Goal: Information Seeking & Learning: Learn about a topic

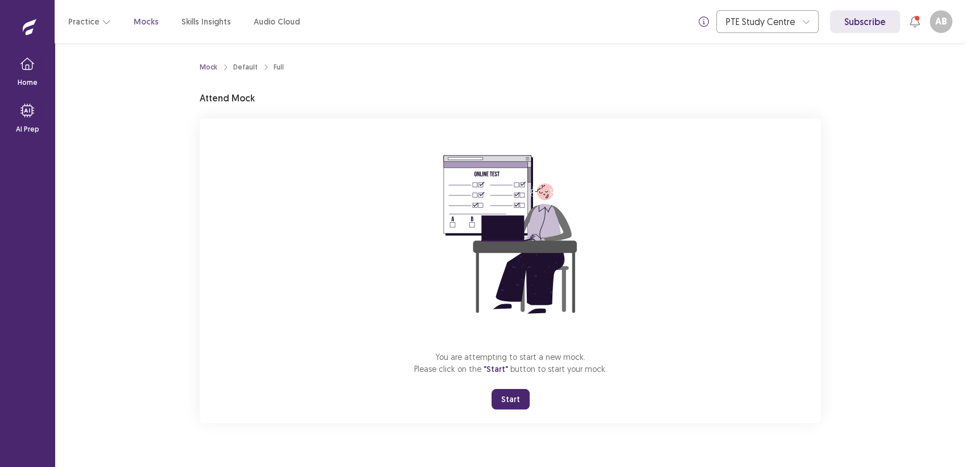
click at [518, 395] on button "Start" at bounding box center [511, 399] width 38 height 20
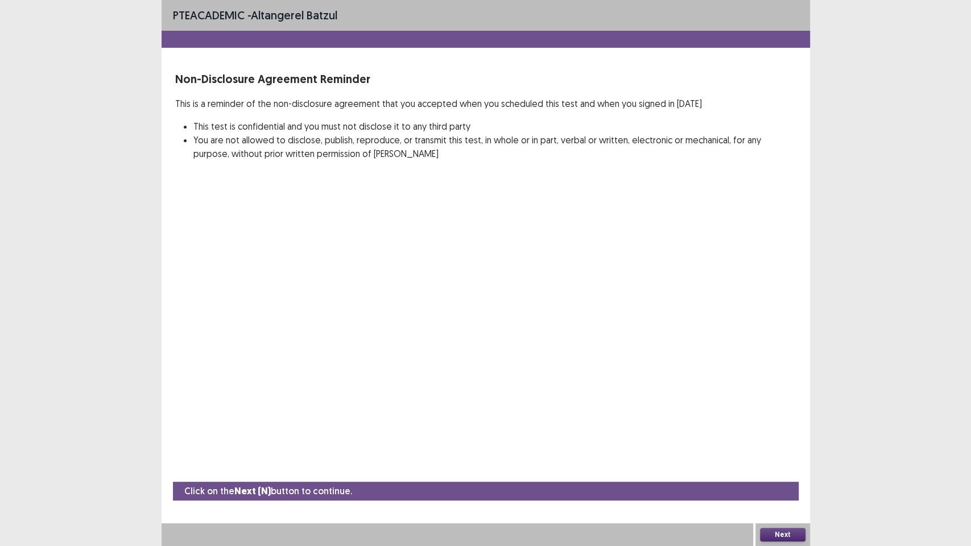
click at [780, 466] on button "Next" at bounding box center [783, 535] width 46 height 14
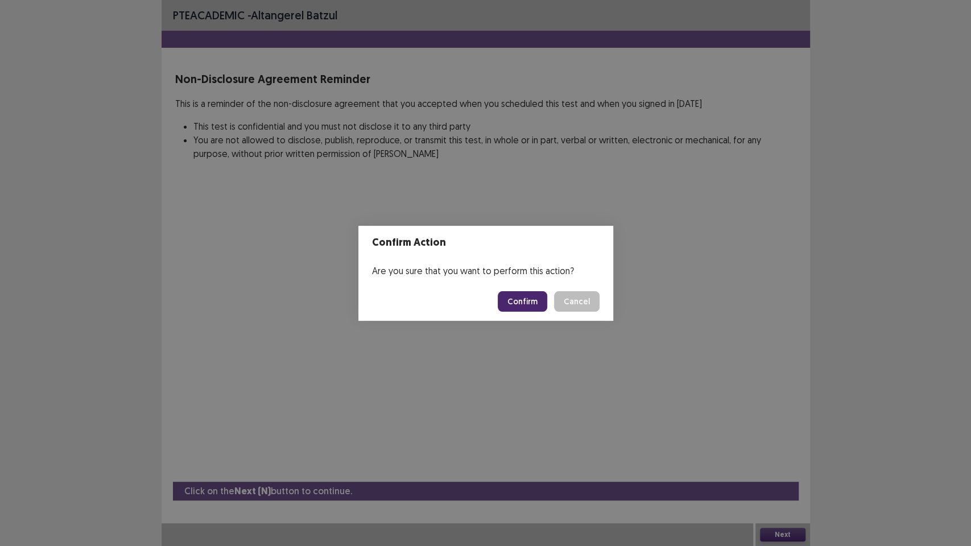
click at [497, 295] on footer "Confirm Cancel" at bounding box center [486, 301] width 255 height 39
click at [522, 300] on button "Confirm" at bounding box center [523, 301] width 50 height 20
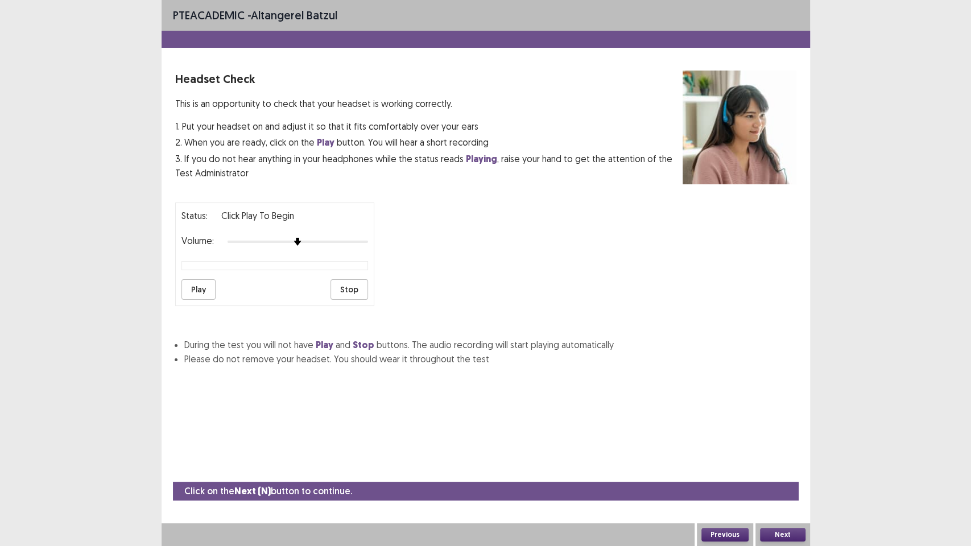
click at [769, 466] on button "Next" at bounding box center [783, 535] width 46 height 14
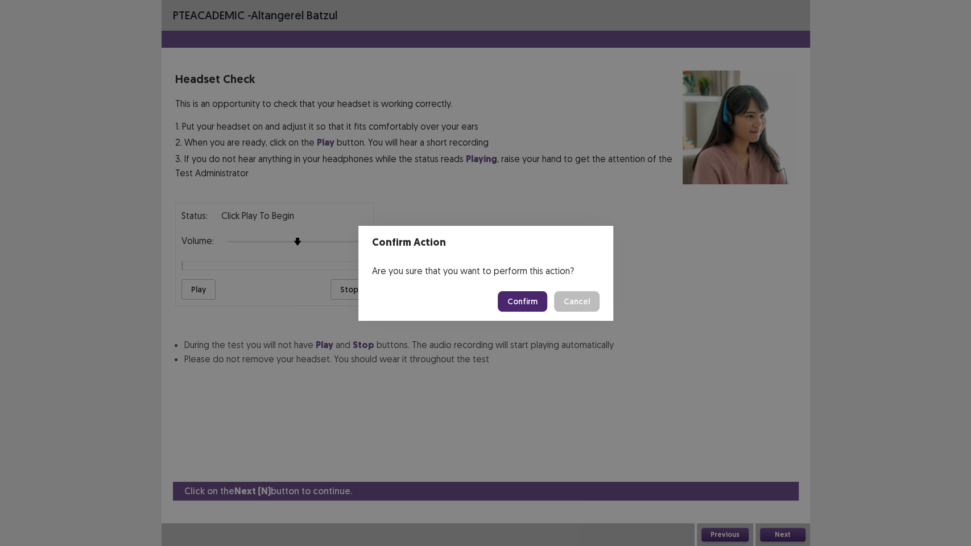
click at [510, 300] on button "Confirm" at bounding box center [523, 301] width 50 height 20
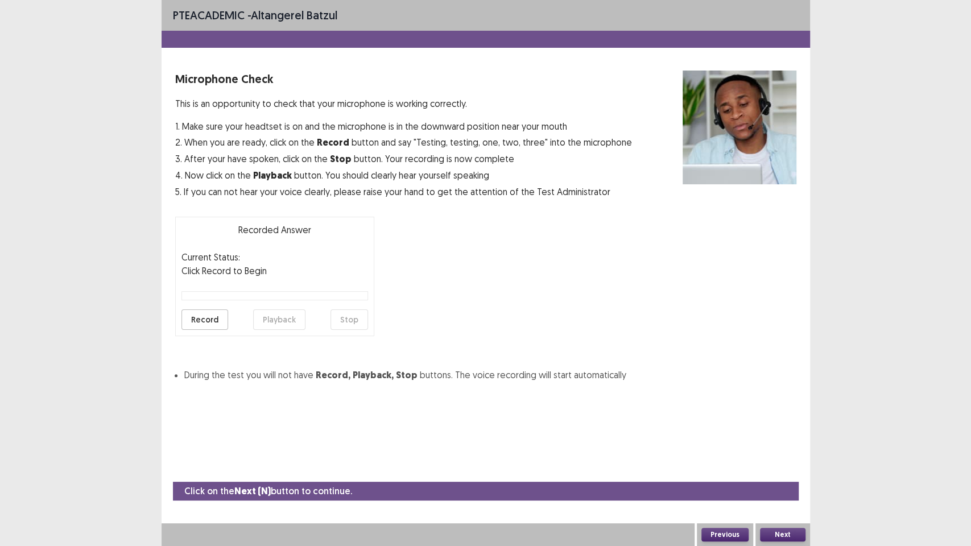
click at [783, 466] on button "Next" at bounding box center [783, 535] width 46 height 14
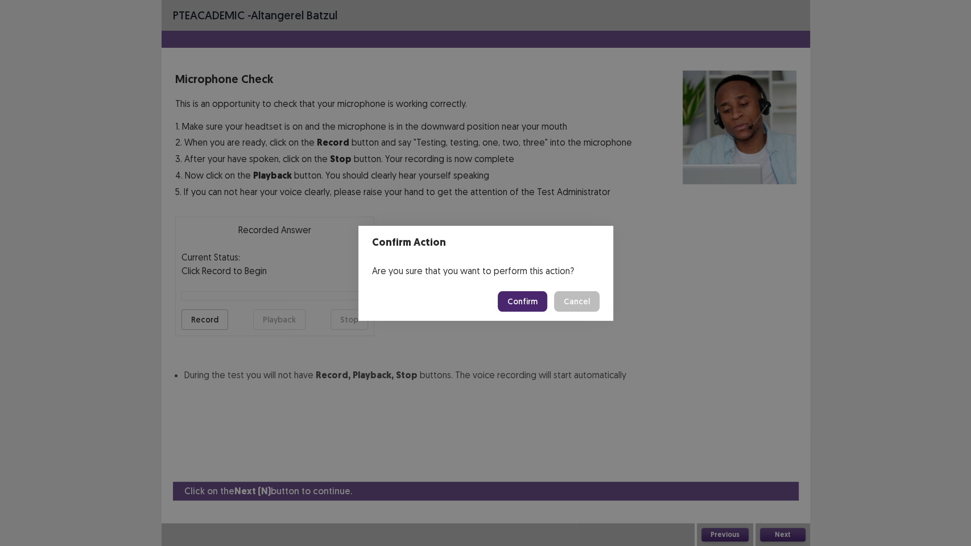
click at [569, 305] on button "Cancel" at bounding box center [577, 301] width 46 height 20
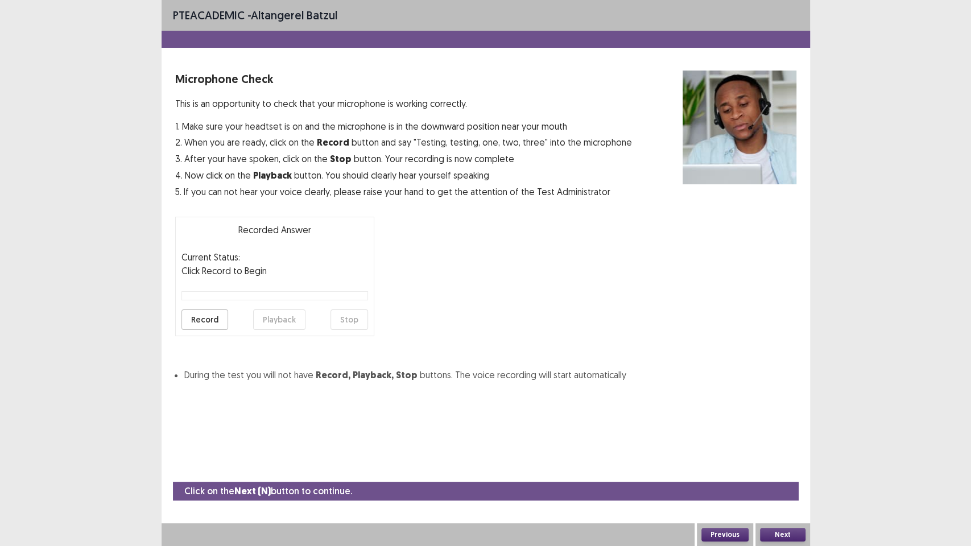
click at [214, 314] on button "Record" at bounding box center [205, 320] width 47 height 20
click at [339, 323] on button "Stop" at bounding box center [350, 320] width 38 height 20
click at [285, 320] on button "Playback" at bounding box center [279, 320] width 52 height 20
click at [777, 466] on button "Next" at bounding box center [783, 535] width 46 height 14
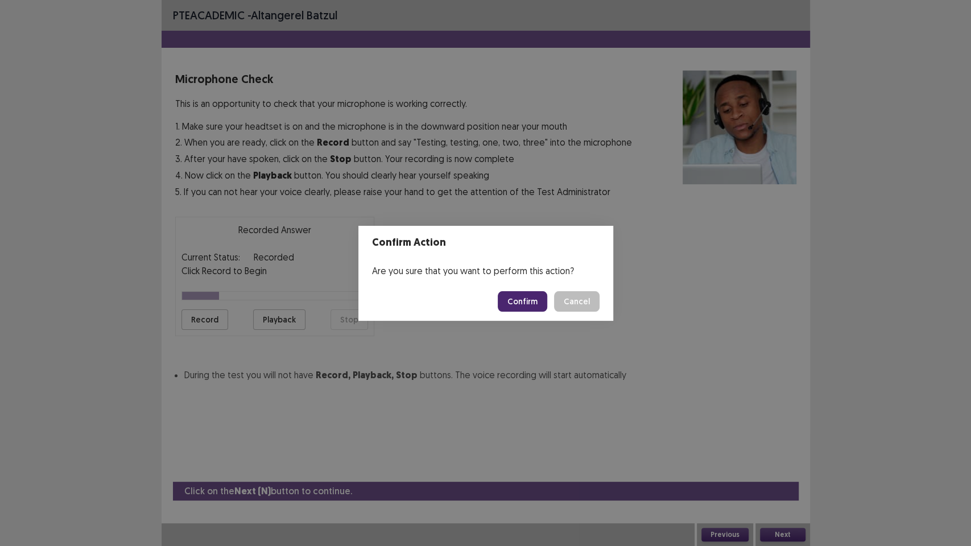
click at [521, 300] on button "Confirm" at bounding box center [523, 301] width 50 height 20
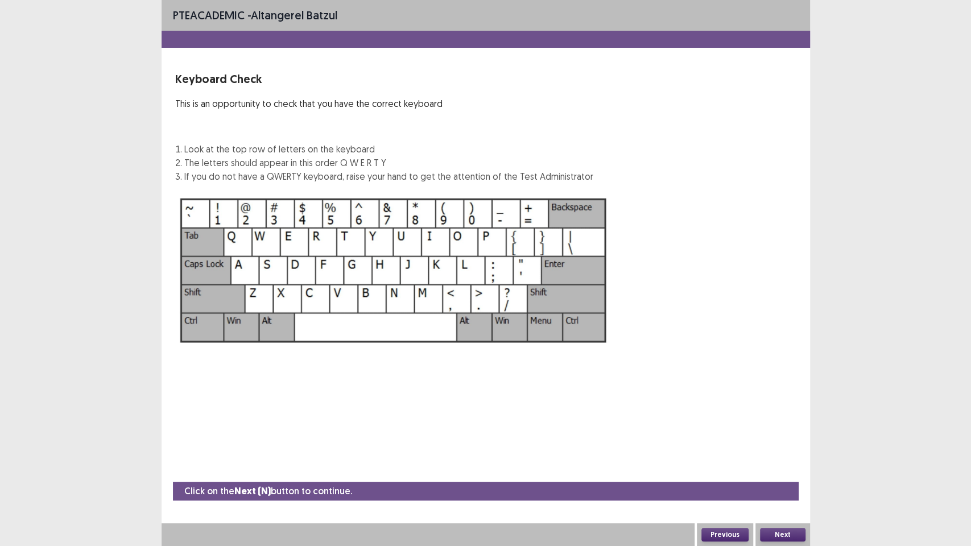
click at [761, 439] on div "PTE academic - Altangerel Batzul Keyboard Check This is an opportunity to check…" at bounding box center [486, 273] width 649 height 546
click at [794, 466] on button "Next" at bounding box center [783, 535] width 46 height 14
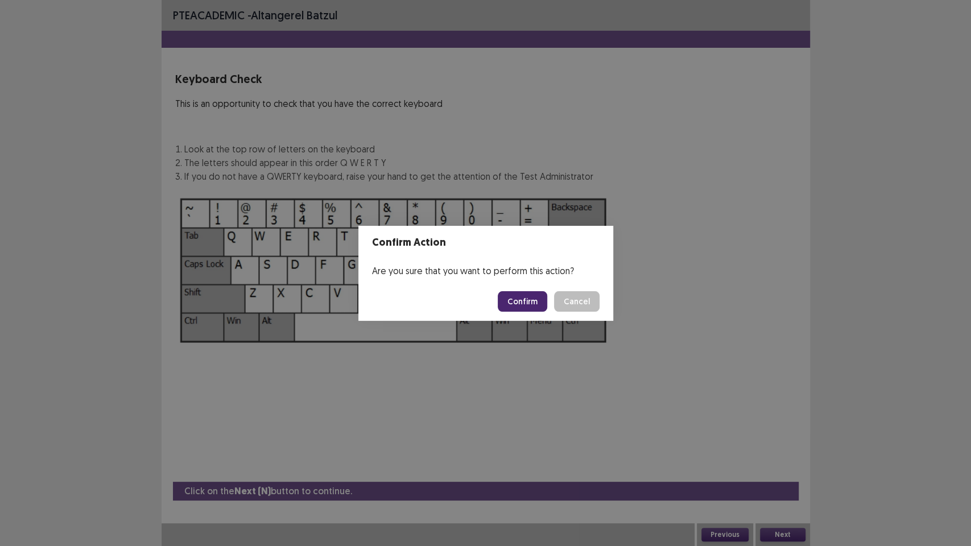
click at [533, 305] on button "Confirm" at bounding box center [523, 301] width 50 height 20
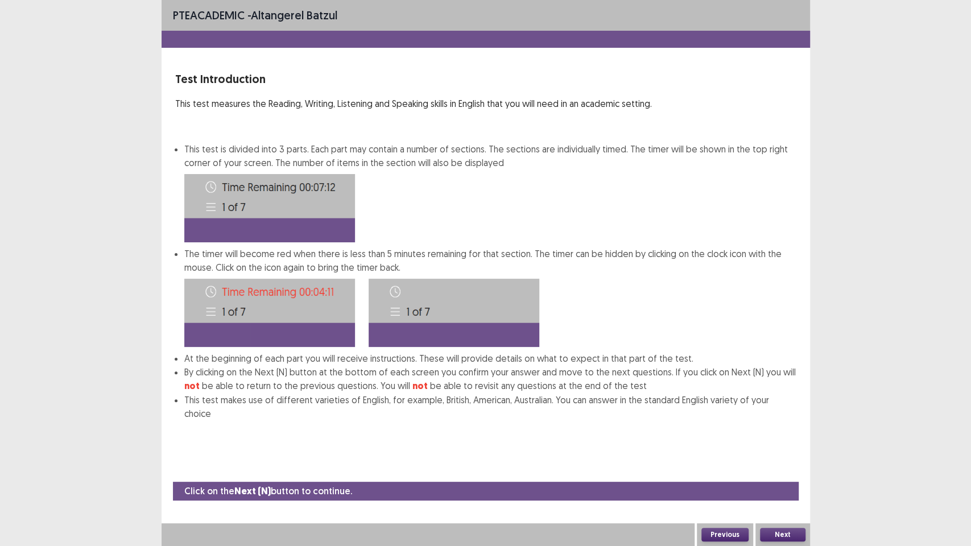
click at [786, 466] on button "Next" at bounding box center [783, 535] width 46 height 14
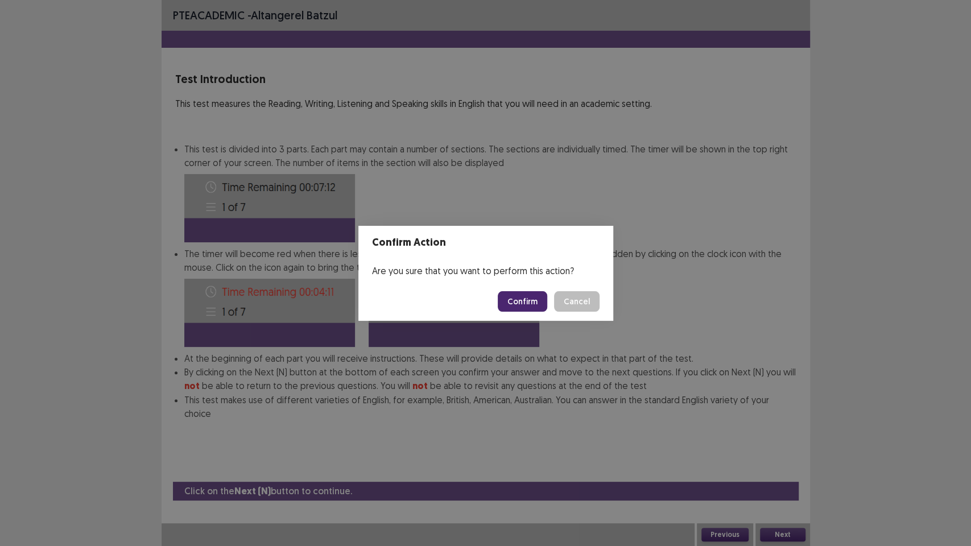
click at [531, 306] on button "Confirm" at bounding box center [523, 301] width 50 height 20
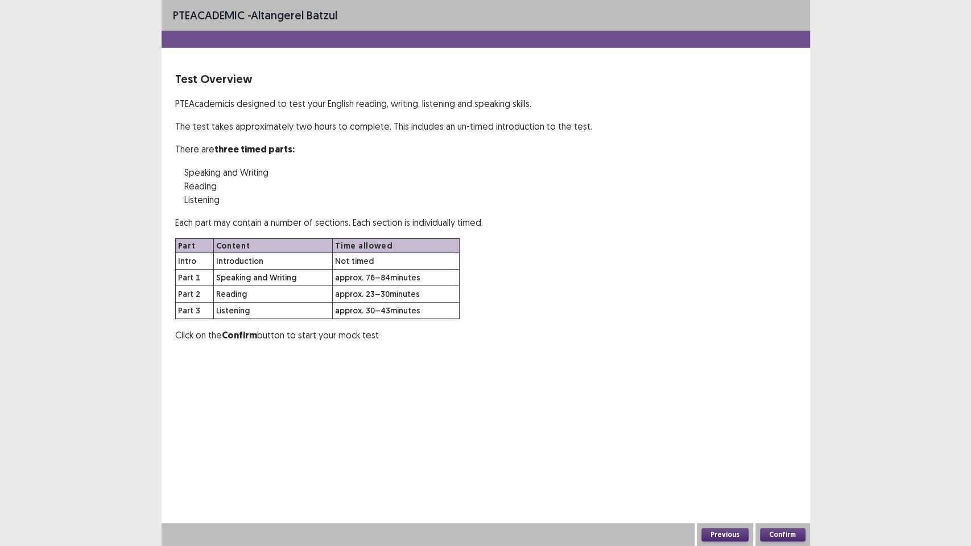
click at [779, 466] on button "Confirm" at bounding box center [783, 535] width 46 height 14
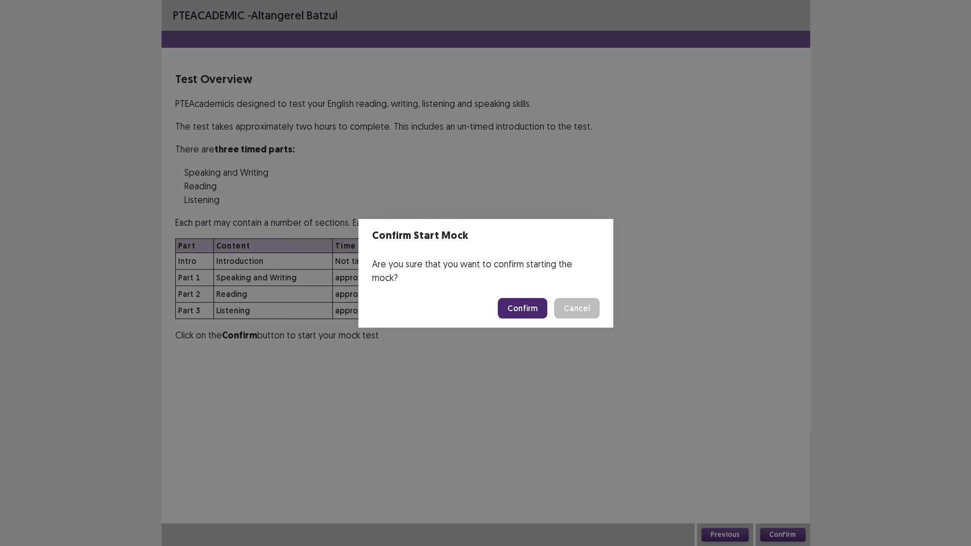
click at [524, 303] on button "Confirm" at bounding box center [523, 308] width 50 height 20
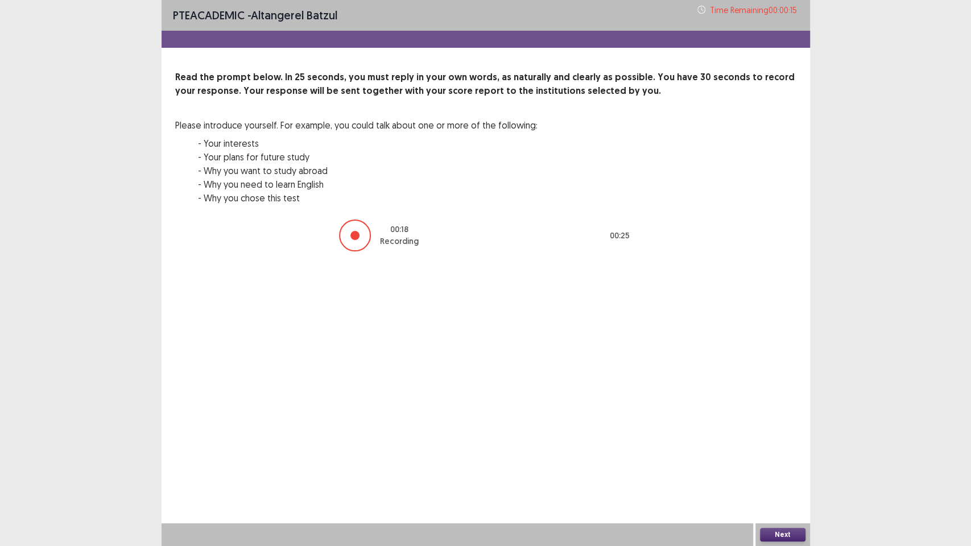
click at [775, 466] on button "Next" at bounding box center [783, 535] width 46 height 14
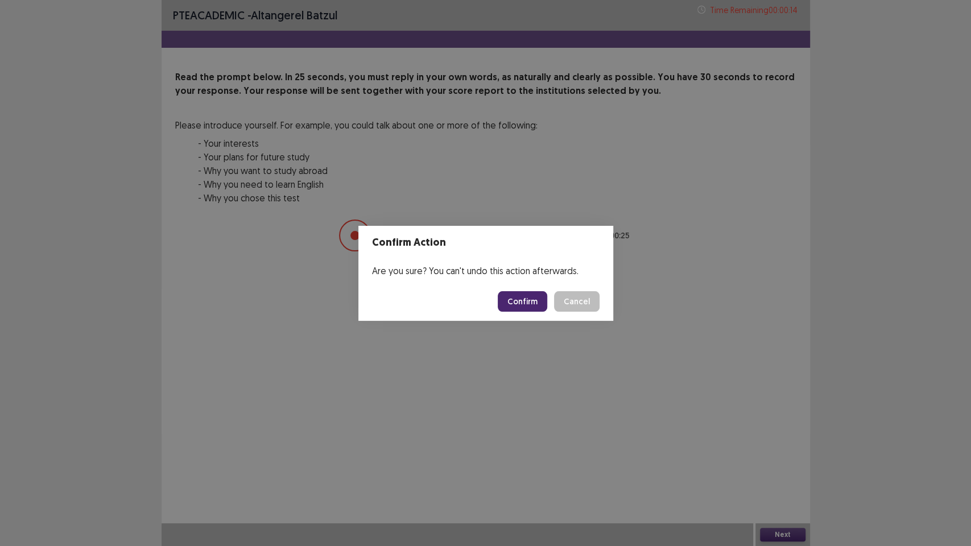
click at [512, 308] on button "Confirm" at bounding box center [523, 301] width 50 height 20
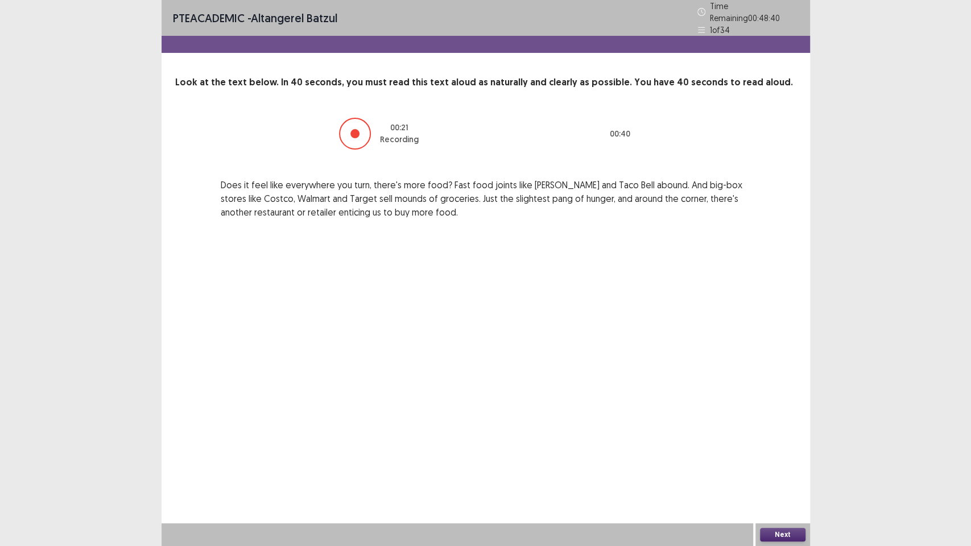
click at [779, 466] on button "Next" at bounding box center [783, 535] width 46 height 14
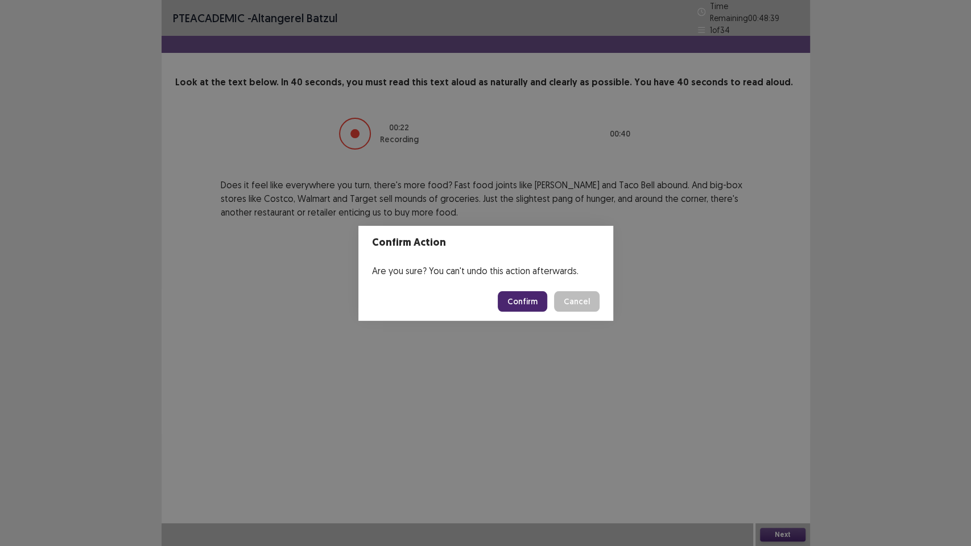
click at [519, 297] on button "Confirm" at bounding box center [523, 301] width 50 height 20
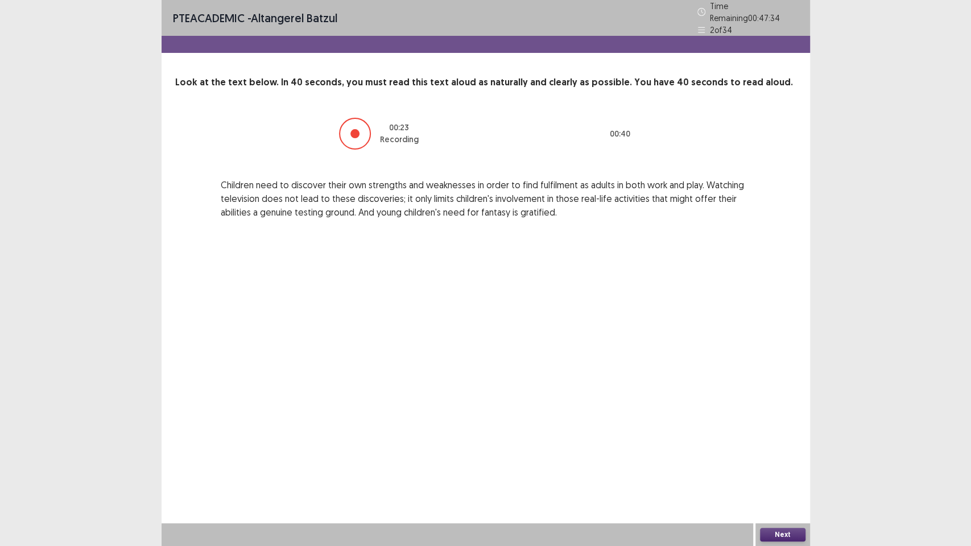
click at [777, 466] on button "Next" at bounding box center [783, 535] width 46 height 14
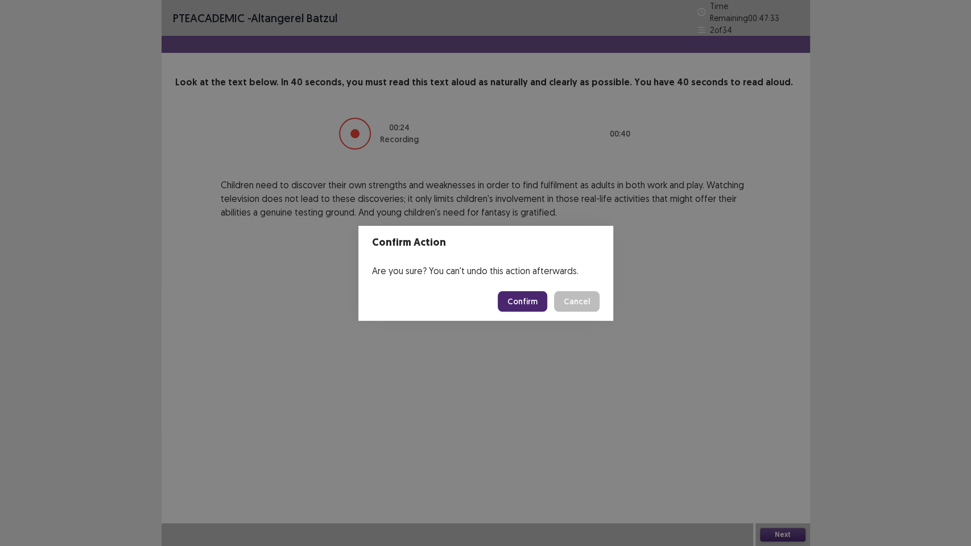
click at [529, 311] on footer "Confirm Cancel" at bounding box center [486, 301] width 255 height 39
click at [524, 303] on button "Confirm" at bounding box center [523, 301] width 50 height 20
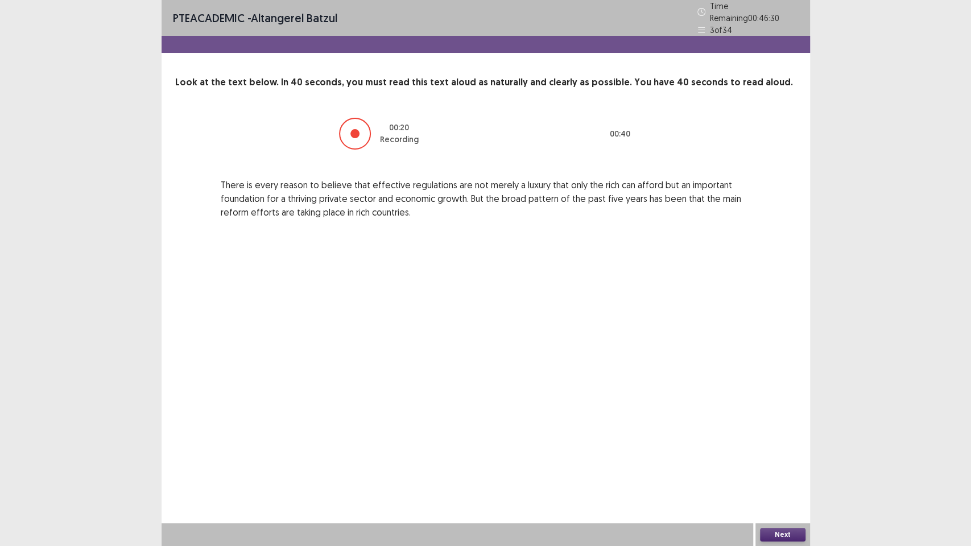
click at [781, 466] on div "Next" at bounding box center [783, 535] width 55 height 23
click at [782, 466] on button "Next" at bounding box center [783, 535] width 46 height 14
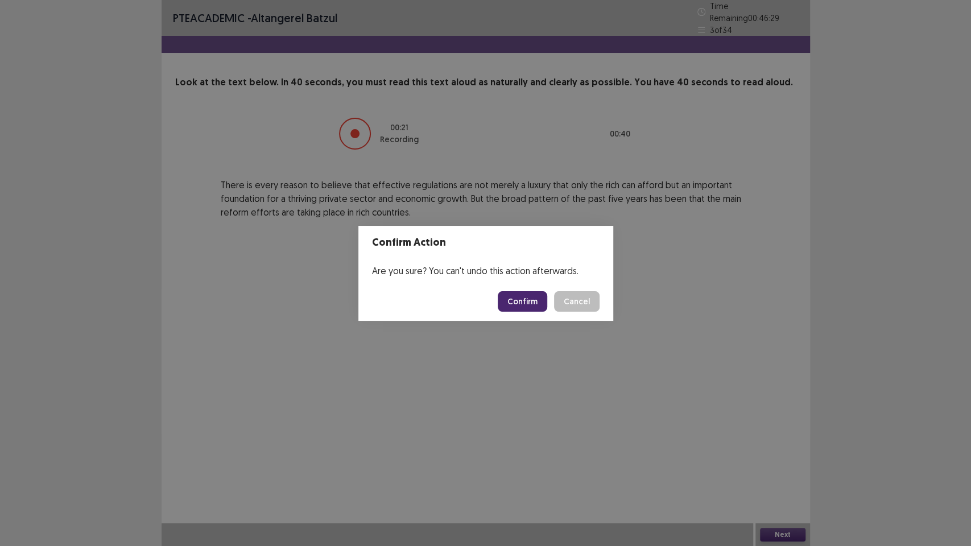
click at [521, 300] on button "Confirm" at bounding box center [523, 301] width 50 height 20
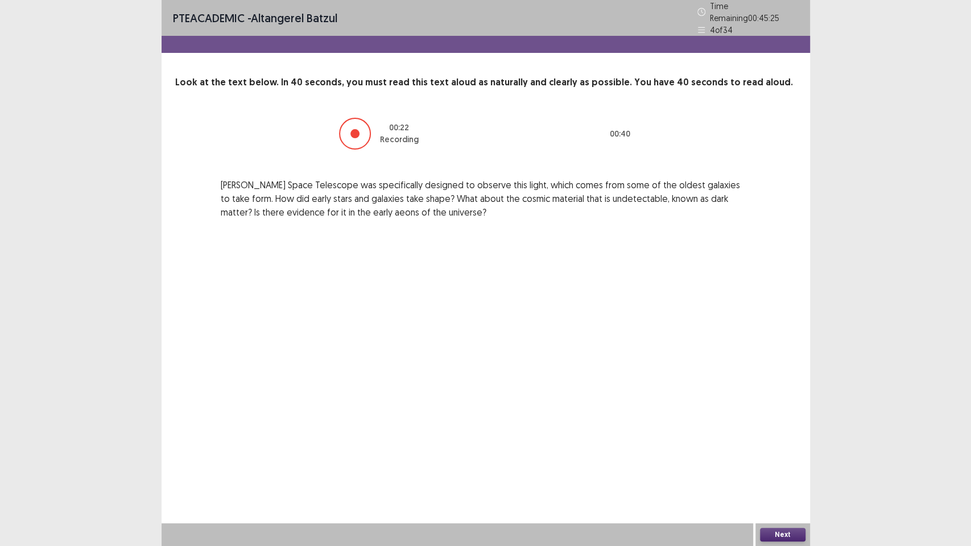
click at [788, 466] on button "Next" at bounding box center [783, 535] width 46 height 14
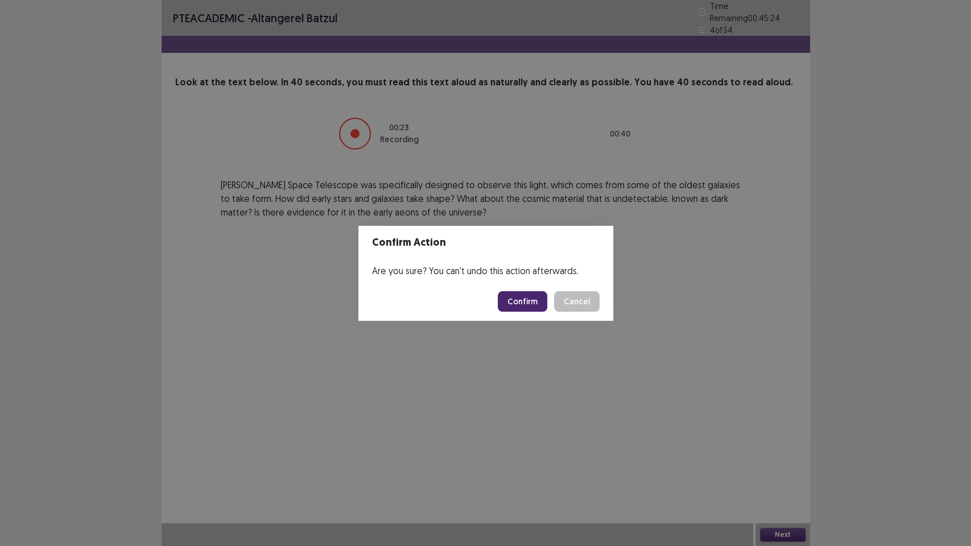
click at [518, 295] on button "Confirm" at bounding box center [523, 301] width 50 height 20
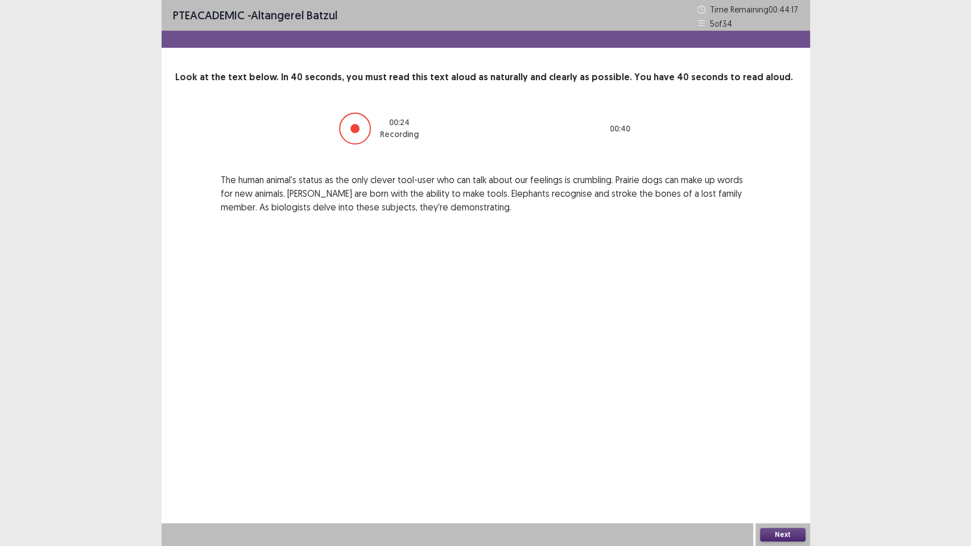
click at [780, 466] on button "Next" at bounding box center [783, 535] width 46 height 14
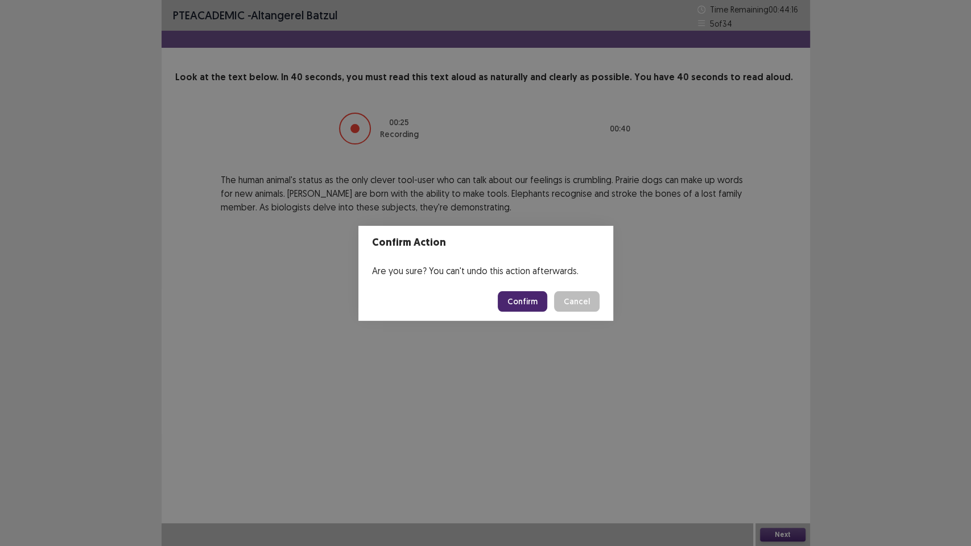
click at [525, 296] on button "Confirm" at bounding box center [523, 301] width 50 height 20
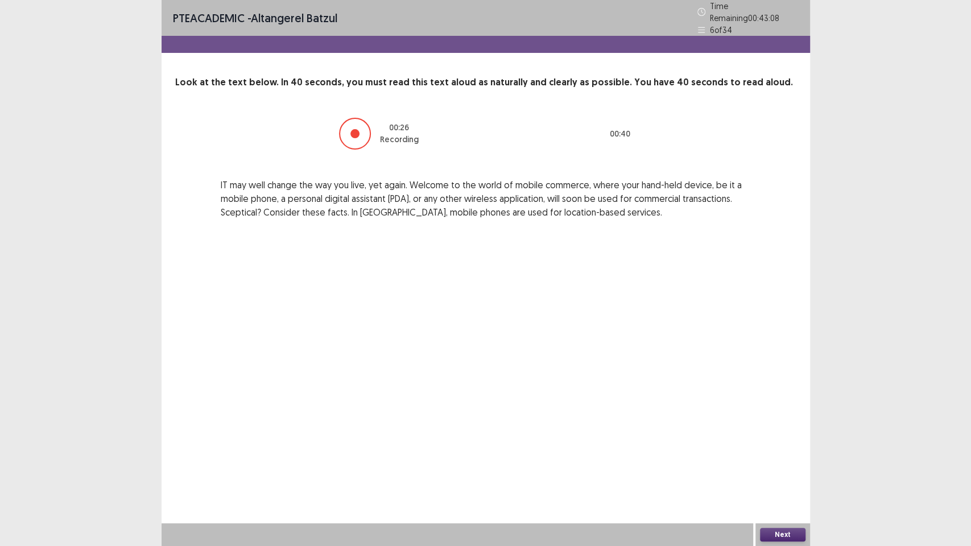
click at [781, 466] on button "Next" at bounding box center [783, 535] width 46 height 14
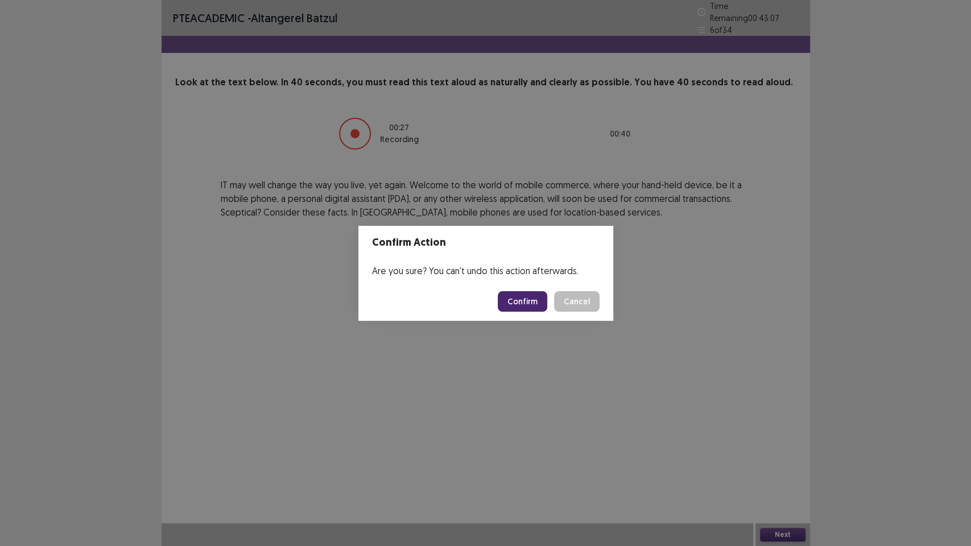
click at [521, 307] on button "Confirm" at bounding box center [523, 301] width 50 height 20
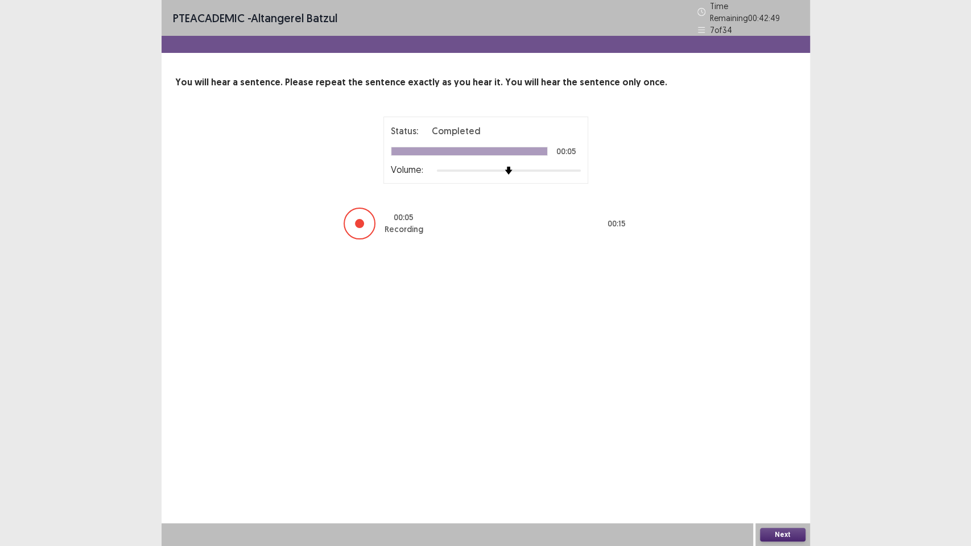
click at [780, 466] on button "Next" at bounding box center [783, 535] width 46 height 14
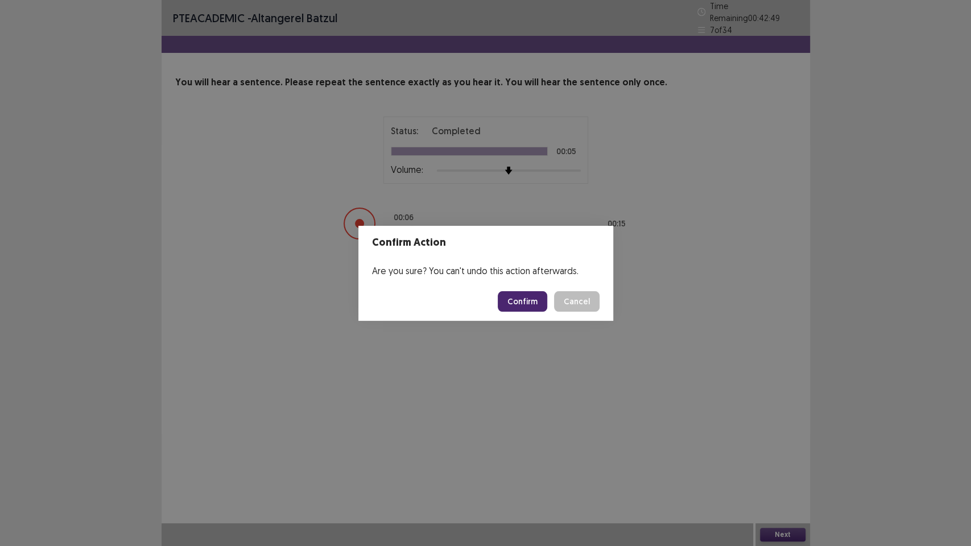
click at [541, 314] on footer "Confirm Cancel" at bounding box center [486, 301] width 255 height 39
click at [536, 300] on button "Confirm" at bounding box center [523, 301] width 50 height 20
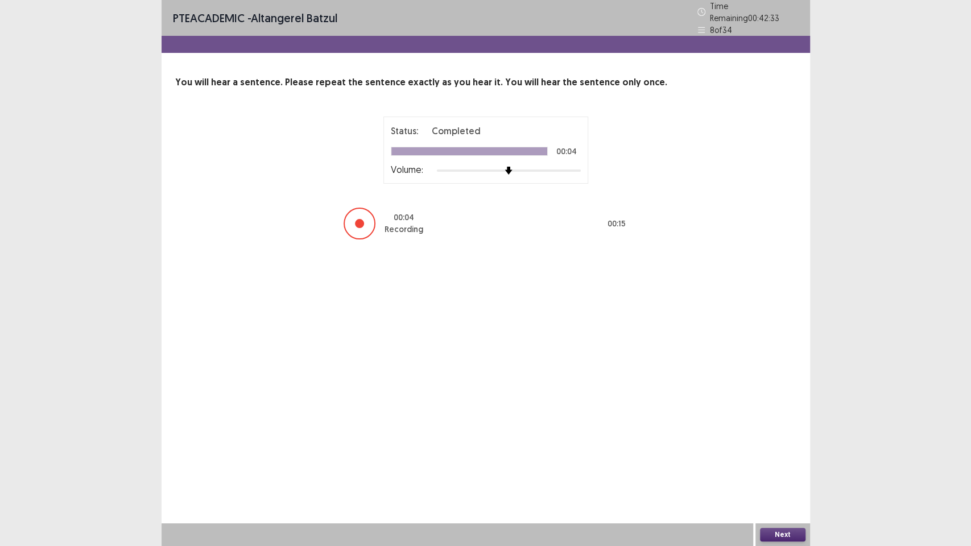
click at [786, 466] on button "Next" at bounding box center [783, 535] width 46 height 14
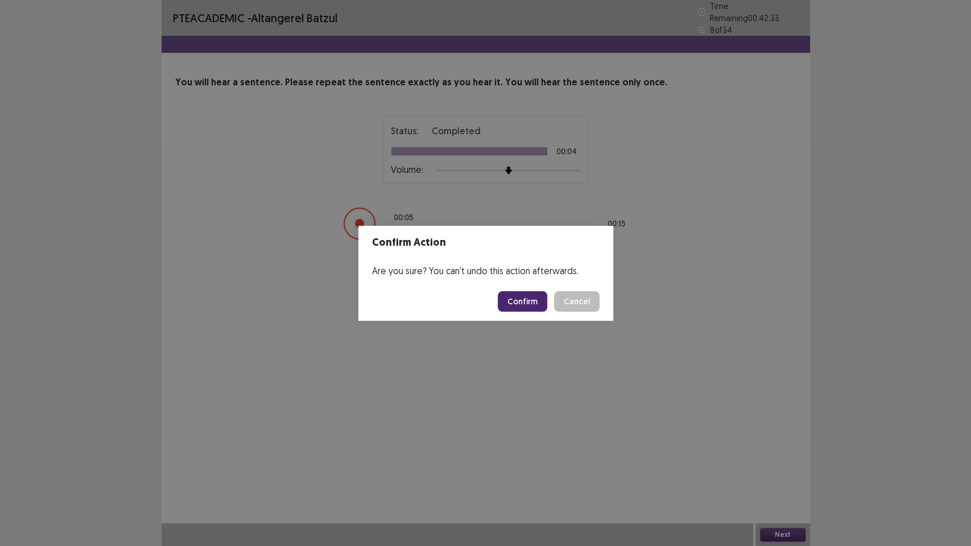
click at [528, 306] on button "Confirm" at bounding box center [523, 301] width 50 height 20
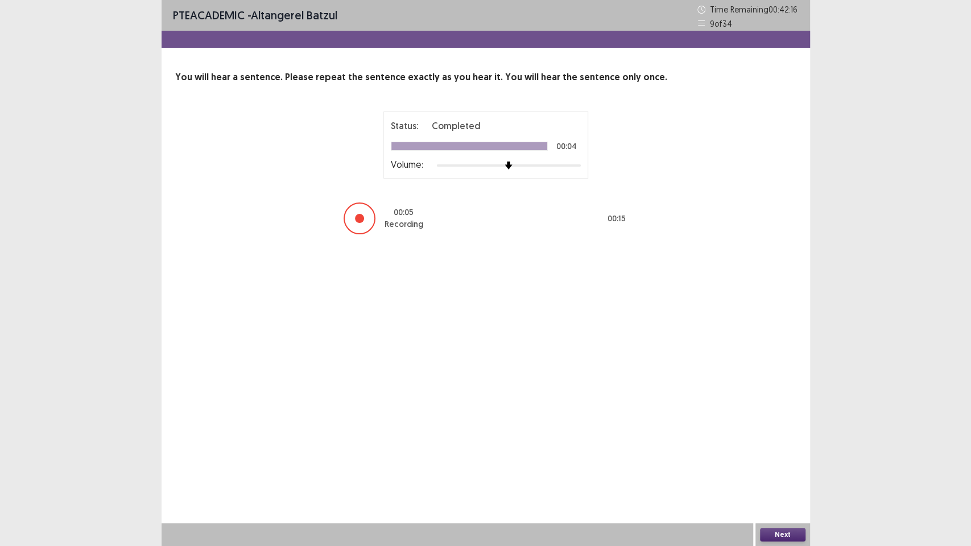
click at [786, 466] on button "Next" at bounding box center [783, 535] width 46 height 14
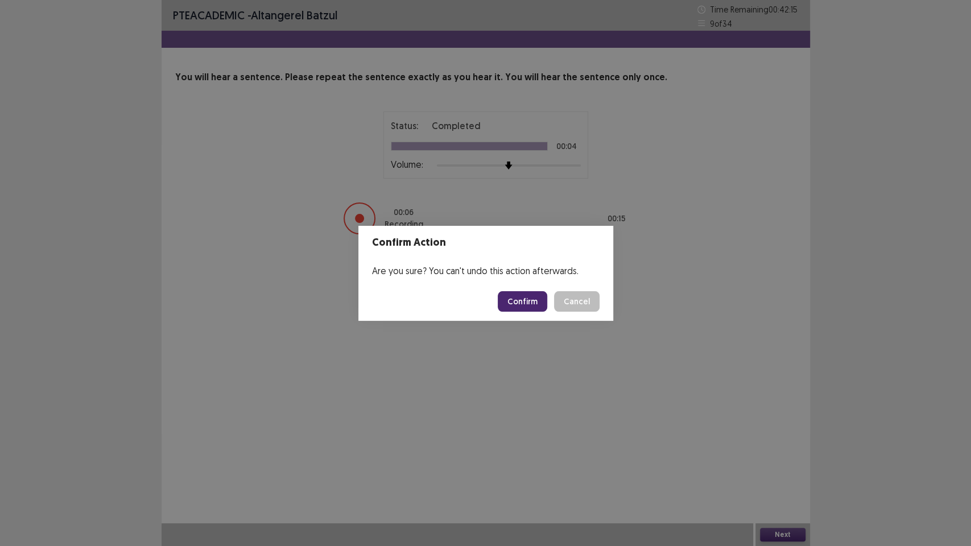
click at [520, 301] on button "Confirm" at bounding box center [523, 301] width 50 height 20
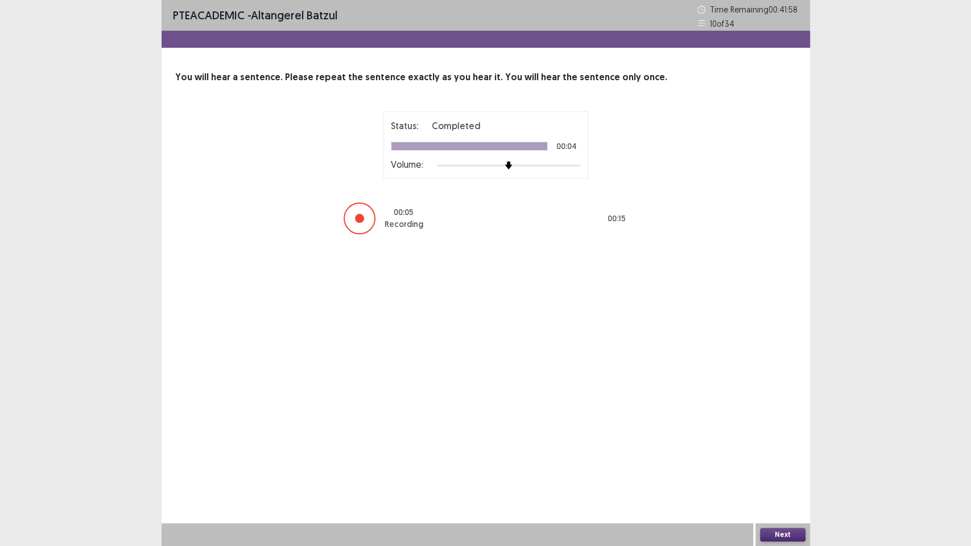
click at [787, 466] on button "Next" at bounding box center [783, 535] width 46 height 14
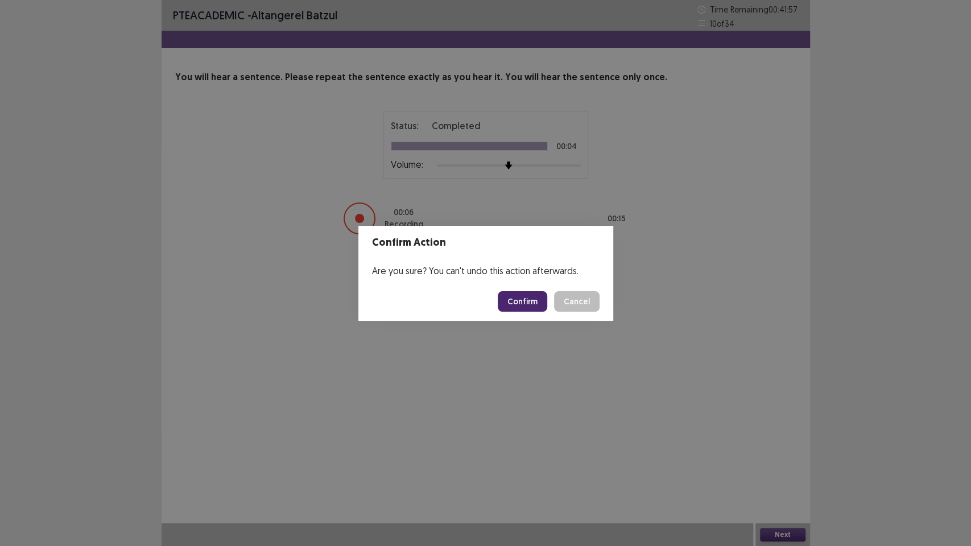
click at [528, 299] on button "Confirm" at bounding box center [523, 301] width 50 height 20
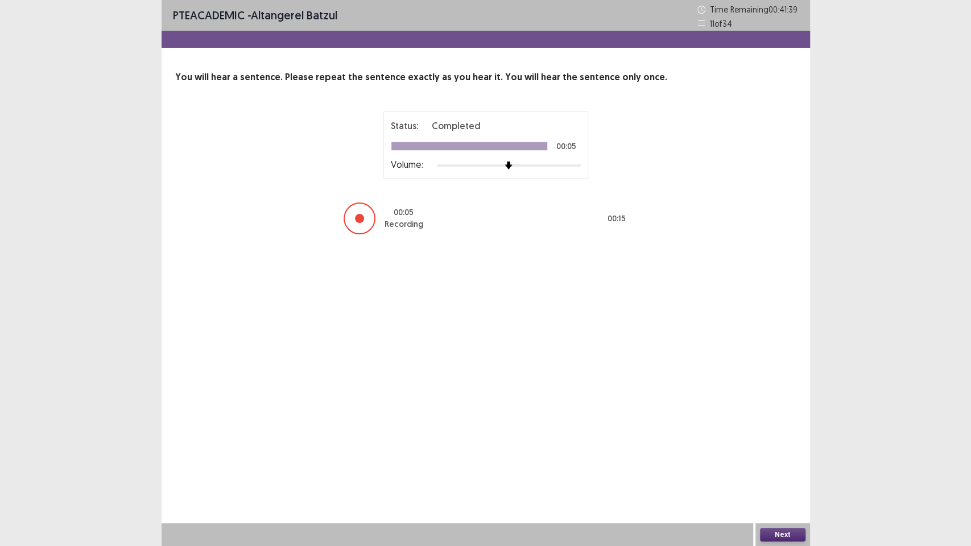
click at [790, 466] on button "Next" at bounding box center [783, 535] width 46 height 14
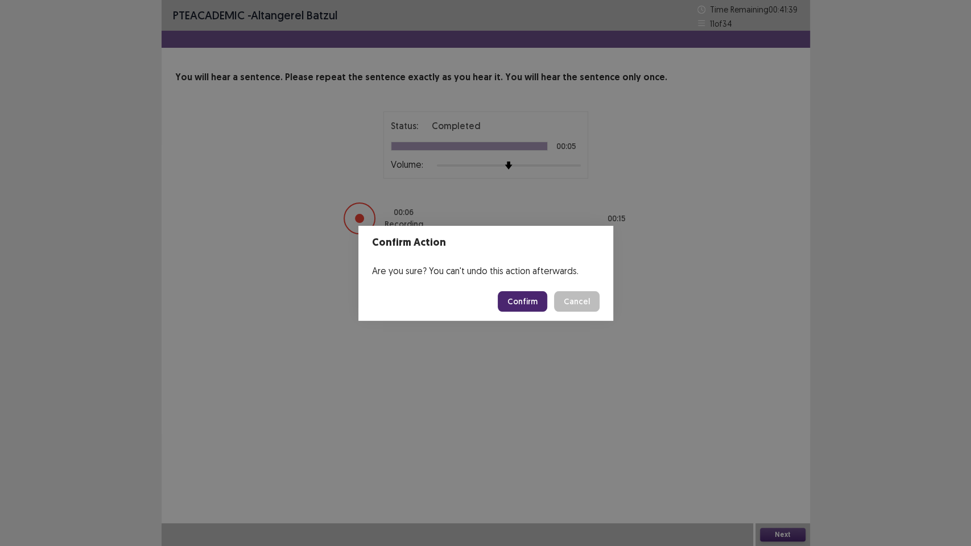
click at [534, 306] on button "Confirm" at bounding box center [523, 301] width 50 height 20
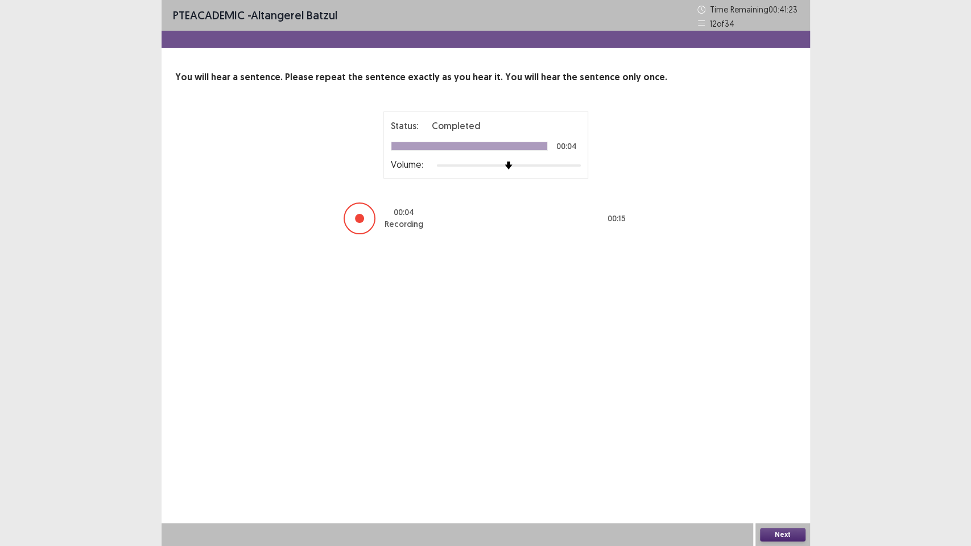
click at [793, 466] on button "Next" at bounding box center [783, 535] width 46 height 14
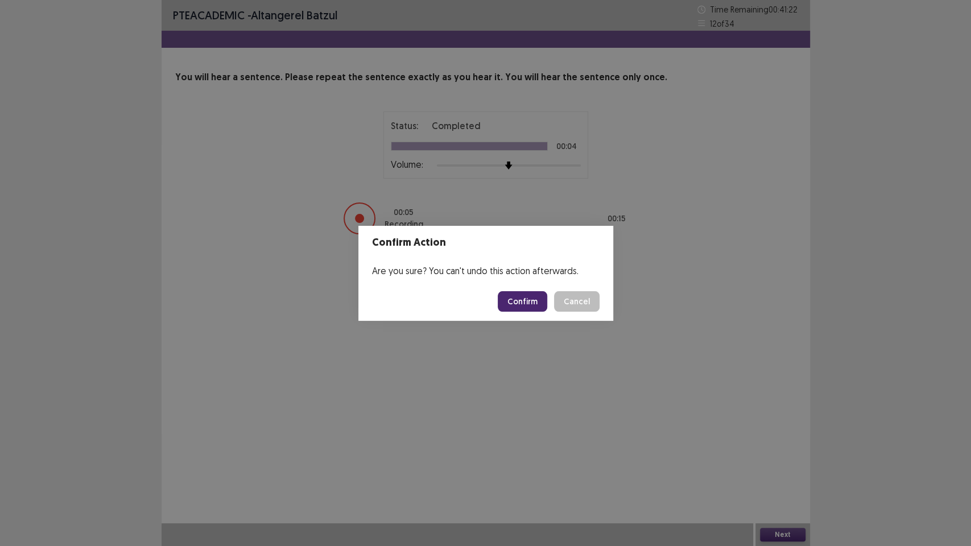
click at [533, 295] on button "Confirm" at bounding box center [523, 301] width 50 height 20
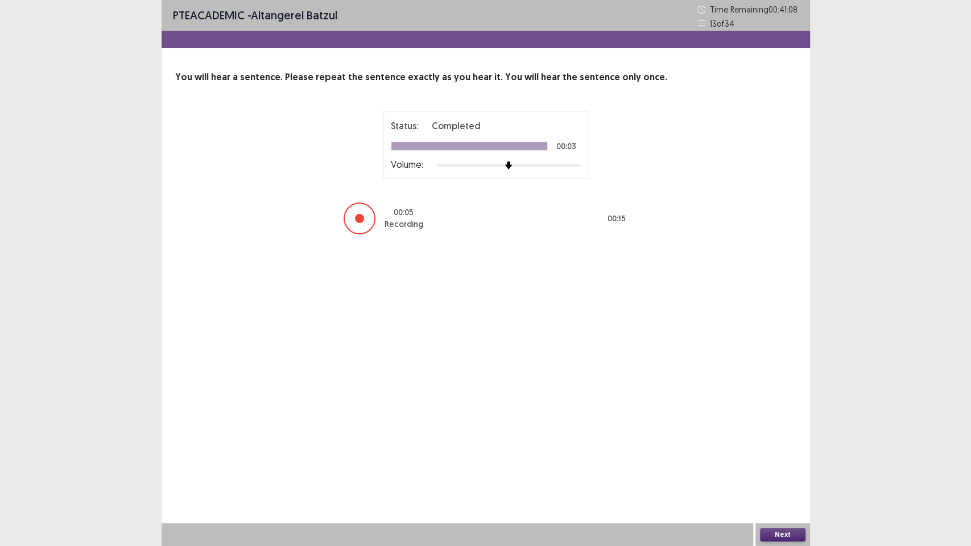
click at [794, 466] on button "Next" at bounding box center [783, 535] width 46 height 14
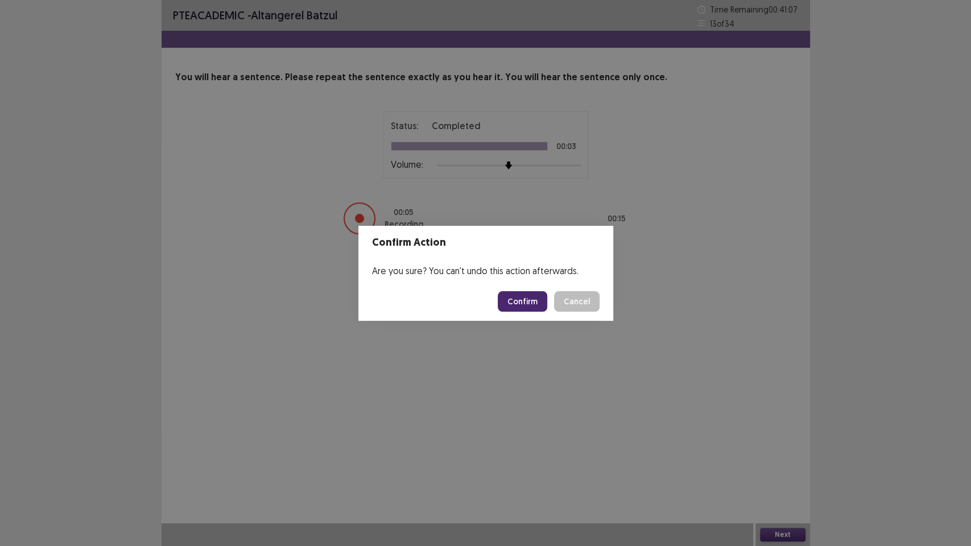
click at [525, 308] on button "Confirm" at bounding box center [523, 301] width 50 height 20
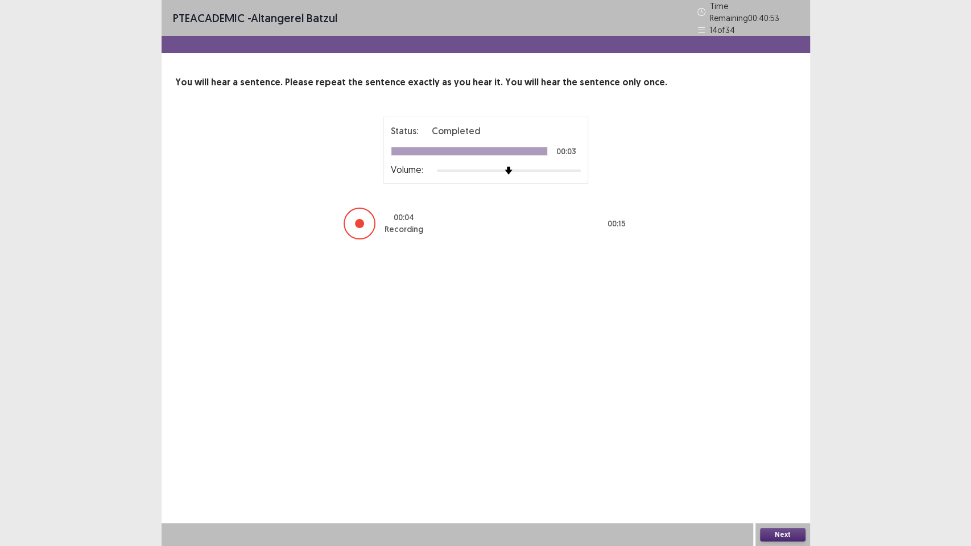
click at [796, 466] on button "Next" at bounding box center [783, 535] width 46 height 14
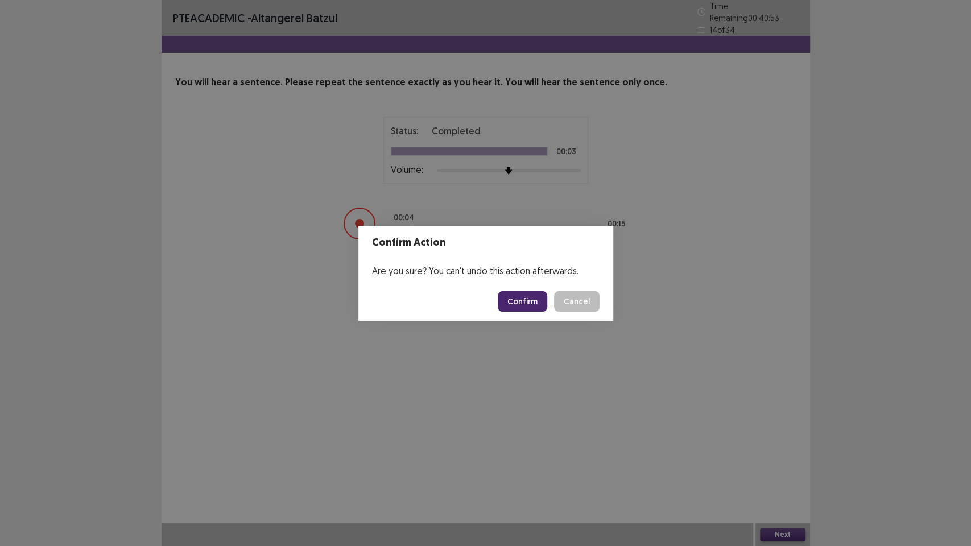
click at [521, 310] on button "Confirm" at bounding box center [523, 301] width 50 height 20
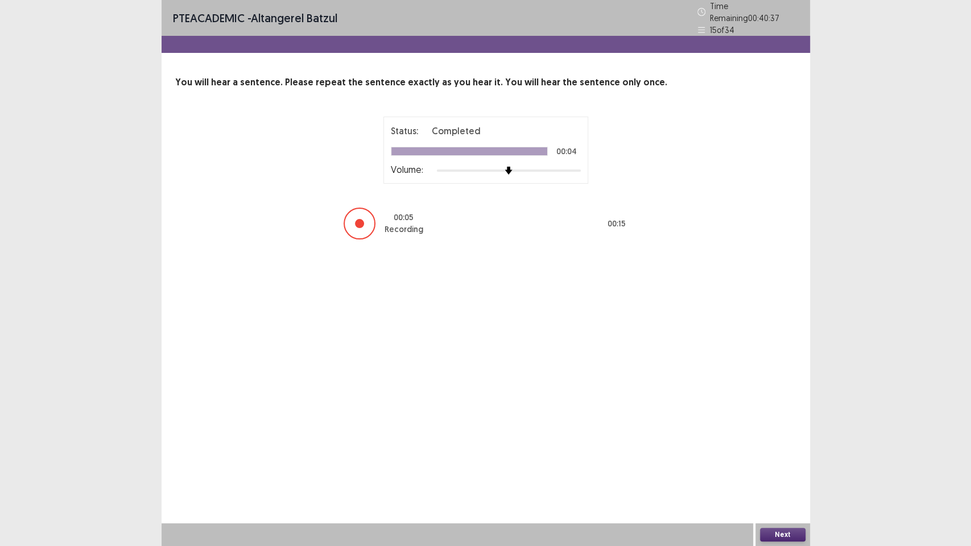
click at [777, 466] on div "Next" at bounding box center [783, 535] width 55 height 23
click at [781, 466] on button "Next" at bounding box center [783, 535] width 46 height 14
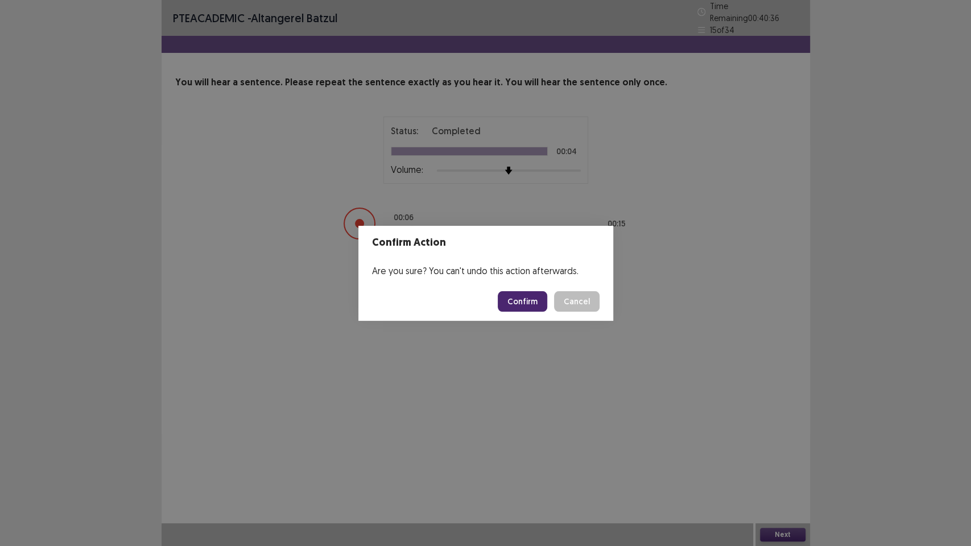
click at [529, 298] on button "Confirm" at bounding box center [523, 301] width 50 height 20
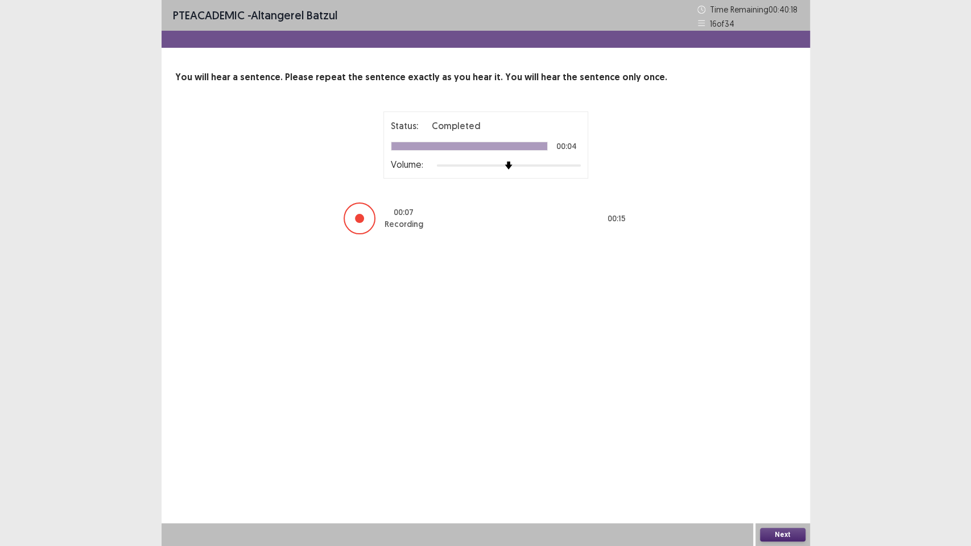
click at [790, 466] on div "Next" at bounding box center [783, 535] width 55 height 23
drag, startPoint x: 790, startPoint y: 528, endPoint x: 794, endPoint y: 532, distance: 6.0
click at [794, 466] on div "Next" at bounding box center [783, 535] width 55 height 23
click at [801, 466] on button "Next" at bounding box center [783, 535] width 46 height 14
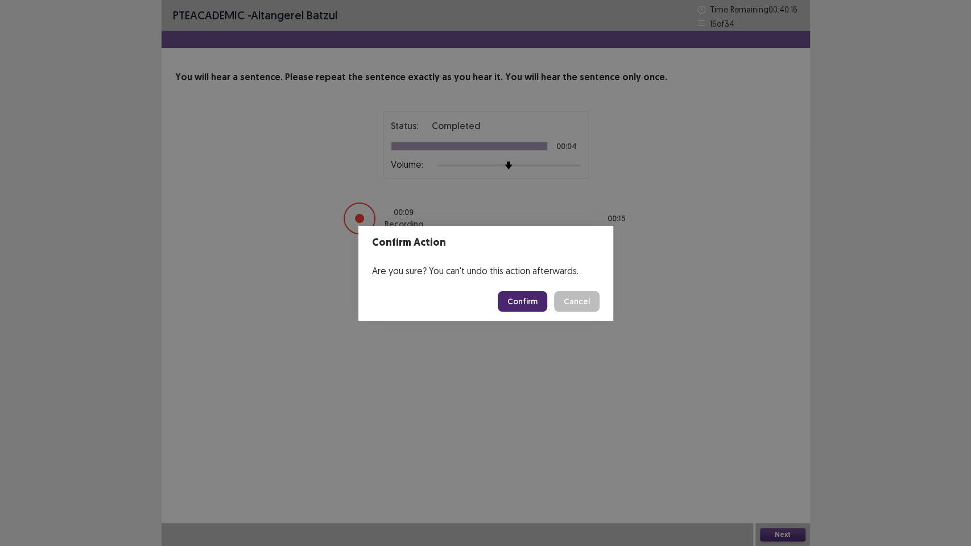
click at [526, 304] on button "Confirm" at bounding box center [523, 301] width 50 height 20
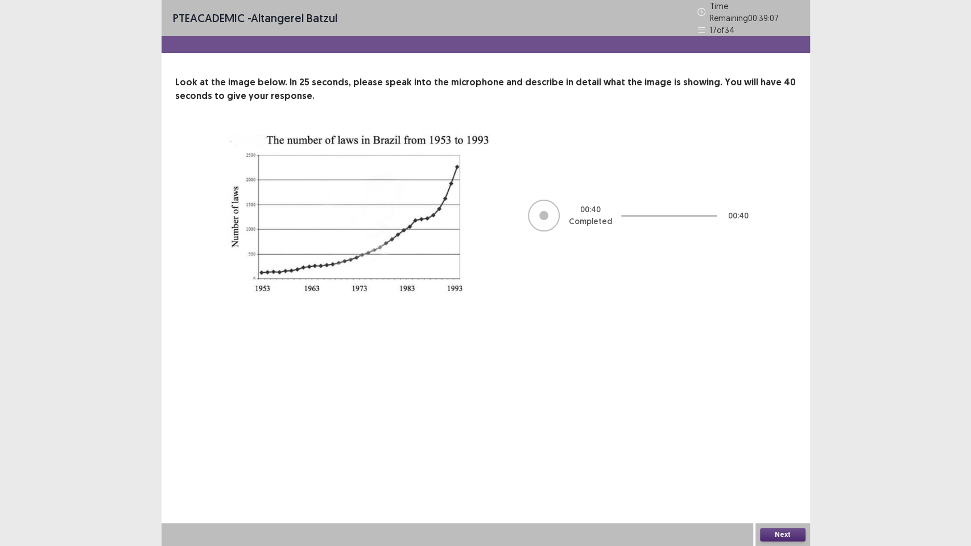
click at [785, 466] on button "Next" at bounding box center [783, 535] width 46 height 14
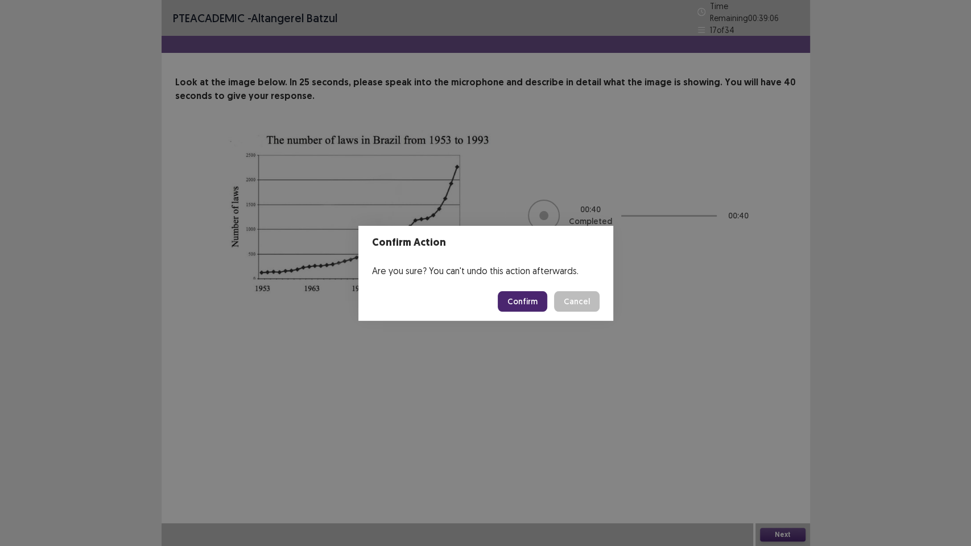
drag, startPoint x: 505, startPoint y: 284, endPoint x: 527, endPoint y: 296, distance: 25.2
click at [506, 285] on footer "Confirm Cancel" at bounding box center [486, 301] width 255 height 39
click at [527, 296] on button "Confirm" at bounding box center [523, 301] width 50 height 20
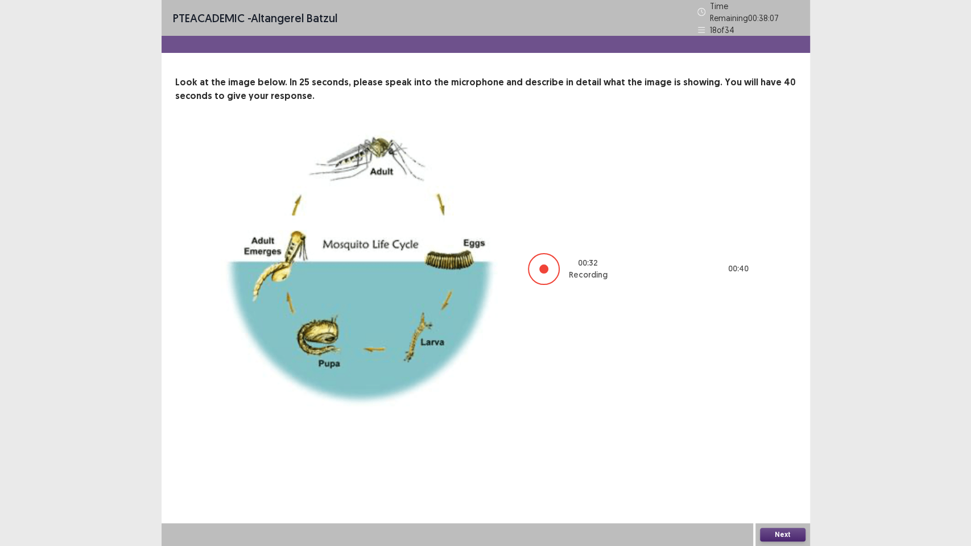
click at [790, 466] on button "Next" at bounding box center [783, 535] width 46 height 14
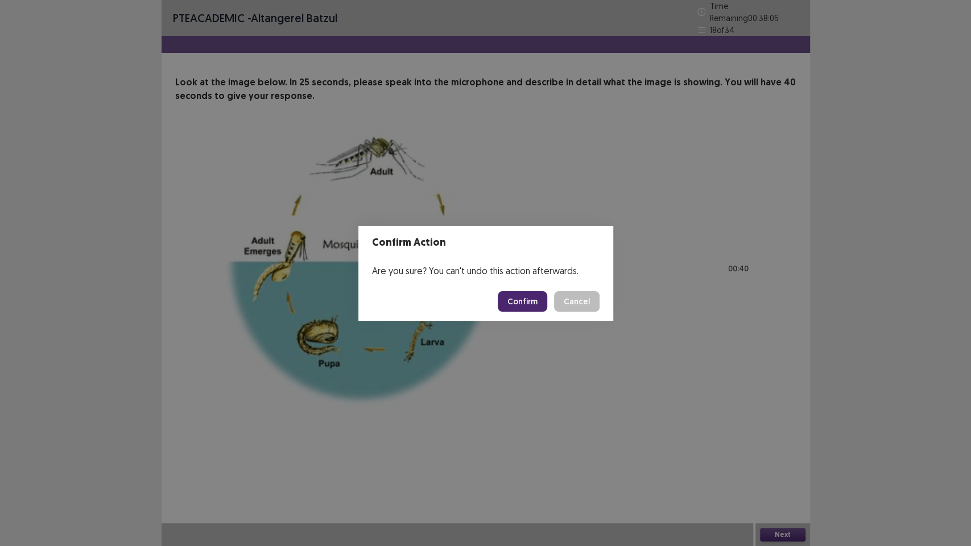
click at [534, 306] on button "Confirm" at bounding box center [523, 301] width 50 height 20
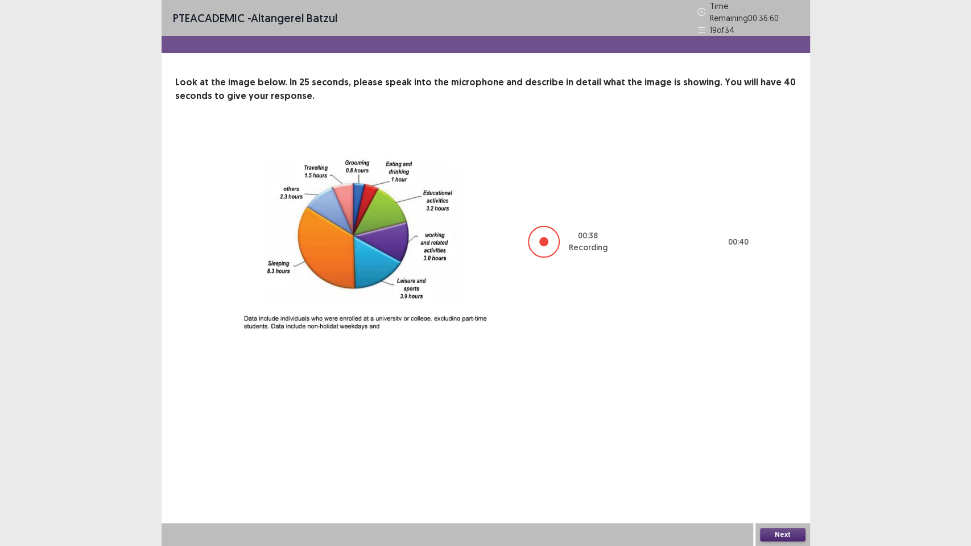
click at [792, 466] on div "Next" at bounding box center [783, 535] width 55 height 23
click at [797, 466] on button "Next" at bounding box center [783, 535] width 46 height 14
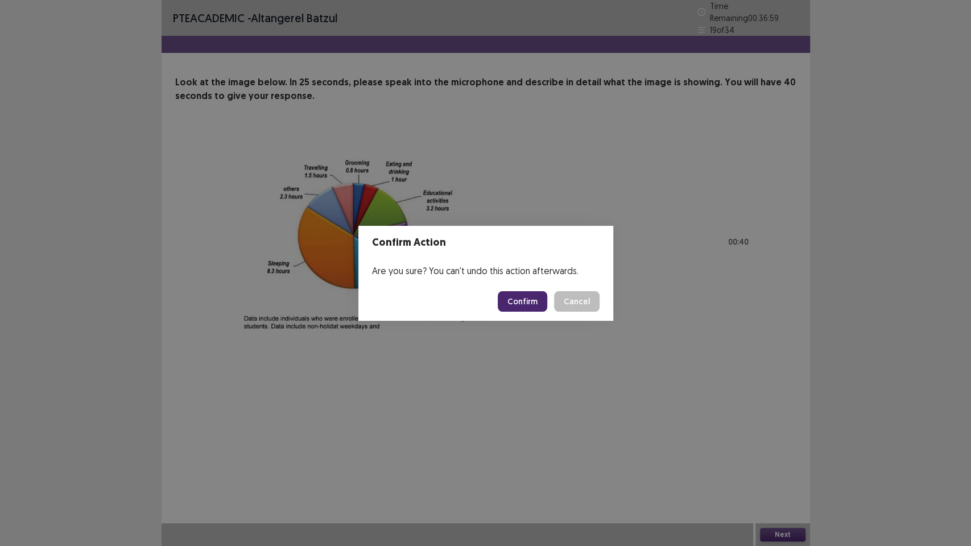
click at [533, 300] on button "Confirm" at bounding box center [523, 301] width 50 height 20
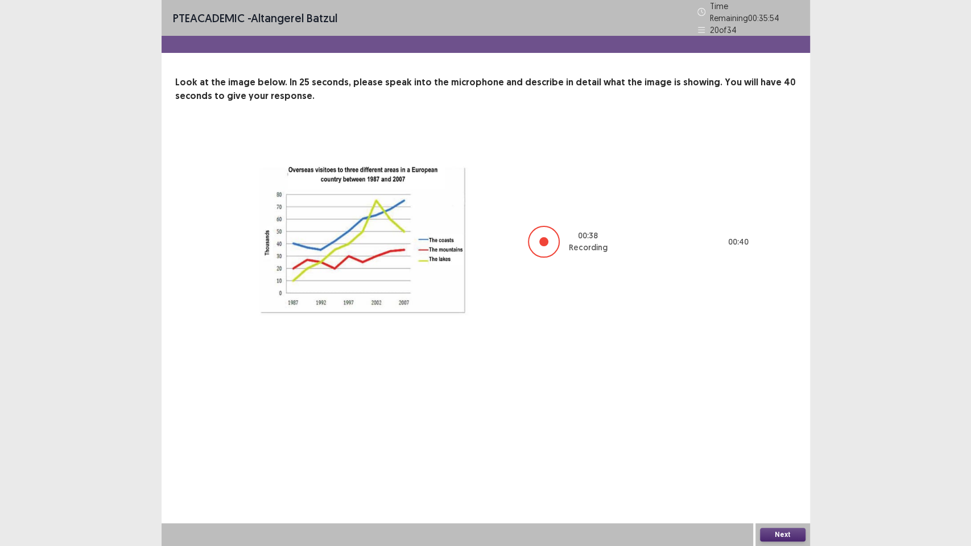
click at [772, 466] on button "Next" at bounding box center [783, 535] width 46 height 14
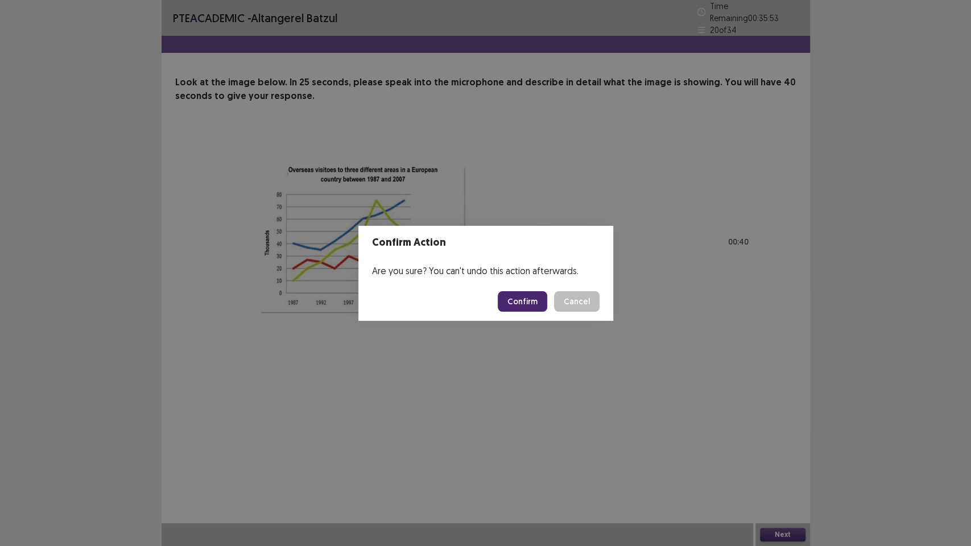
click at [510, 301] on button "Confirm" at bounding box center [523, 301] width 50 height 20
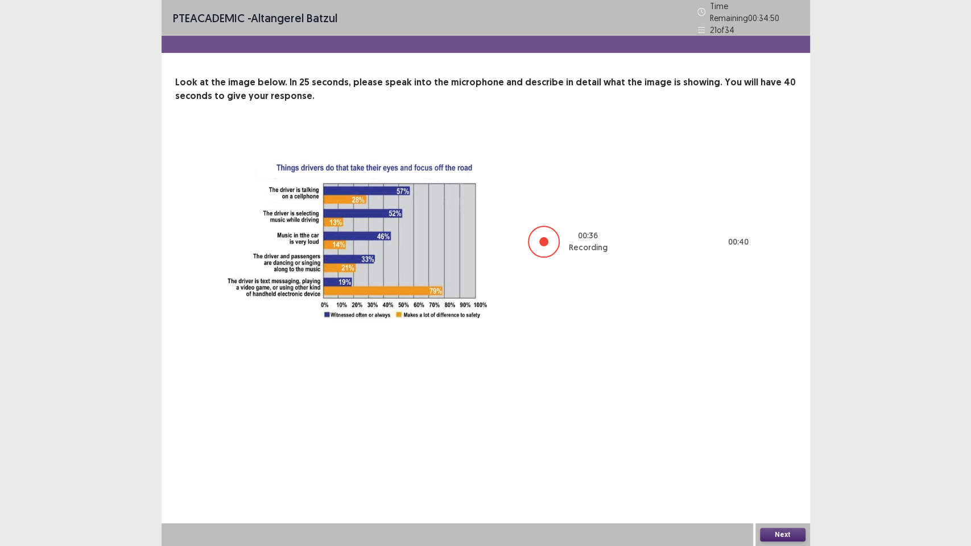
click at [789, 466] on button "Next" at bounding box center [783, 535] width 46 height 14
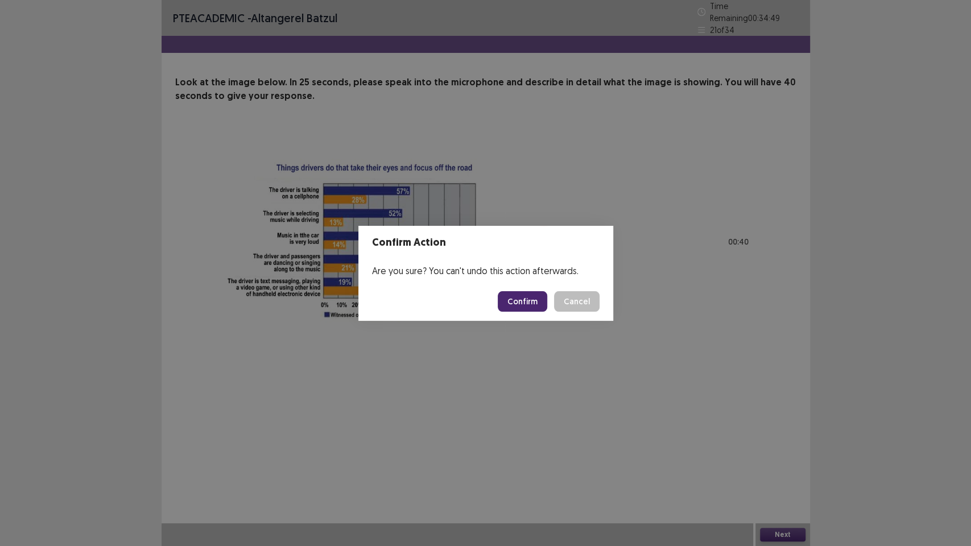
click at [514, 303] on button "Confirm" at bounding box center [523, 301] width 50 height 20
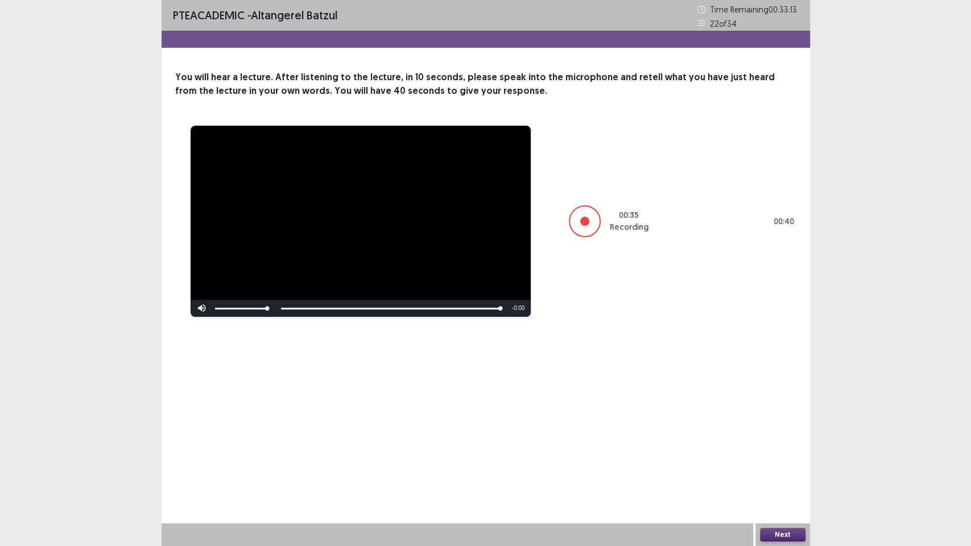
click at [769, 466] on button "Next" at bounding box center [783, 535] width 46 height 14
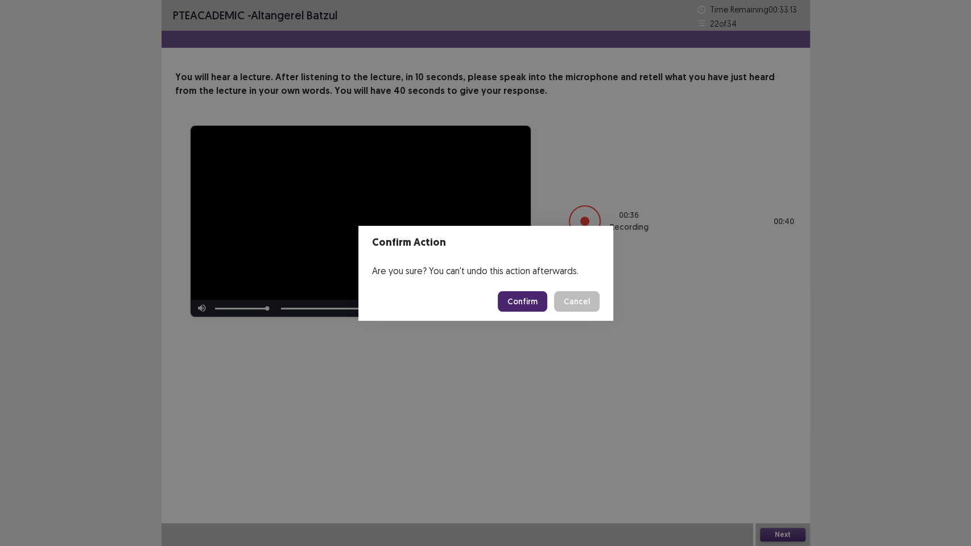
click at [542, 304] on button "Confirm" at bounding box center [523, 301] width 50 height 20
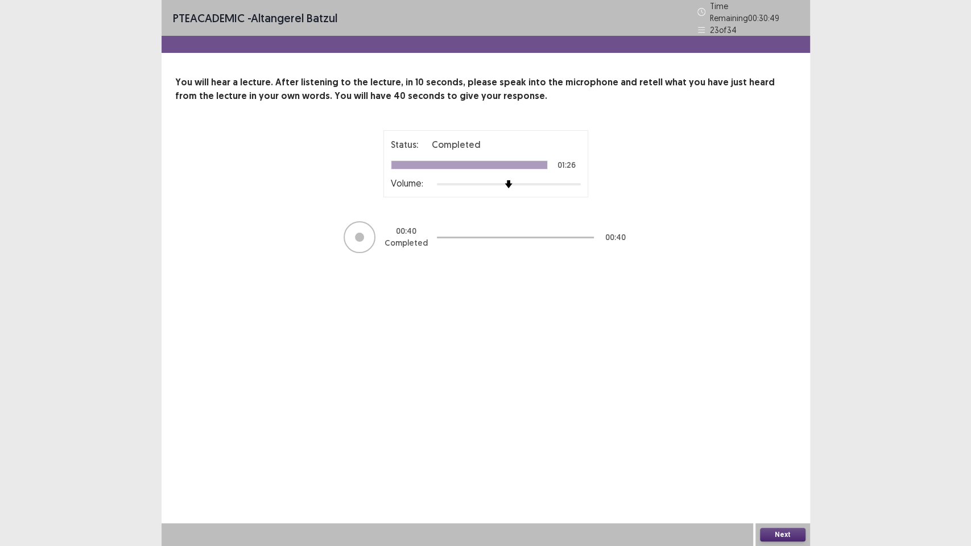
click at [783, 466] on button "Next" at bounding box center [783, 535] width 46 height 14
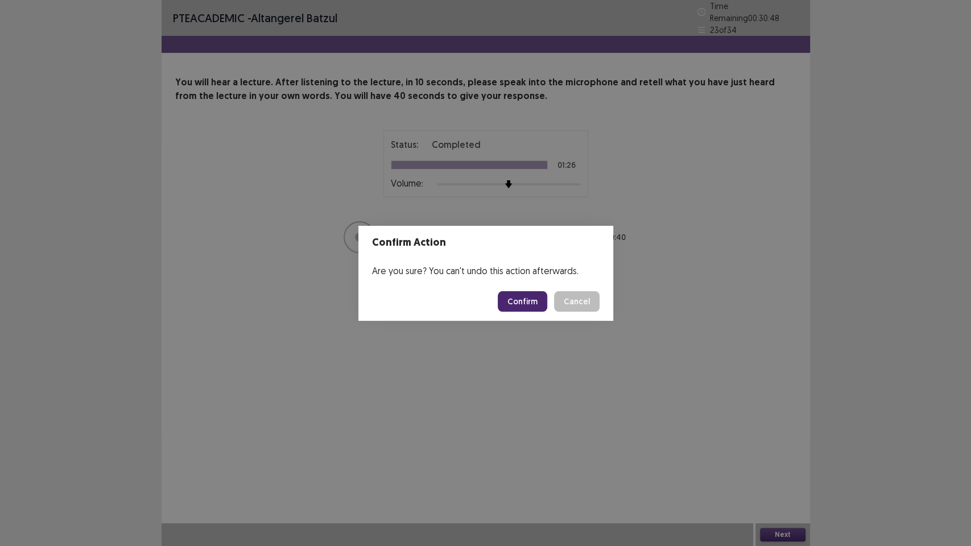
click at [520, 300] on button "Confirm" at bounding box center [523, 301] width 50 height 20
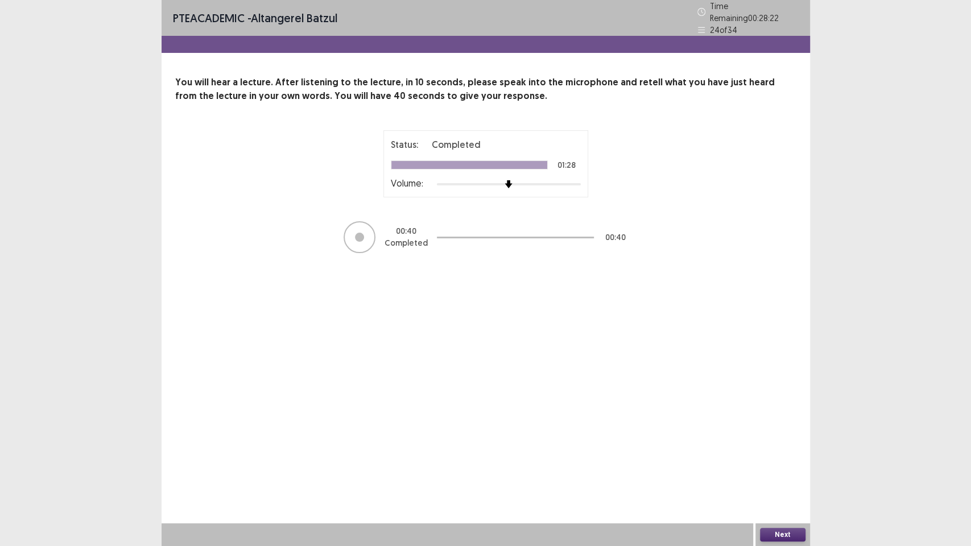
click at [784, 466] on button "Next" at bounding box center [783, 535] width 46 height 14
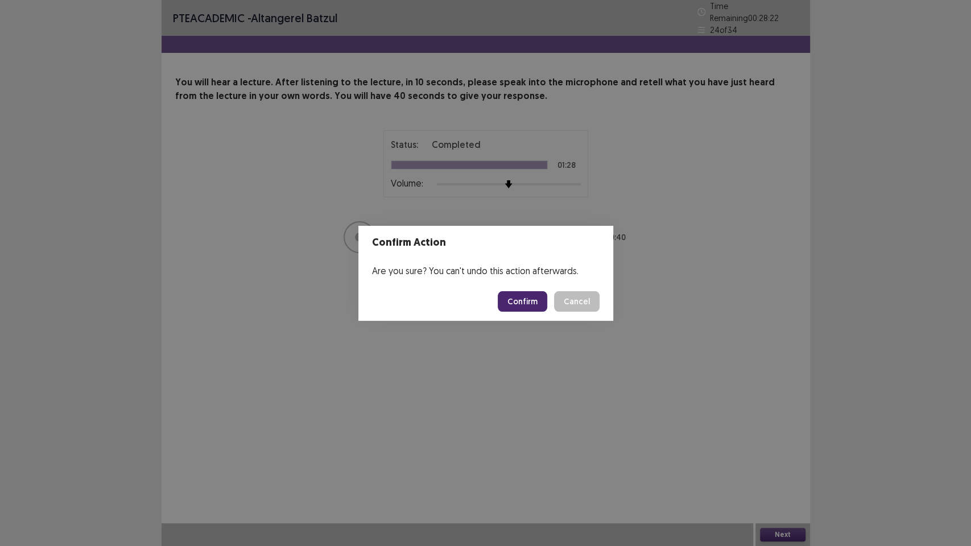
click at [537, 303] on button "Confirm" at bounding box center [523, 301] width 50 height 20
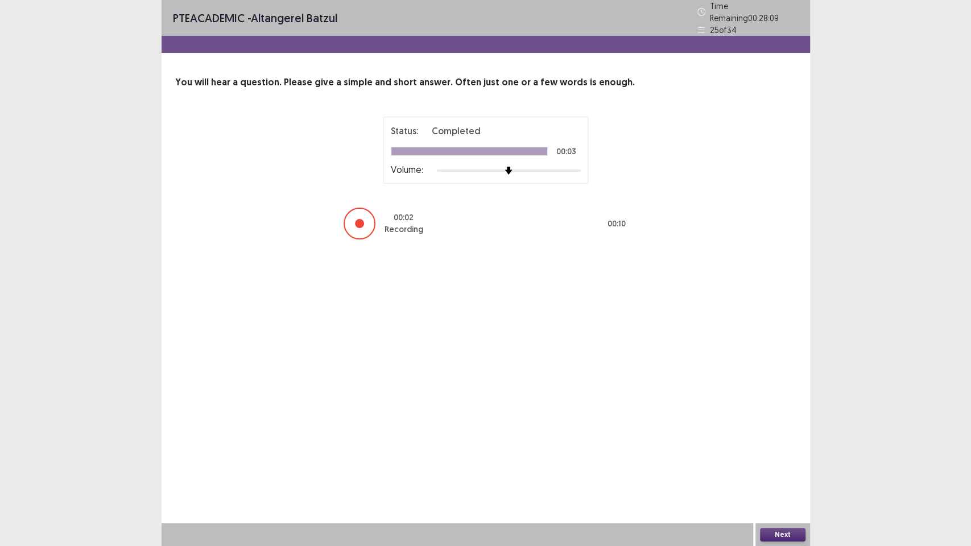
click at [775, 466] on button "Next" at bounding box center [783, 535] width 46 height 14
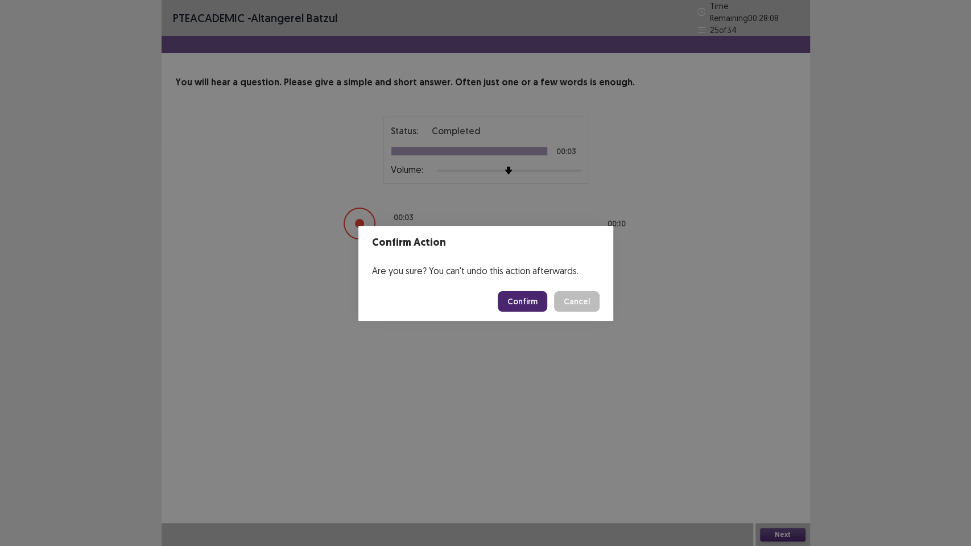
click at [525, 307] on button "Confirm" at bounding box center [523, 301] width 50 height 20
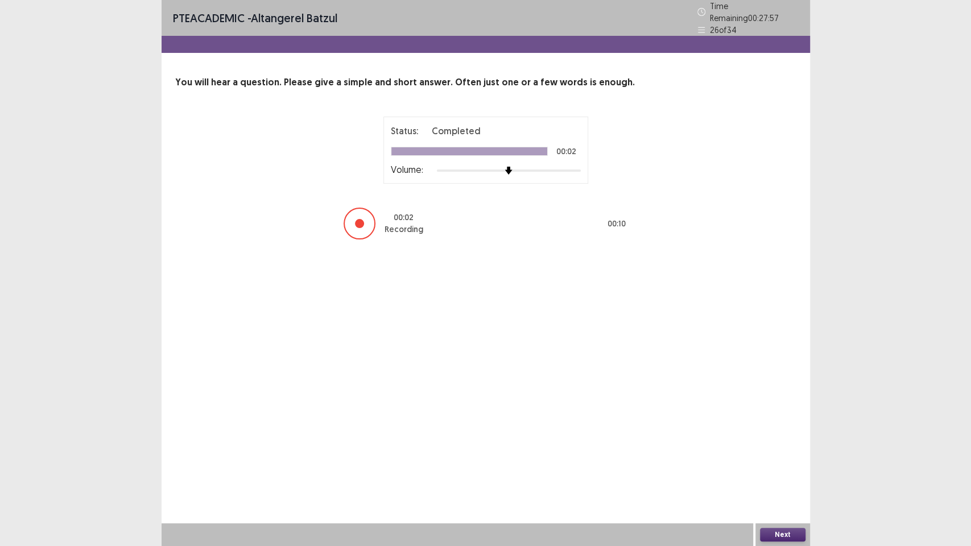
click at [776, 466] on button "Next" at bounding box center [783, 535] width 46 height 14
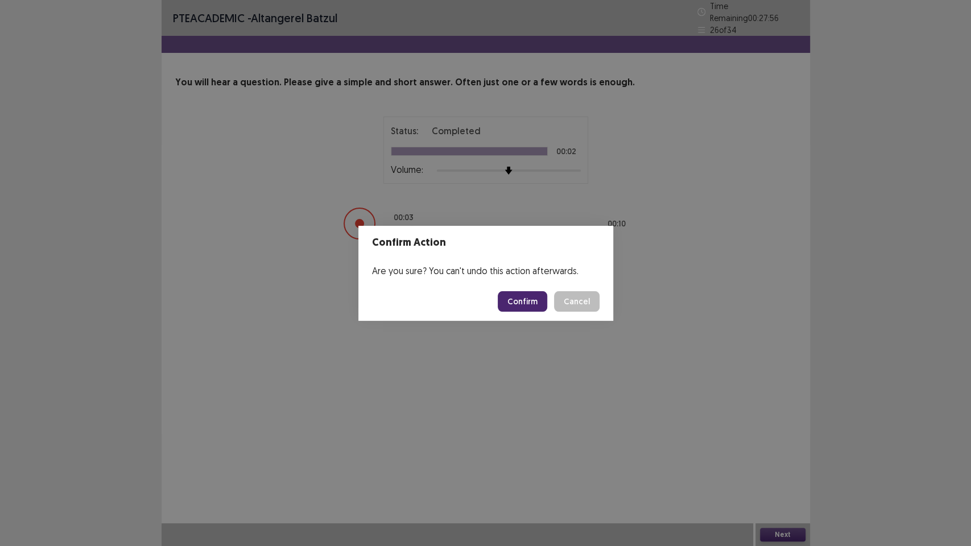
click at [529, 302] on button "Confirm" at bounding box center [523, 301] width 50 height 20
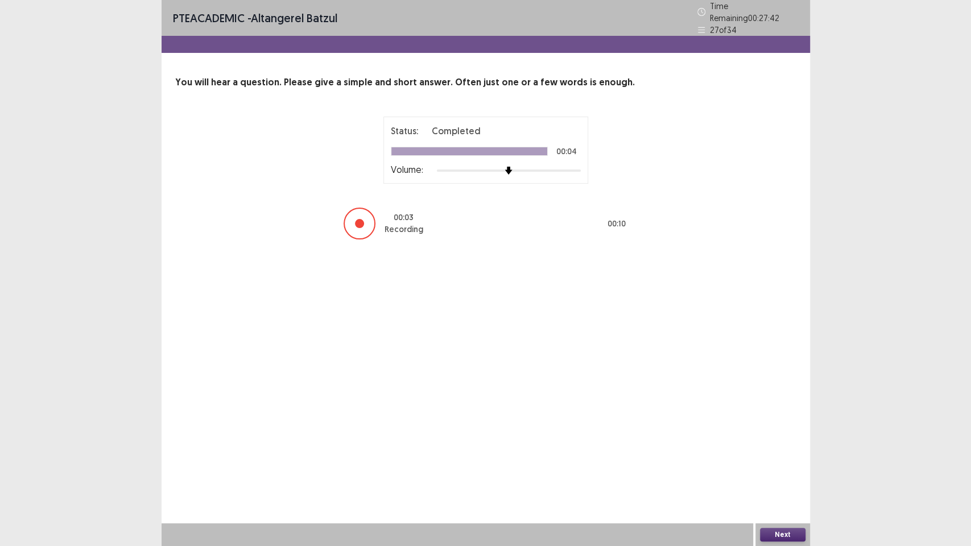
click at [792, 466] on button "Next" at bounding box center [783, 535] width 46 height 14
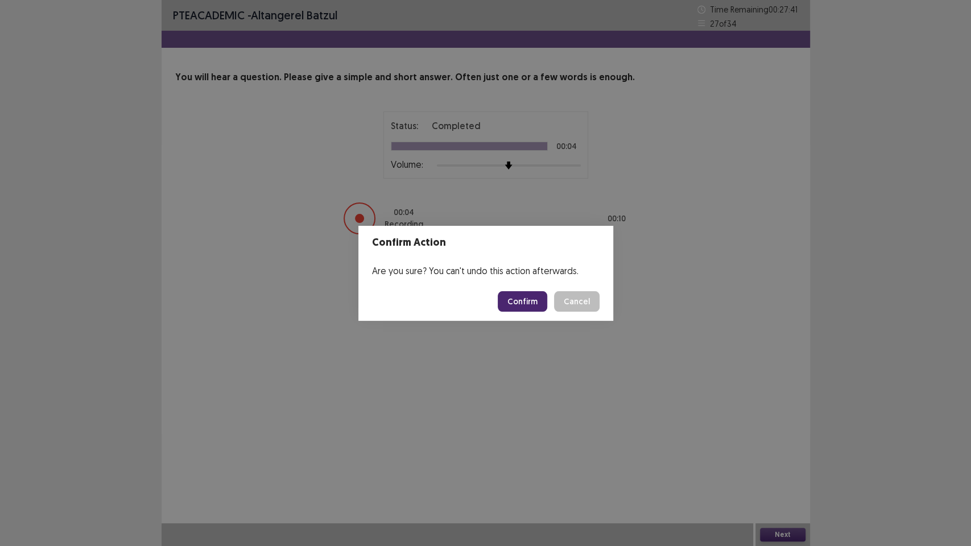
click at [526, 306] on button "Confirm" at bounding box center [523, 301] width 50 height 20
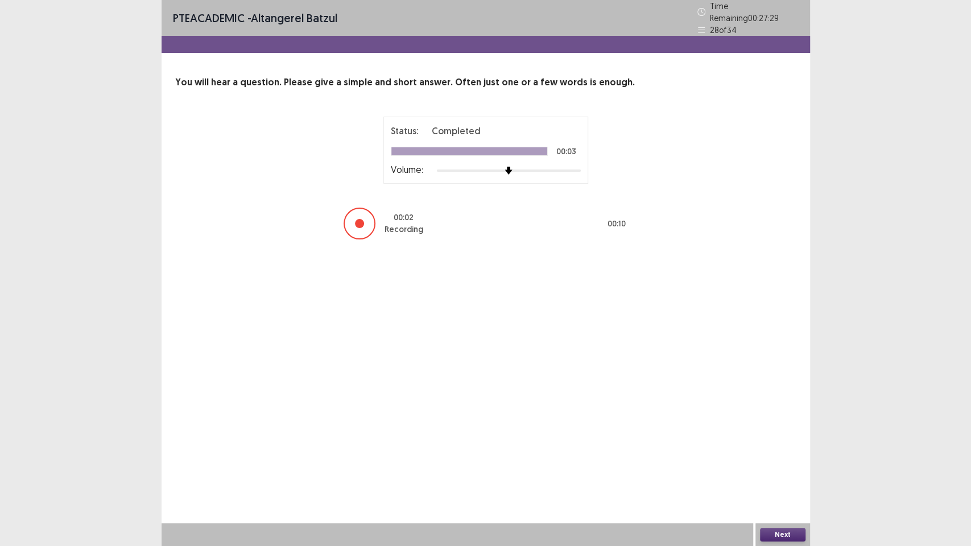
click at [798, 466] on button "Next" at bounding box center [783, 535] width 46 height 14
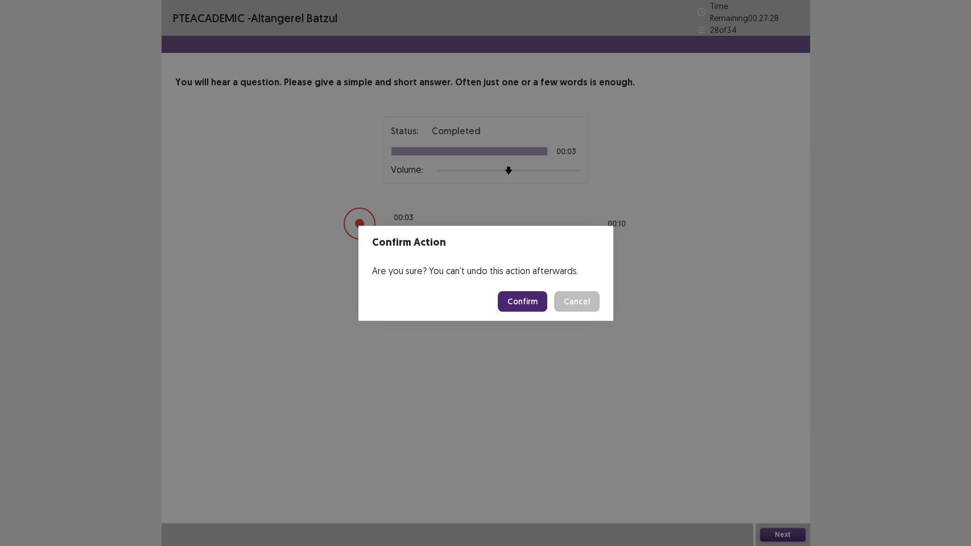
click at [537, 300] on button "Confirm" at bounding box center [523, 301] width 50 height 20
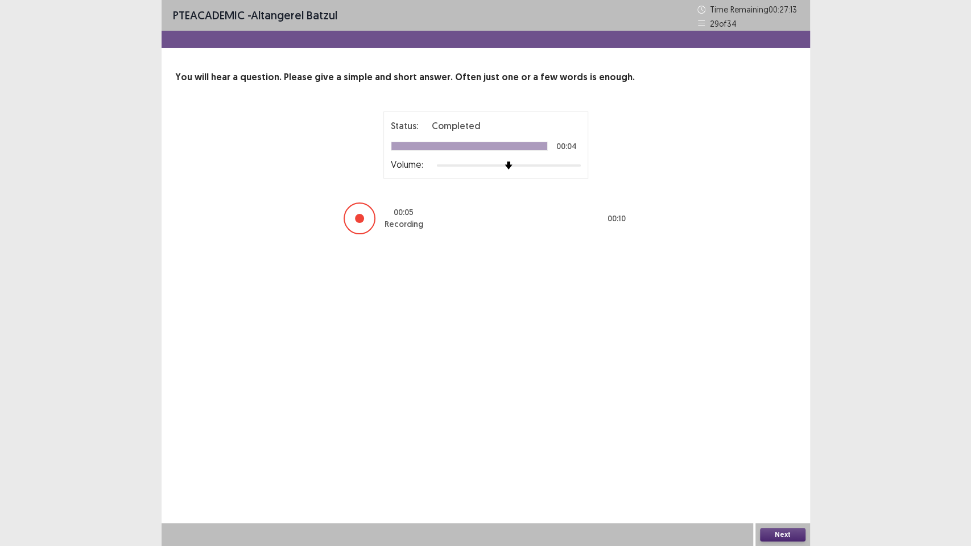
click at [792, 466] on button "Next" at bounding box center [783, 535] width 46 height 14
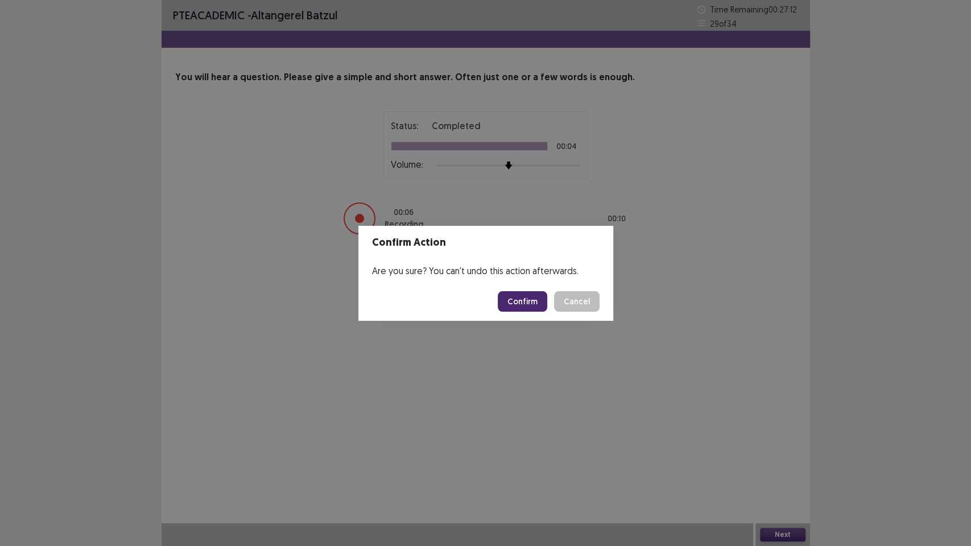
click at [528, 291] on button "Confirm" at bounding box center [523, 301] width 50 height 20
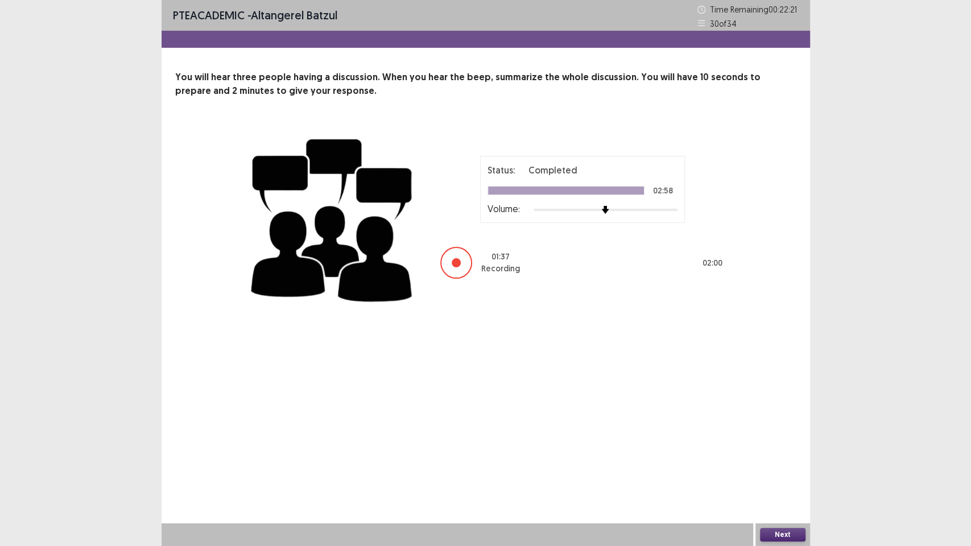
click at [776, 466] on button "Next" at bounding box center [783, 535] width 46 height 14
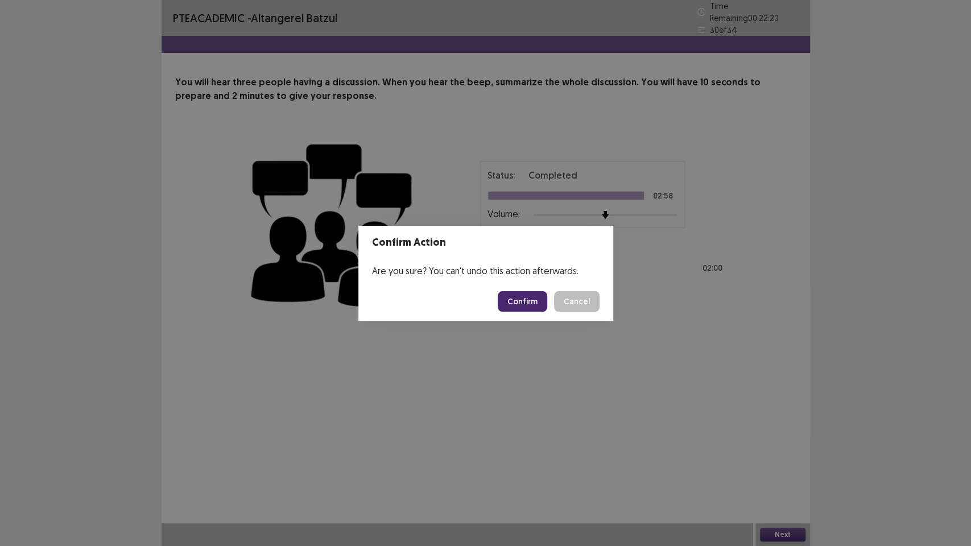
click at [523, 307] on button "Confirm" at bounding box center [523, 301] width 50 height 20
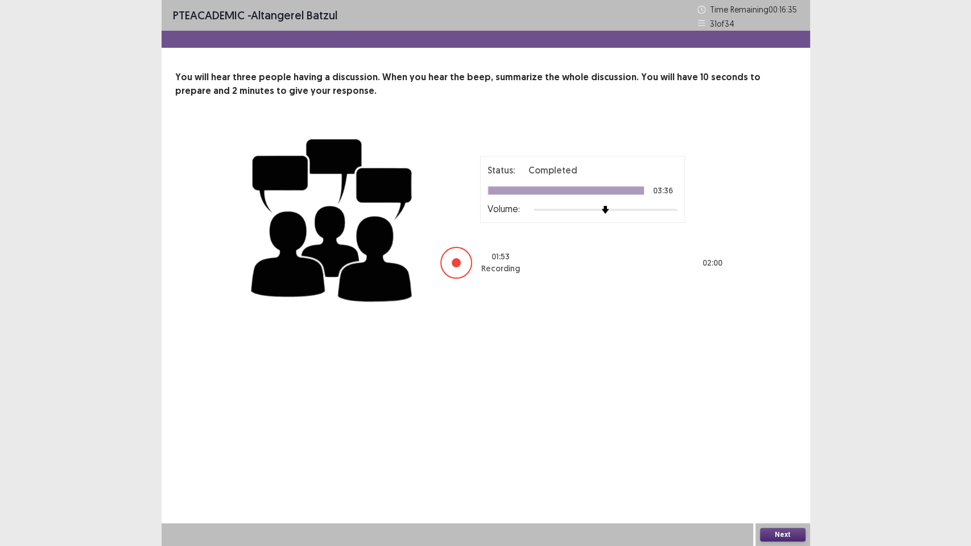
click at [795, 466] on button "Next" at bounding box center [783, 535] width 46 height 14
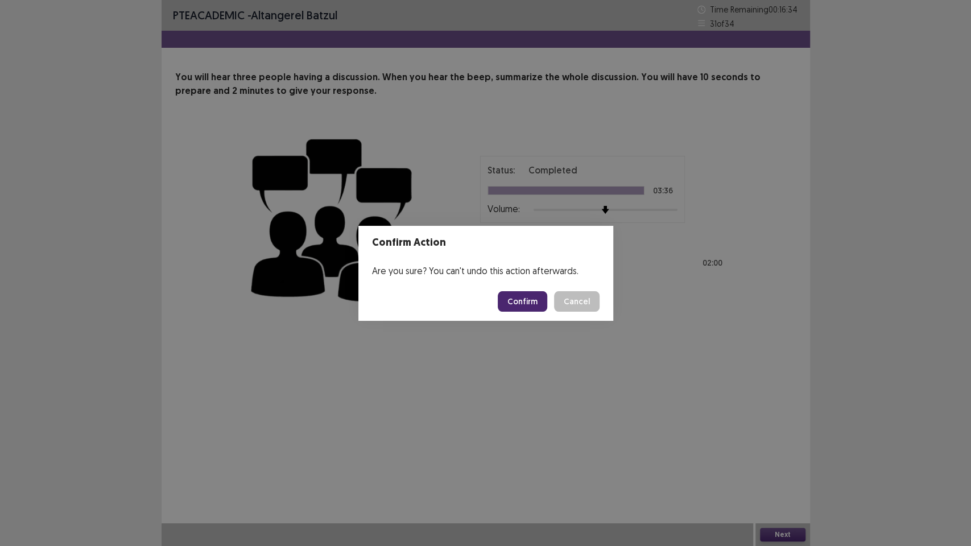
drag, startPoint x: 546, startPoint y: 314, endPoint x: 542, endPoint y: 310, distance: 6.0
click at [546, 314] on footer "Confirm Cancel" at bounding box center [486, 301] width 255 height 39
click at [537, 309] on button "Confirm" at bounding box center [523, 301] width 50 height 20
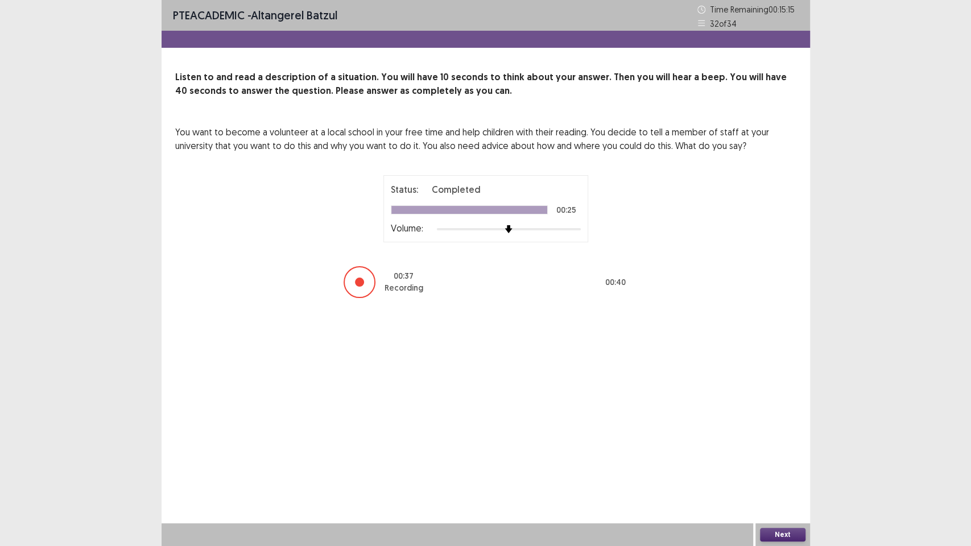
click at [776, 466] on div "Next" at bounding box center [783, 535] width 55 height 23
click at [779, 466] on button "Next" at bounding box center [783, 535] width 46 height 14
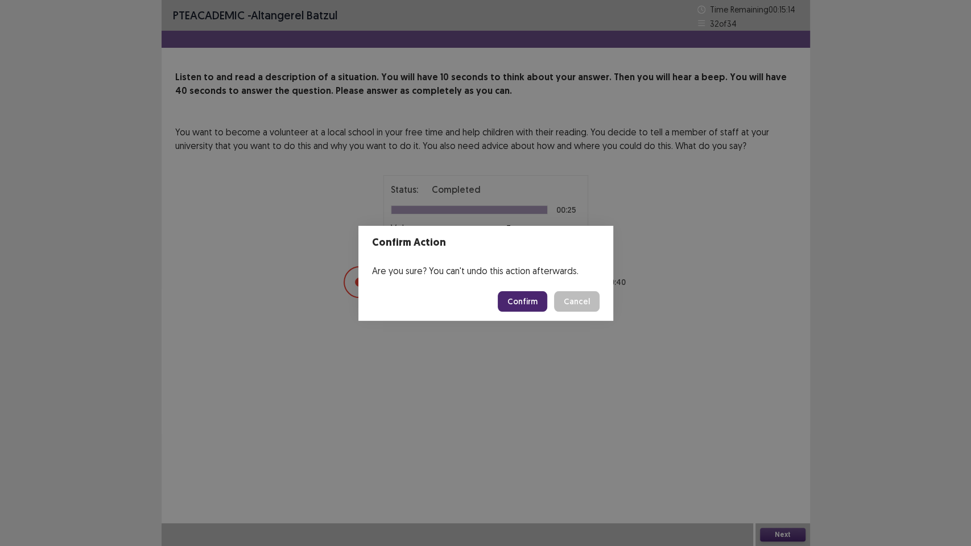
click at [528, 307] on button "Confirm" at bounding box center [523, 301] width 50 height 20
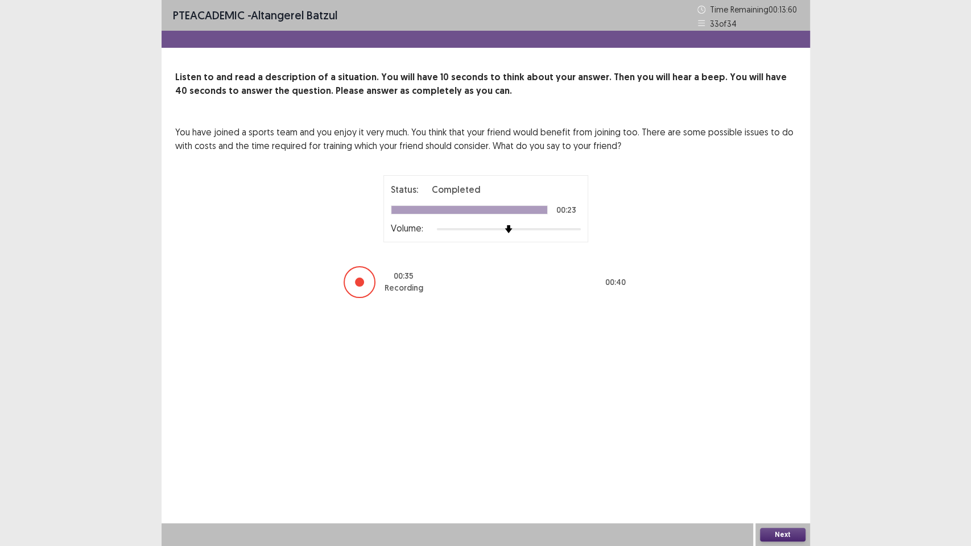
click at [782, 466] on button "Next" at bounding box center [783, 535] width 46 height 14
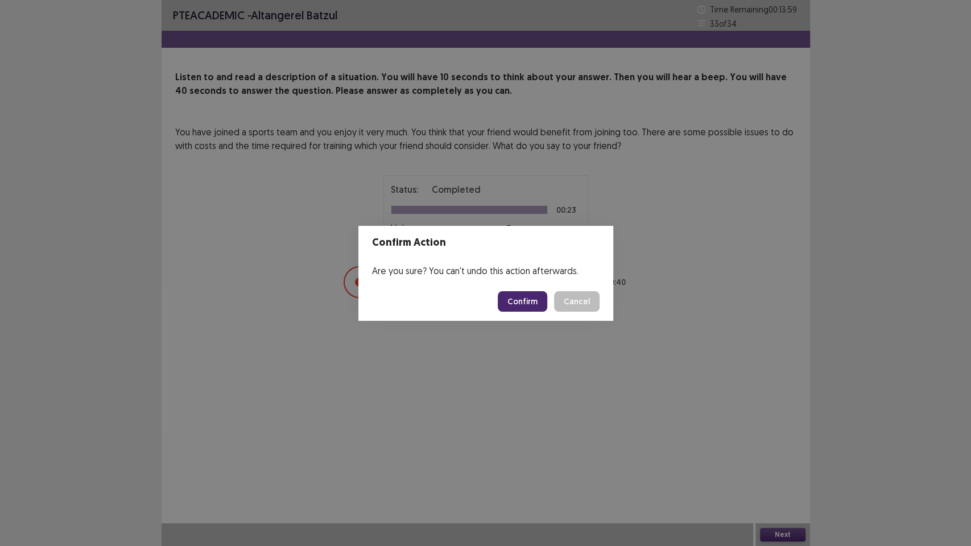
click at [495, 305] on footer "Confirm Cancel" at bounding box center [486, 301] width 255 height 39
click at [542, 293] on button "Confirm" at bounding box center [523, 301] width 50 height 20
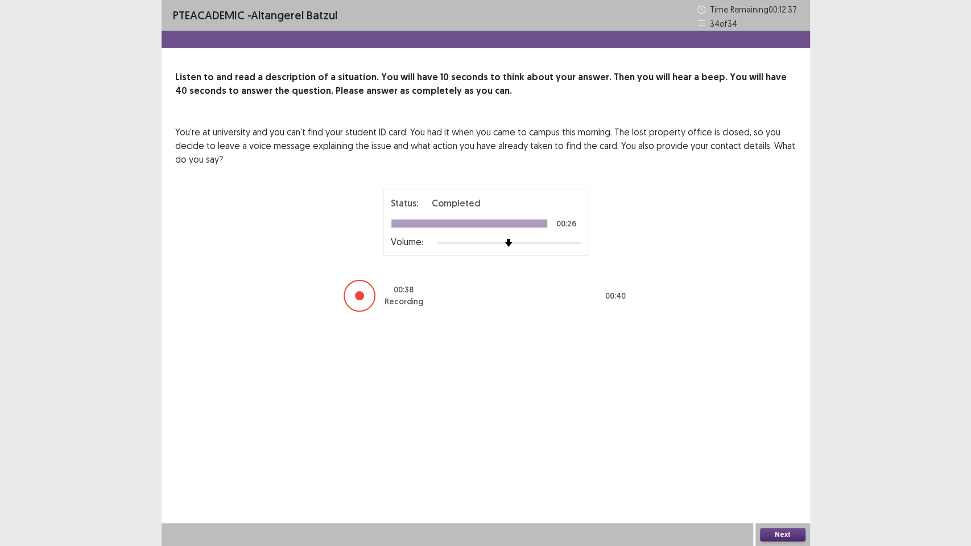
click at [794, 466] on button "Next" at bounding box center [783, 535] width 46 height 14
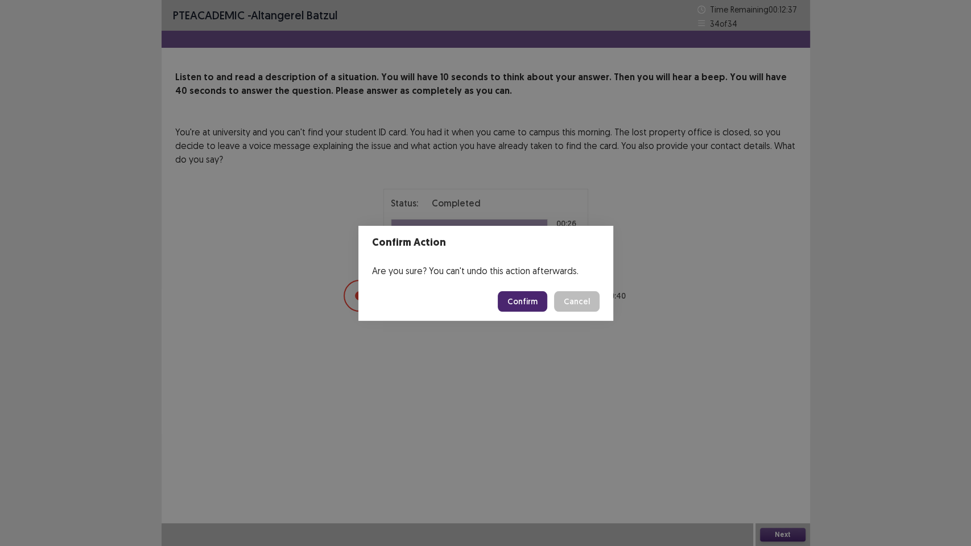
click at [546, 306] on button "Confirm" at bounding box center [523, 301] width 50 height 20
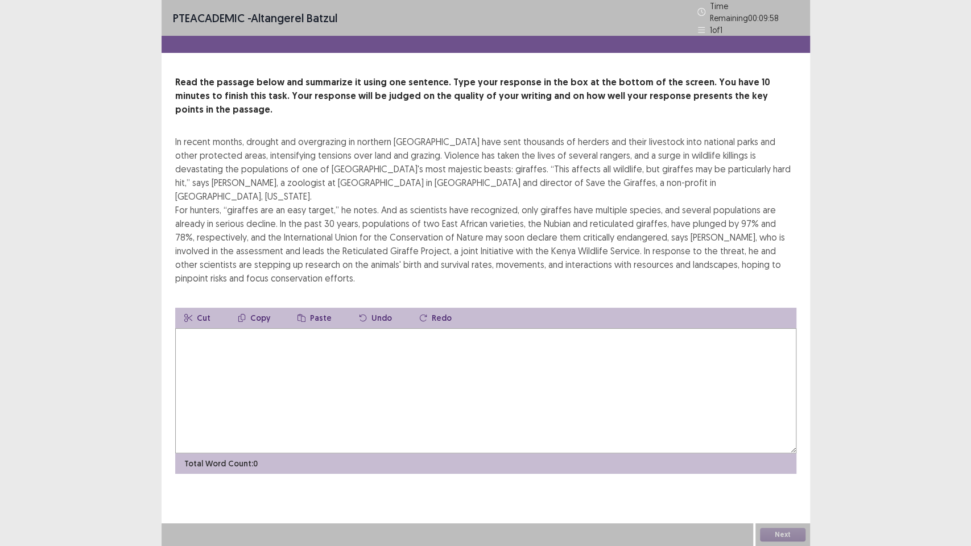
click at [345, 344] on textarea at bounding box center [485, 390] width 621 height 125
click at [492, 328] on textarea "**********" at bounding box center [485, 390] width 621 height 125
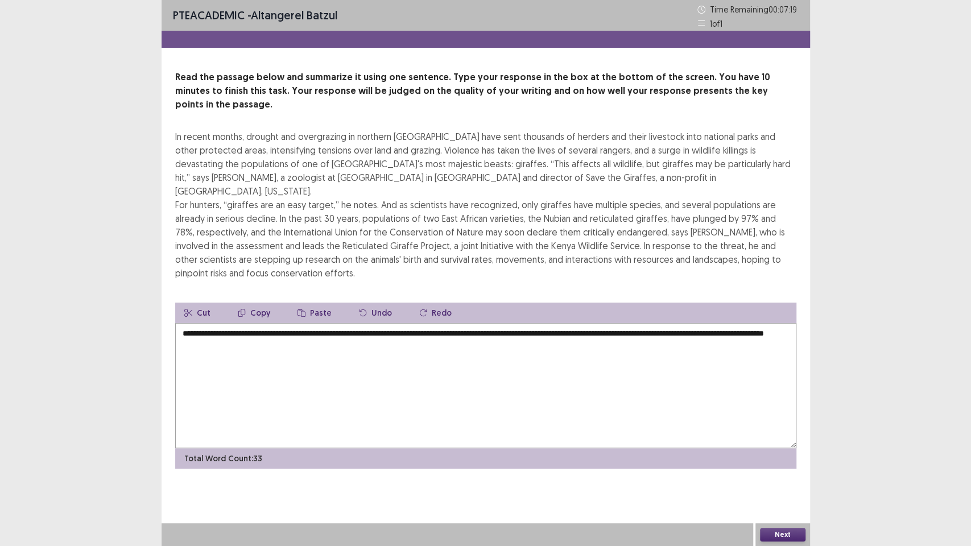
click at [530, 323] on textarea "**********" at bounding box center [485, 385] width 621 height 125
click at [542, 324] on textarea "**********" at bounding box center [485, 385] width 621 height 125
click at [572, 328] on textarea "**********" at bounding box center [485, 385] width 621 height 125
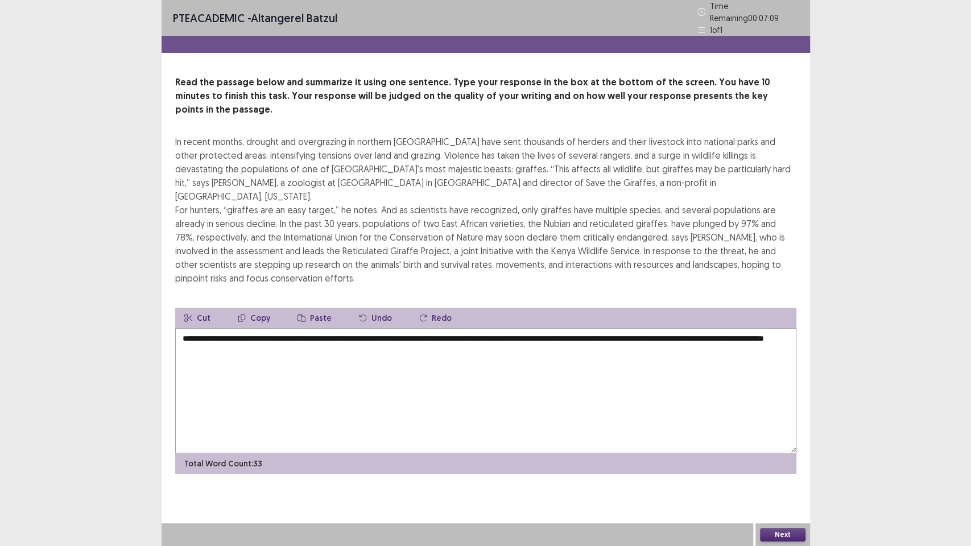
click at [330, 328] on textarea "**********" at bounding box center [485, 390] width 621 height 125
click at [318, 328] on textarea "**********" at bounding box center [485, 390] width 621 height 125
click at [335, 328] on textarea "**********" at bounding box center [485, 390] width 621 height 125
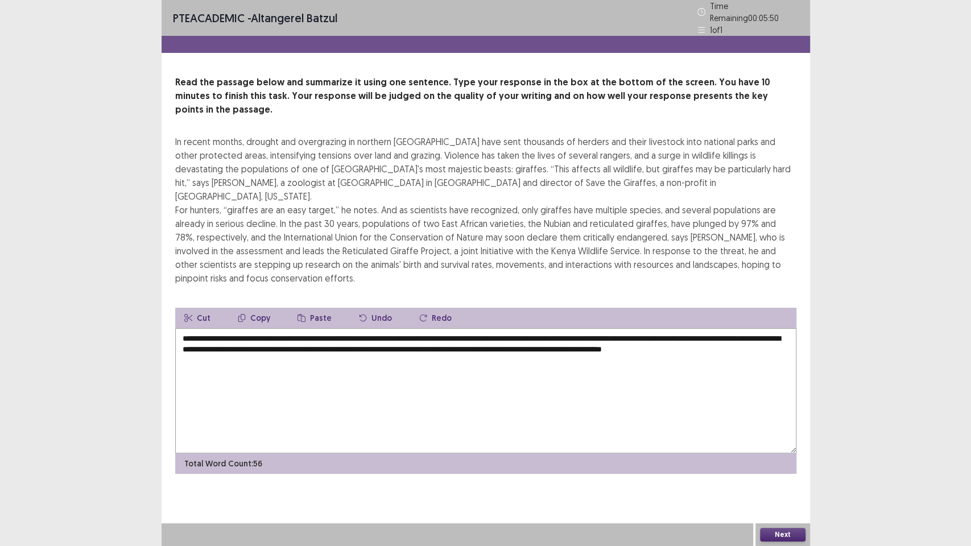
click at [671, 328] on textarea "**********" at bounding box center [485, 390] width 621 height 125
click at [646, 328] on textarea "**********" at bounding box center [485, 390] width 621 height 125
click at [666, 328] on textarea "**********" at bounding box center [485, 390] width 621 height 125
click at [594, 356] on textarea "**********" at bounding box center [485, 390] width 621 height 125
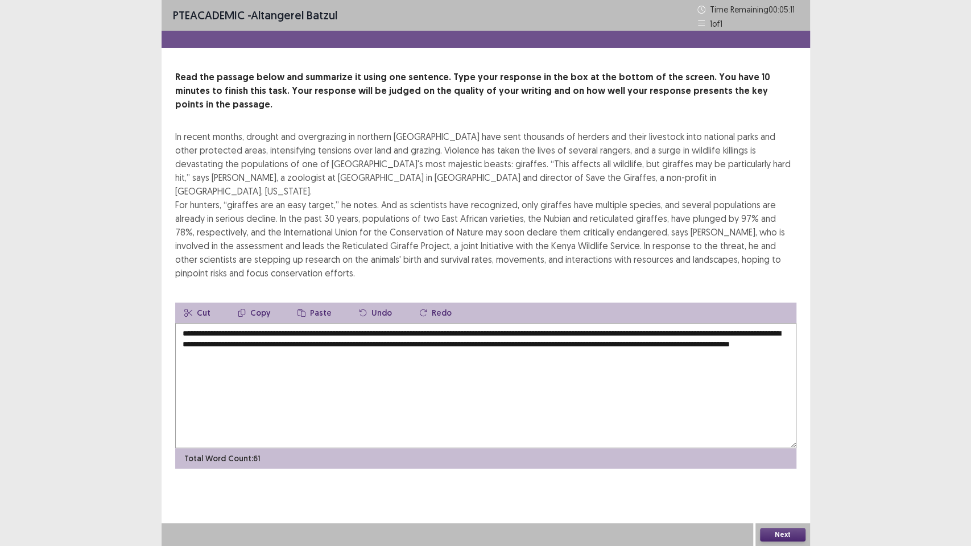
click at [752, 323] on textarea "**********" at bounding box center [485, 385] width 621 height 125
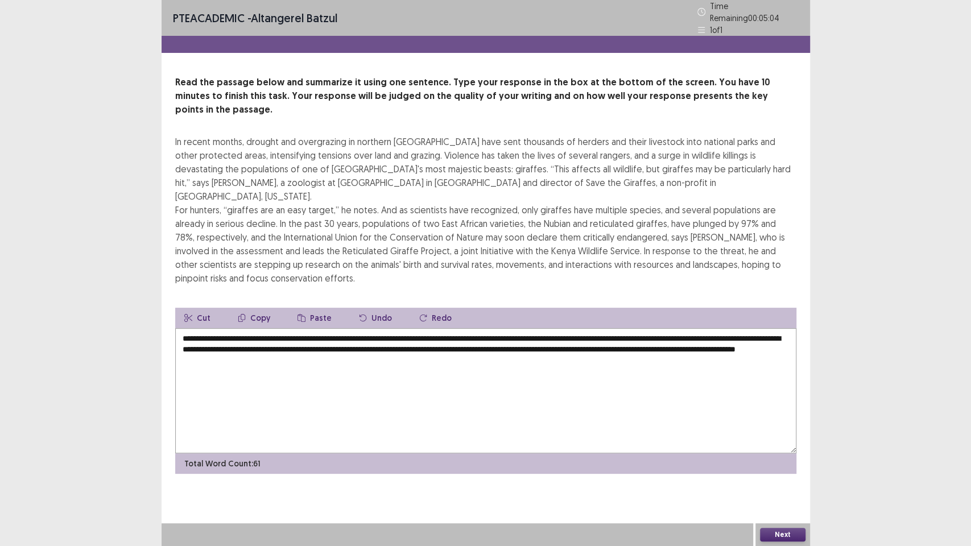
click at [433, 336] on textarea "**********" at bounding box center [485, 390] width 621 height 125
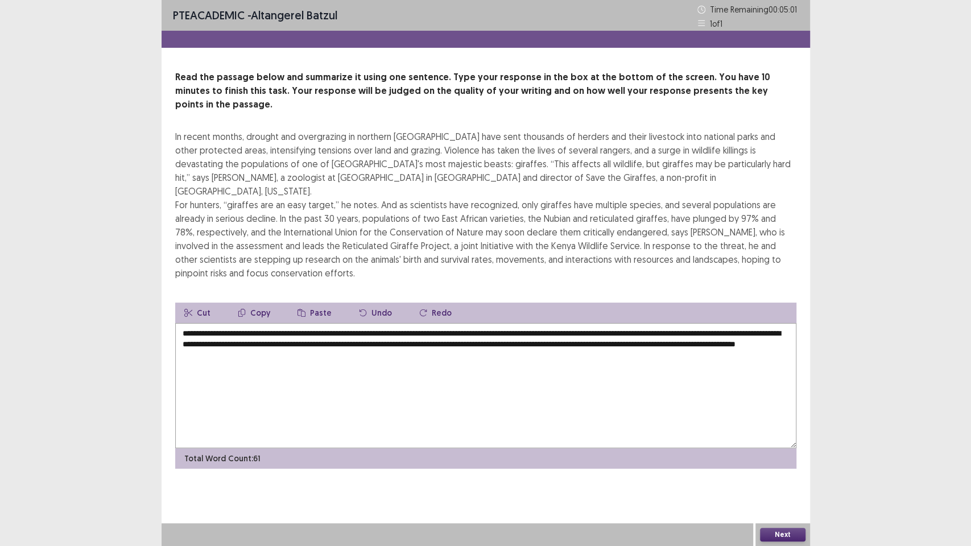
click at [209, 323] on textarea "**********" at bounding box center [485, 385] width 621 height 125
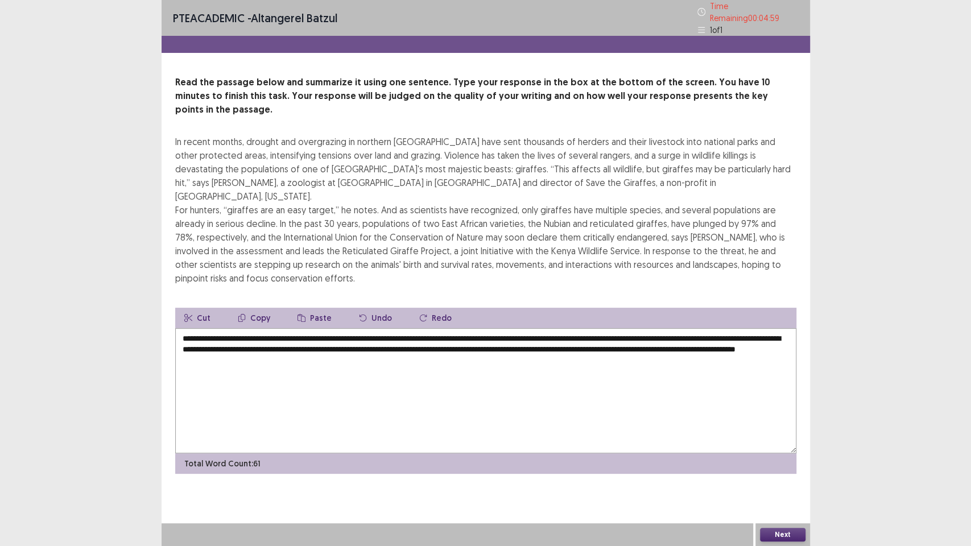
click at [208, 328] on textarea "**********" at bounding box center [485, 390] width 621 height 125
click at [369, 328] on textarea "**********" at bounding box center [485, 390] width 621 height 125
click at [407, 328] on textarea "**********" at bounding box center [485, 390] width 621 height 125
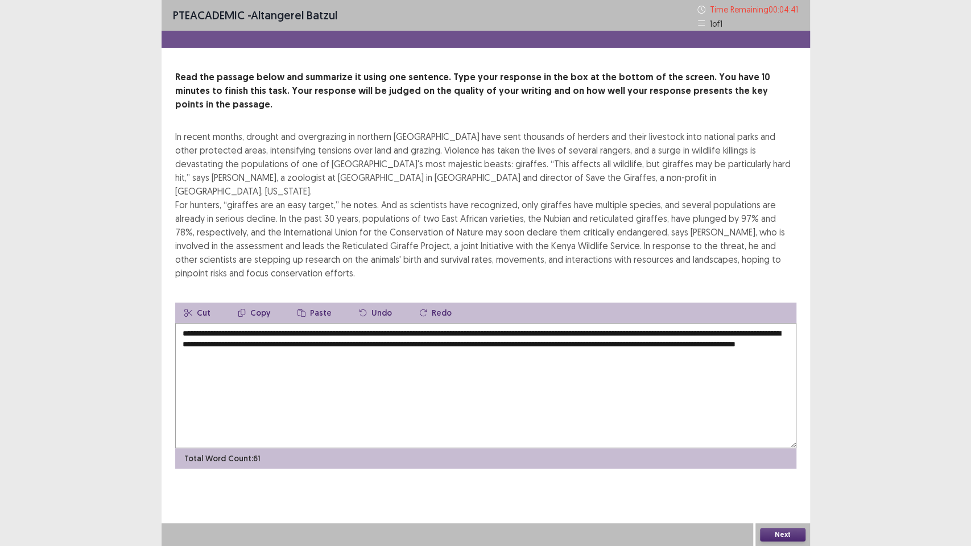
drag, startPoint x: 383, startPoint y: 316, endPoint x: 308, endPoint y: 320, distance: 74.7
click at [308, 323] on textarea "**********" at bounding box center [485, 385] width 621 height 125
click at [537, 336] on textarea "**********" at bounding box center [485, 385] width 621 height 125
click at [615, 329] on textarea "**********" at bounding box center [485, 385] width 621 height 125
drag, startPoint x: 693, startPoint y: 318, endPoint x: 668, endPoint y: 321, distance: 25.8
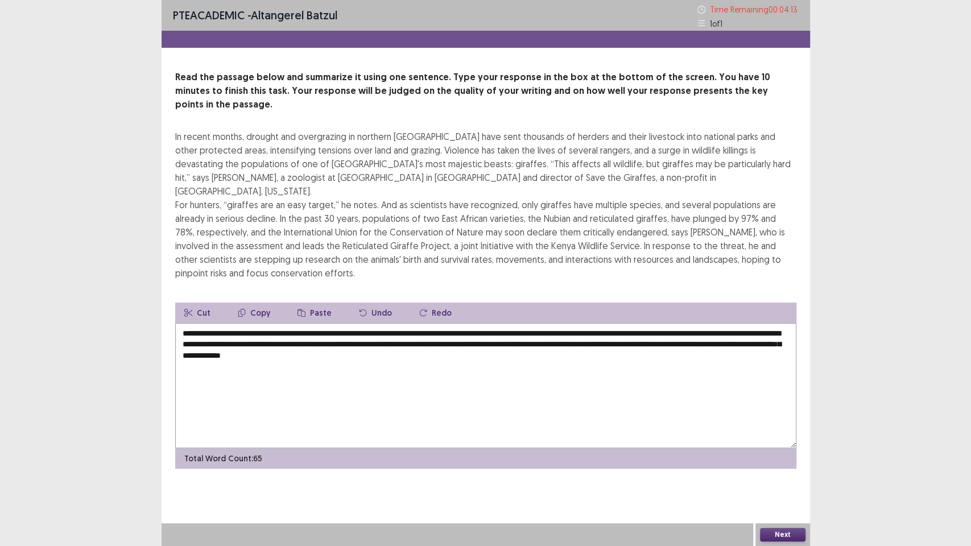
click at [668, 323] on textarea "**********" at bounding box center [485, 385] width 621 height 125
click at [651, 337] on textarea "**********" at bounding box center [485, 385] width 621 height 125
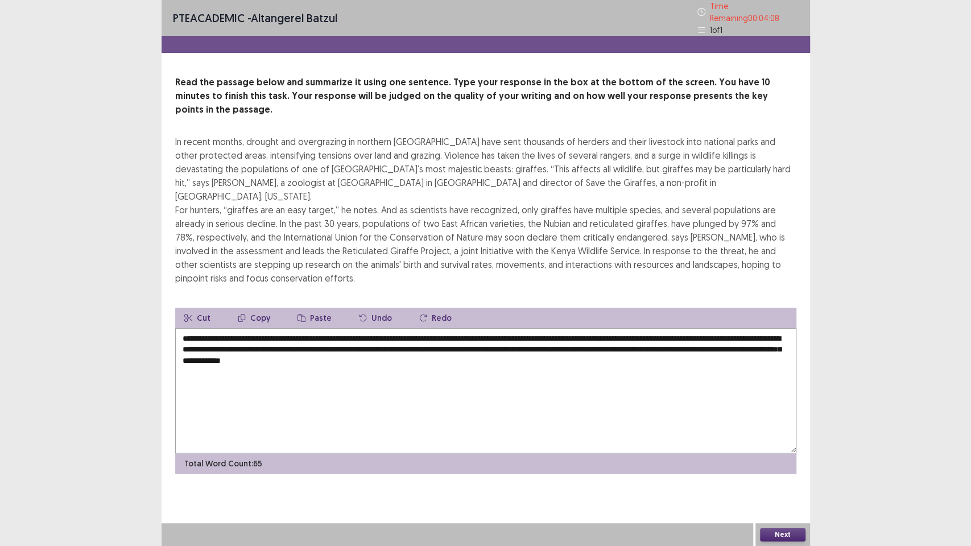
click at [512, 328] on textarea "**********" at bounding box center [485, 390] width 621 height 125
click at [542, 343] on textarea "**********" at bounding box center [485, 390] width 621 height 125
click at [581, 346] on textarea "**********" at bounding box center [485, 390] width 621 height 125
drag, startPoint x: 273, startPoint y: 316, endPoint x: 251, endPoint y: 318, distance: 21.7
click at [251, 328] on textarea "**********" at bounding box center [485, 390] width 621 height 125
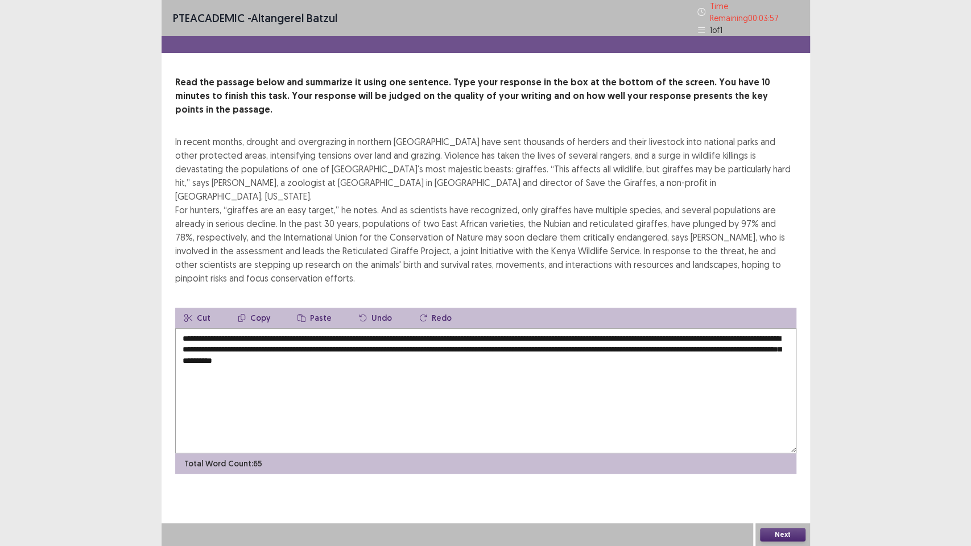
click at [524, 335] on textarea "**********" at bounding box center [485, 390] width 621 height 125
click at [248, 328] on textarea "**********" at bounding box center [485, 390] width 621 height 125
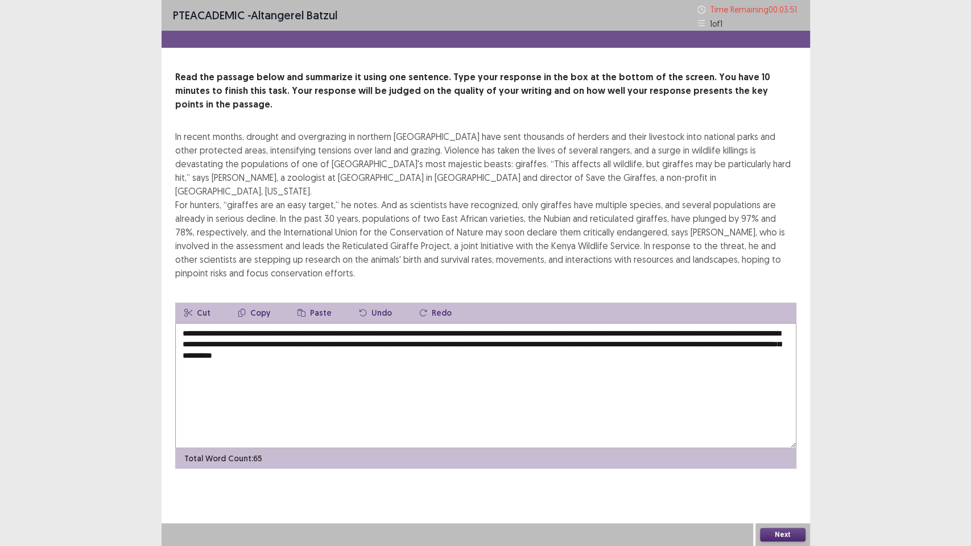
drag, startPoint x: 252, startPoint y: 318, endPoint x: 261, endPoint y: 319, distance: 8.6
click at [261, 323] on textarea "**********" at bounding box center [485, 385] width 621 height 125
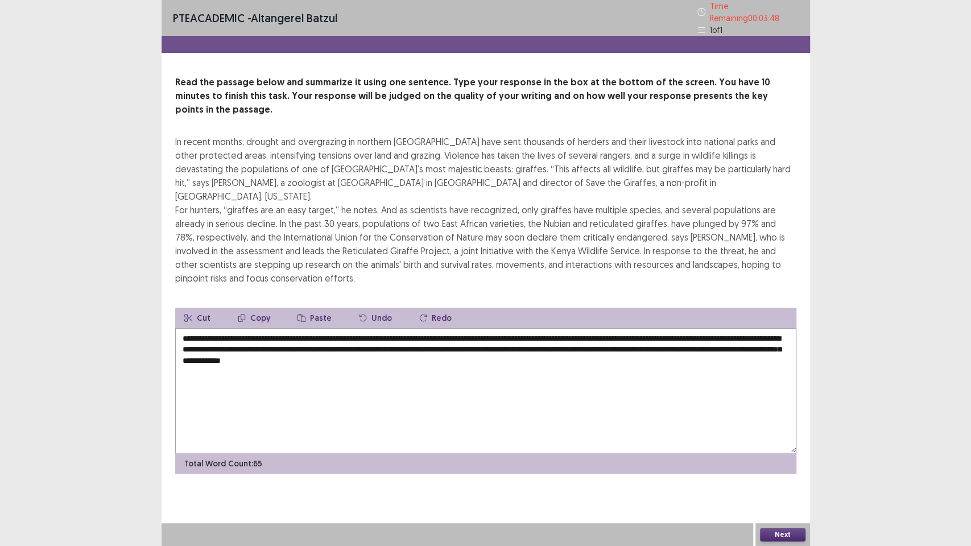
click at [246, 333] on textarea "**********" at bounding box center [485, 390] width 621 height 125
click at [520, 328] on textarea "**********" at bounding box center [485, 390] width 621 height 125
drag, startPoint x: 248, startPoint y: 317, endPoint x: 235, endPoint y: 317, distance: 13.1
click at [235, 328] on textarea "**********" at bounding box center [485, 390] width 621 height 125
click at [574, 329] on textarea "**********" at bounding box center [485, 390] width 621 height 125
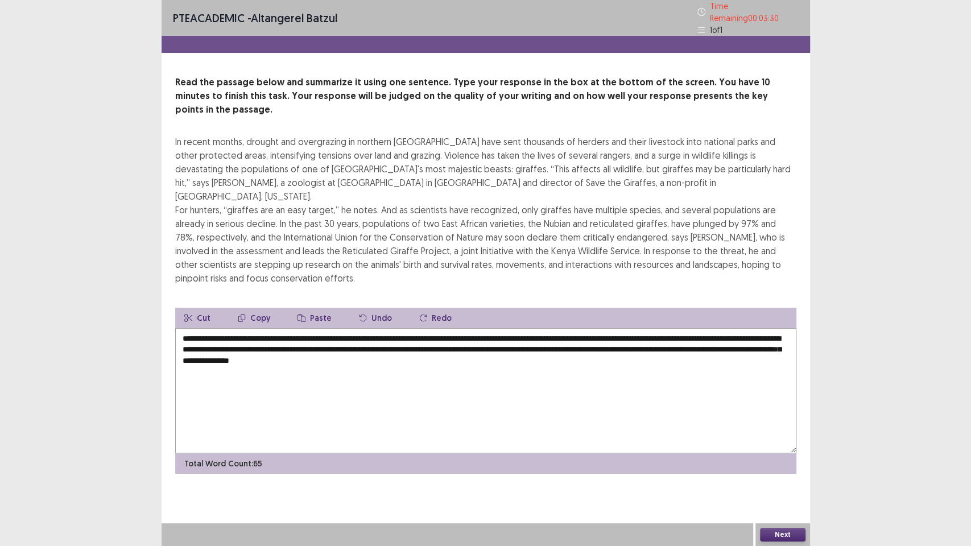
type textarea "**********"
click at [782, 466] on button "Next" at bounding box center [783, 535] width 46 height 14
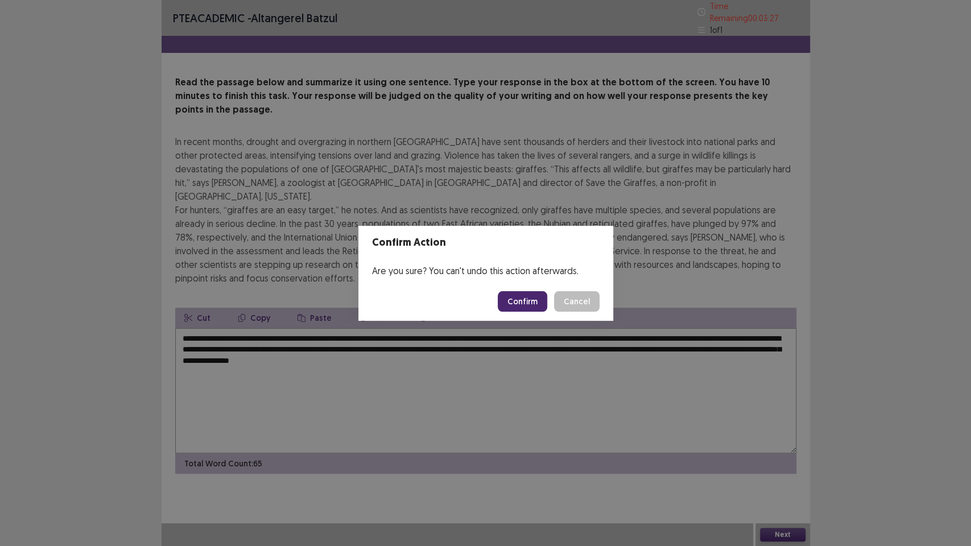
click at [590, 303] on button "Cancel" at bounding box center [577, 301] width 46 height 20
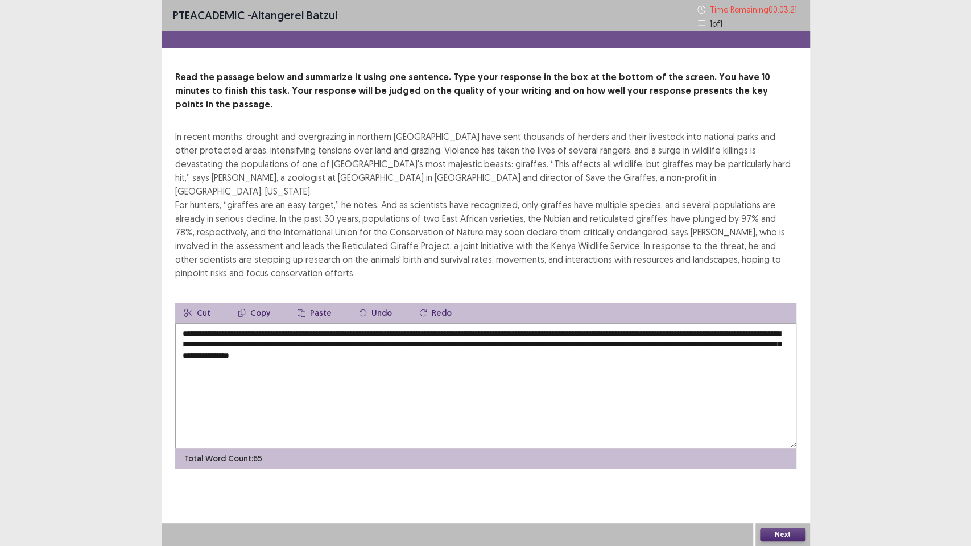
click at [781, 466] on button "Next" at bounding box center [783, 535] width 46 height 14
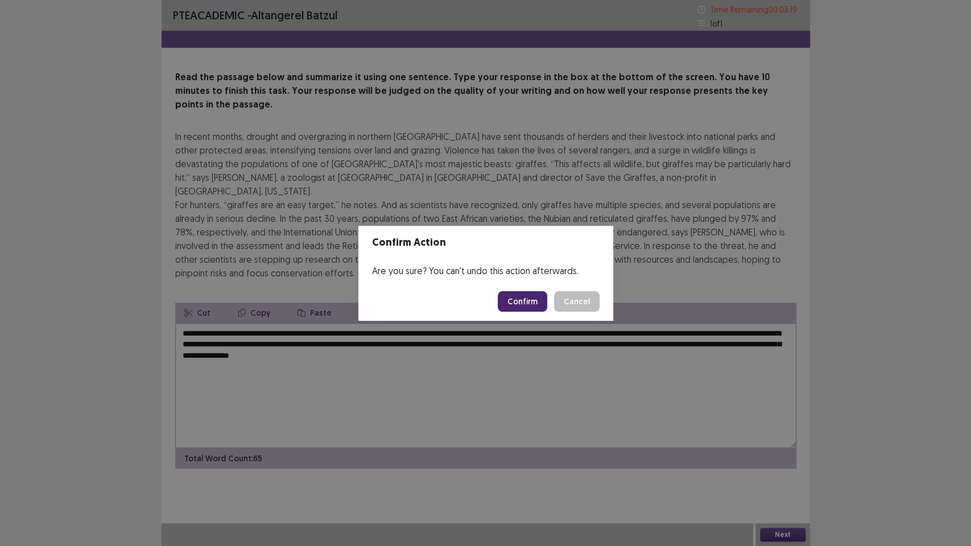
click at [528, 297] on button "Confirm" at bounding box center [523, 301] width 50 height 20
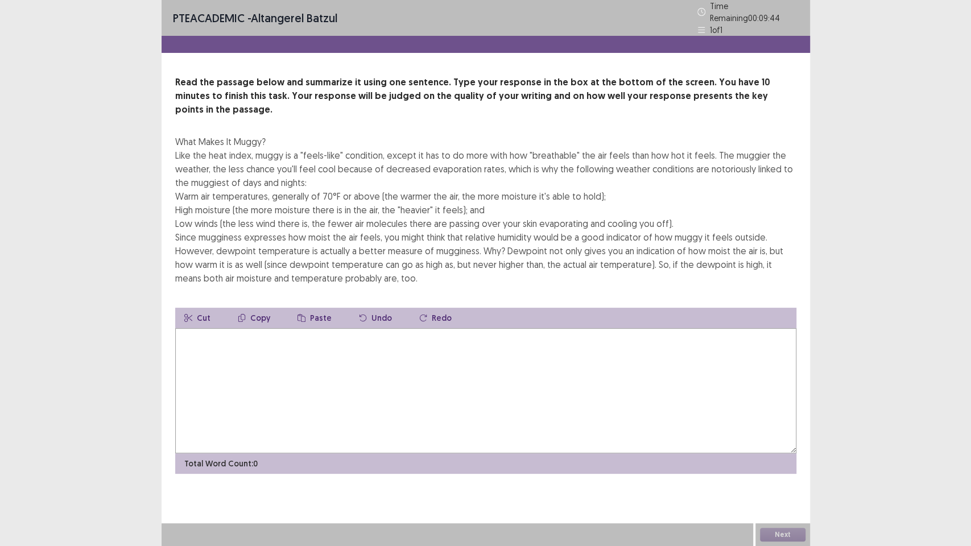
drag, startPoint x: 176, startPoint y: 130, endPoint x: 234, endPoint y: 138, distance: 59.2
click at [234, 138] on div "What Makes It Muggy? Like the heat index, muggy is a "feels-like" condition, ex…" at bounding box center [485, 210] width 621 height 150
click at [304, 336] on textarea at bounding box center [485, 390] width 621 height 125
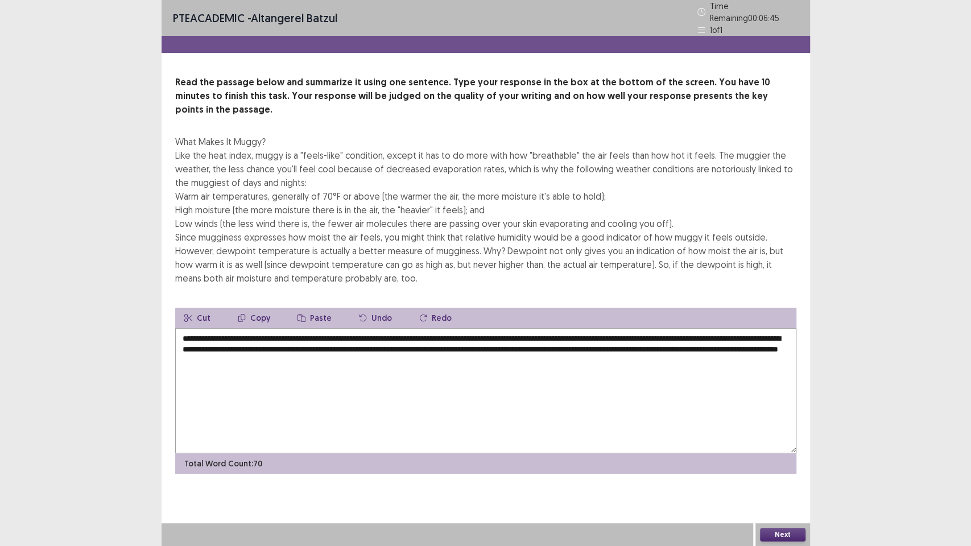
click at [492, 370] on textarea "**********" at bounding box center [485, 390] width 621 height 125
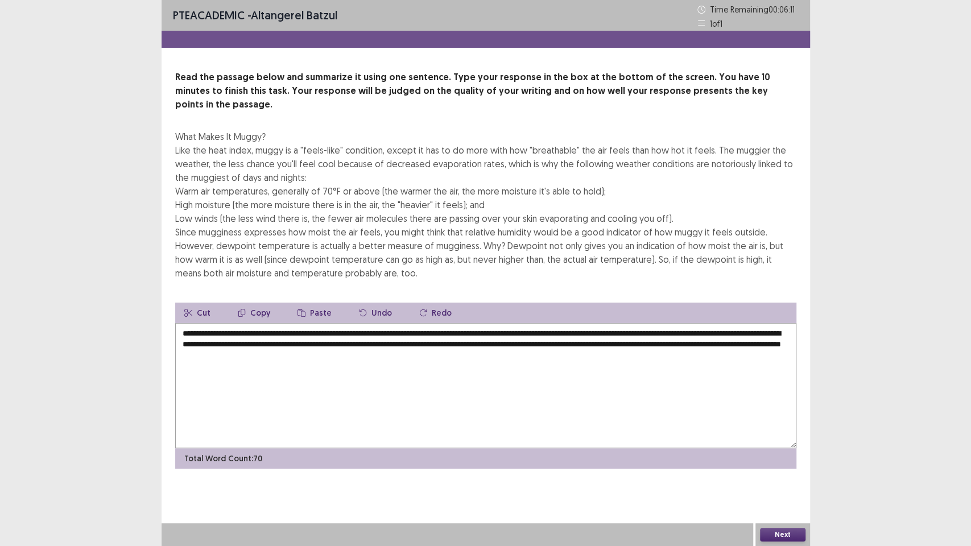
drag, startPoint x: 660, startPoint y: 331, endPoint x: 631, endPoint y: 334, distance: 29.2
click at [631, 334] on textarea "**********" at bounding box center [485, 385] width 621 height 125
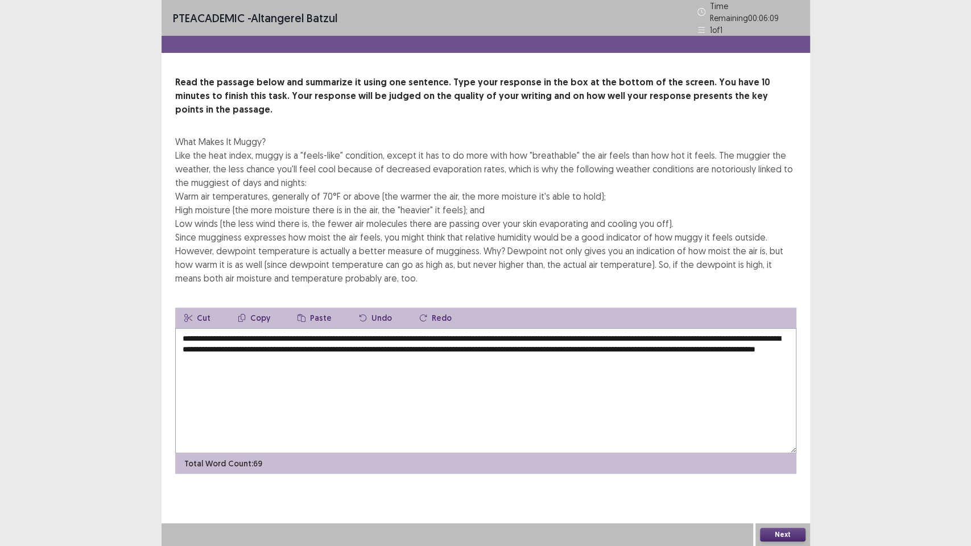
click at [639, 359] on textarea "**********" at bounding box center [485, 390] width 621 height 125
click at [245, 343] on textarea "**********" at bounding box center [485, 390] width 621 height 125
click at [240, 343] on textarea "**********" at bounding box center [485, 390] width 621 height 125
drag, startPoint x: 277, startPoint y: 331, endPoint x: 245, endPoint y: 332, distance: 31.3
click at [245, 332] on textarea "**********" at bounding box center [485, 390] width 621 height 125
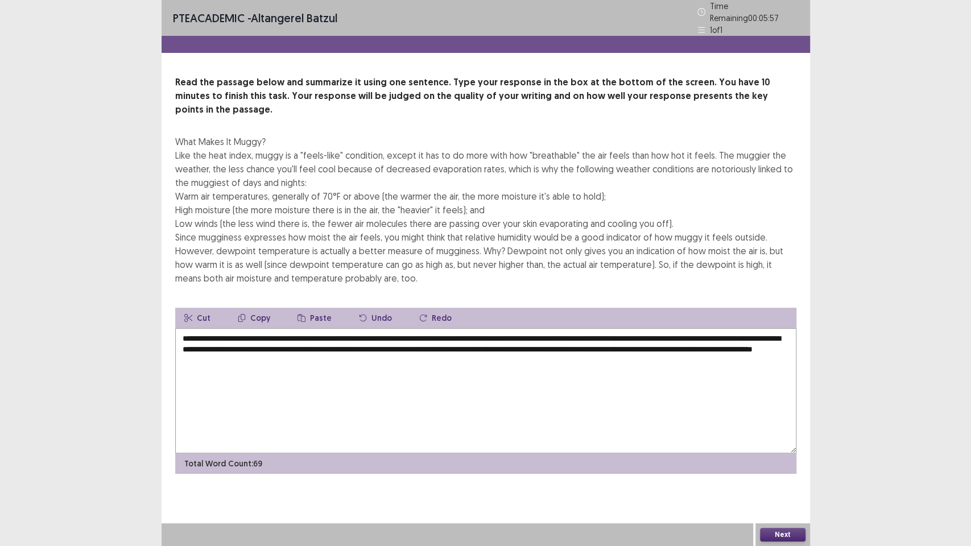
click at [488, 346] on textarea "**********" at bounding box center [485, 390] width 621 height 125
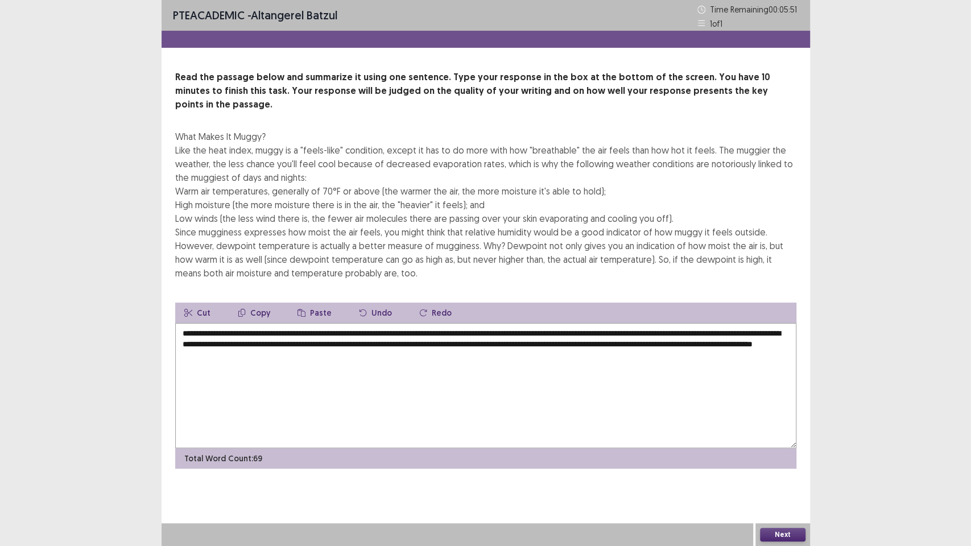
click at [565, 323] on textarea "**********" at bounding box center [485, 385] width 621 height 125
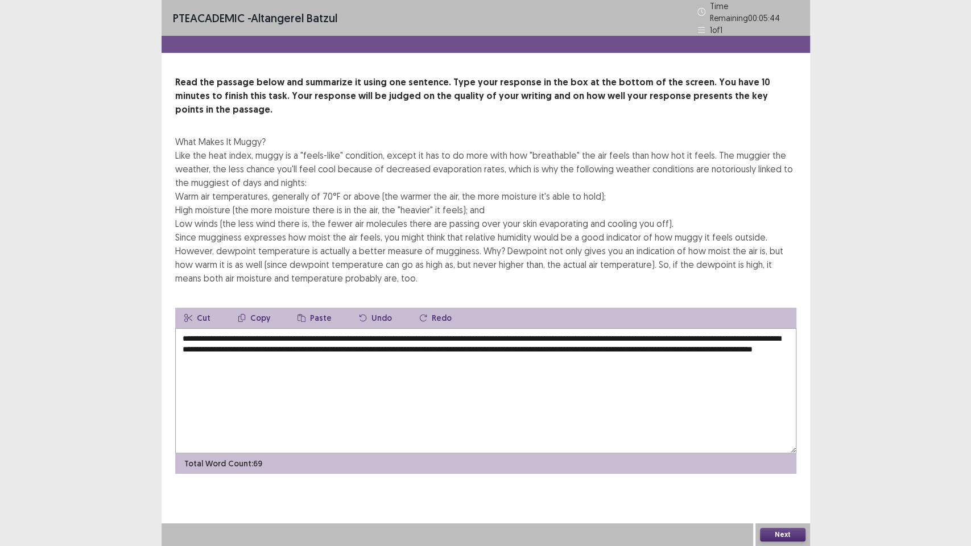
click at [703, 328] on textarea "**********" at bounding box center [485, 390] width 621 height 125
click at [702, 328] on textarea "**********" at bounding box center [485, 390] width 621 height 125
click at [196, 329] on textarea "**********" at bounding box center [485, 390] width 621 height 125
click at [198, 331] on textarea "**********" at bounding box center [485, 390] width 621 height 125
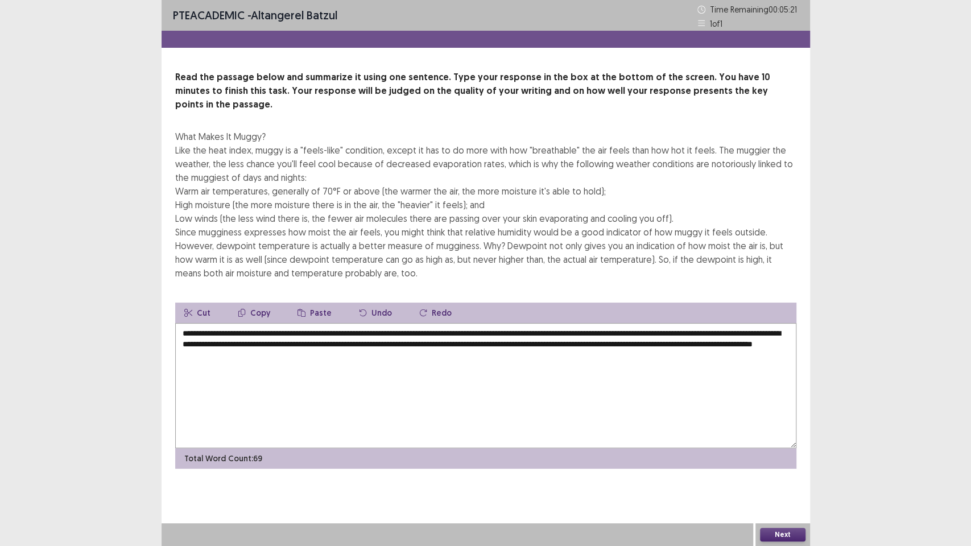
click at [651, 332] on textarea "**********" at bounding box center [485, 385] width 621 height 125
click at [671, 347] on textarea "**********" at bounding box center [485, 385] width 621 height 125
type textarea "**********"
click at [797, 466] on button "Next" at bounding box center [783, 535] width 46 height 14
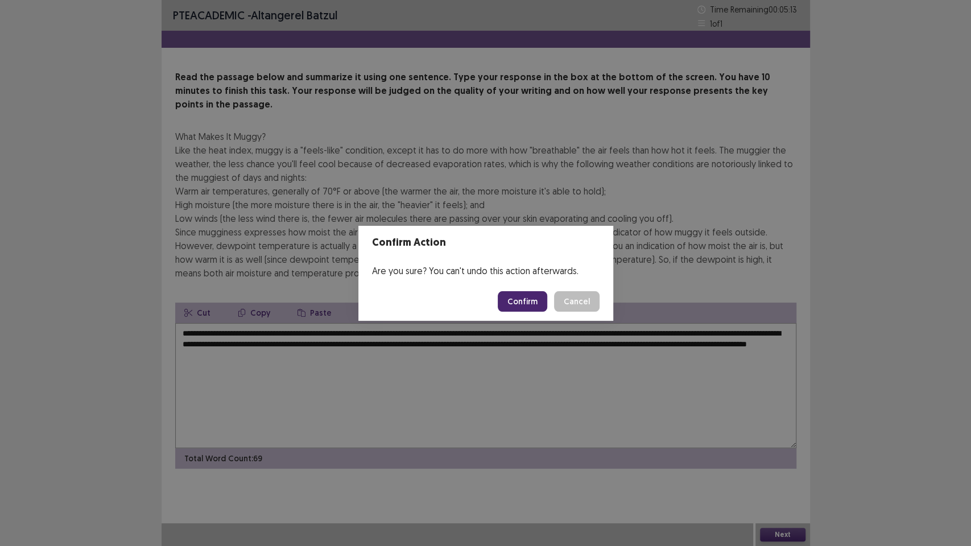
click at [507, 306] on button "Confirm" at bounding box center [523, 301] width 50 height 20
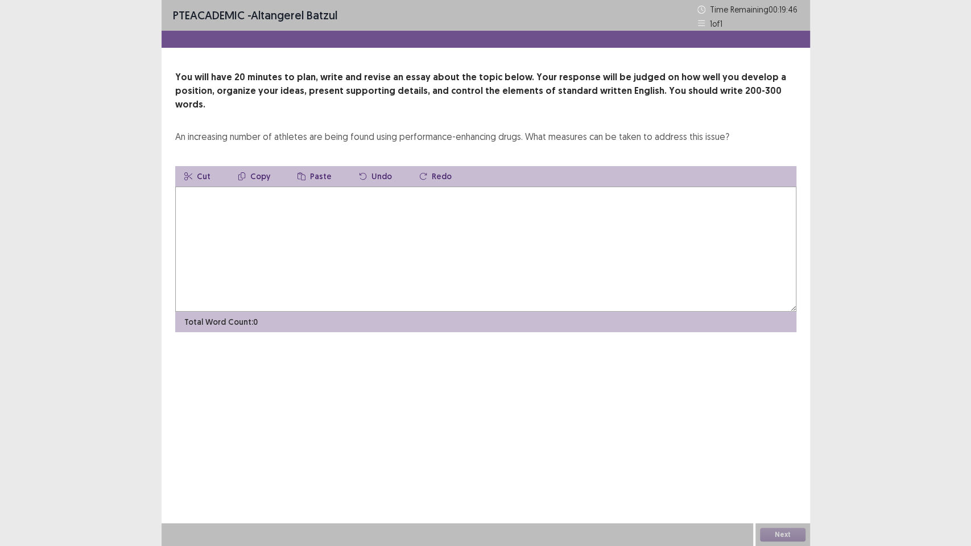
click at [395, 187] on textarea at bounding box center [485, 249] width 621 height 125
type textarea "*"
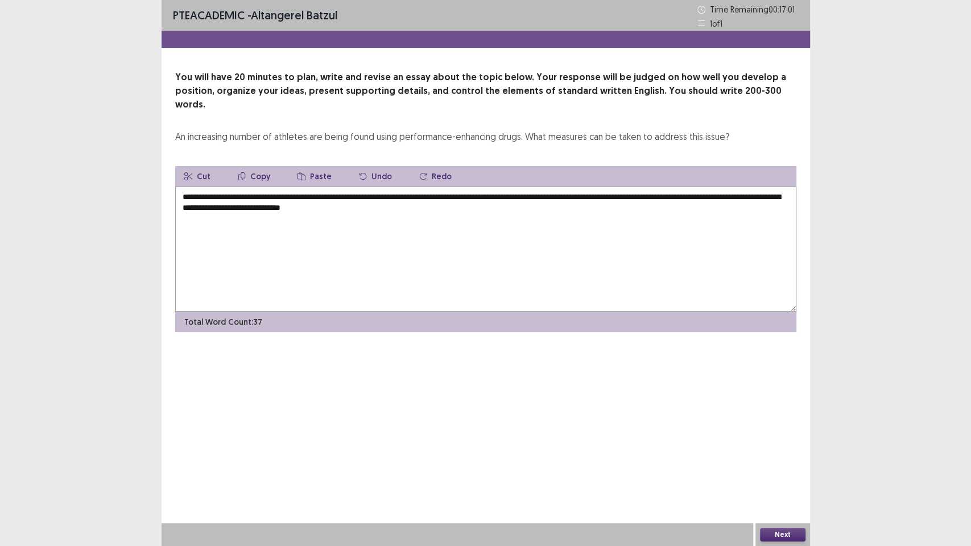
click at [696, 187] on textarea "**********" at bounding box center [485, 249] width 621 height 125
click at [619, 216] on textarea "**********" at bounding box center [485, 249] width 621 height 125
click at [514, 211] on textarea "**********" at bounding box center [485, 249] width 621 height 125
drag, startPoint x: 424, startPoint y: 197, endPoint x: 410, endPoint y: 201, distance: 14.8
click at [410, 201] on textarea "**********" at bounding box center [485, 249] width 621 height 125
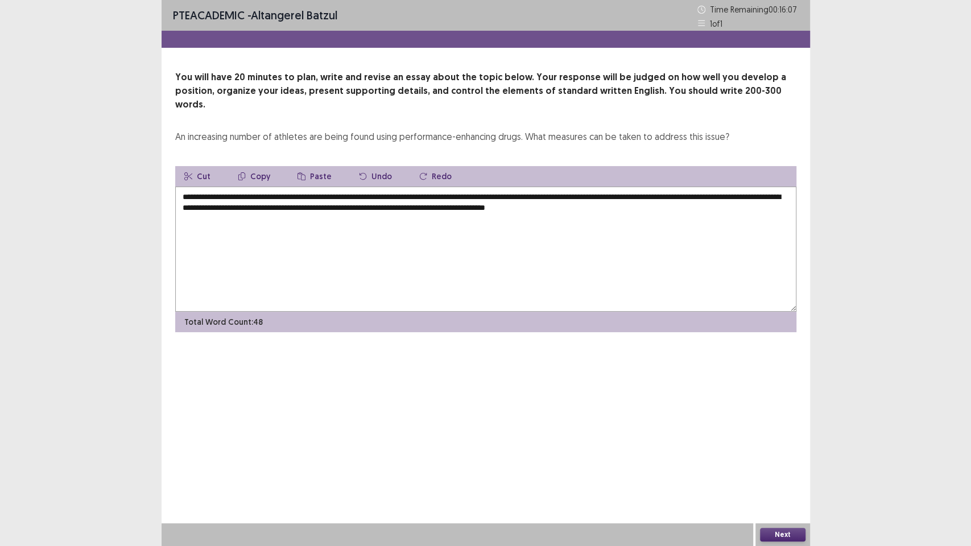
click at [725, 199] on textarea "**********" at bounding box center [485, 249] width 621 height 125
click at [738, 194] on textarea "**********" at bounding box center [485, 249] width 621 height 125
click at [786, 195] on textarea "**********" at bounding box center [485, 249] width 621 height 125
click at [467, 214] on textarea "**********" at bounding box center [485, 249] width 621 height 125
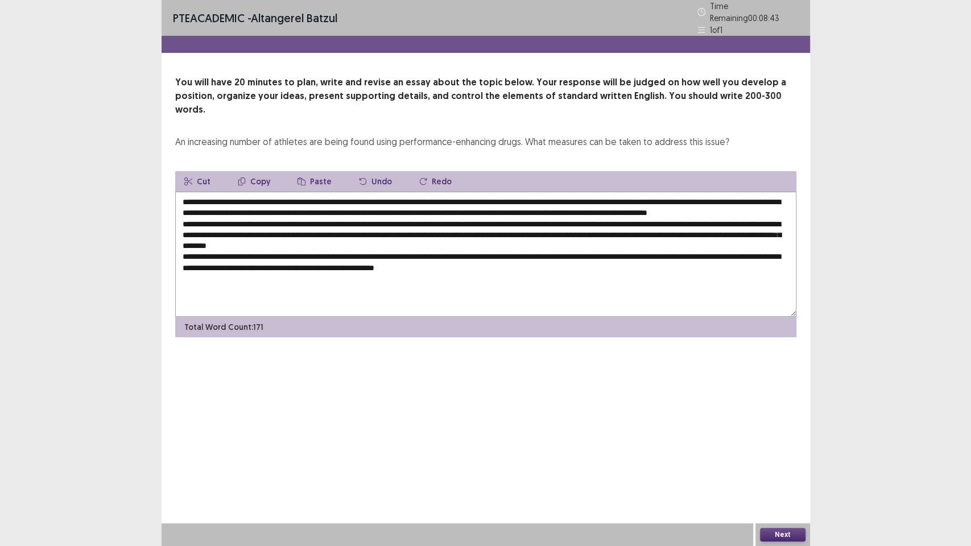
click at [609, 253] on textarea at bounding box center [485, 254] width 621 height 125
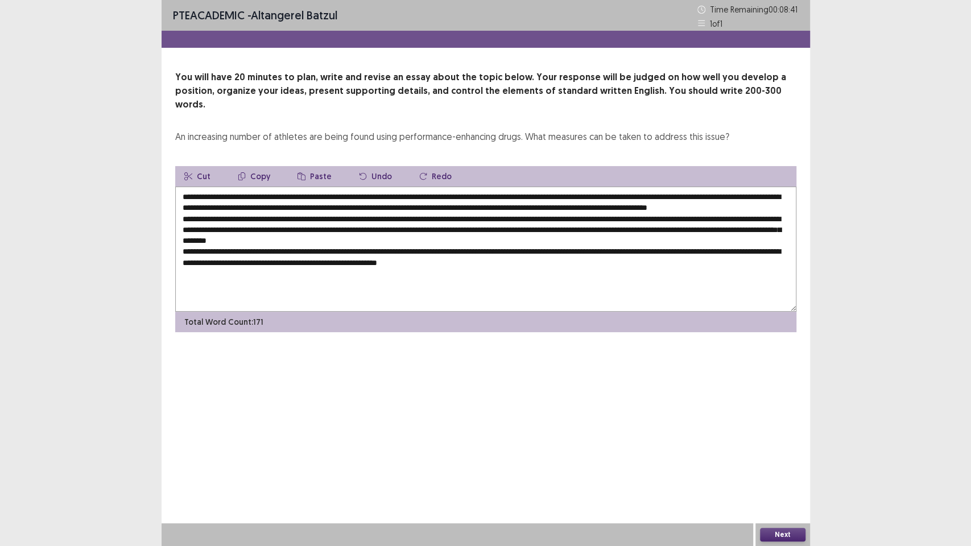
click at [633, 263] on textarea at bounding box center [485, 249] width 621 height 125
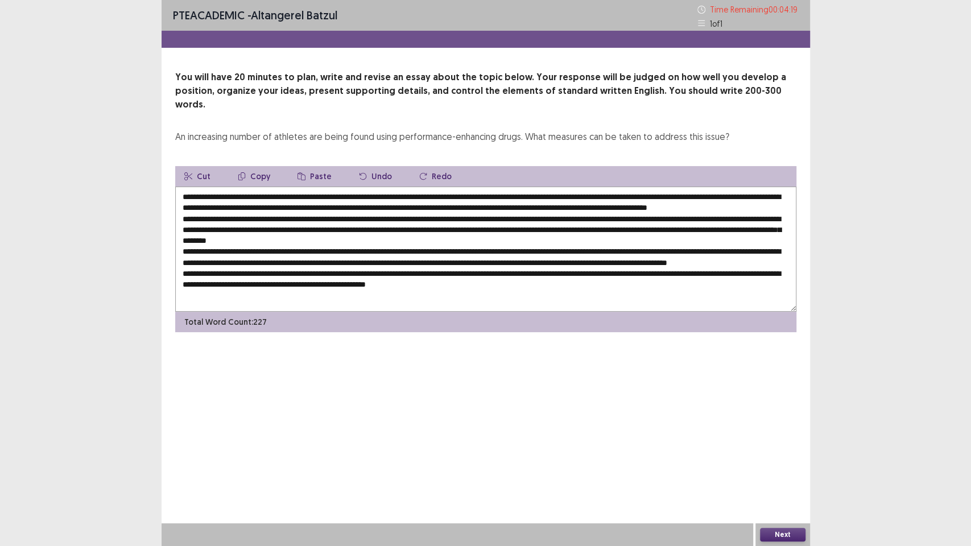
click at [354, 187] on textarea at bounding box center [485, 249] width 621 height 125
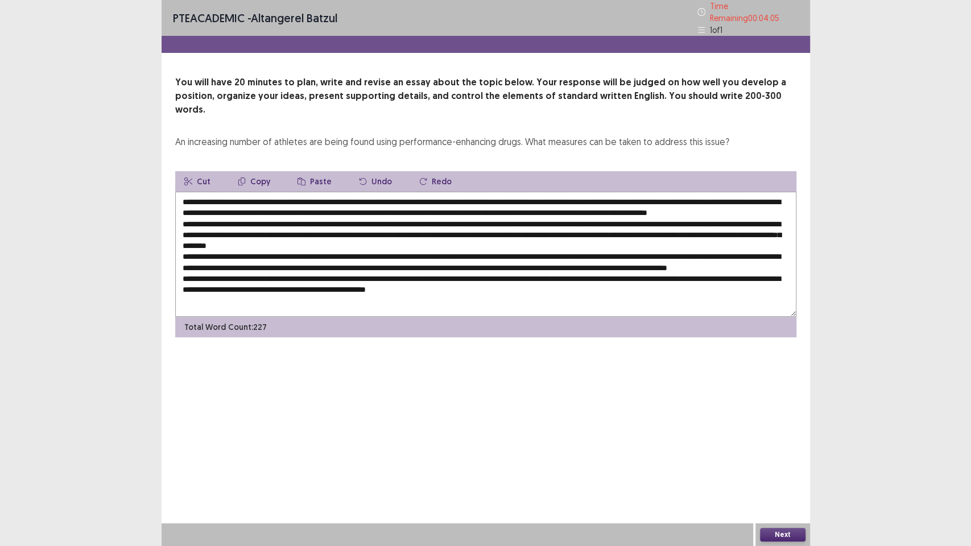
click at [575, 195] on textarea at bounding box center [485, 254] width 621 height 125
click at [624, 204] on textarea at bounding box center [485, 254] width 621 height 125
click at [366, 214] on textarea at bounding box center [485, 254] width 621 height 125
drag, startPoint x: 514, startPoint y: 215, endPoint x: 574, endPoint y: 213, distance: 59.2
click at [515, 215] on textarea at bounding box center [485, 254] width 621 height 125
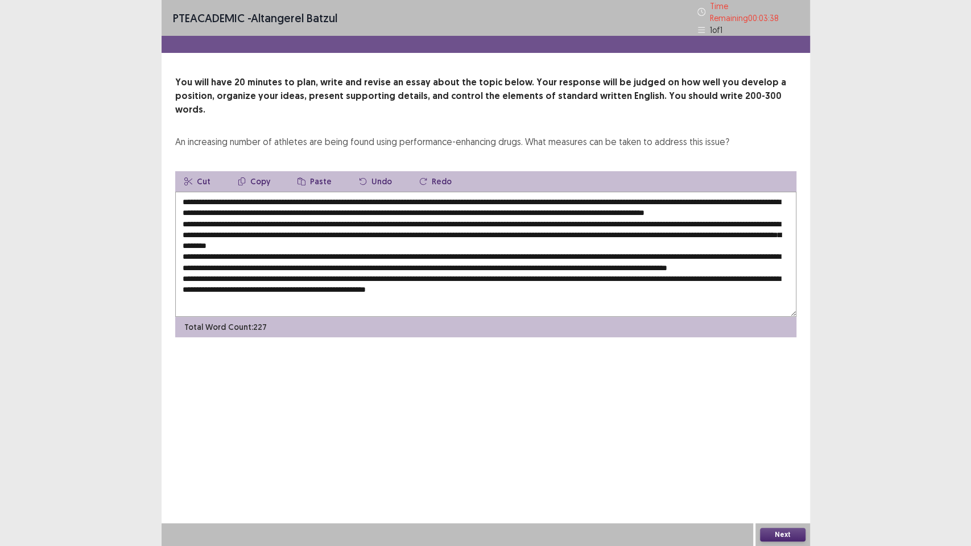
click at [525, 220] on textarea at bounding box center [485, 254] width 621 height 125
click at [534, 241] on textarea at bounding box center [485, 254] width 621 height 125
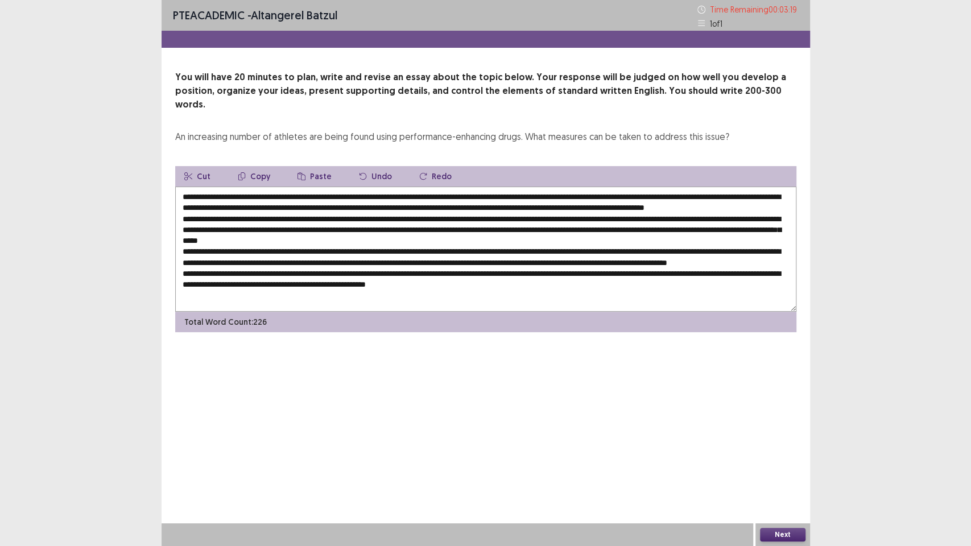
click at [489, 228] on textarea at bounding box center [485, 249] width 621 height 125
click at [579, 231] on textarea at bounding box center [485, 249] width 621 height 125
click at [591, 239] on textarea at bounding box center [485, 249] width 621 height 125
click at [715, 229] on textarea at bounding box center [485, 249] width 621 height 125
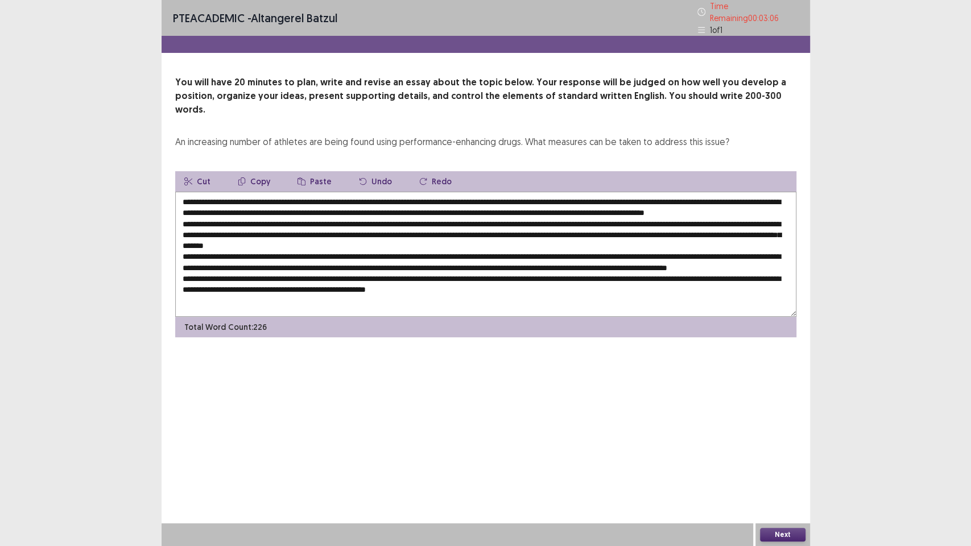
click at [674, 241] on textarea at bounding box center [485, 254] width 621 height 125
click at [702, 226] on textarea at bounding box center [485, 254] width 621 height 125
click at [704, 226] on textarea at bounding box center [485, 254] width 621 height 125
click at [701, 240] on textarea at bounding box center [485, 254] width 621 height 125
click at [209, 237] on textarea at bounding box center [485, 254] width 621 height 125
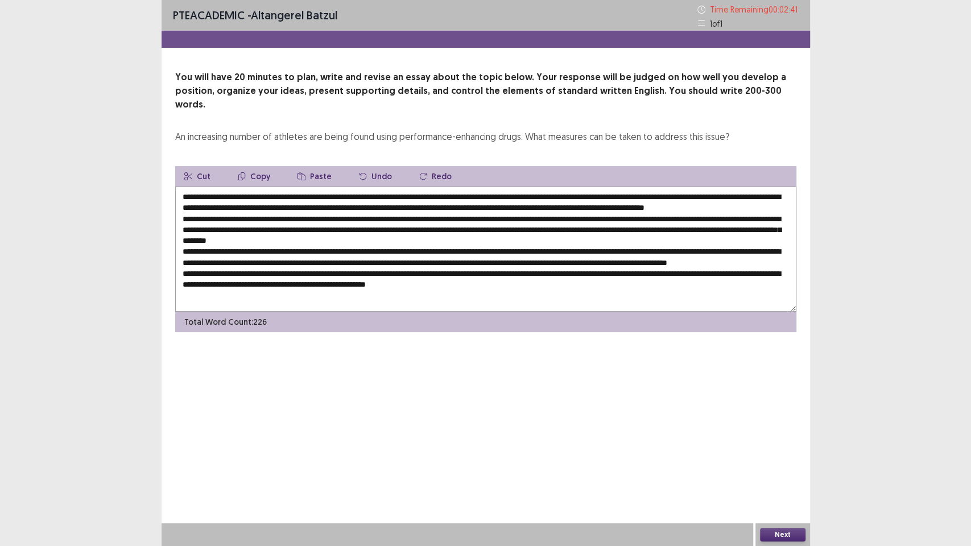
click at [401, 237] on textarea at bounding box center [485, 249] width 621 height 125
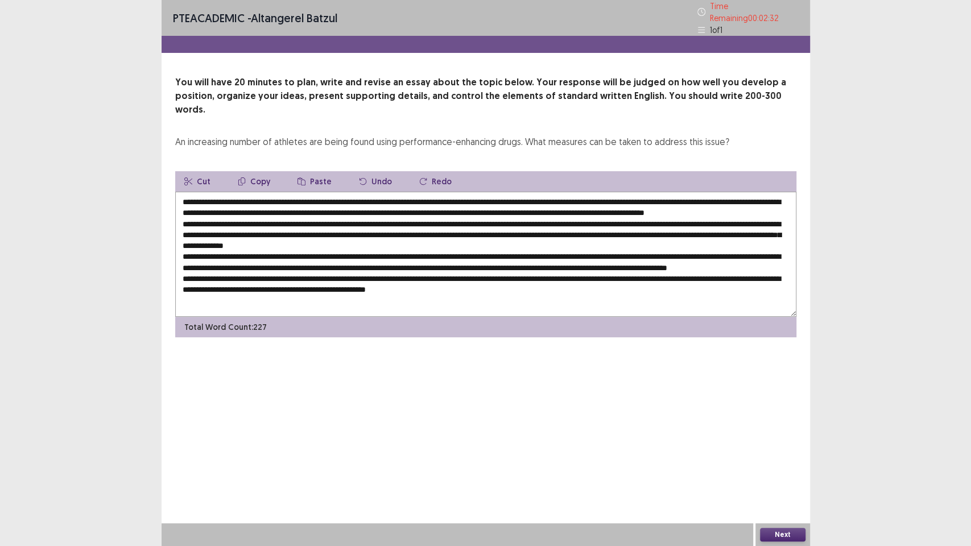
click at [487, 246] on textarea at bounding box center [485, 254] width 621 height 125
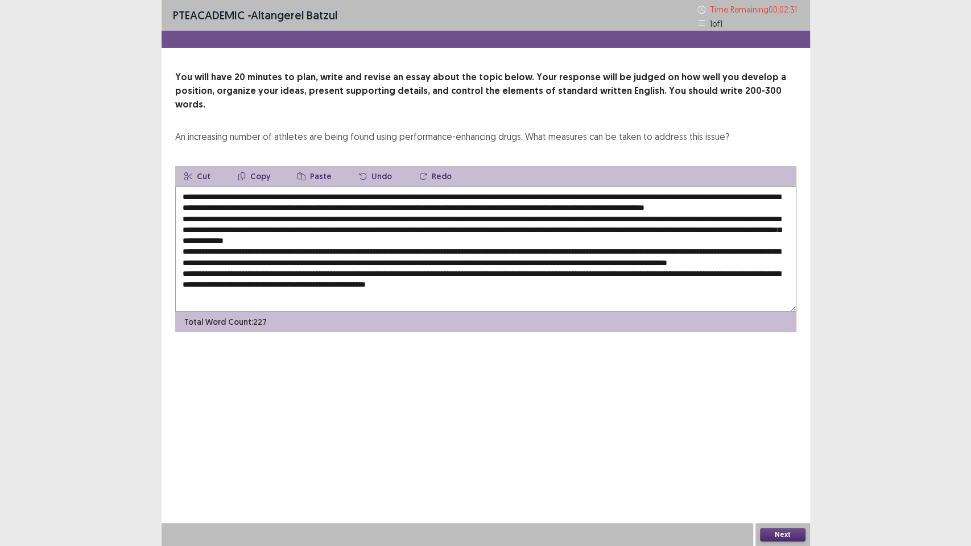
click at [546, 238] on textarea at bounding box center [485, 249] width 621 height 125
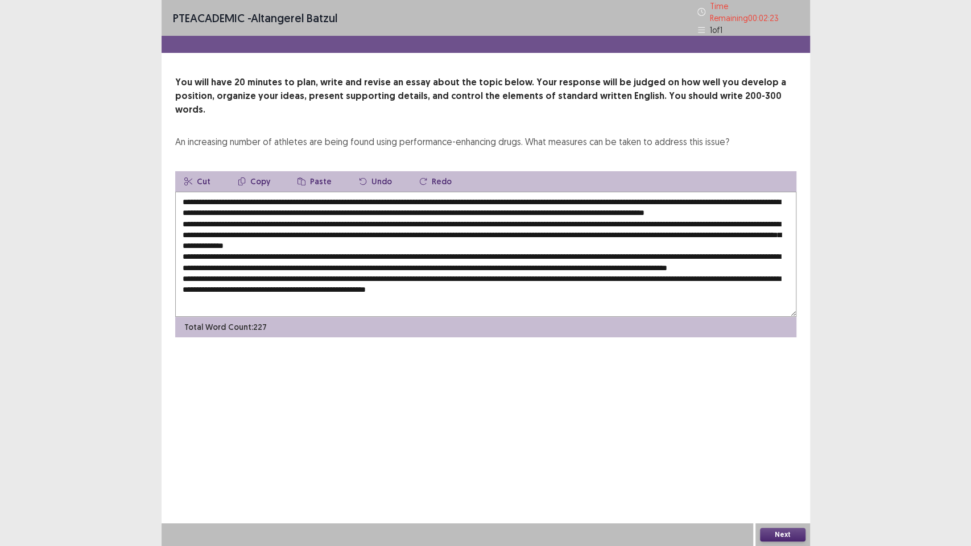
drag, startPoint x: 421, startPoint y: 236, endPoint x: 381, endPoint y: 237, distance: 39.3
click at [381, 237] on textarea at bounding box center [485, 254] width 621 height 125
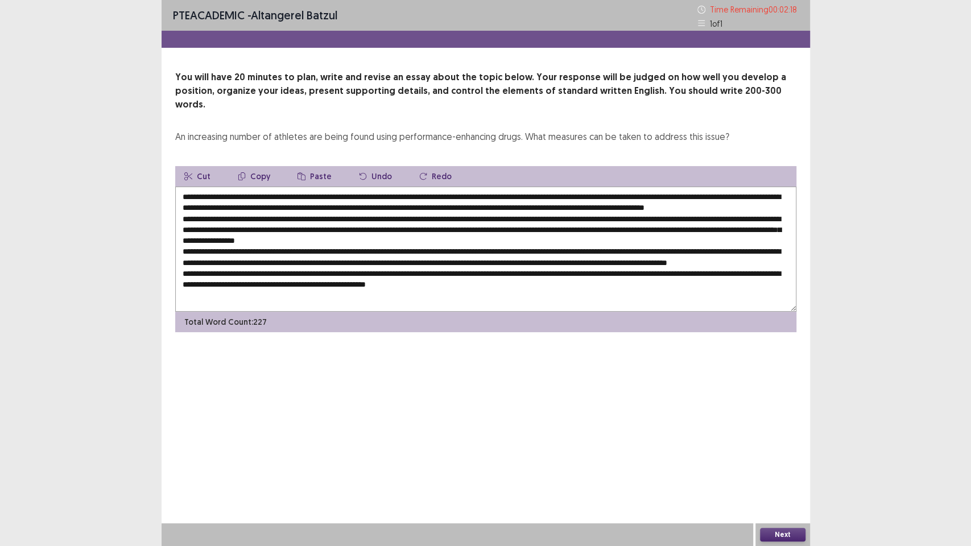
click at [489, 238] on textarea at bounding box center [485, 249] width 621 height 125
click at [501, 235] on textarea at bounding box center [485, 249] width 621 height 125
click at [505, 235] on textarea at bounding box center [485, 249] width 621 height 125
drag, startPoint x: 565, startPoint y: 237, endPoint x: 510, endPoint y: 240, distance: 54.2
click at [510, 240] on textarea at bounding box center [485, 249] width 621 height 125
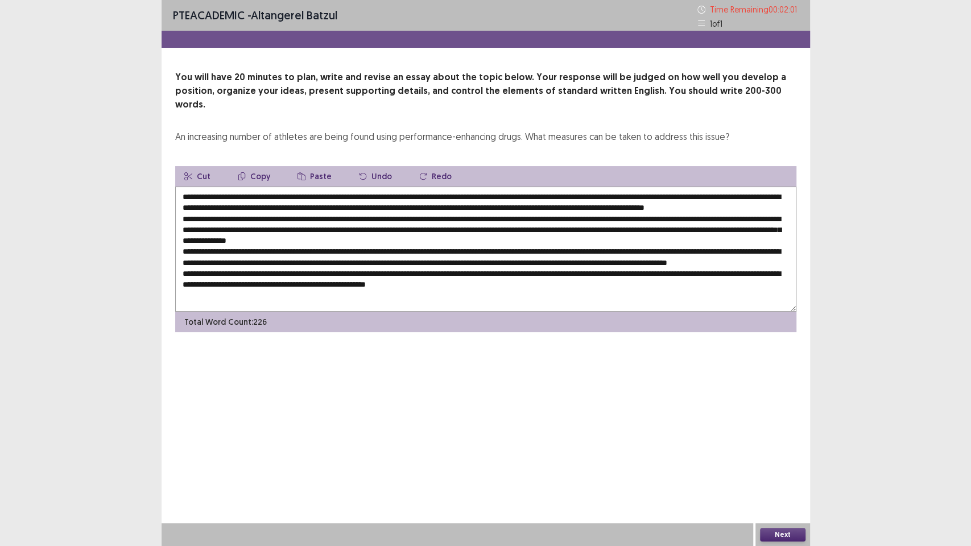
click at [310, 249] on textarea at bounding box center [485, 249] width 621 height 125
drag, startPoint x: 356, startPoint y: 249, endPoint x: 333, endPoint y: 253, distance: 22.5
click at [333, 253] on textarea at bounding box center [485, 249] width 621 height 125
click at [346, 250] on textarea at bounding box center [485, 249] width 621 height 125
click at [359, 249] on textarea at bounding box center [485, 249] width 621 height 125
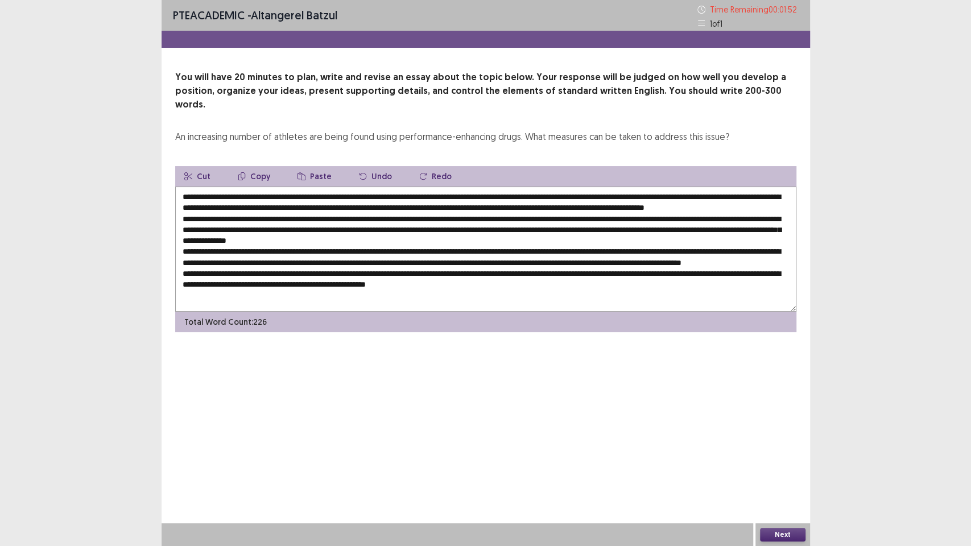
drag, startPoint x: 357, startPoint y: 249, endPoint x: 330, endPoint y: 253, distance: 27.6
click at [330, 253] on textarea at bounding box center [485, 249] width 621 height 125
click at [389, 271] on textarea at bounding box center [485, 249] width 621 height 125
click at [507, 249] on textarea at bounding box center [485, 249] width 621 height 125
click at [580, 269] on textarea at bounding box center [485, 249] width 621 height 125
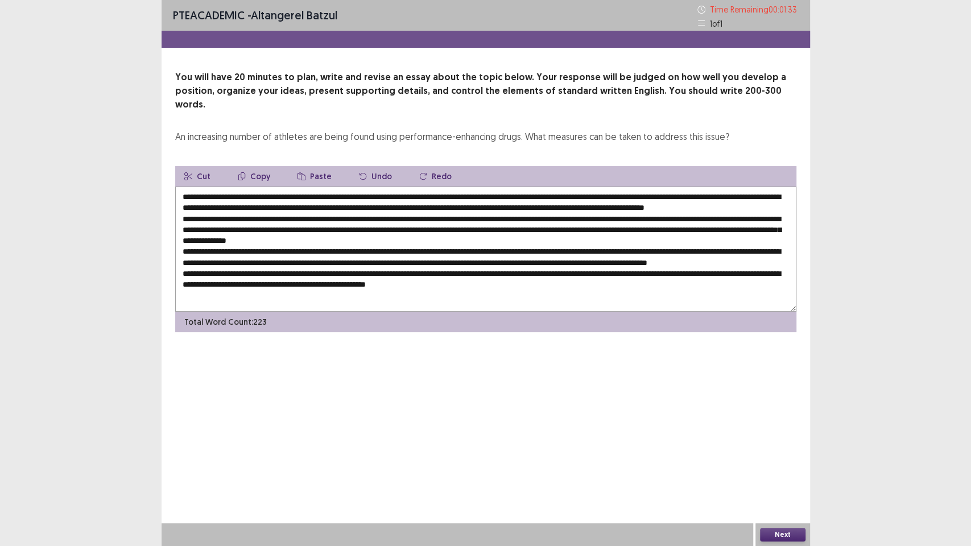
drag, startPoint x: 652, startPoint y: 249, endPoint x: 636, endPoint y: 250, distance: 16.5
click at [636, 250] on textarea at bounding box center [485, 249] width 621 height 125
click at [471, 264] on textarea at bounding box center [485, 249] width 621 height 125
click at [426, 275] on textarea at bounding box center [485, 249] width 621 height 125
click at [312, 261] on textarea at bounding box center [485, 249] width 621 height 125
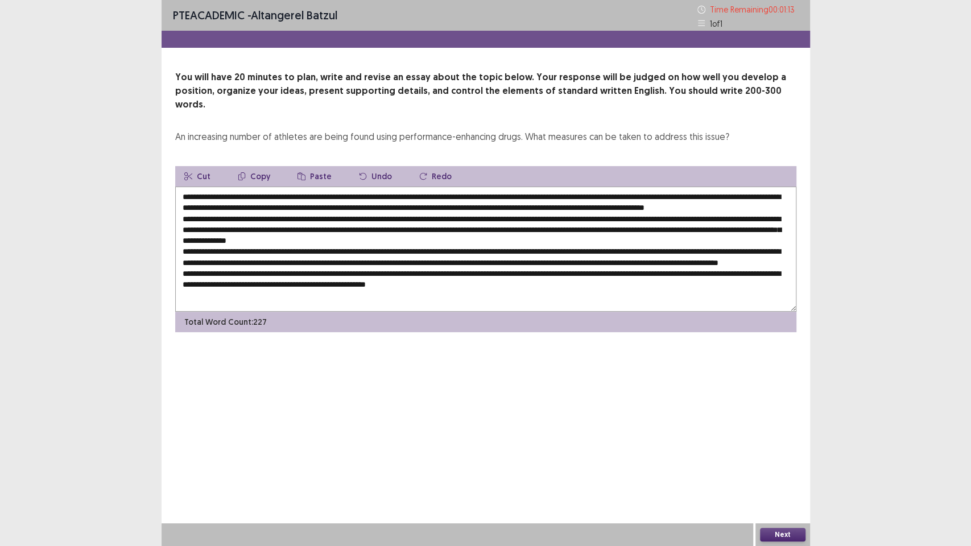
click at [390, 278] on textarea at bounding box center [485, 249] width 621 height 125
click at [406, 267] on textarea at bounding box center [485, 249] width 621 height 125
click at [517, 283] on textarea at bounding box center [485, 249] width 621 height 125
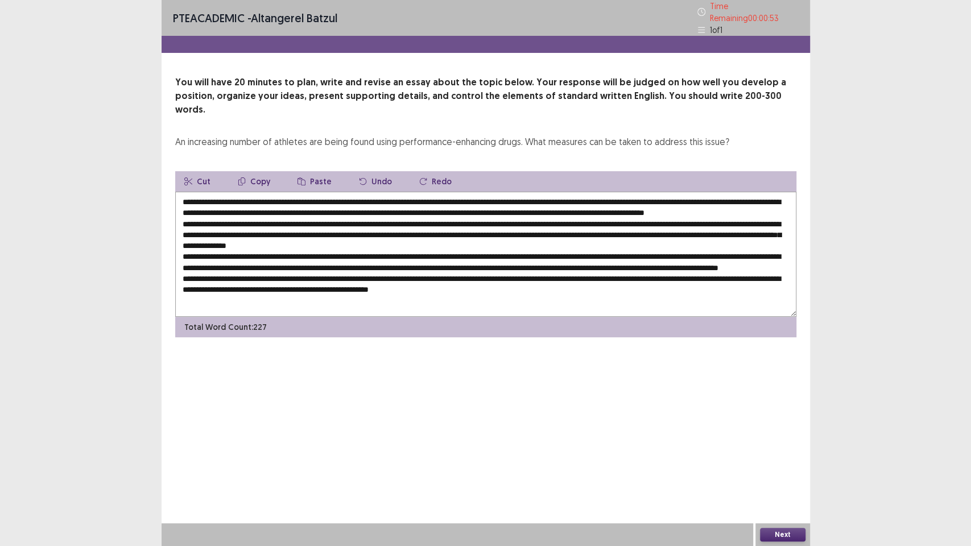
scroll to position [5, 0]
type textarea "**********"
click at [784, 466] on button "Next" at bounding box center [783, 535] width 46 height 14
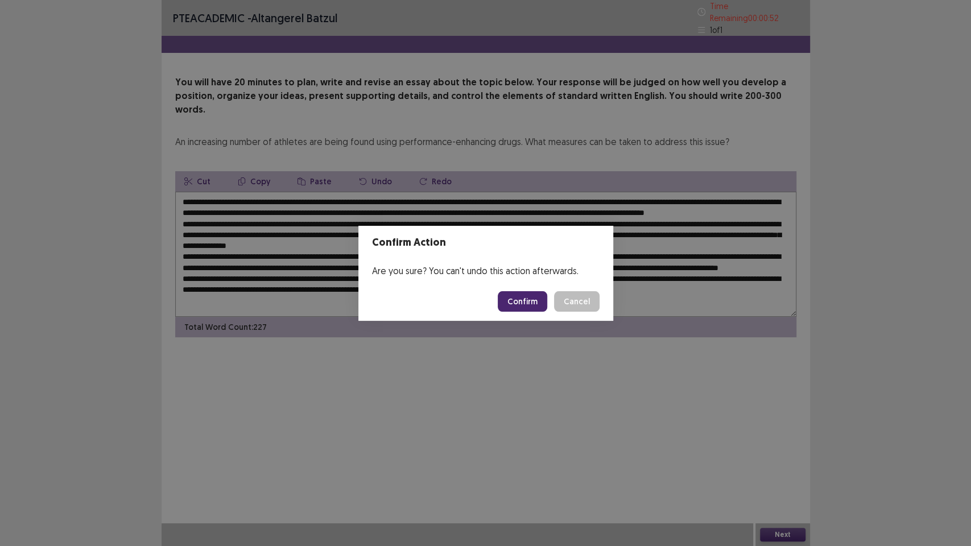
click at [530, 299] on button "Confirm" at bounding box center [523, 301] width 50 height 20
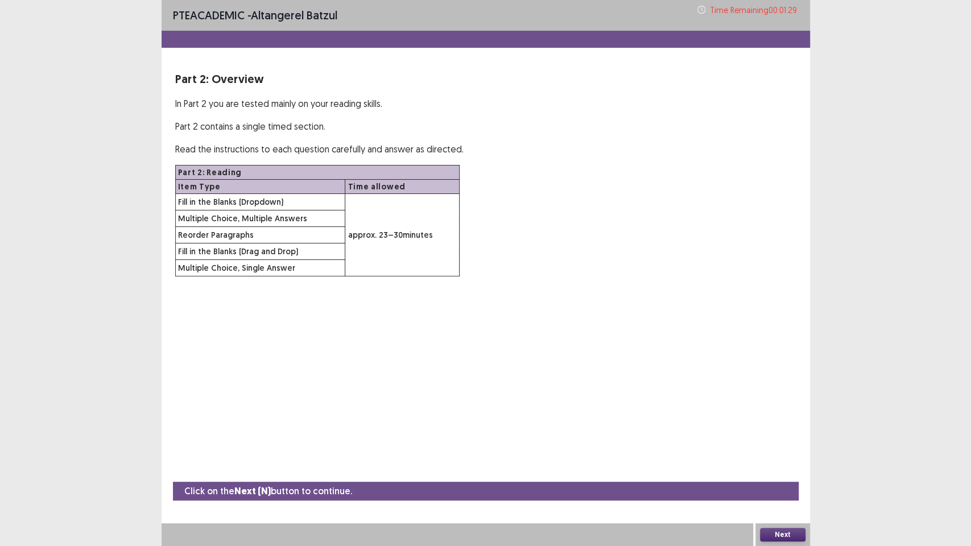
click at [775, 466] on button "Next" at bounding box center [783, 535] width 46 height 14
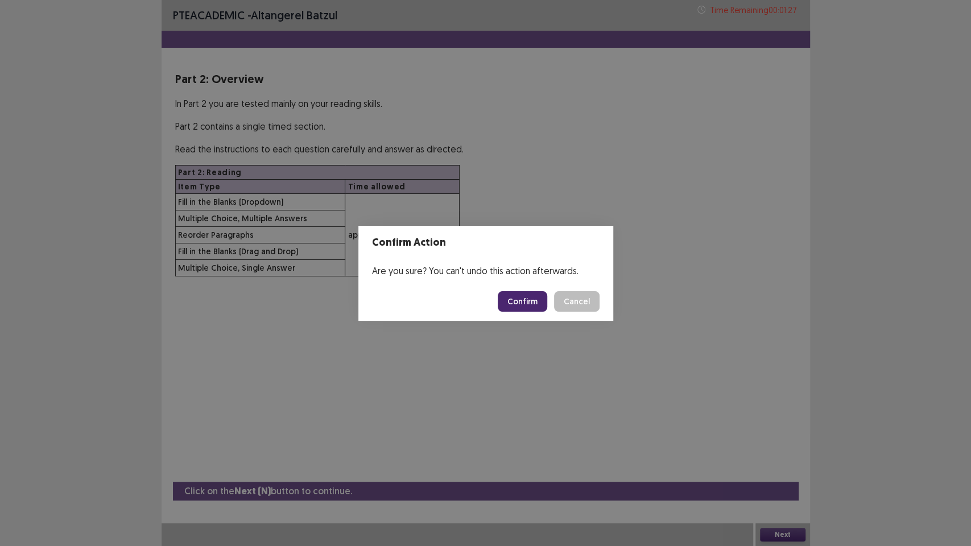
click at [524, 296] on button "Confirm" at bounding box center [523, 301] width 50 height 20
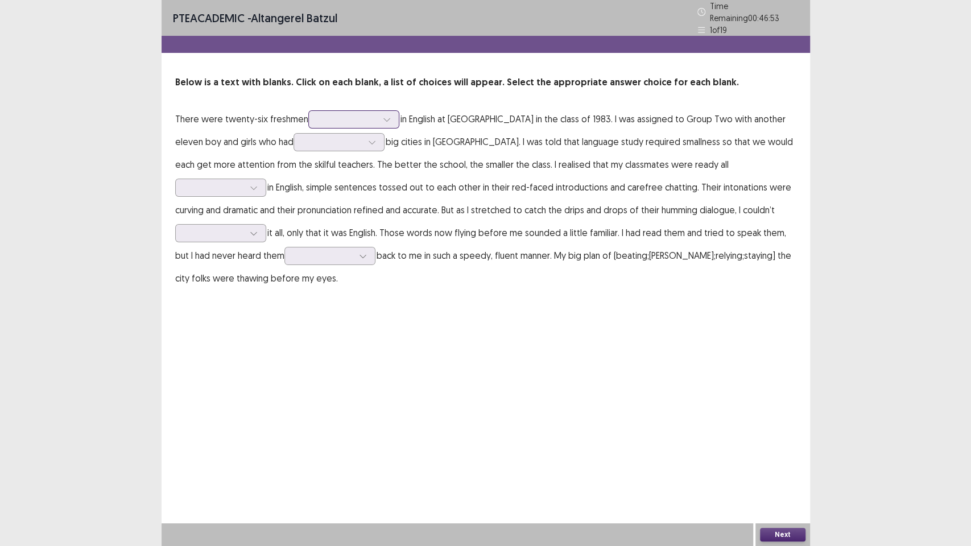
click at [373, 116] on div at bounding box center [347, 119] width 59 height 11
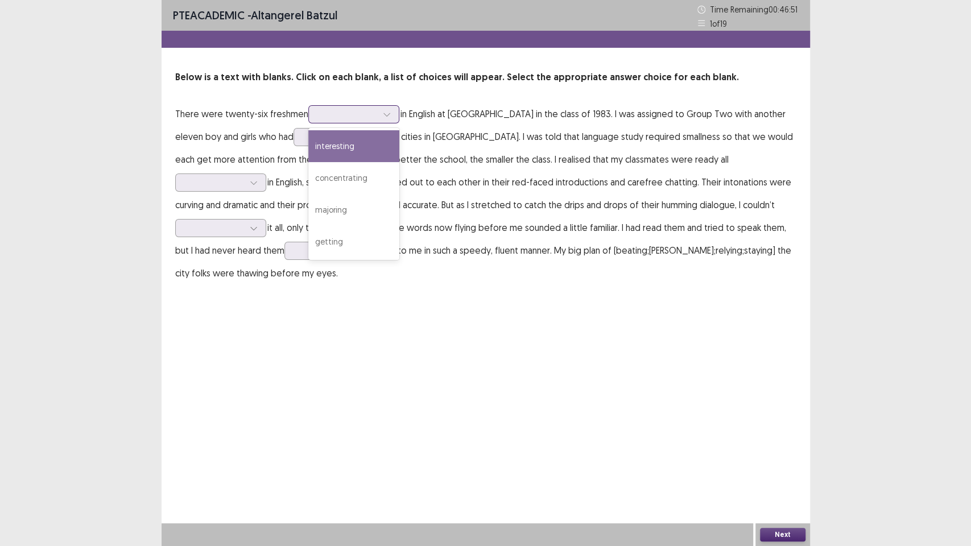
click at [363, 150] on div "interesting" at bounding box center [353, 146] width 91 height 32
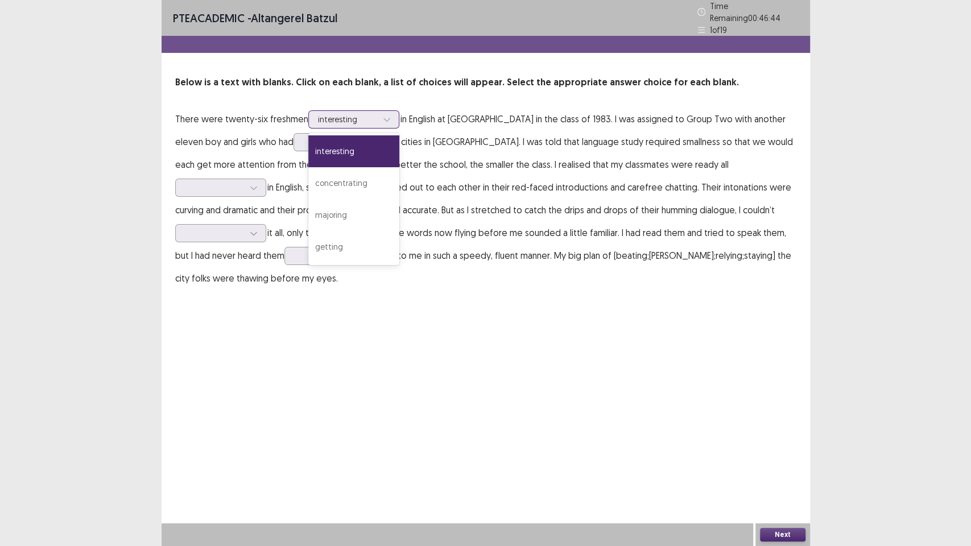
click at [344, 114] on div at bounding box center [347, 119] width 59 height 11
click at [358, 205] on div "majoring" at bounding box center [353, 215] width 91 height 32
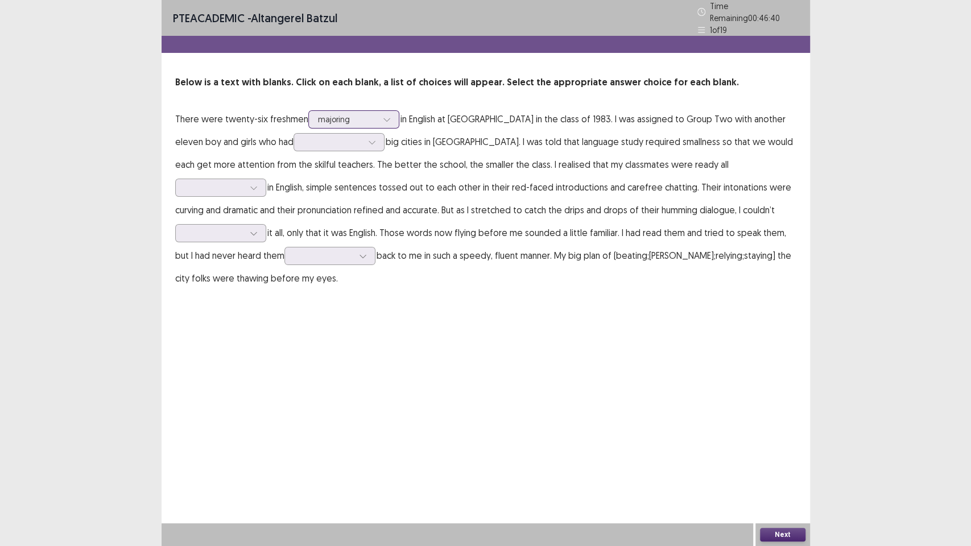
click at [368, 114] on div at bounding box center [347, 119] width 59 height 11
click at [687, 137] on p "There were twenty-six freshmen majoring in English at [GEOGRAPHIC_DATA] in the …" at bounding box center [485, 199] width 621 height 182
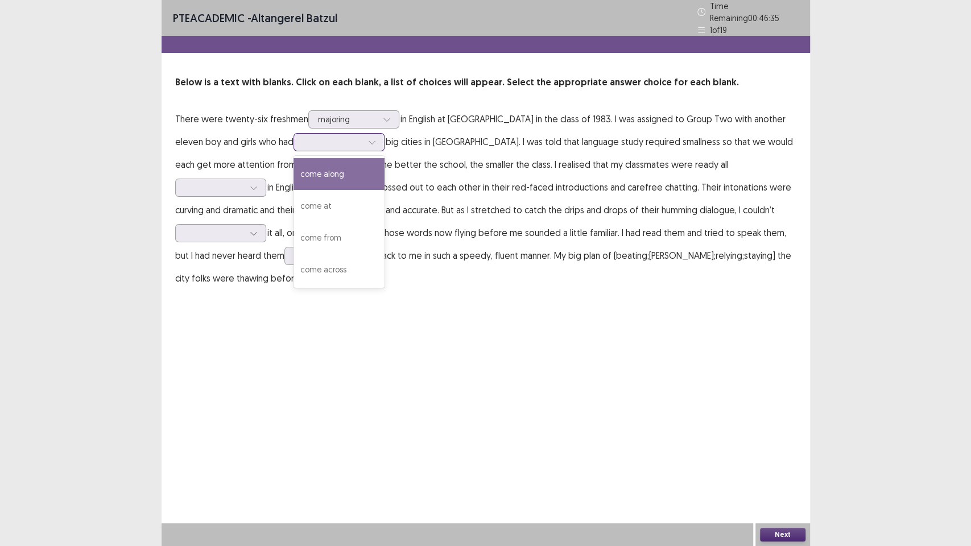
click at [360, 141] on div at bounding box center [332, 142] width 59 height 11
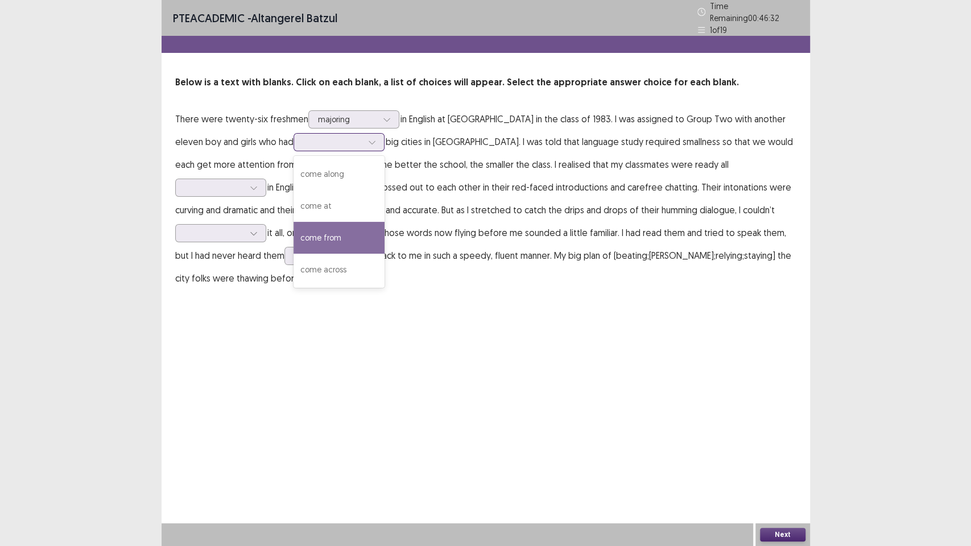
click at [366, 232] on div "come from" at bounding box center [339, 238] width 91 height 32
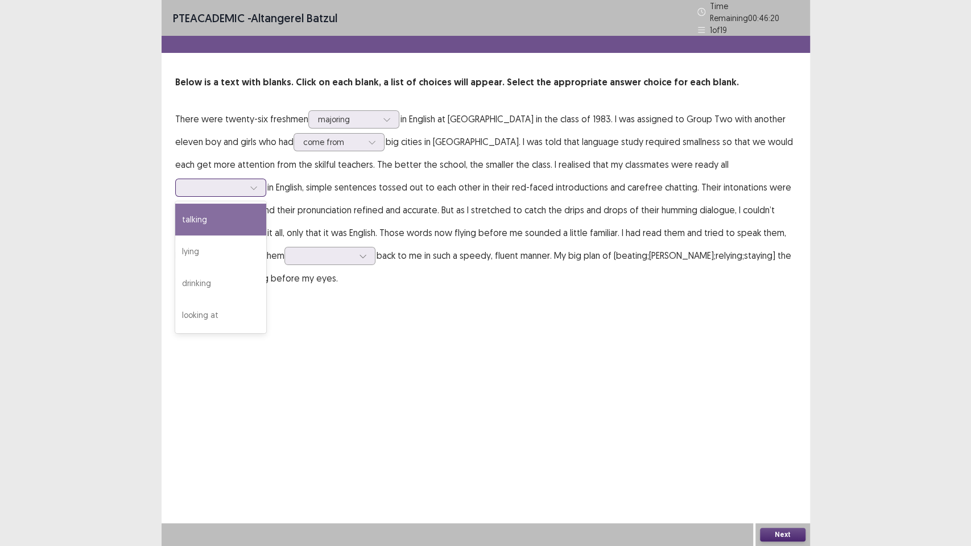
click at [244, 182] on div at bounding box center [214, 187] width 59 height 11
click at [266, 204] on div "talking" at bounding box center [220, 220] width 91 height 32
click at [244, 182] on div at bounding box center [214, 187] width 59 height 11
click at [262, 179] on div at bounding box center [253, 187] width 17 height 17
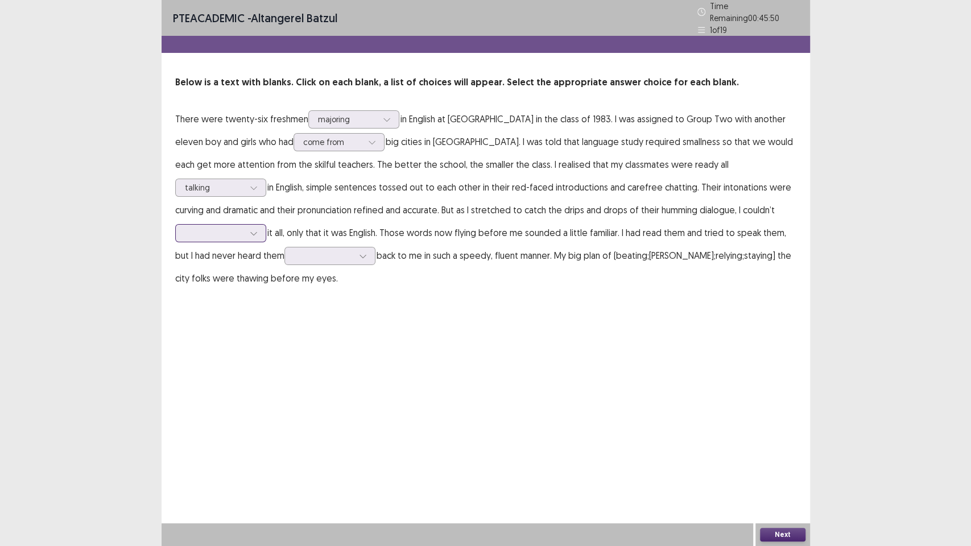
click at [244, 228] on div at bounding box center [214, 233] width 59 height 11
click at [266, 313] on div "wonder" at bounding box center [220, 329] width 91 height 32
click at [244, 228] on div at bounding box center [214, 233] width 59 height 11
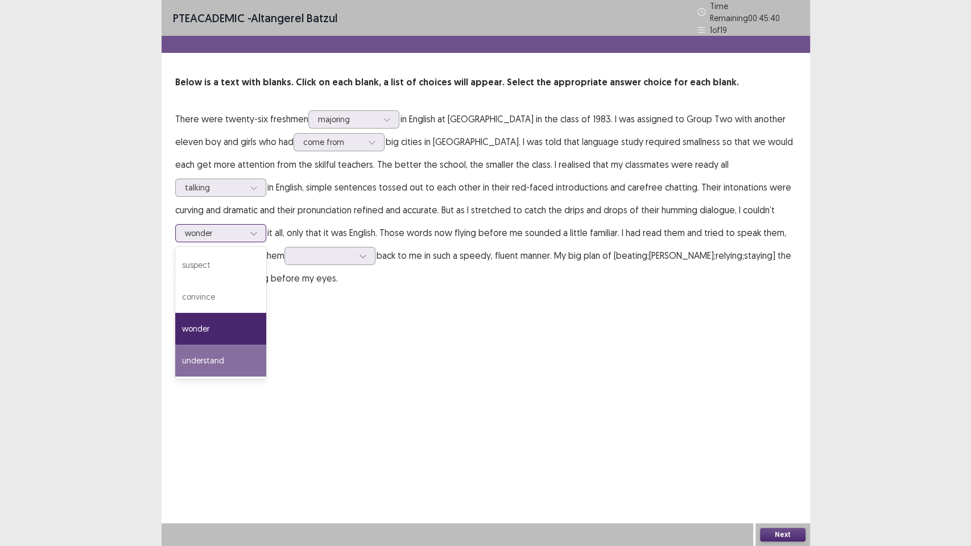
click at [266, 345] on div "understand" at bounding box center [220, 361] width 91 height 32
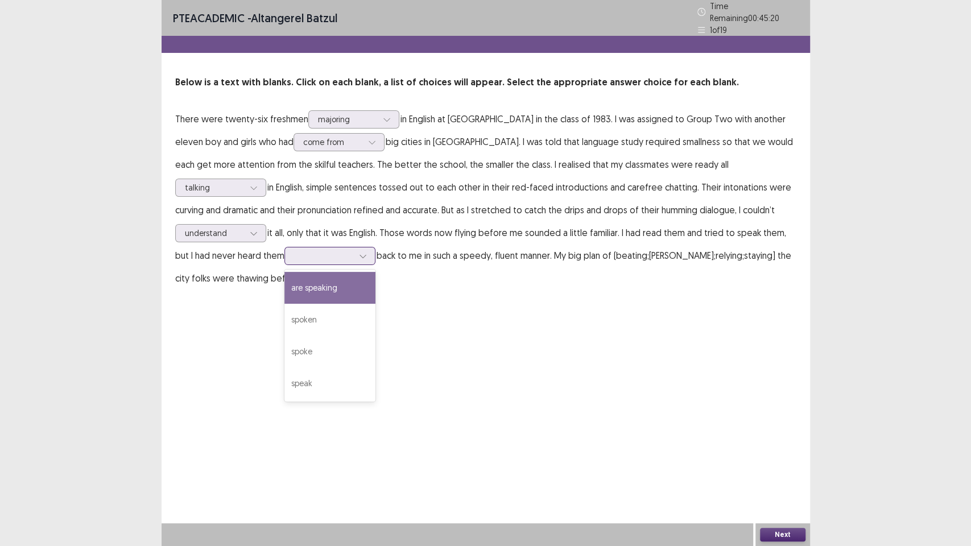
click at [355, 257] on div at bounding box center [363, 256] width 17 height 17
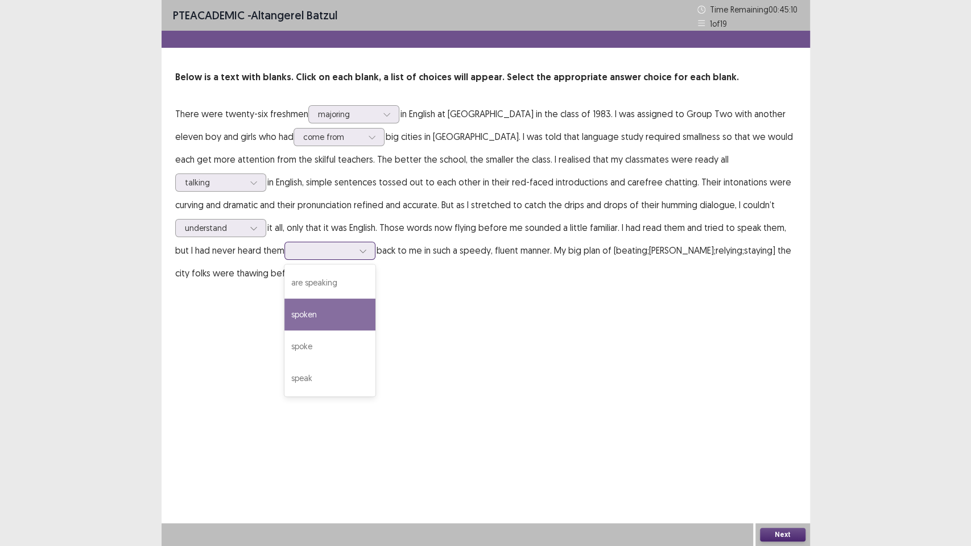
click at [285, 324] on div "spoken" at bounding box center [330, 315] width 91 height 32
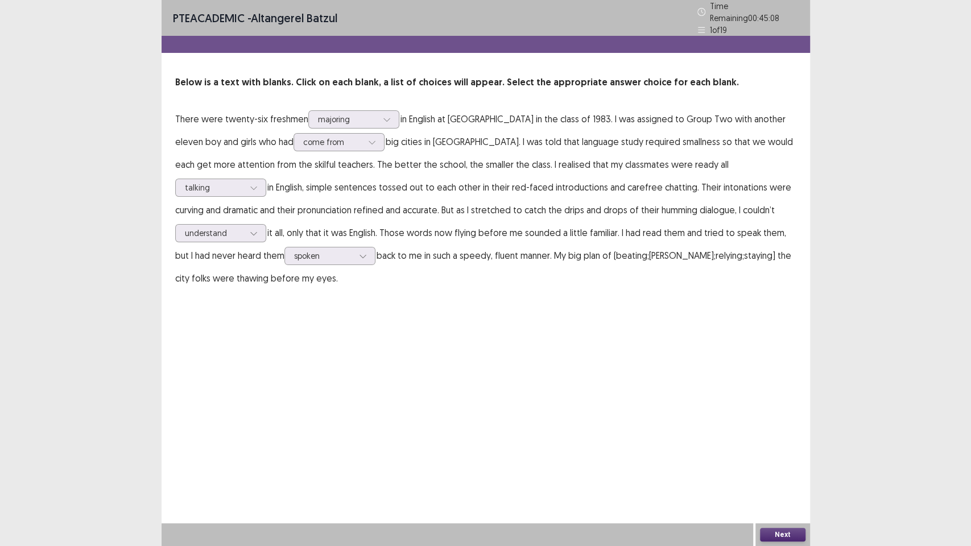
click at [780, 466] on button "Next" at bounding box center [783, 535] width 46 height 14
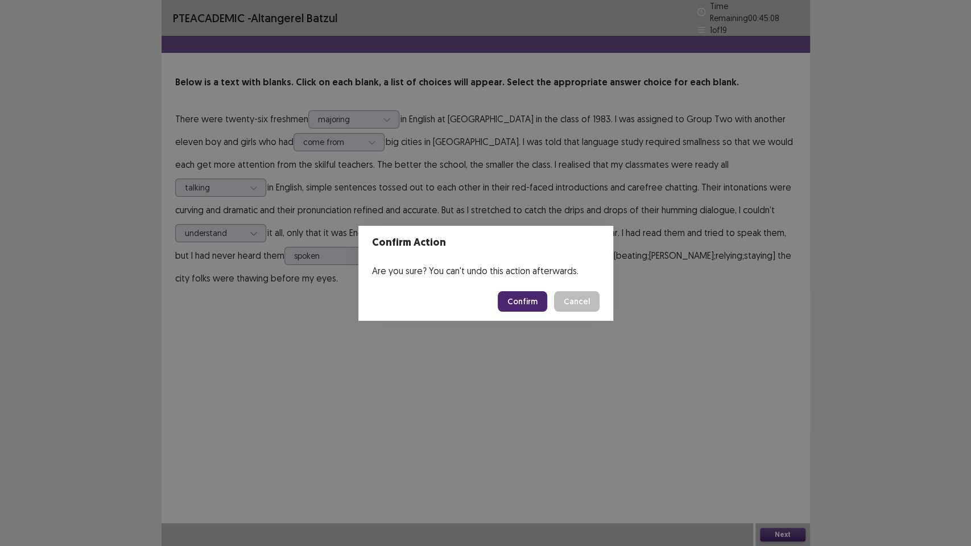
click at [520, 305] on button "Confirm" at bounding box center [523, 301] width 50 height 20
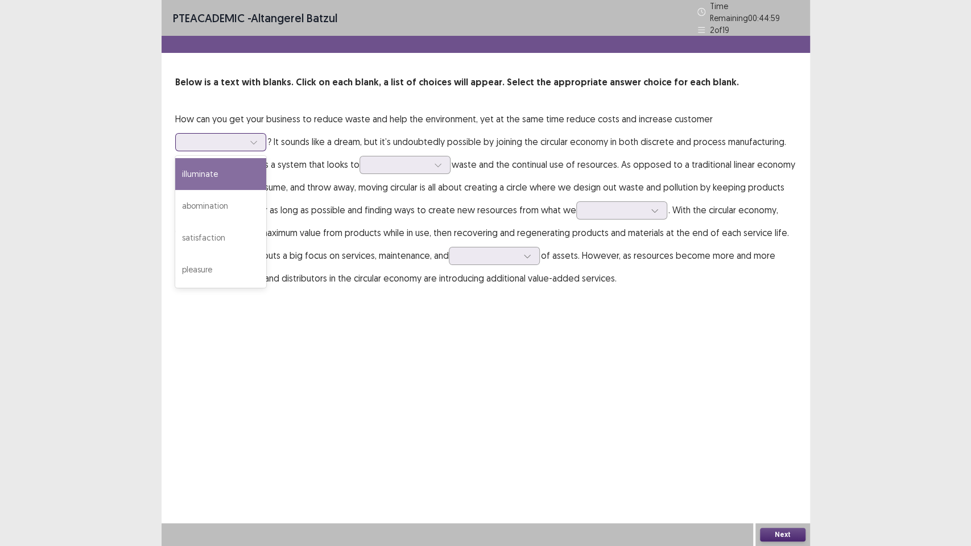
click at [244, 139] on div at bounding box center [214, 141] width 61 height 13
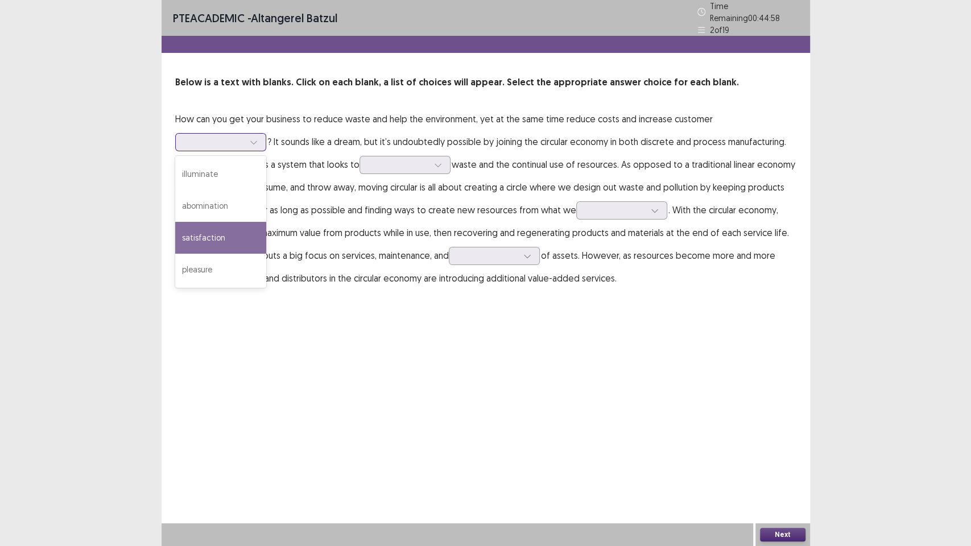
click at [222, 226] on div "satisfaction" at bounding box center [220, 238] width 91 height 32
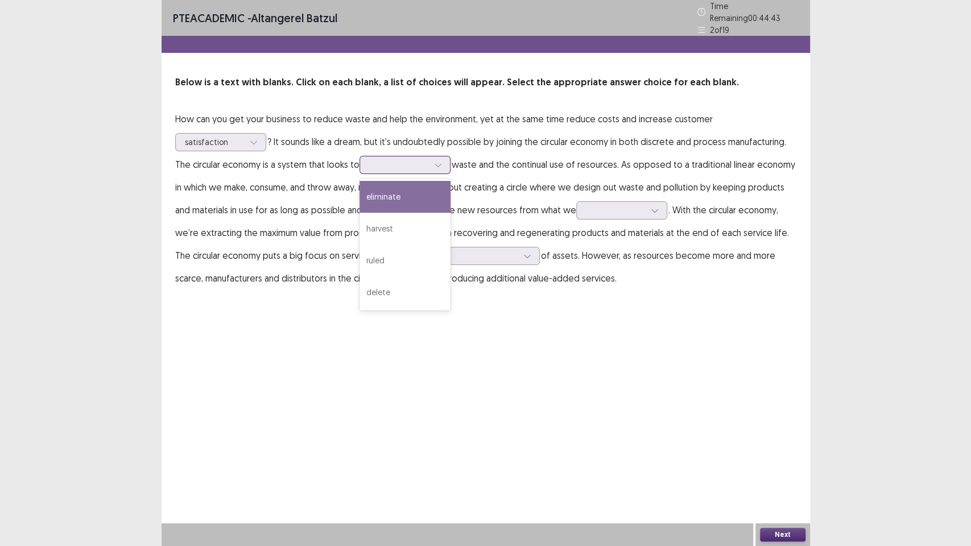
click at [435, 161] on icon at bounding box center [438, 165] width 8 height 8
click at [417, 192] on div "eliminate" at bounding box center [405, 197] width 91 height 32
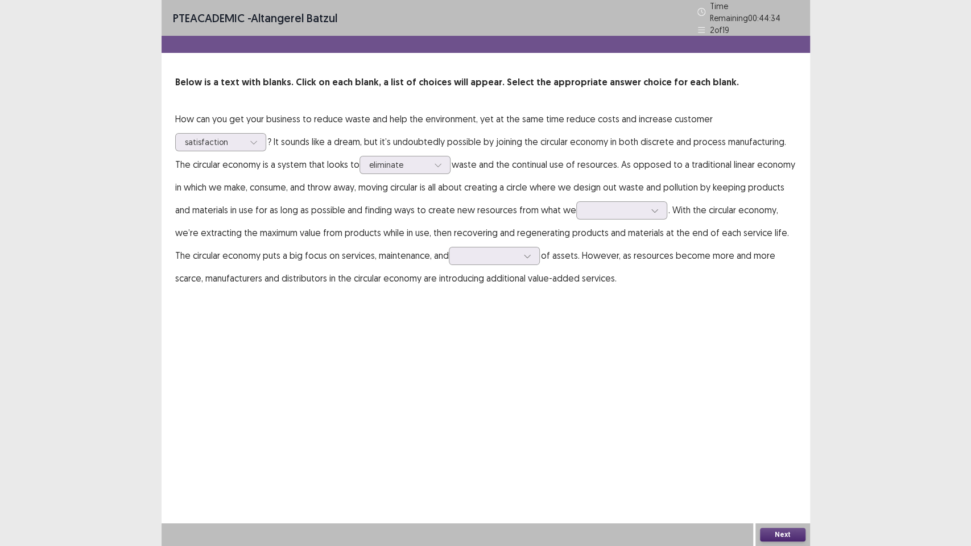
click at [407, 149] on p "How can you get your business to reduce waste and help the environment, yet at …" at bounding box center [485, 199] width 621 height 182
click at [416, 159] on div at bounding box center [398, 164] width 59 height 11
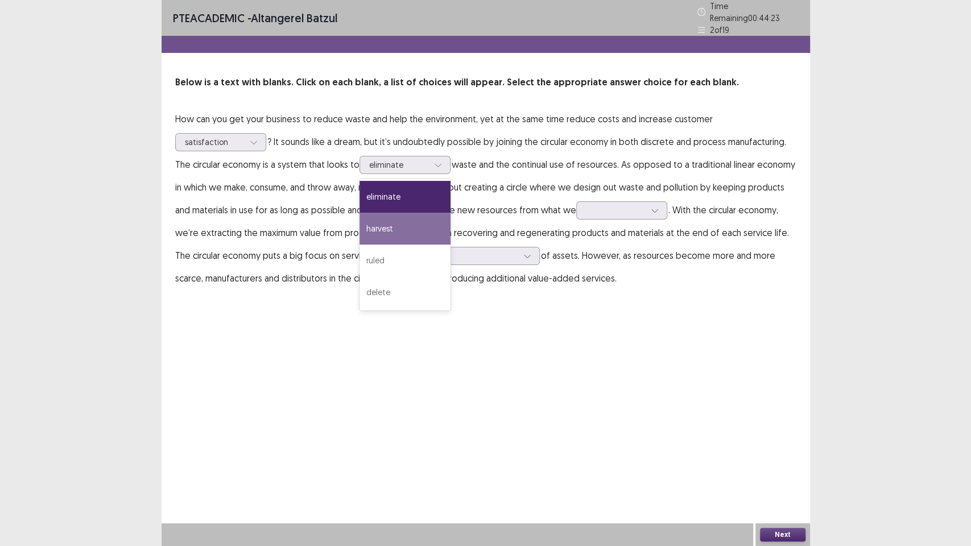
click at [528, 207] on p "How can you get your business to reduce waste and help the environment, yet at …" at bounding box center [485, 199] width 621 height 182
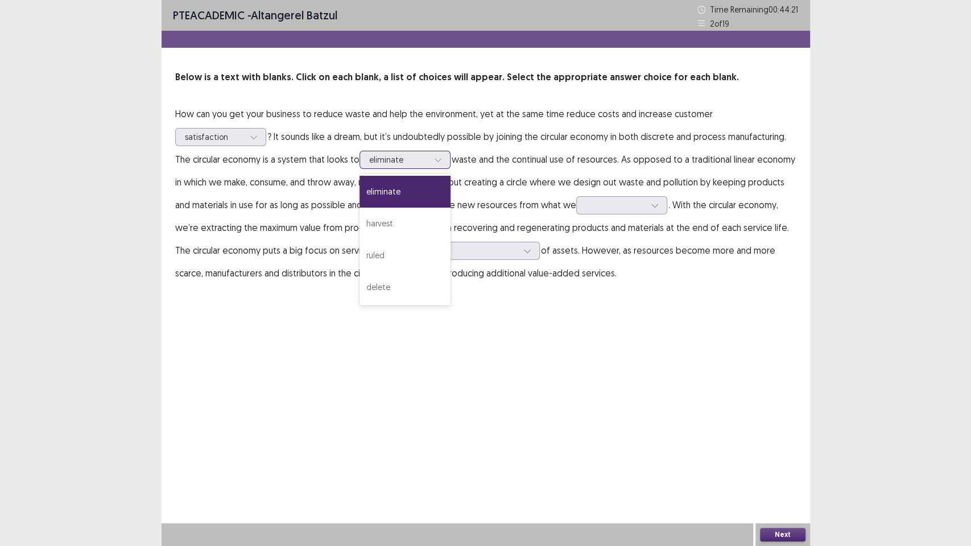
click at [419, 159] on div at bounding box center [398, 159] width 59 height 11
click at [405, 228] on div "harvest" at bounding box center [405, 224] width 91 height 32
click at [441, 159] on icon at bounding box center [438, 160] width 8 height 8
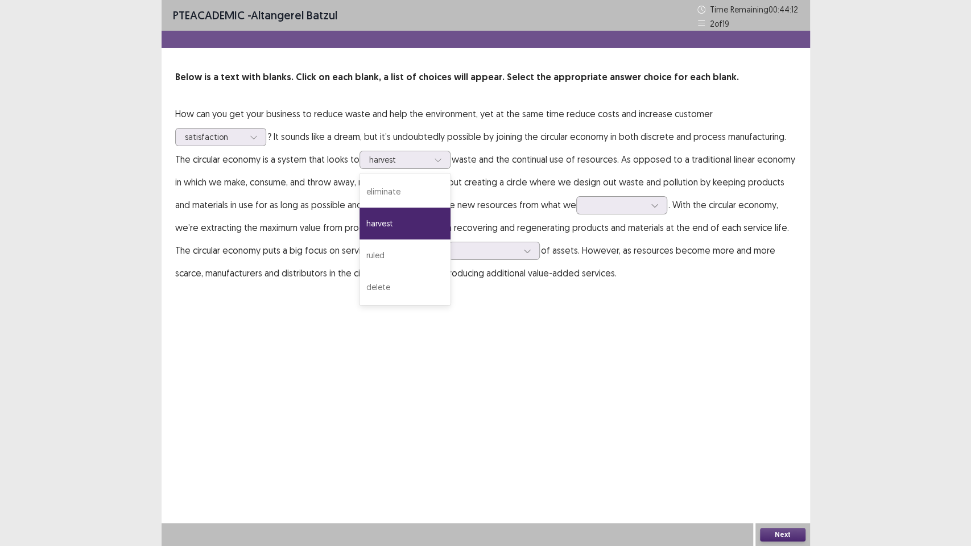
click at [511, 223] on p "How can you get your business to reduce waste and help the environment, yet at …" at bounding box center [485, 193] width 621 height 182
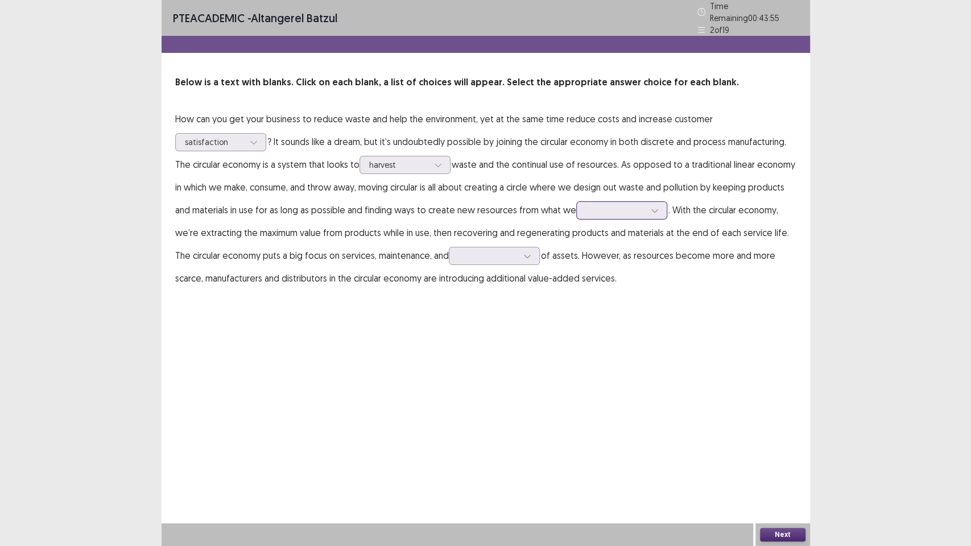
click at [633, 210] on div at bounding box center [615, 210] width 59 height 11
click at [460, 214] on p "How can you get your business to reduce waste and help the environment, yet at …" at bounding box center [485, 199] width 621 height 182
click at [642, 206] on div at bounding box center [615, 210] width 61 height 13
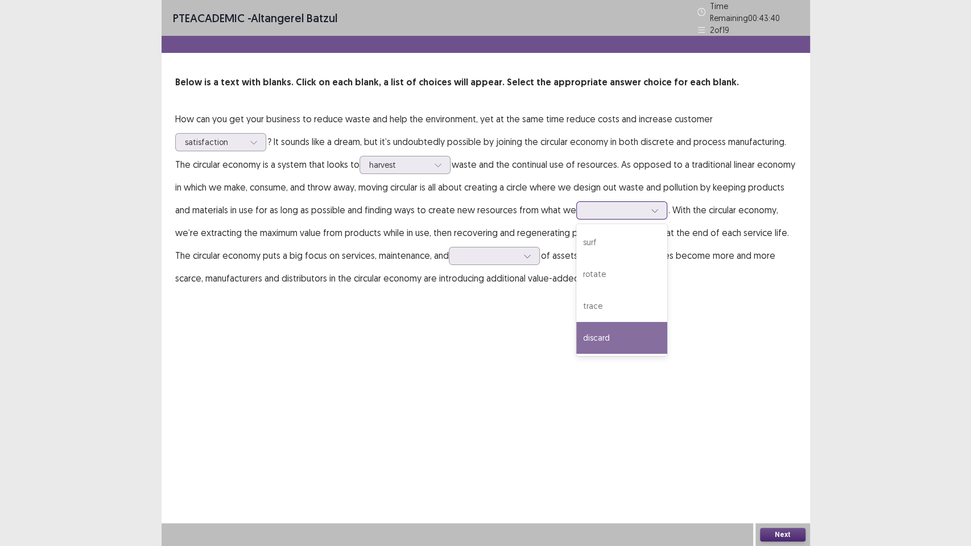
click at [606, 328] on div "discard" at bounding box center [621, 338] width 91 height 32
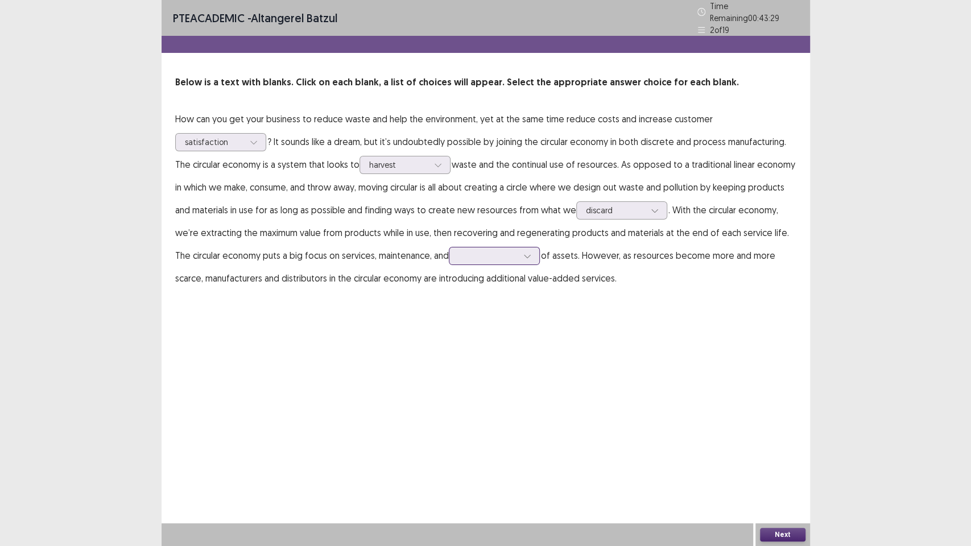
click at [497, 252] on div at bounding box center [488, 255] width 59 height 11
click at [510, 316] on div "refurbishment" at bounding box center [494, 320] width 91 height 32
click at [768, 466] on button "Next" at bounding box center [783, 535] width 46 height 14
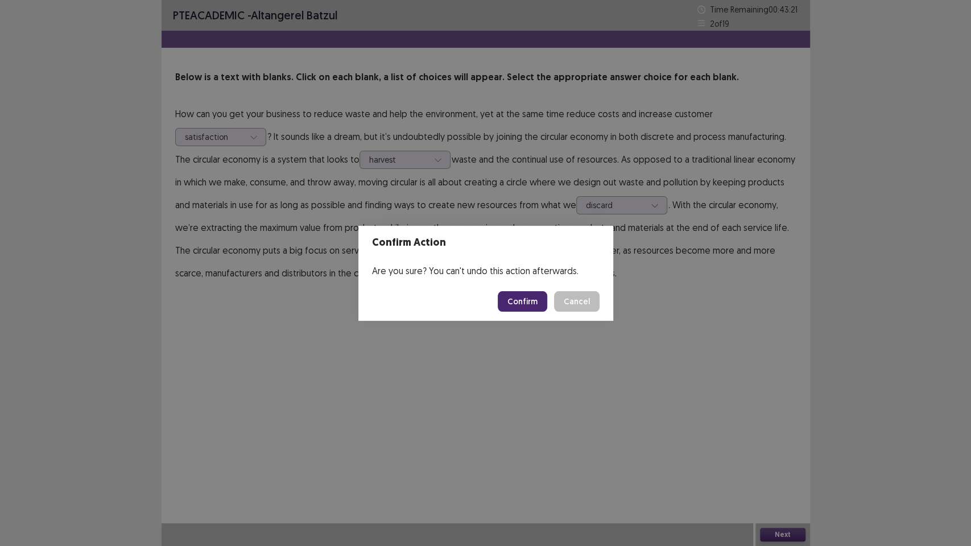
click at [525, 299] on button "Confirm" at bounding box center [523, 301] width 50 height 20
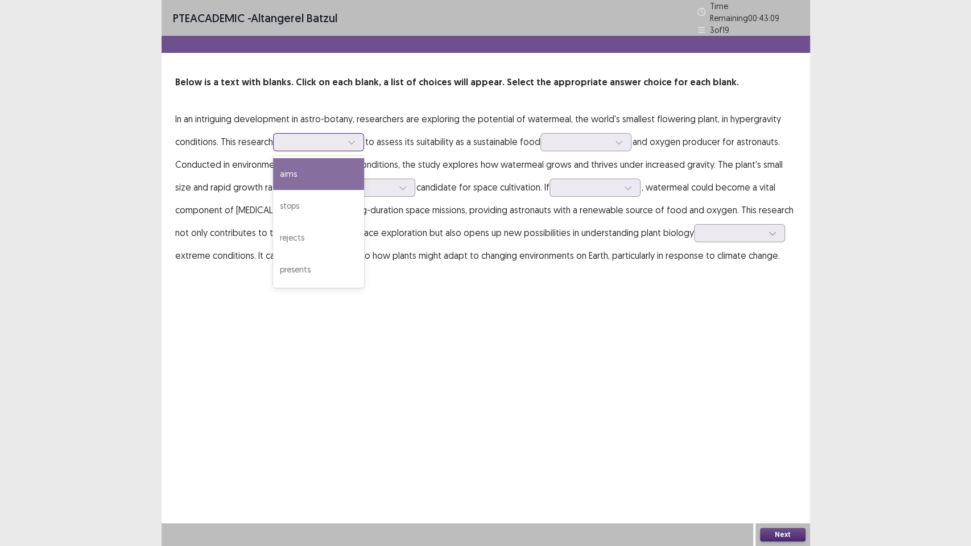
click at [331, 143] on div at bounding box center [312, 141] width 61 height 13
click at [319, 176] on div "aims" at bounding box center [318, 174] width 91 height 32
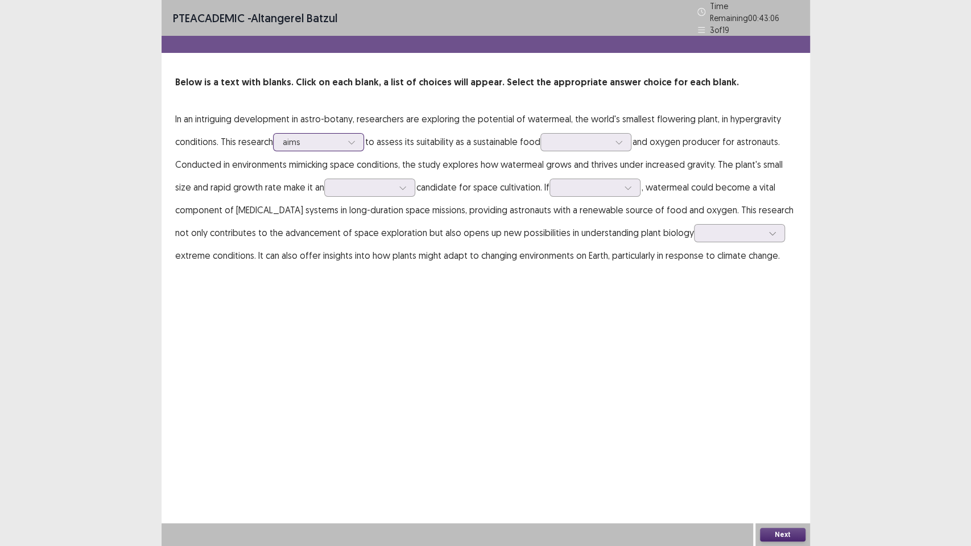
click at [331, 141] on div at bounding box center [312, 142] width 59 height 11
click at [349, 138] on icon at bounding box center [352, 142] width 8 height 8
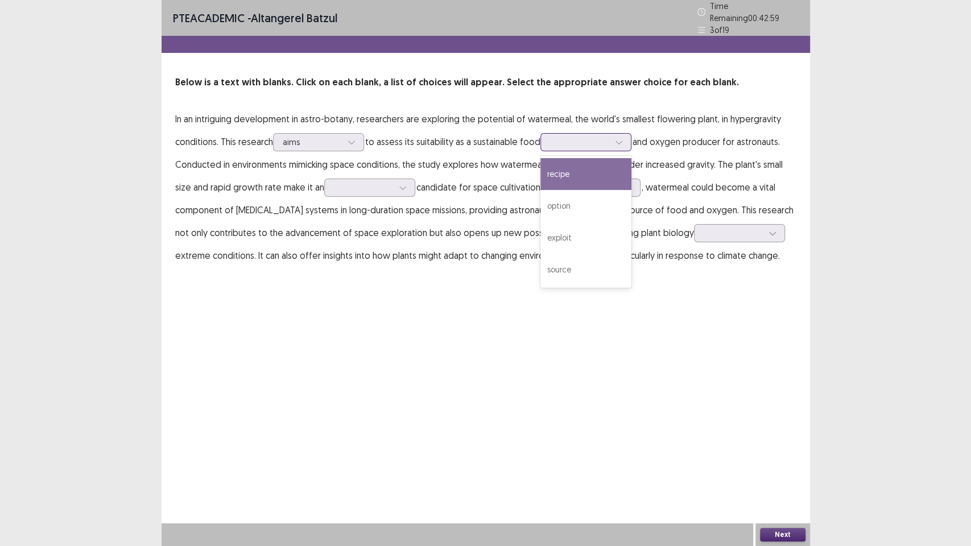
click at [615, 134] on div at bounding box center [619, 142] width 17 height 17
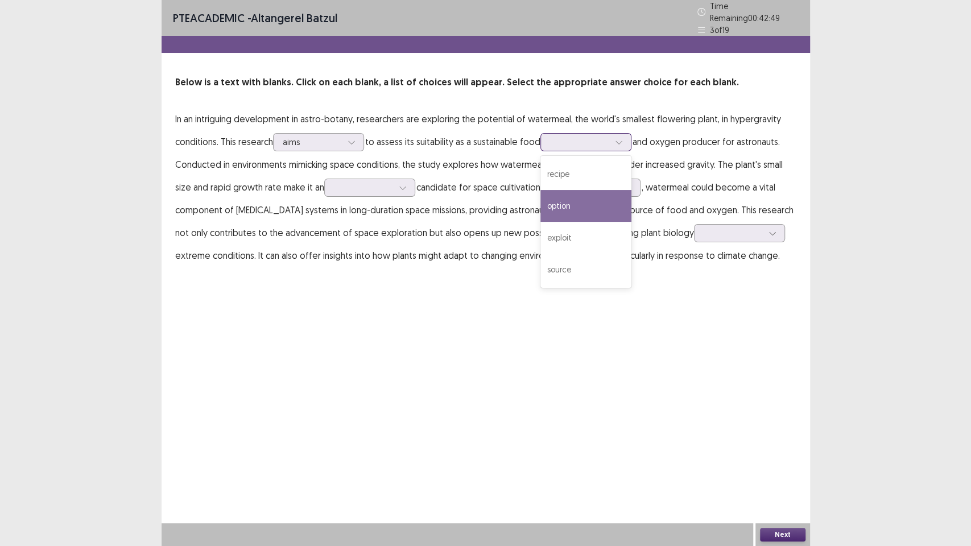
click at [560, 212] on div "option" at bounding box center [586, 206] width 91 height 32
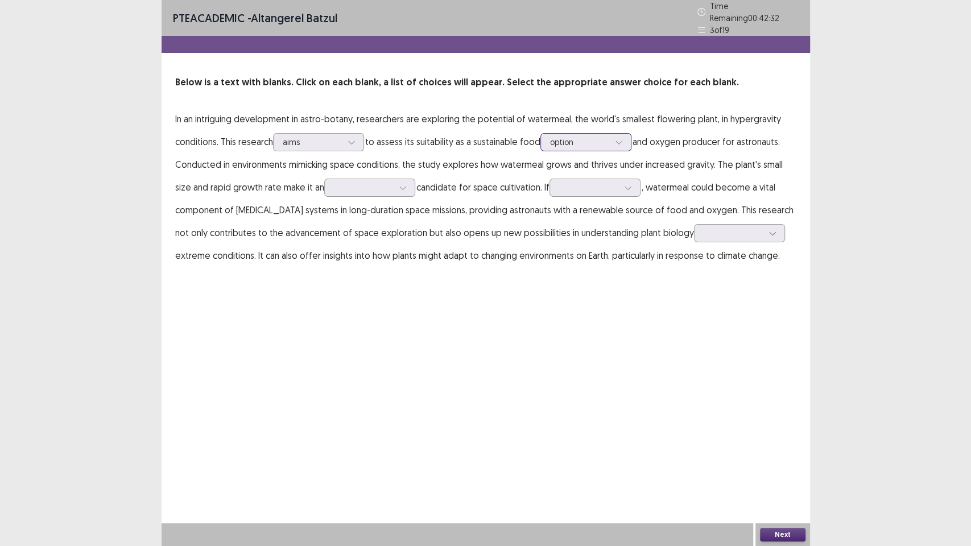
click at [619, 146] on div "option" at bounding box center [586, 142] width 91 height 18
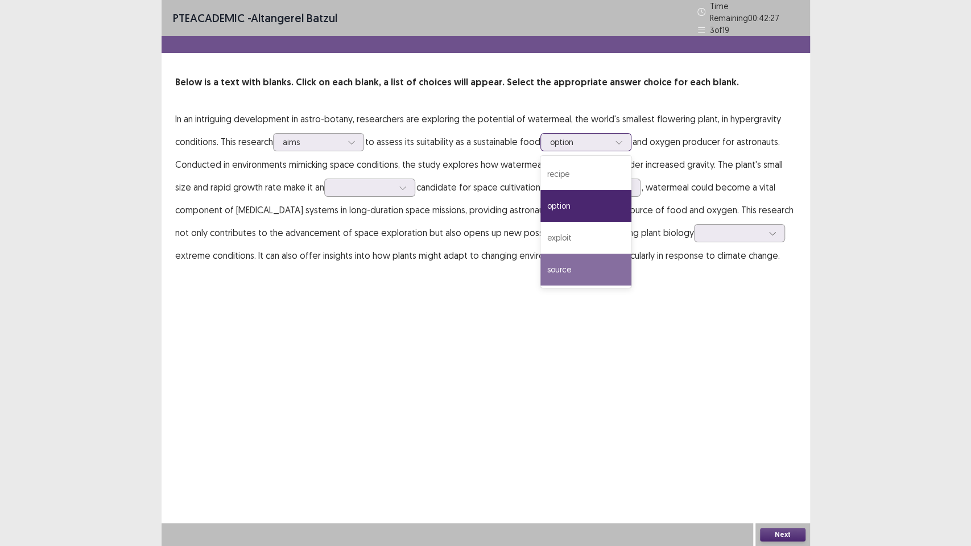
click at [588, 275] on div "source" at bounding box center [586, 270] width 91 height 32
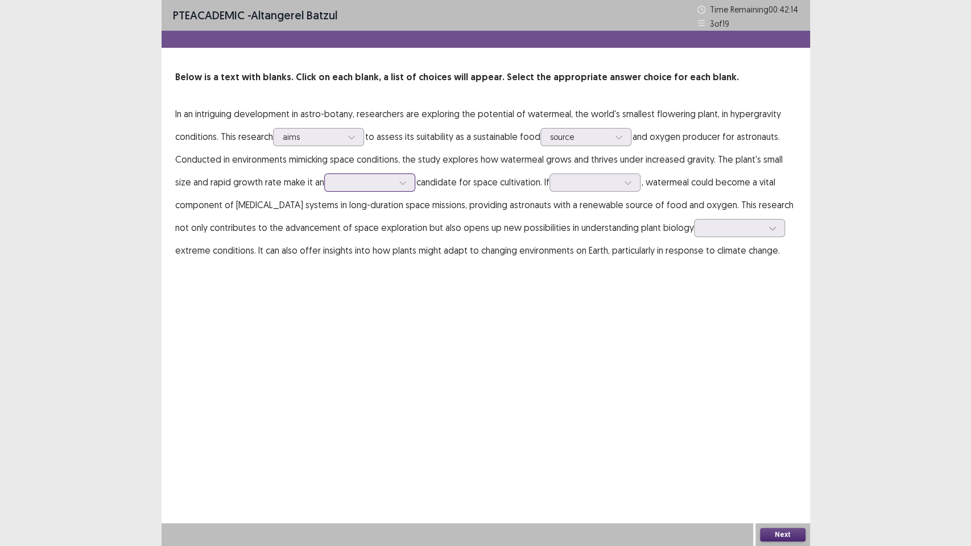
click at [410, 183] on div at bounding box center [402, 182] width 17 height 17
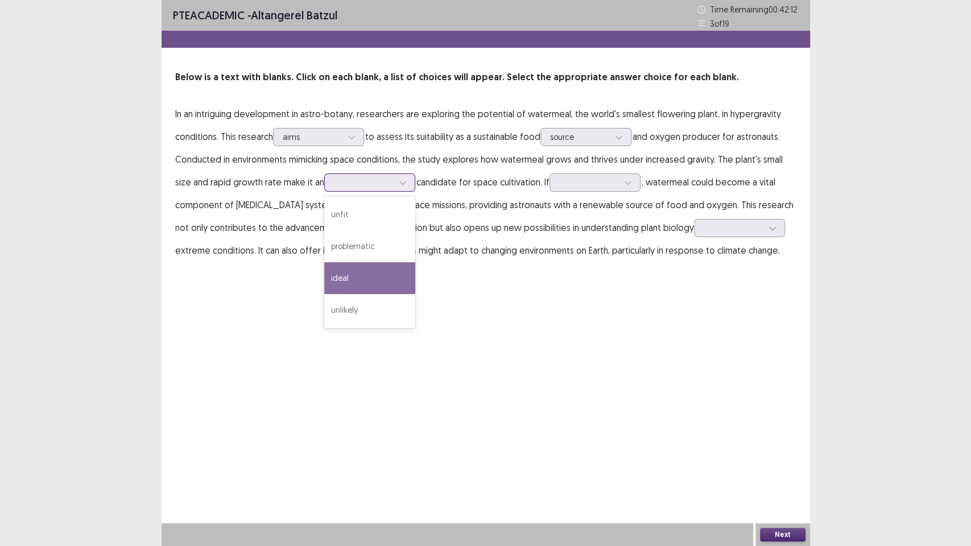
click at [351, 280] on div "ideal" at bounding box center [369, 278] width 91 height 32
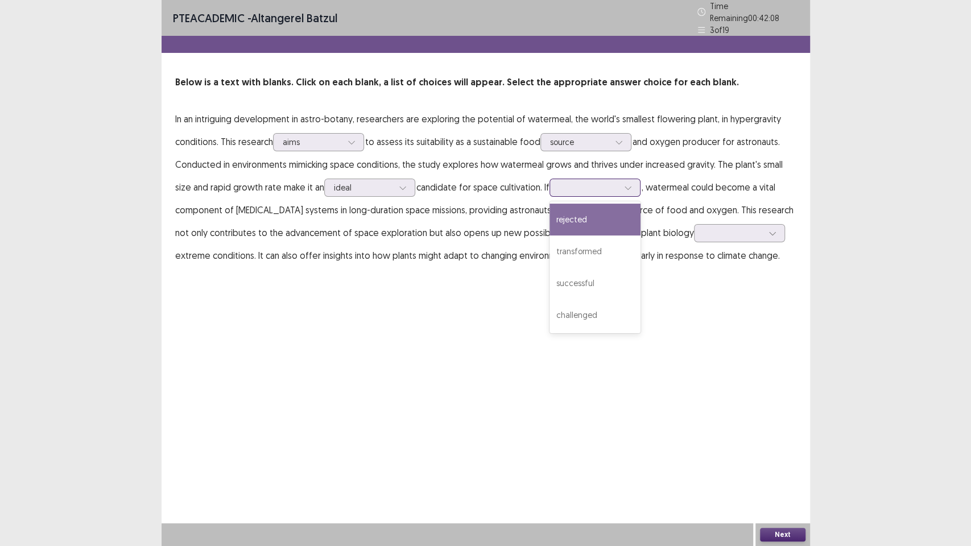
click at [632, 184] on icon at bounding box center [628, 188] width 8 height 8
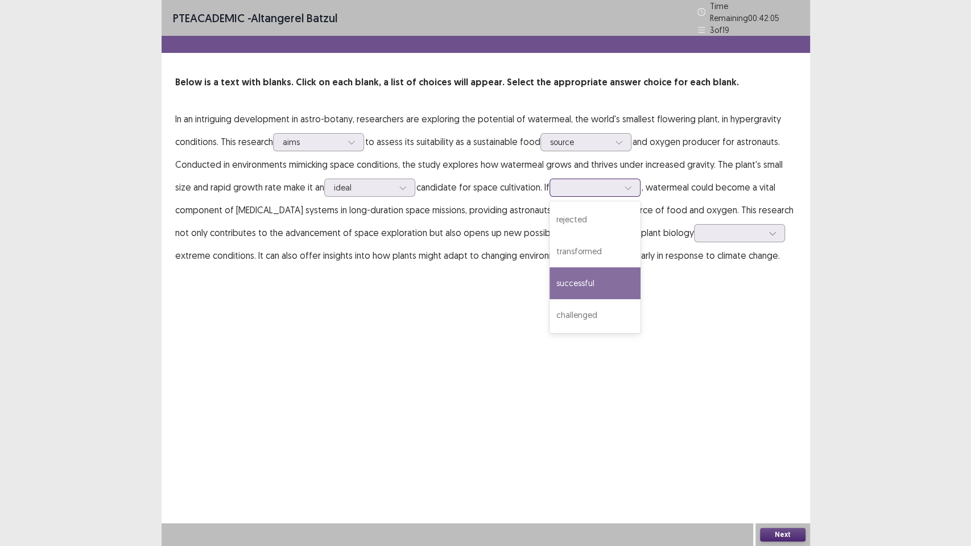
click at [619, 276] on div "successful" at bounding box center [595, 283] width 91 height 32
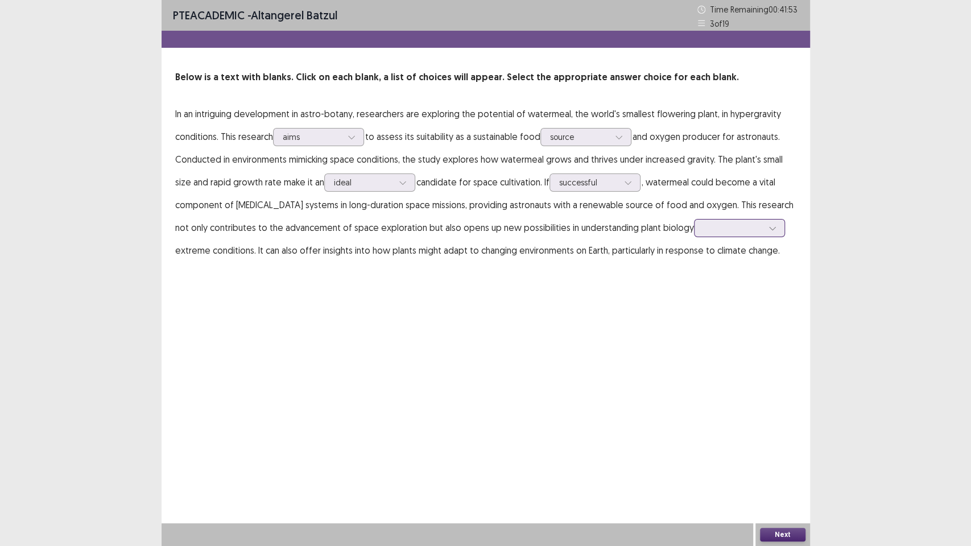
click at [769, 228] on icon at bounding box center [772, 228] width 6 height 3
click at [706, 263] on div "under" at bounding box center [739, 260] width 91 height 32
click at [770, 466] on button "Next" at bounding box center [783, 535] width 46 height 14
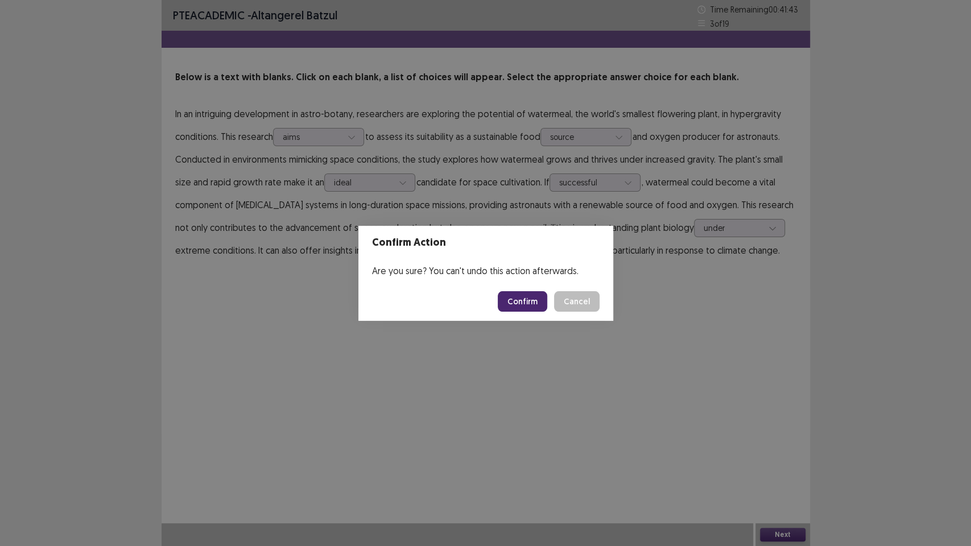
click at [513, 335] on div "Confirm Action Are you sure? You can't undo this action afterwards. Confirm Can…" at bounding box center [485, 273] width 971 height 546
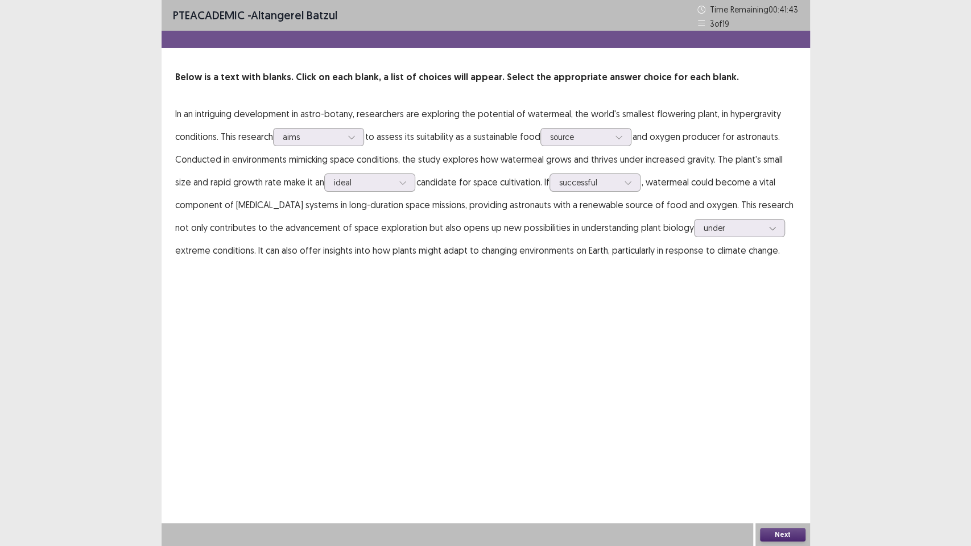
click at [516, 305] on div "PTE academic - Altangerel Batzul Time Remaining 00 : 41 : 43 3 of 19 Below is a…" at bounding box center [486, 273] width 649 height 546
click at [768, 466] on div "Next" at bounding box center [783, 535] width 55 height 23
click at [779, 466] on div "Next" at bounding box center [783, 535] width 55 height 23
click at [780, 466] on button "Next" at bounding box center [783, 535] width 46 height 14
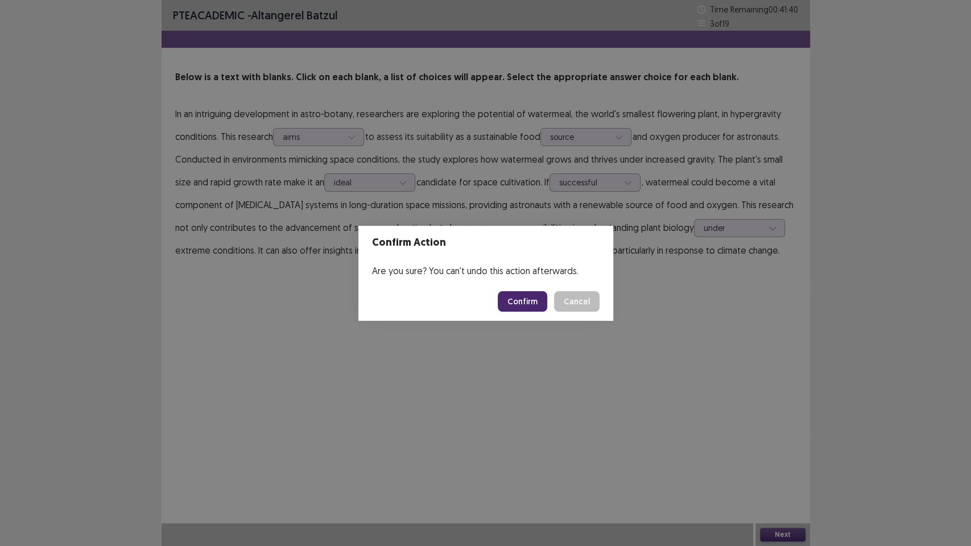
click at [533, 299] on button "Confirm" at bounding box center [523, 301] width 50 height 20
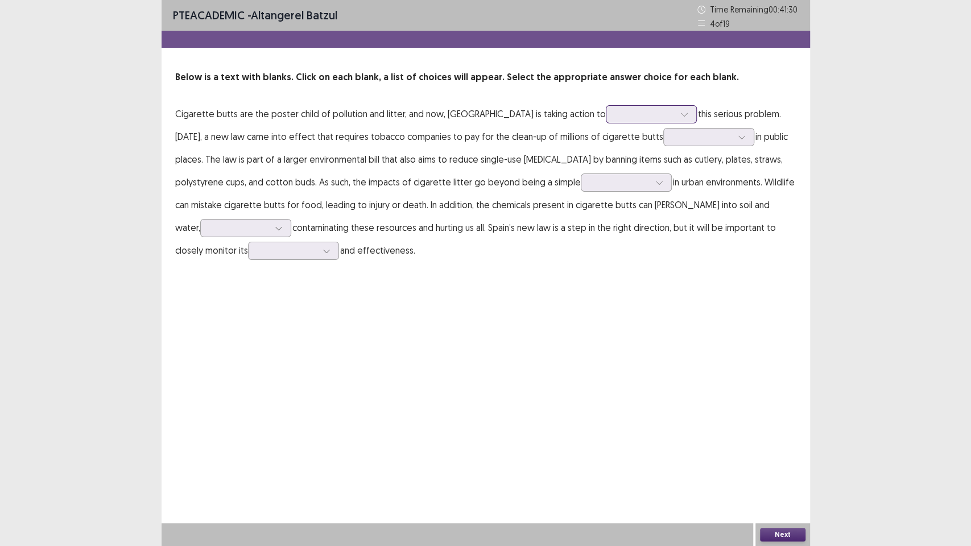
click at [616, 118] on div at bounding box center [645, 114] width 59 height 11
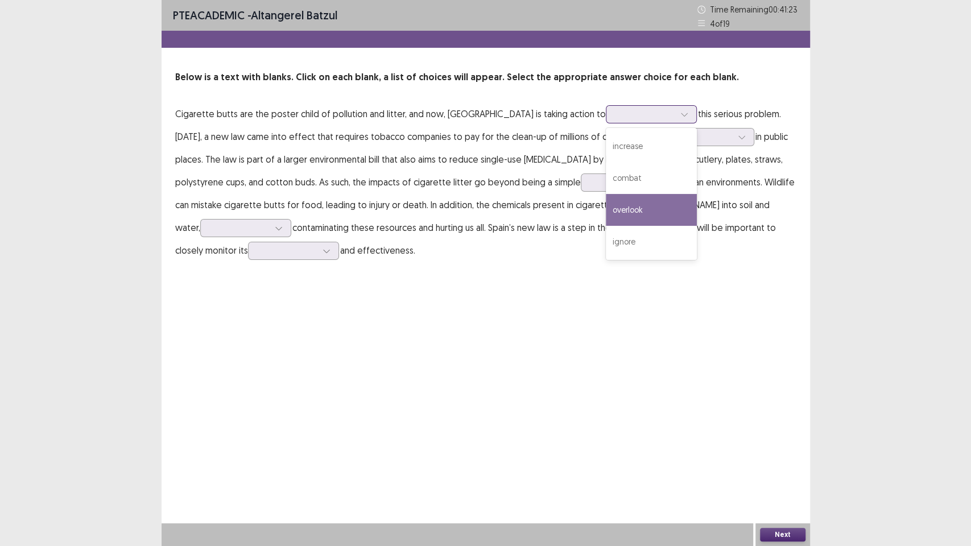
click at [606, 209] on div "overlook" at bounding box center [651, 210] width 91 height 32
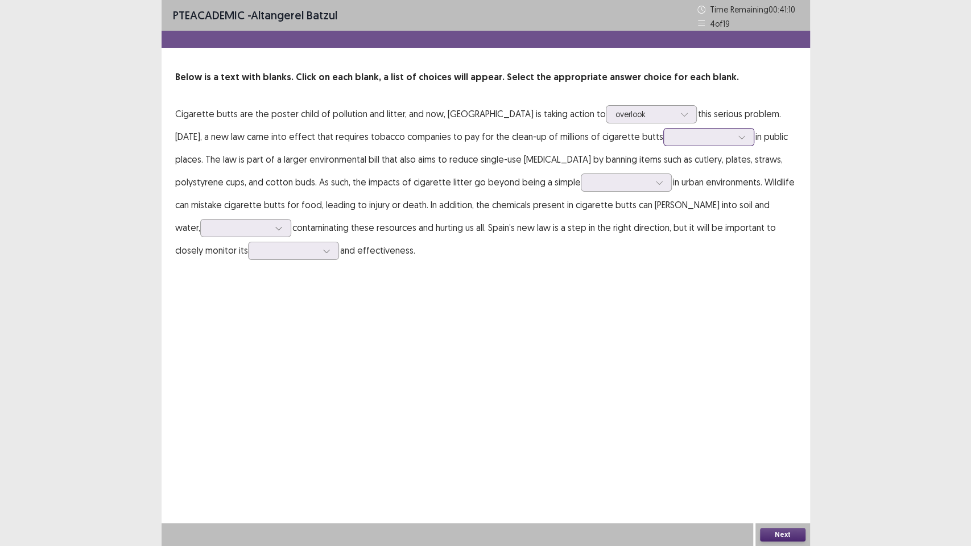
click at [673, 137] on div at bounding box center [702, 136] width 59 height 11
click at [664, 171] on div "discarded" at bounding box center [709, 169] width 91 height 32
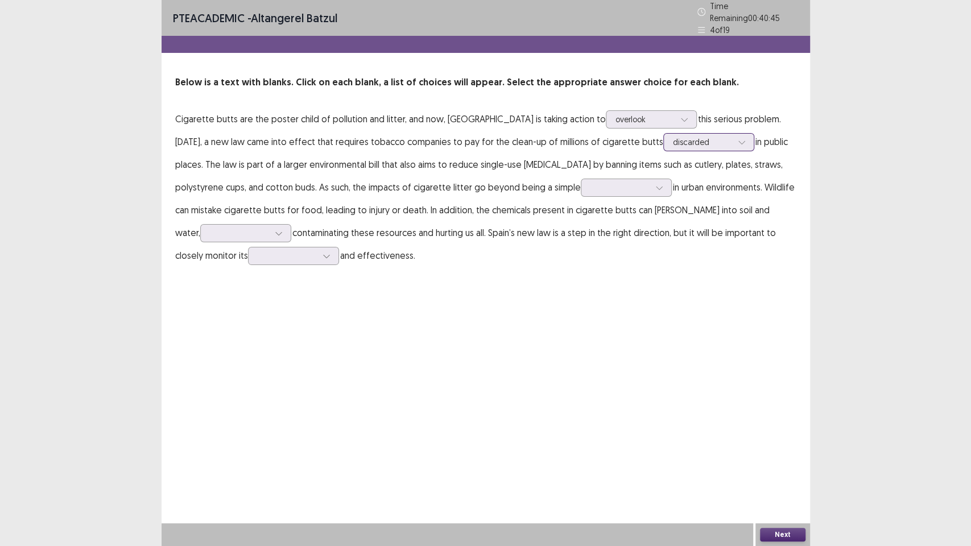
click at [738, 138] on icon at bounding box center [742, 142] width 8 height 8
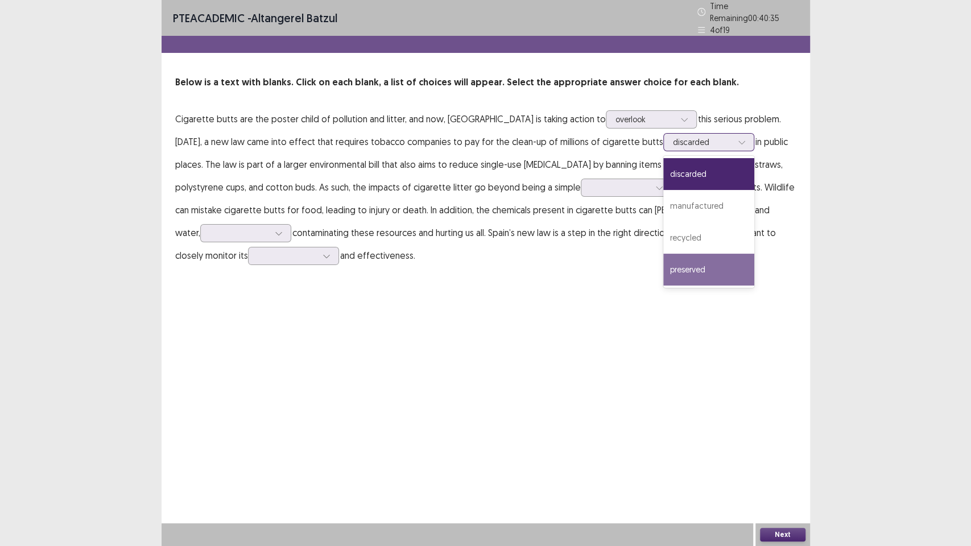
click at [664, 266] on div "preserved" at bounding box center [709, 270] width 91 height 32
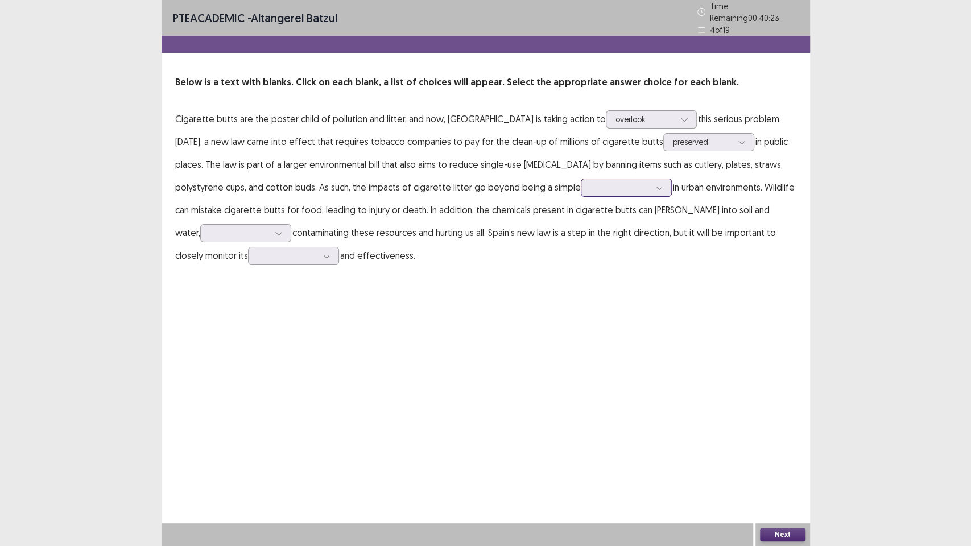
click at [591, 186] on div at bounding box center [620, 187] width 59 height 11
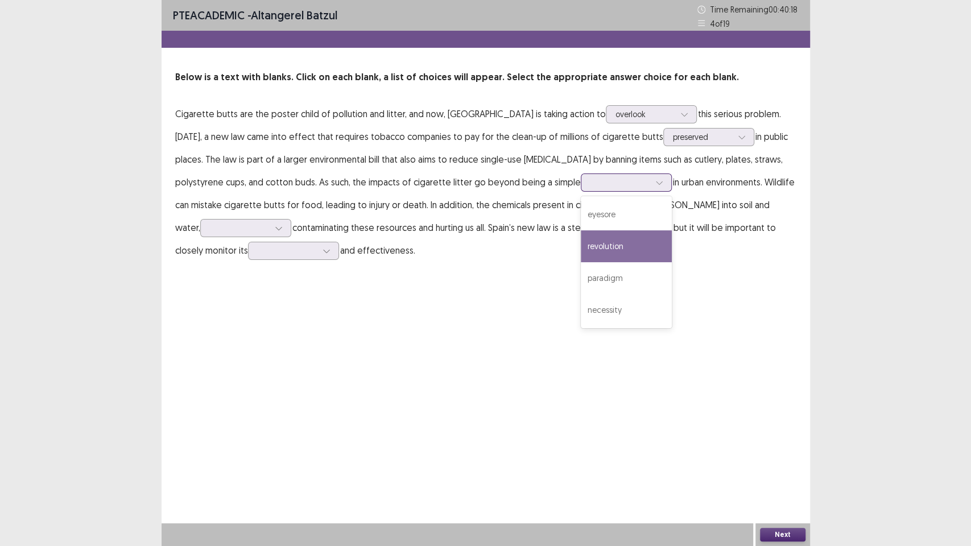
click at [581, 244] on div "revolution" at bounding box center [626, 246] width 91 height 32
click at [591, 178] on div at bounding box center [620, 182] width 59 height 11
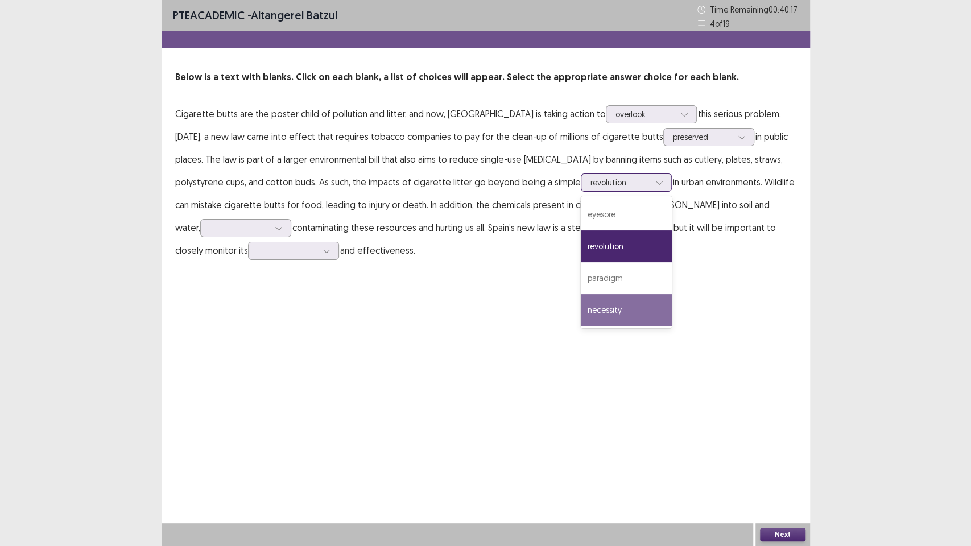
click at [581, 315] on div "necessity" at bounding box center [626, 310] width 91 height 32
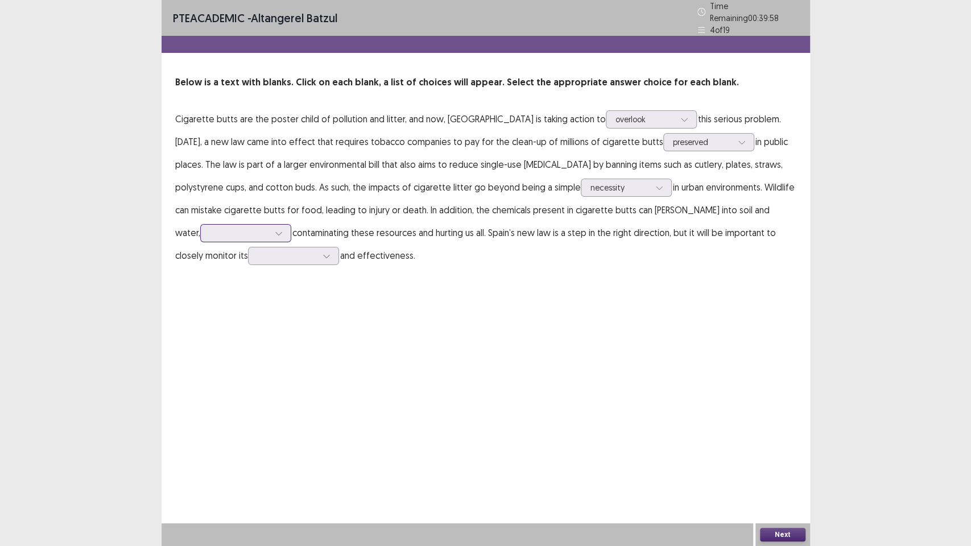
click at [270, 226] on div at bounding box center [239, 232] width 61 height 13
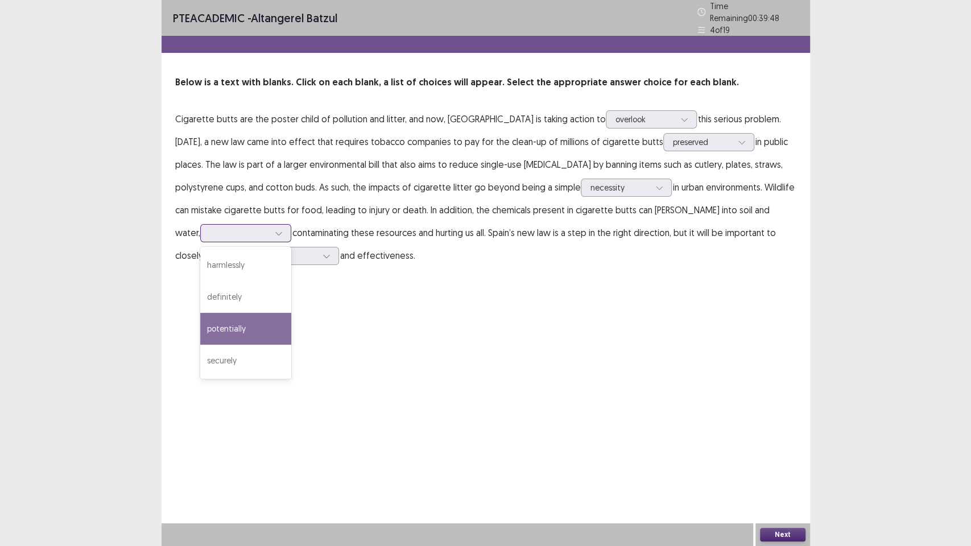
click at [291, 313] on div "potentially" at bounding box center [245, 329] width 91 height 32
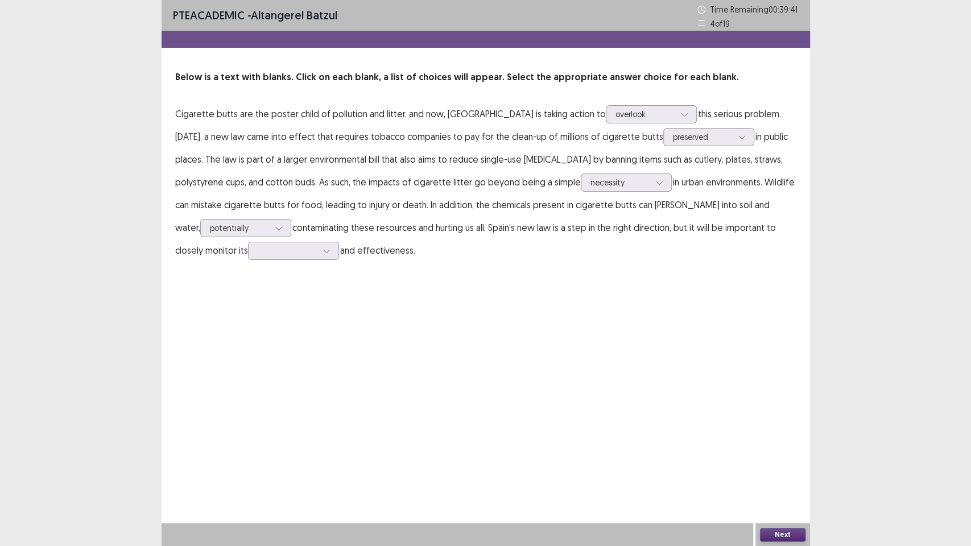
click at [228, 261] on p "Cigarette butts are the poster child of pollution and litter, and now, [GEOGRAP…" at bounding box center [485, 181] width 621 height 159
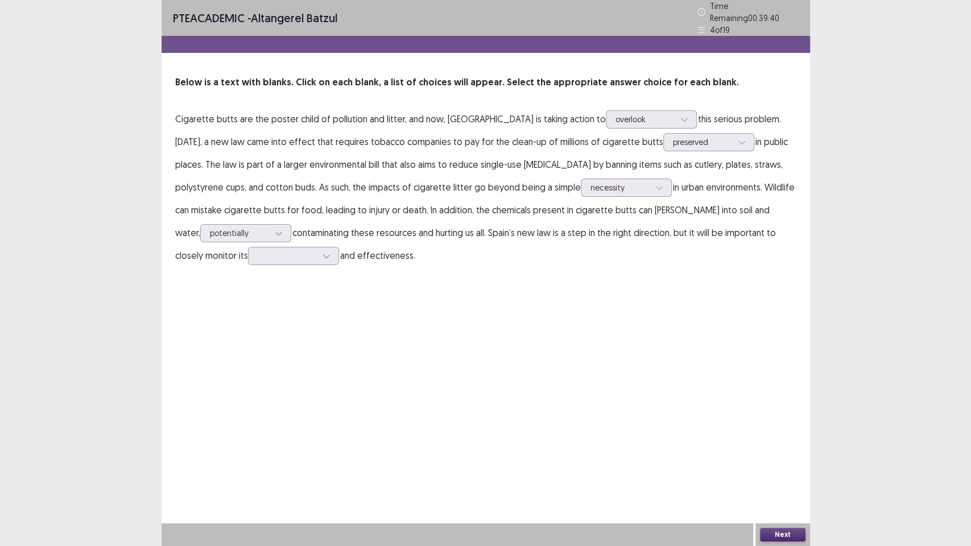
click at [277, 248] on p "Cigarette butts are the poster child of pollution and litter, and now, [GEOGRAP…" at bounding box center [485, 187] width 621 height 159
click at [258, 251] on div at bounding box center [287, 255] width 59 height 11
click at [248, 355] on div "removal" at bounding box center [293, 352] width 91 height 32
click at [262, 254] on div "removal" at bounding box center [293, 256] width 91 height 18
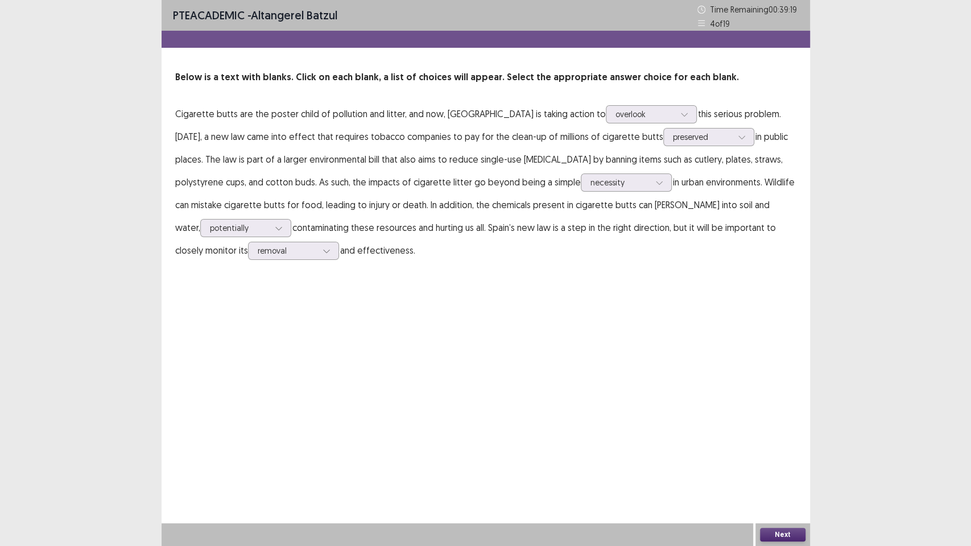
click at [582, 297] on div "PTE academic - Altangerel Batzul Time Remaining 00 : 39 : 19 4 of 19 Below is a…" at bounding box center [486, 273] width 649 height 546
click at [673, 138] on div at bounding box center [702, 136] width 59 height 11
click at [552, 196] on p "Cigarette butts are the poster child of pollution and litter, and now, [GEOGRAP…" at bounding box center [485, 181] width 621 height 159
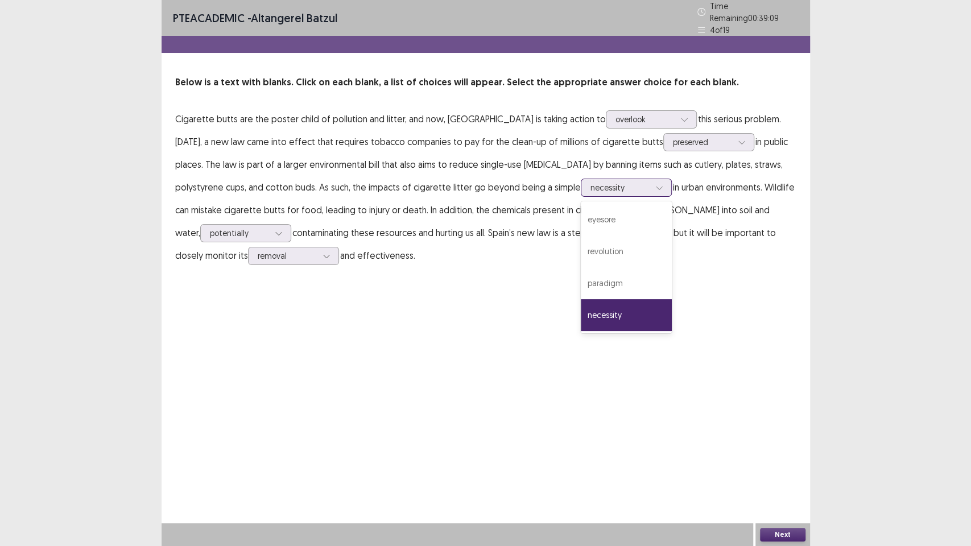
click at [591, 182] on div at bounding box center [620, 187] width 59 height 11
click at [433, 347] on div "PTE academic - Altangerel Batzul Time Remaining 00 : 38 : 55 4 of 19 Below is a…" at bounding box center [486, 273] width 649 height 546
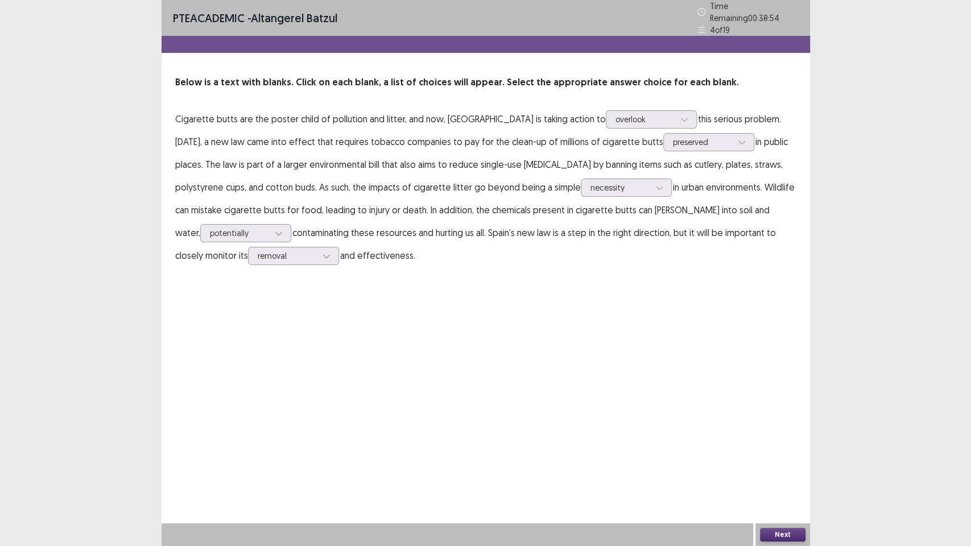
click at [780, 466] on button "Next" at bounding box center [783, 535] width 46 height 14
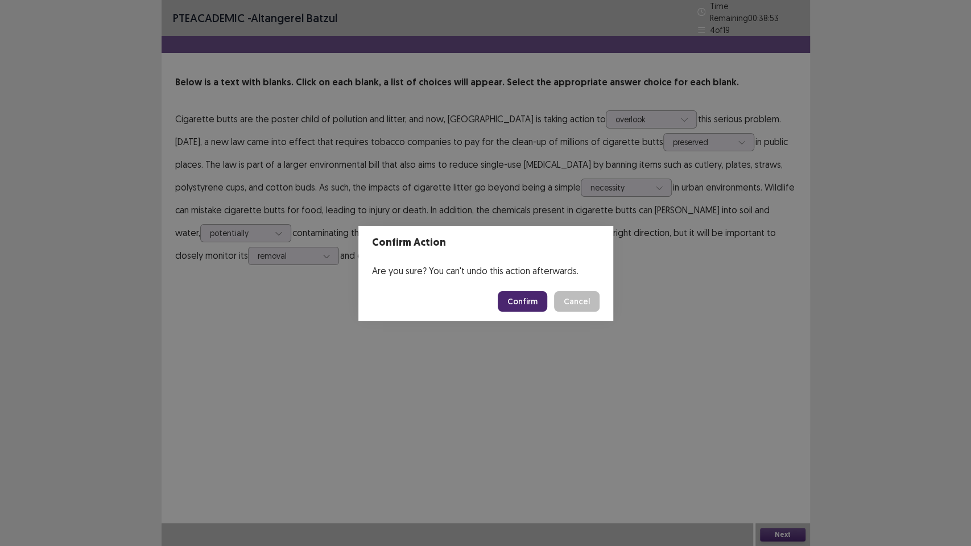
click at [528, 302] on button "Confirm" at bounding box center [523, 301] width 50 height 20
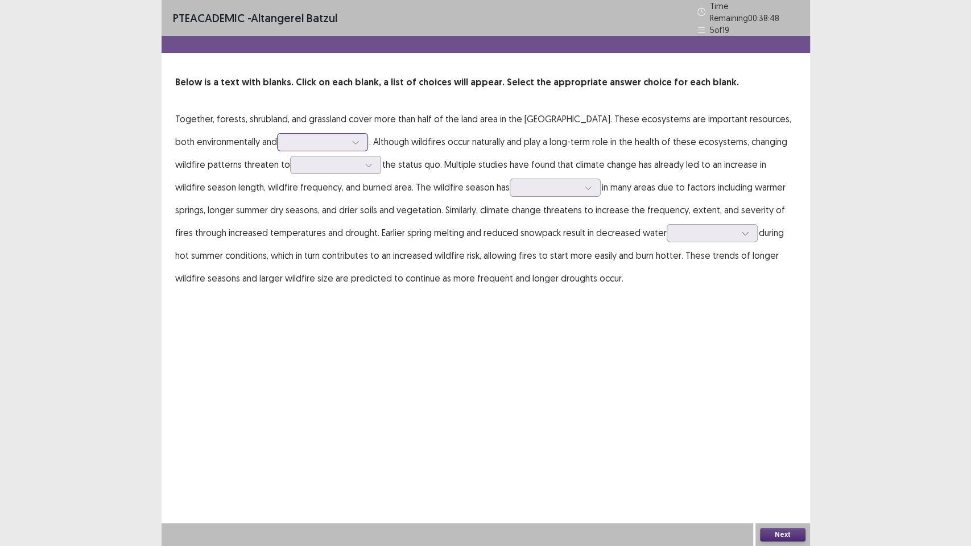
click at [347, 134] on div at bounding box center [355, 142] width 17 height 17
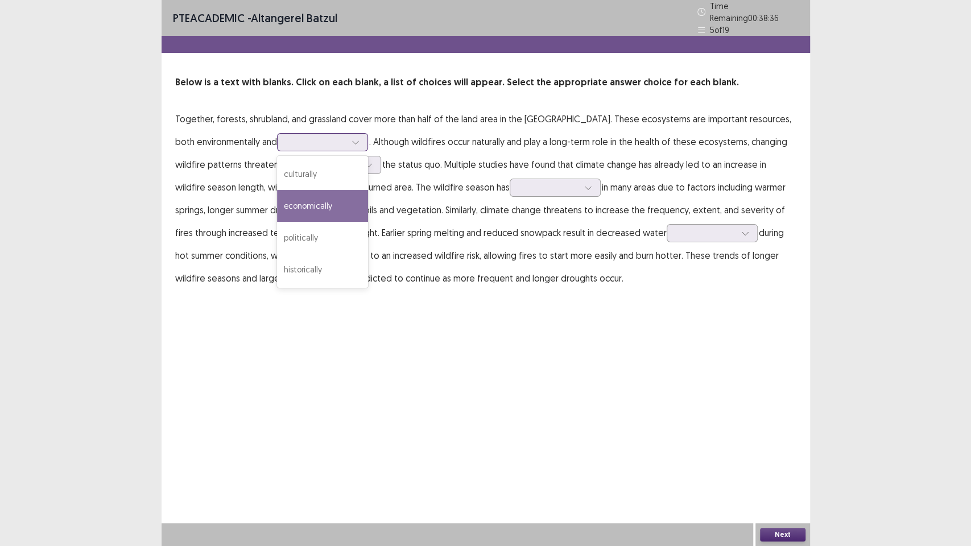
click at [307, 211] on div "economically" at bounding box center [322, 206] width 91 height 32
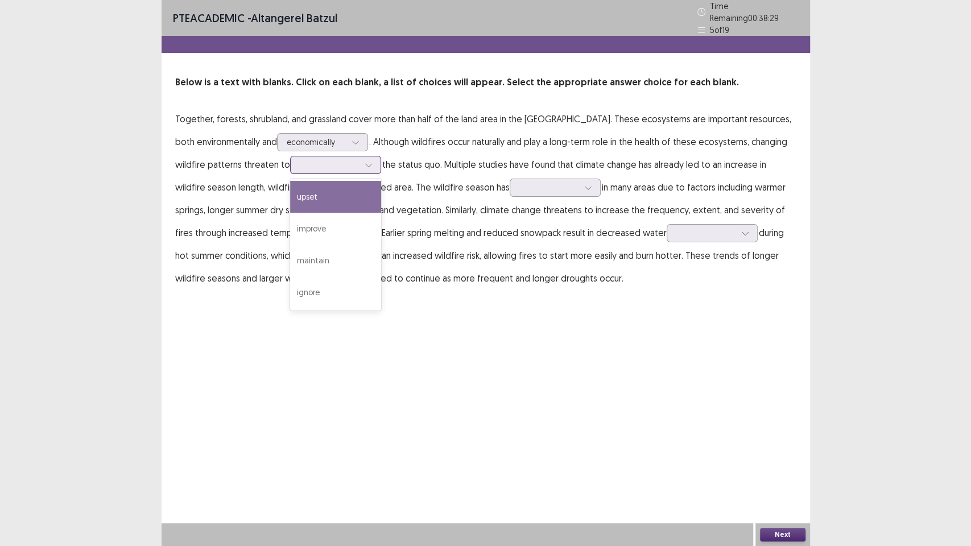
click at [344, 163] on div at bounding box center [329, 164] width 59 height 11
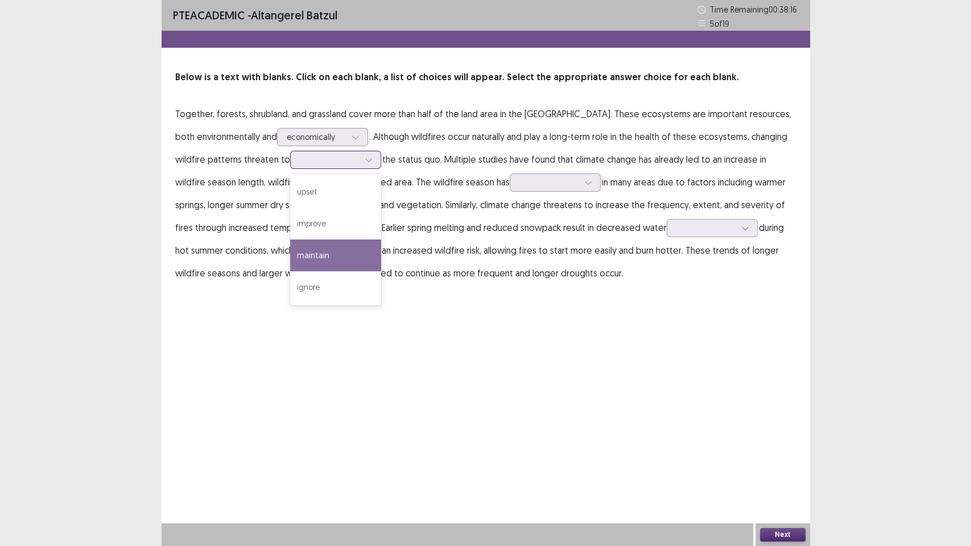
click at [347, 263] on div "maintain" at bounding box center [335, 256] width 91 height 32
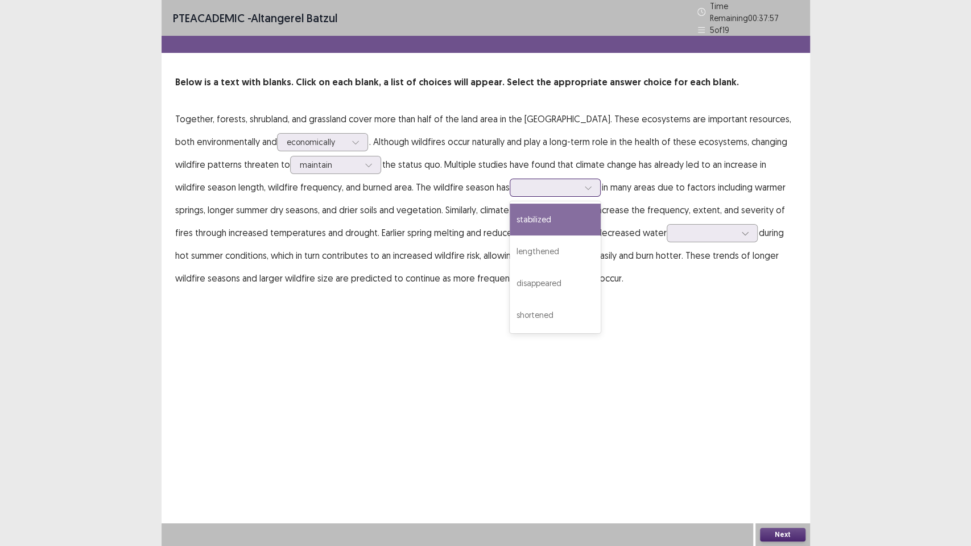
click at [580, 190] on div at bounding box center [588, 187] width 17 height 17
click at [510, 225] on div "stabilized" at bounding box center [555, 220] width 91 height 32
click at [580, 183] on div at bounding box center [588, 187] width 17 height 17
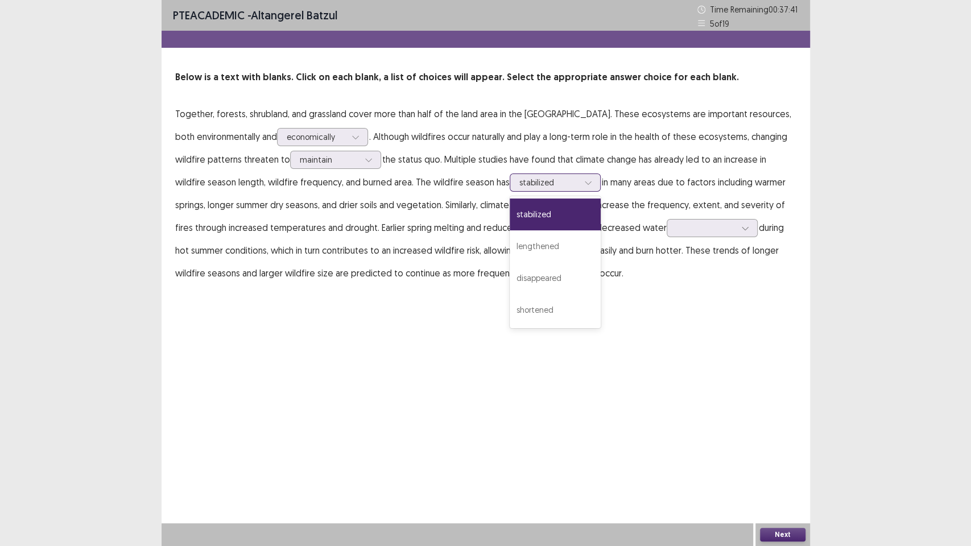
click at [580, 183] on div at bounding box center [588, 182] width 17 height 17
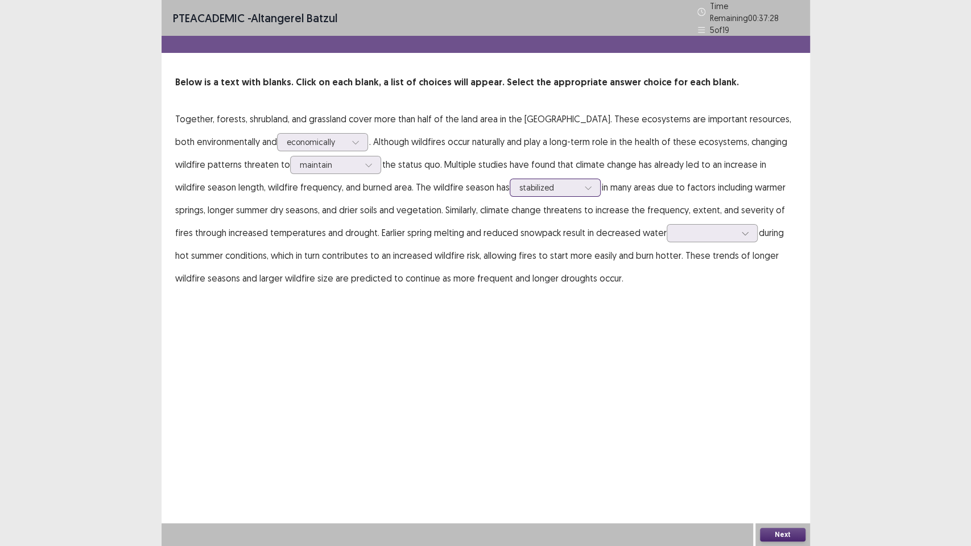
click at [542, 182] on div at bounding box center [549, 187] width 59 height 11
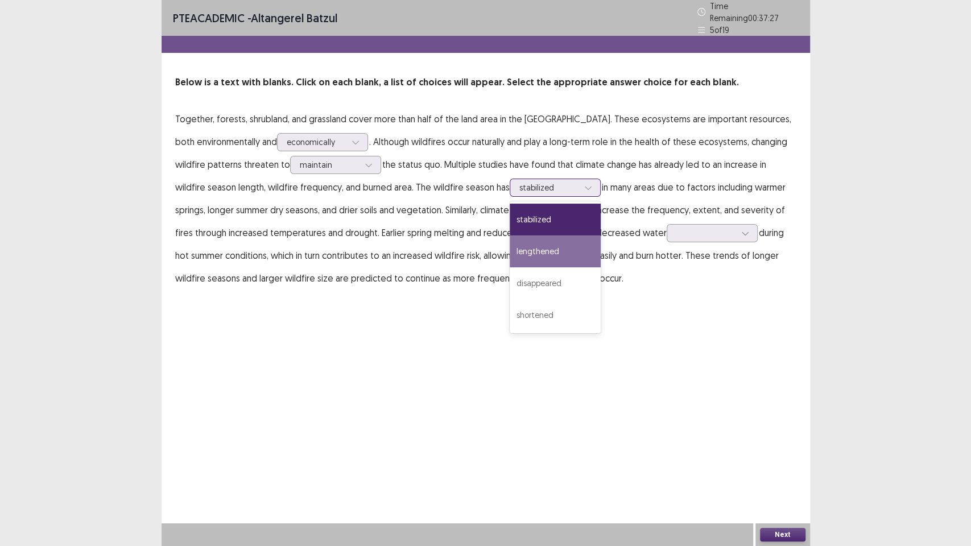
click at [533, 243] on div "lengthened" at bounding box center [555, 252] width 91 height 32
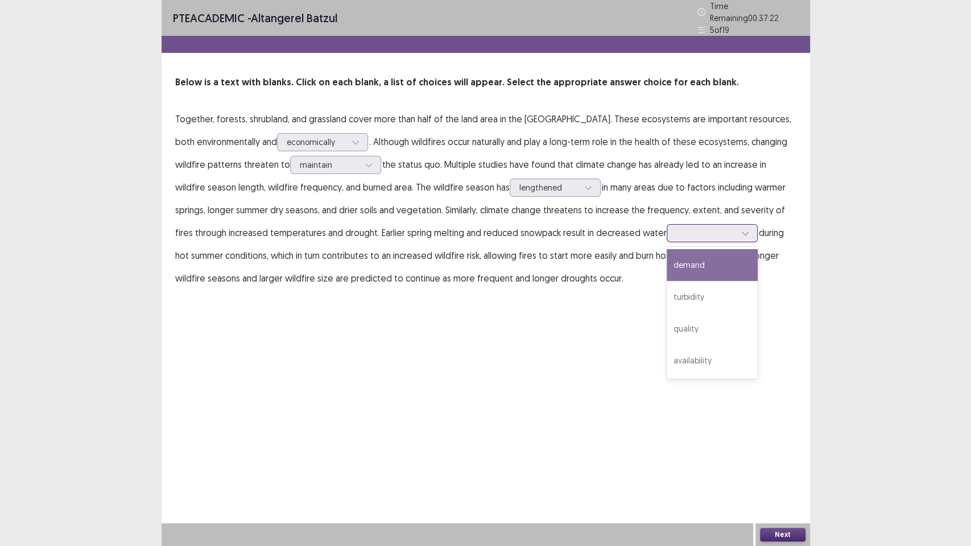
click at [742, 229] on icon at bounding box center [746, 233] width 8 height 8
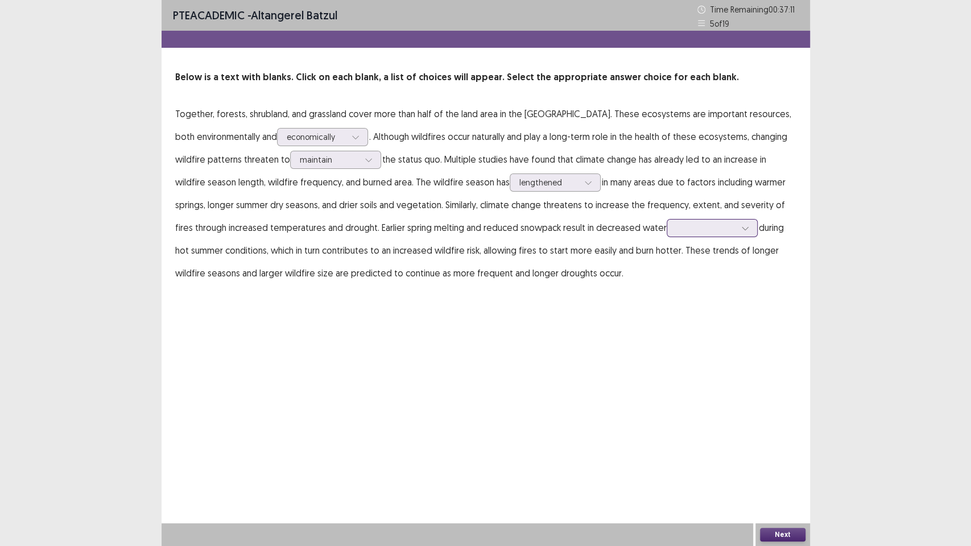
click at [742, 229] on icon at bounding box center [746, 228] width 8 height 8
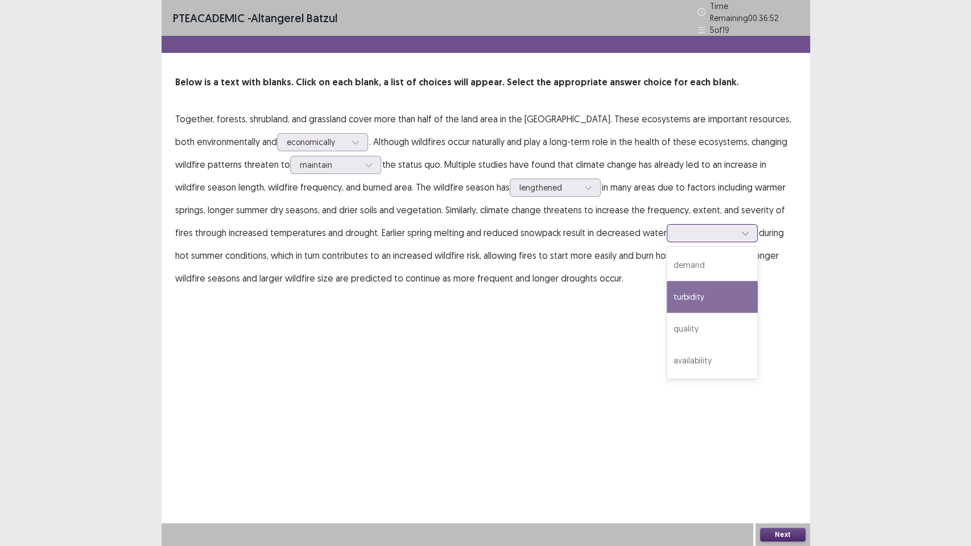
click at [682, 299] on div "turbidity" at bounding box center [712, 297] width 91 height 32
click at [709, 233] on div at bounding box center [706, 233] width 59 height 11
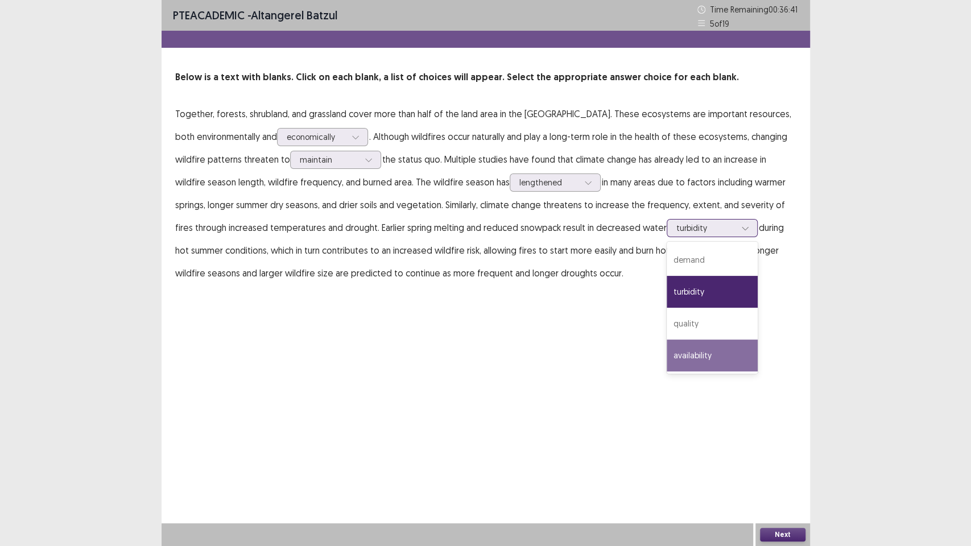
click at [696, 348] on div "availability" at bounding box center [712, 356] width 91 height 32
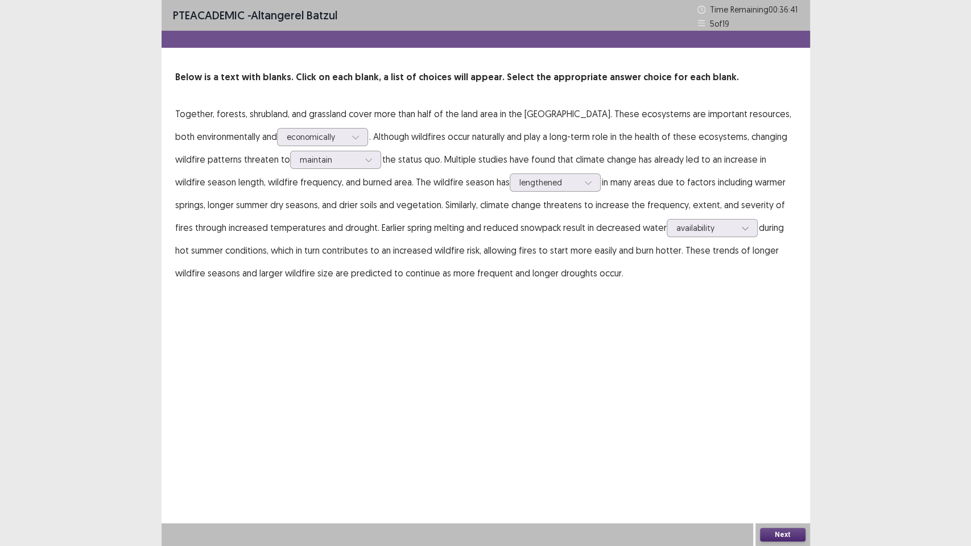
click at [665, 290] on div "PTE academic - Altangerel Batzul Time Remaining 00 : 36 : 41 5 of 19 Below is a…" at bounding box center [486, 153] width 649 height 307
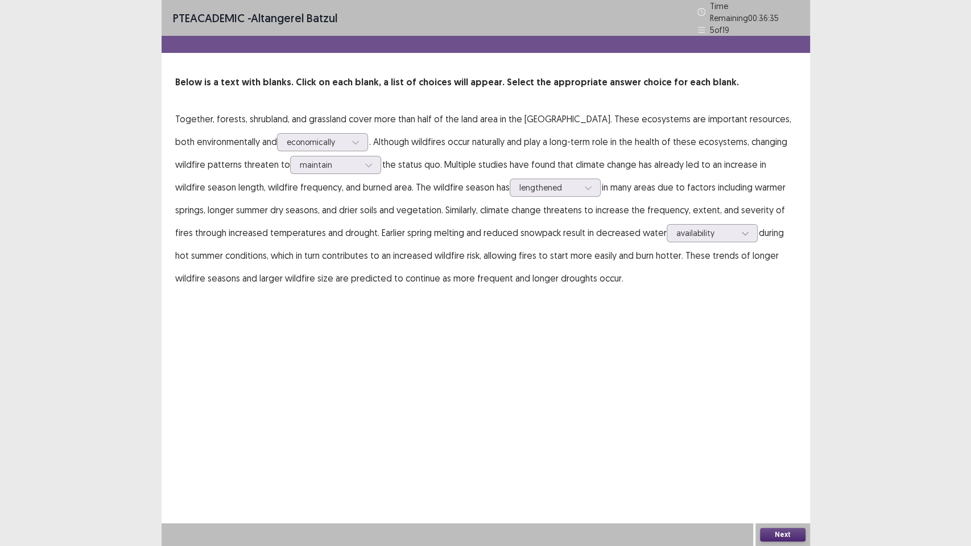
click at [771, 466] on button "Next" at bounding box center [783, 535] width 46 height 14
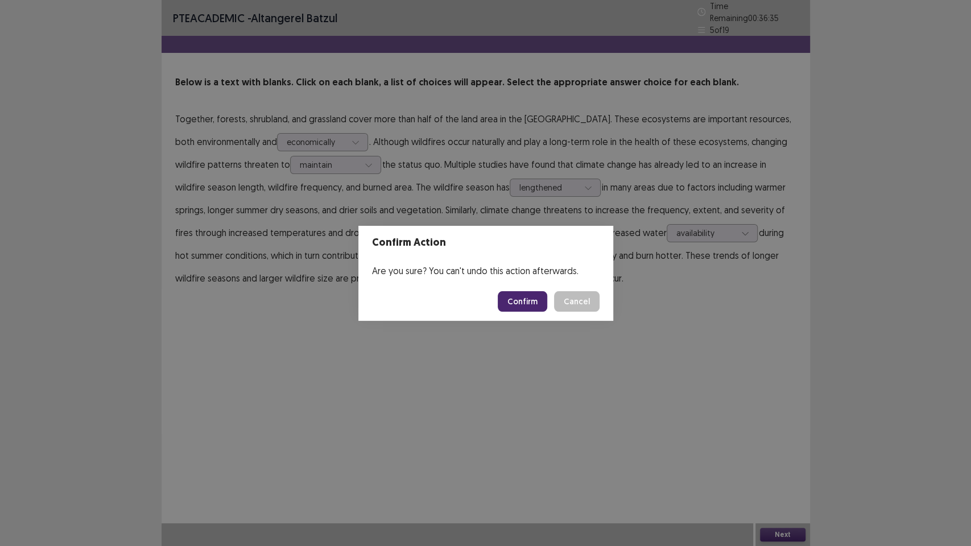
click at [541, 303] on button "Confirm" at bounding box center [523, 301] width 50 height 20
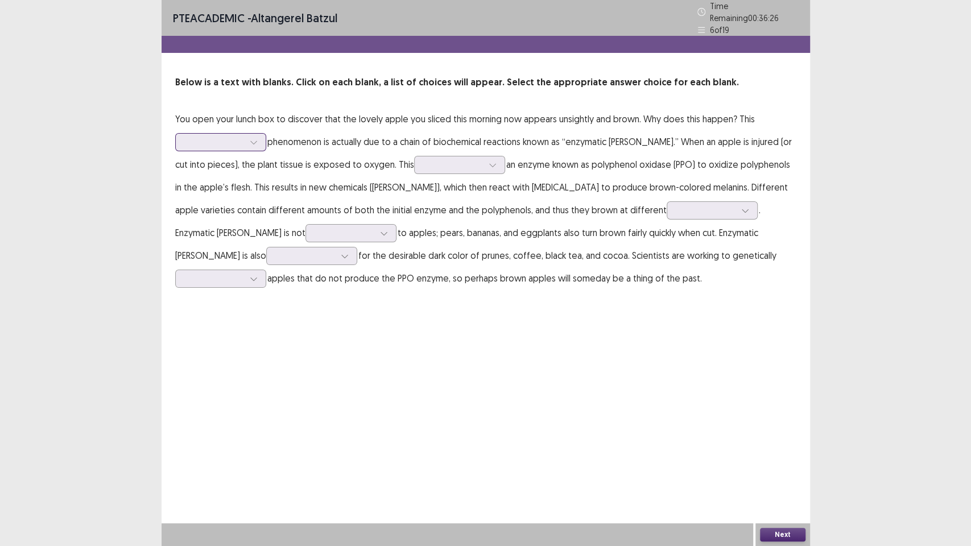
click at [233, 141] on div at bounding box center [214, 142] width 59 height 11
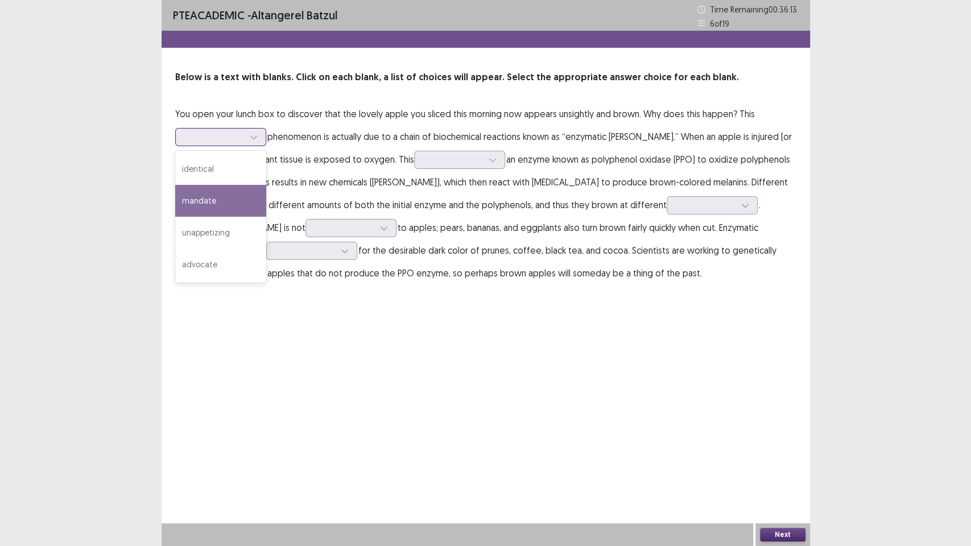
click at [241, 210] on div "mandate" at bounding box center [220, 201] width 91 height 32
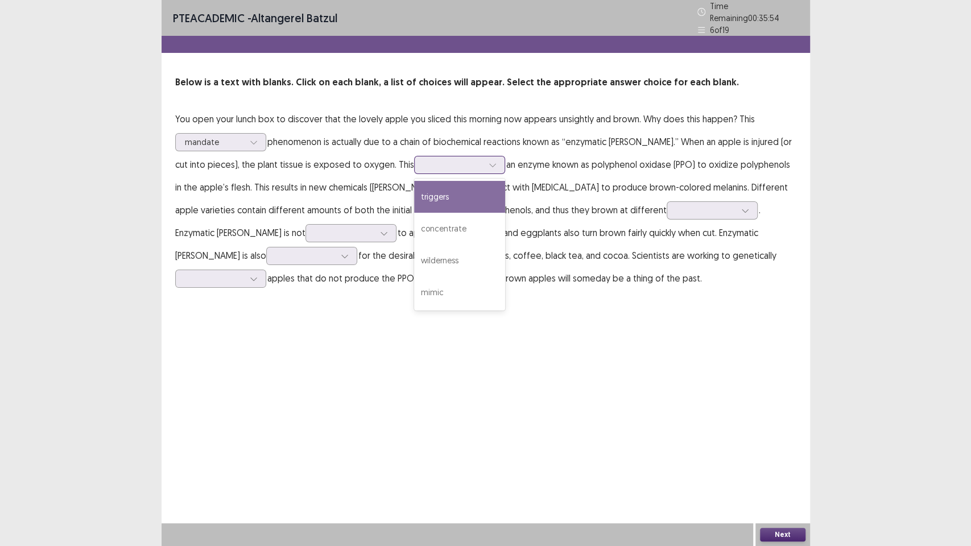
click at [451, 159] on div at bounding box center [453, 164] width 59 height 11
click at [448, 195] on div "triggers" at bounding box center [459, 197] width 91 height 32
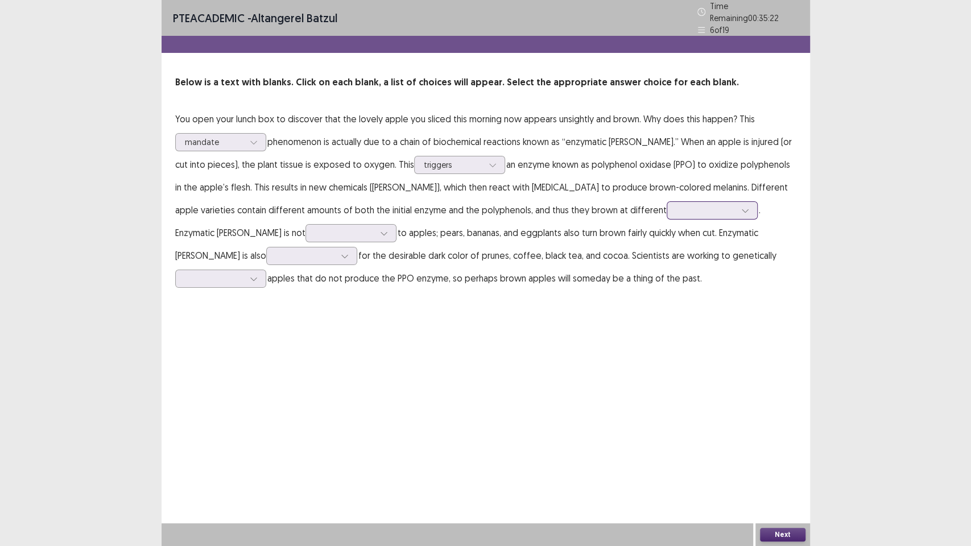
click at [697, 211] on div at bounding box center [705, 210] width 61 height 13
click at [677, 234] on div "complexity" at bounding box center [712, 242] width 91 height 32
click at [380, 229] on icon at bounding box center [384, 233] width 8 height 8
click at [306, 289] on div "unique" at bounding box center [351, 297] width 91 height 32
click at [339, 230] on p "You open your lunch box to discover that the lovely apple you sliced this morni…" at bounding box center [485, 199] width 621 height 182
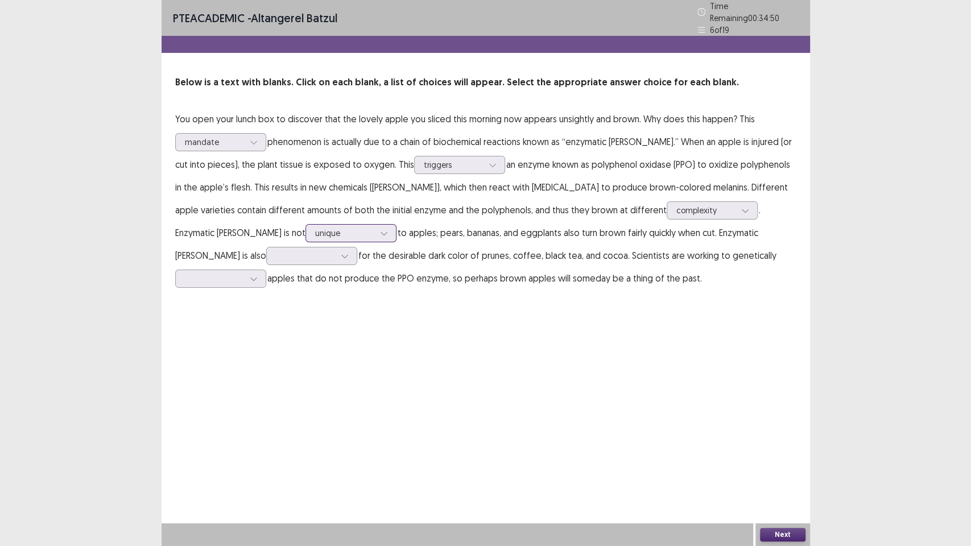
click at [376, 231] on div at bounding box center [384, 233] width 17 height 17
click at [543, 300] on div "PTE academic - Altangerel Batzul Time Remaining 00 : 34 : 33 6 of 19 Below is a…" at bounding box center [486, 156] width 649 height 312
click at [336, 254] on div at bounding box center [344, 256] width 17 height 17
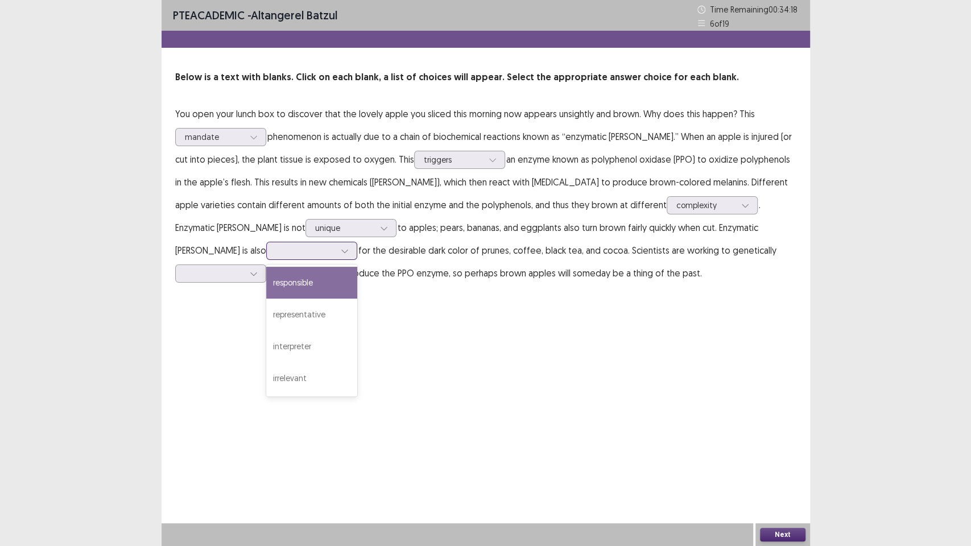
click at [266, 275] on div "responsible" at bounding box center [311, 283] width 91 height 32
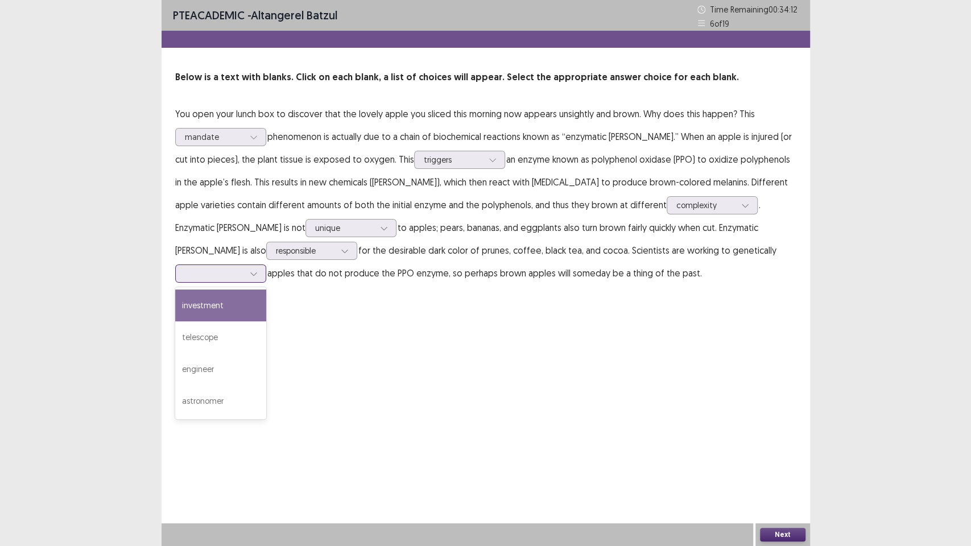
click at [244, 268] on div at bounding box center [214, 273] width 59 height 11
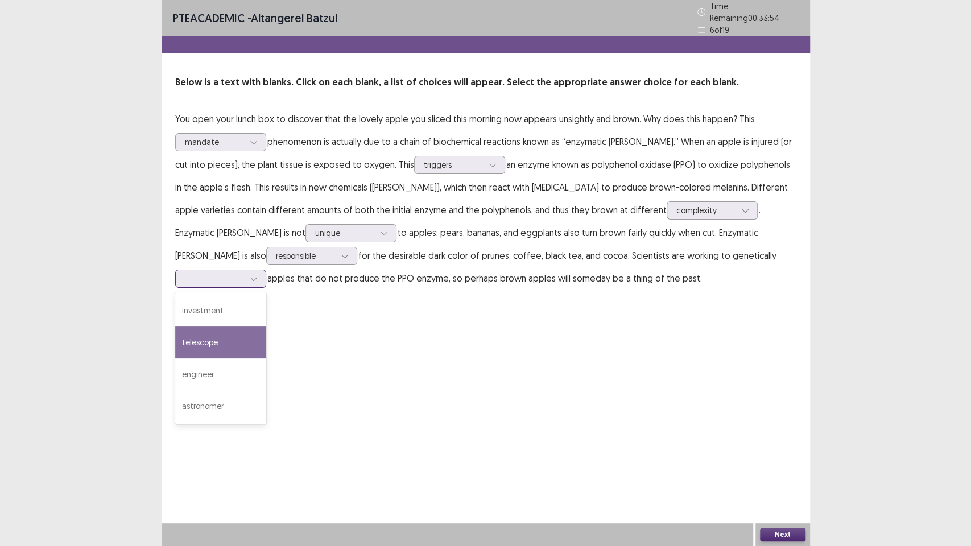
click at [266, 327] on div "telescope" at bounding box center [220, 343] width 91 height 32
click at [738, 260] on p "You open your lunch box to discover that the lovely apple you sliced this morni…" at bounding box center [485, 199] width 621 height 182
click at [739, 260] on p "You open your lunch box to discover that the lovely apple you sliced this morni…" at bounding box center [485, 199] width 621 height 182
click at [244, 273] on div at bounding box center [214, 278] width 59 height 11
click at [633, 444] on div "PTE academic - Altangerel Batzul Time Remaining 00 : 33 : 37 6 of 19 Below is a…" at bounding box center [486, 273] width 649 height 546
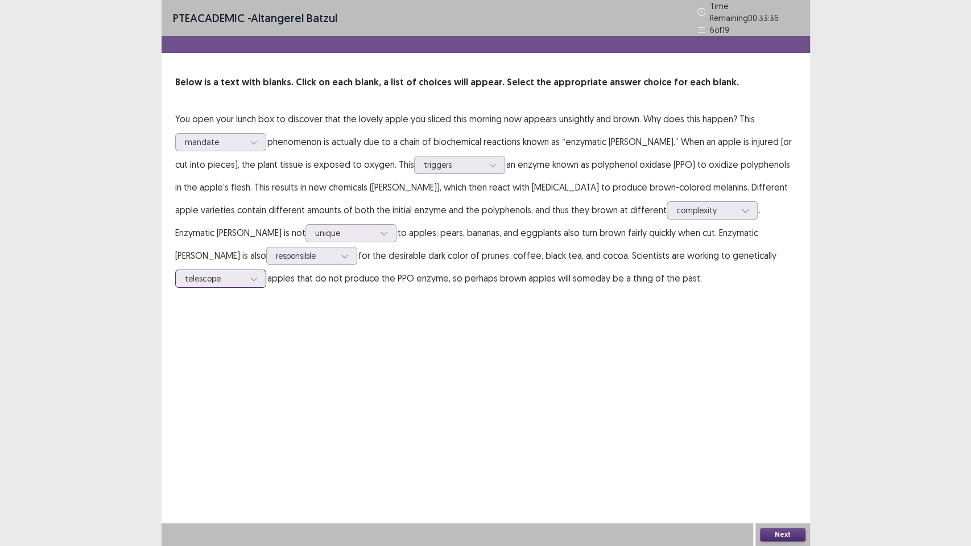
click at [244, 273] on div at bounding box center [214, 278] width 59 height 11
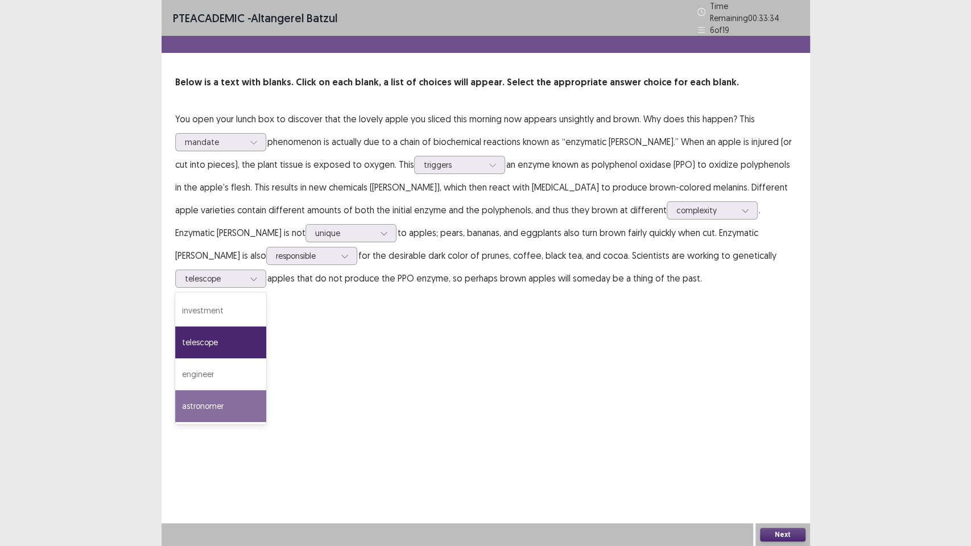
click at [560, 361] on div "PTE academic - Altangerel Batzul Time Remaining 00 : 33 : 34 6 of 19 Below is a…" at bounding box center [486, 273] width 649 height 546
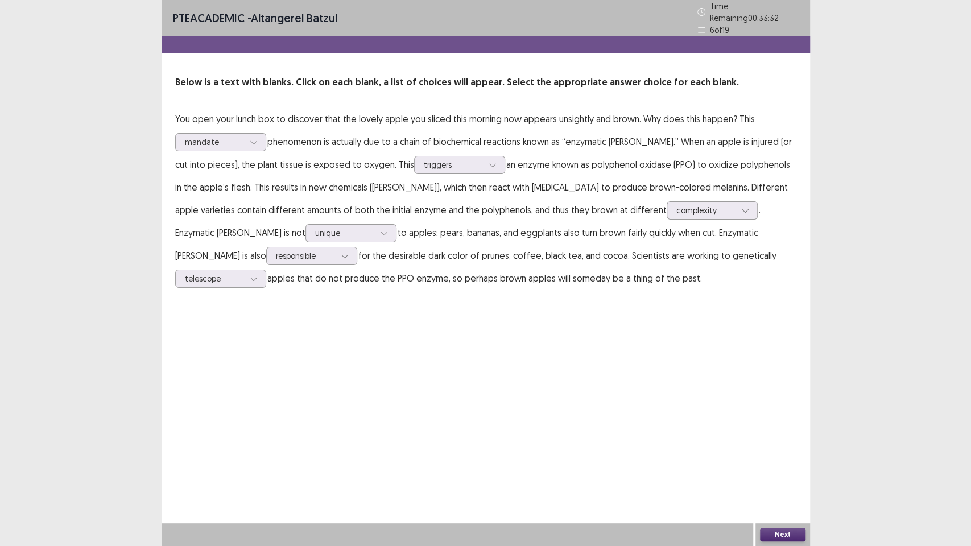
click at [781, 466] on button "Next" at bounding box center [783, 535] width 46 height 14
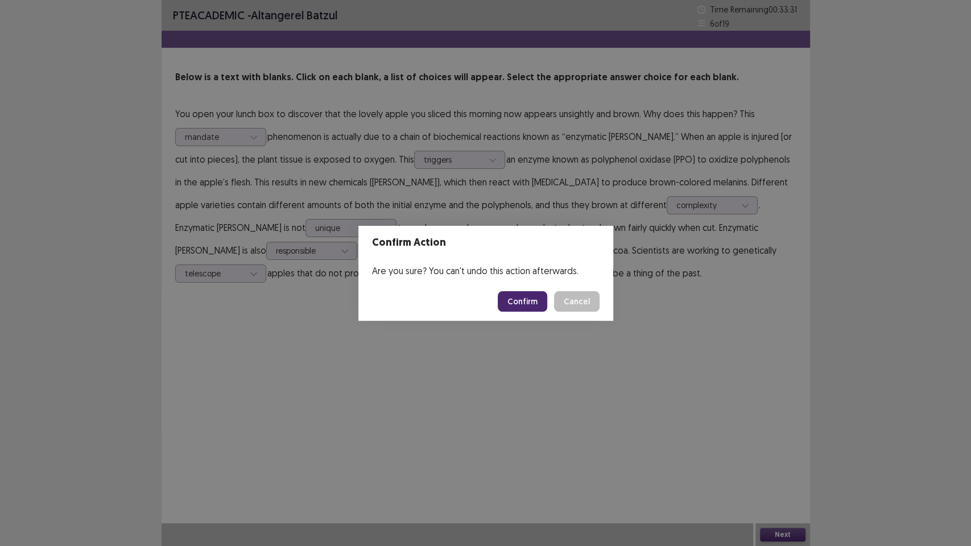
click at [518, 307] on button "Confirm" at bounding box center [523, 301] width 50 height 20
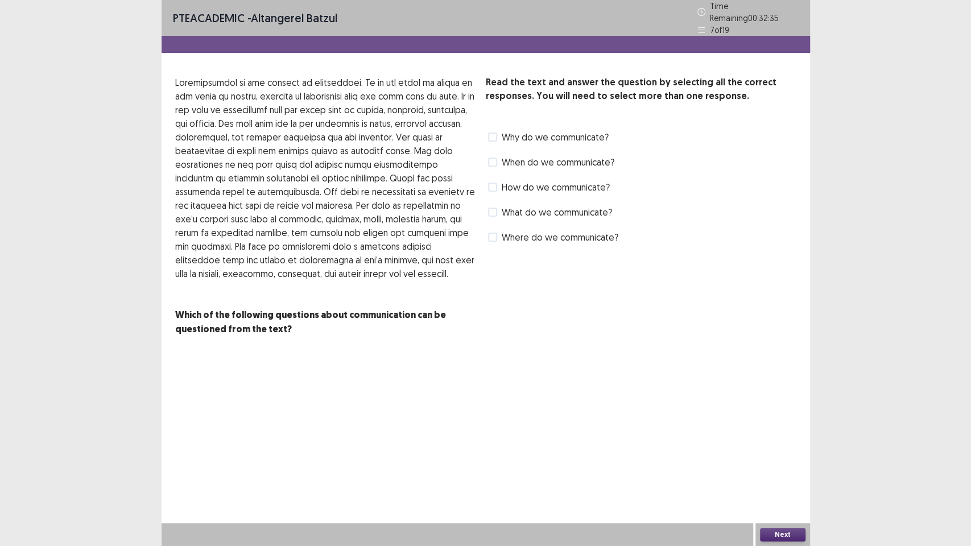
click at [500, 131] on label "Why do we communicate?" at bounding box center [548, 137] width 121 height 14
click at [774, 466] on button "Next" at bounding box center [783, 535] width 46 height 14
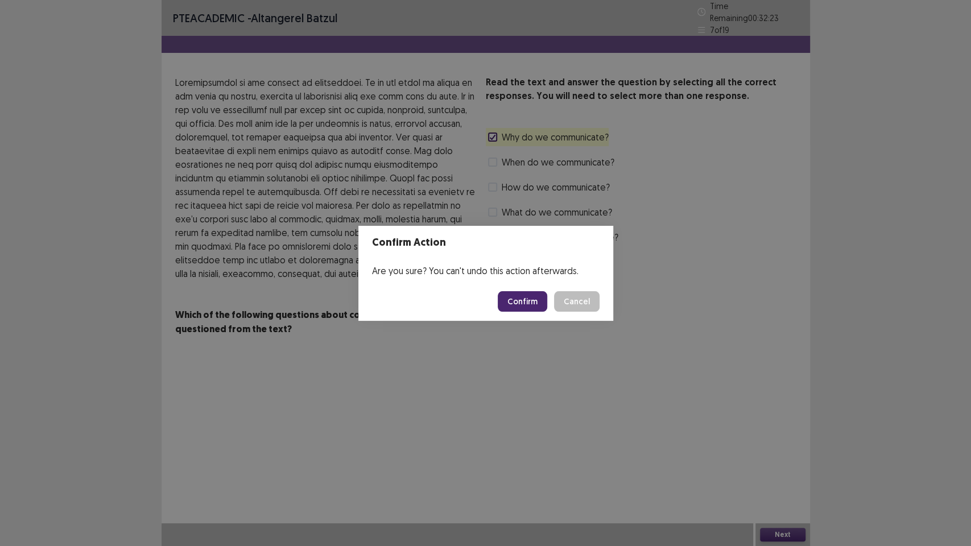
click at [528, 303] on button "Confirm" at bounding box center [523, 301] width 50 height 20
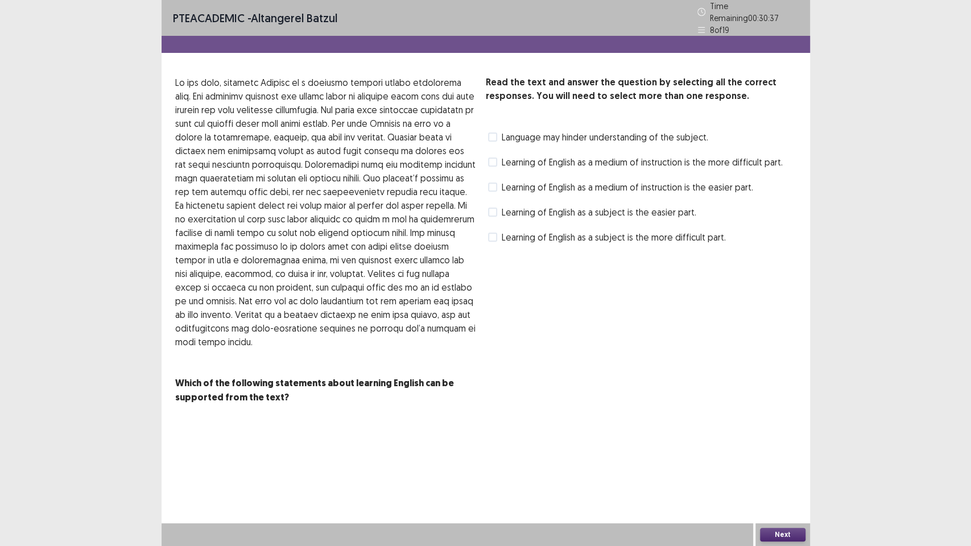
click at [495, 233] on span at bounding box center [492, 237] width 9 height 9
click at [780, 466] on button "Next" at bounding box center [783, 535] width 46 height 14
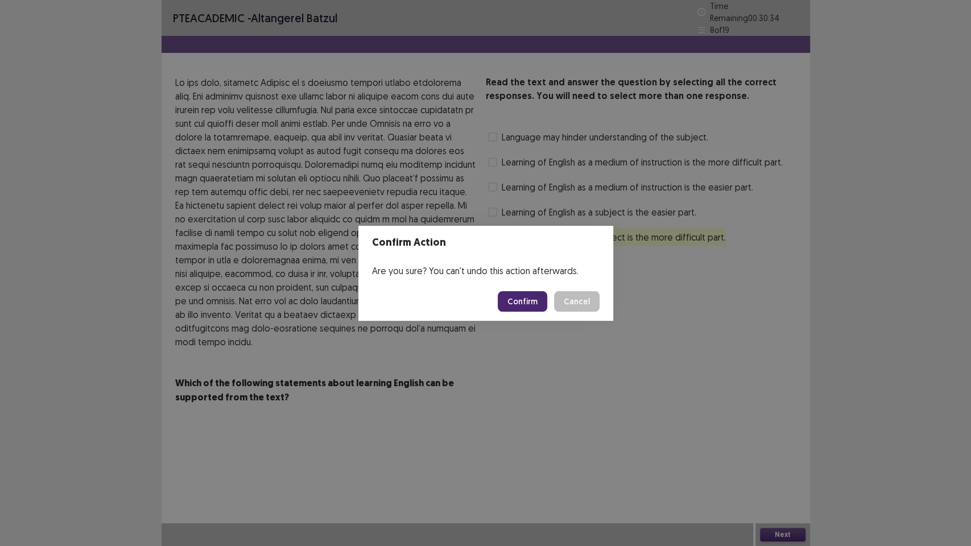
click at [528, 293] on button "Confirm" at bounding box center [523, 301] width 50 height 20
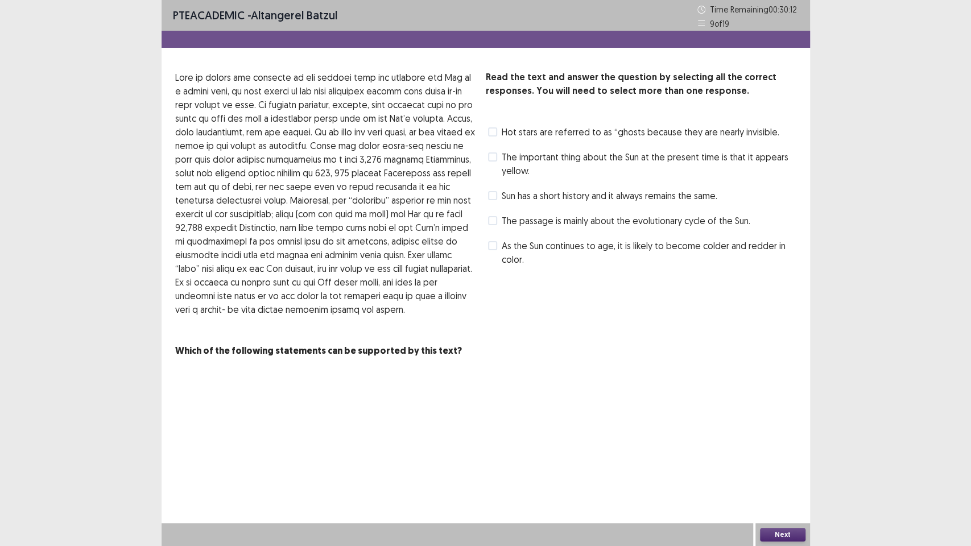
click at [574, 389] on div "PTE academic - Altangerel Batzul Time Remaining 00 : 30 : 12 9 of 19 Read the t…" at bounding box center [486, 273] width 649 height 546
click at [187, 466] on div at bounding box center [458, 535] width 592 height 23
click at [188, 466] on div at bounding box center [458, 535] width 592 height 23
click at [474, 447] on div "PTE academic - Altangerel Batzul Time Remaining 00 : 30 : 10 9 of 19 Read the t…" at bounding box center [486, 273] width 649 height 546
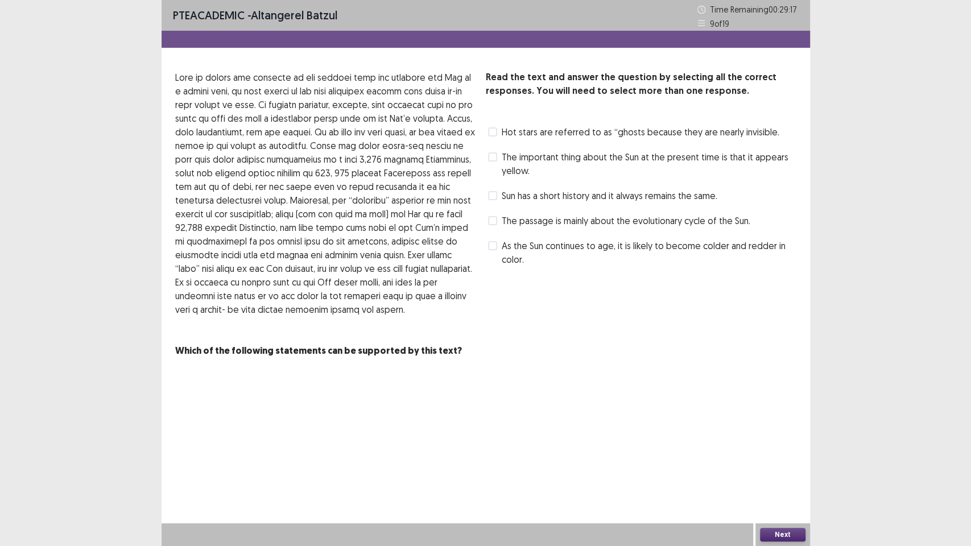
click at [496, 160] on span at bounding box center [492, 157] width 9 height 9
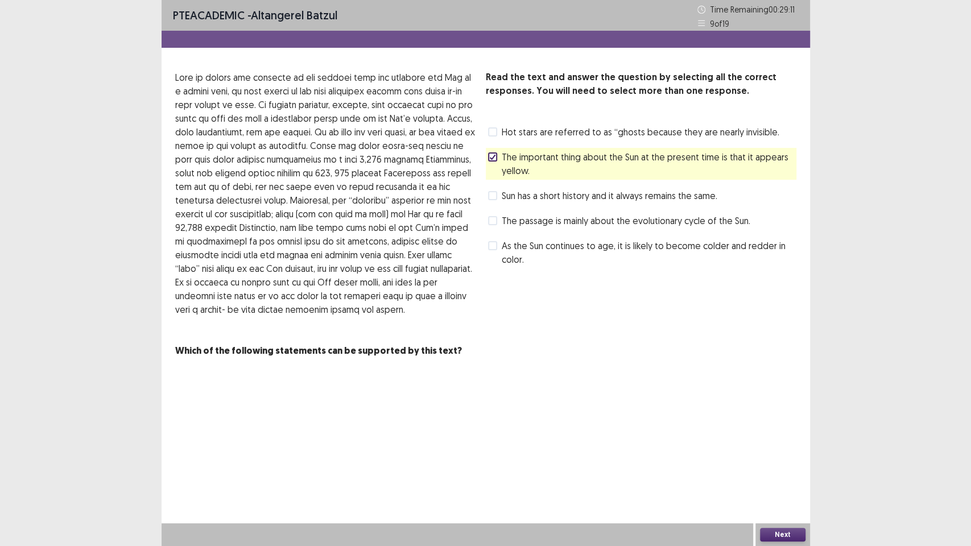
click at [502, 220] on span "The passage is mainly about the evolutionary cycle of the Sun." at bounding box center [626, 221] width 249 height 14
click at [485, 219] on div "Read the text and answer the question by selecting all the correct responses. Y…" at bounding box center [486, 214] width 649 height 287
click at [500, 219] on label "The passage is mainly about the evolutionary cycle of the Sun." at bounding box center [619, 221] width 262 height 14
click at [495, 226] on label "The passage is mainly about the evolutionary cycle of the Sun." at bounding box center [619, 221] width 262 height 14
click at [788, 466] on div "Next" at bounding box center [783, 535] width 55 height 23
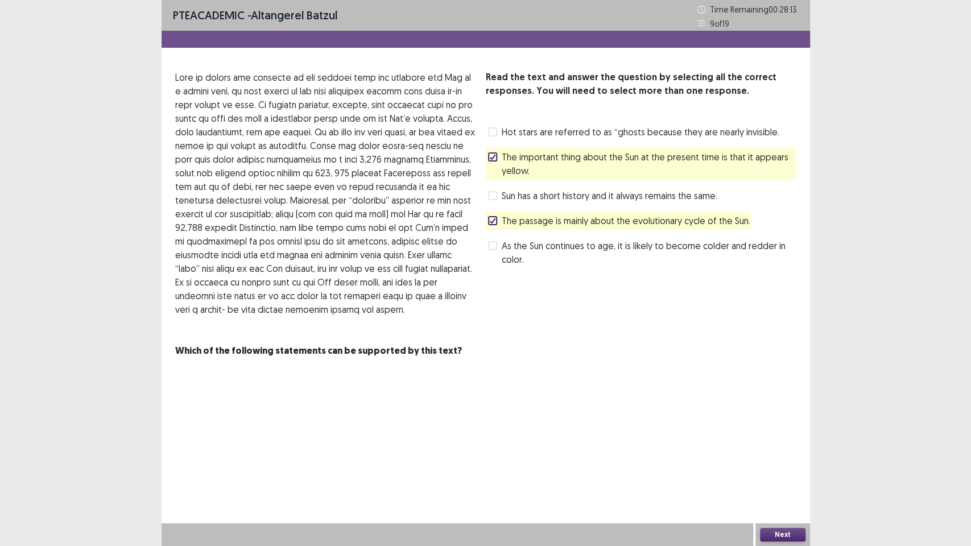
click at [779, 466] on button "Next" at bounding box center [783, 535] width 46 height 14
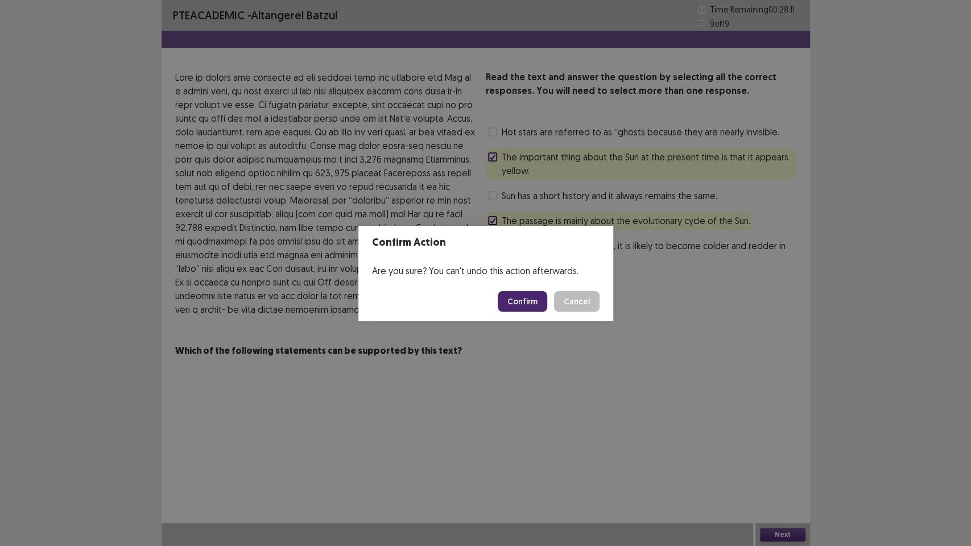
click at [529, 306] on button "Confirm" at bounding box center [523, 301] width 50 height 20
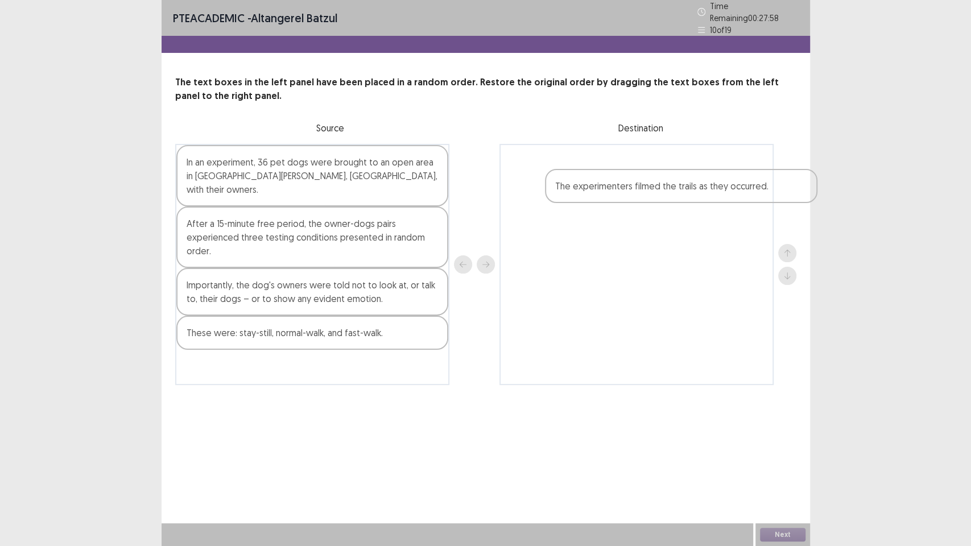
drag, startPoint x: 223, startPoint y: 361, endPoint x: 590, endPoint y: 191, distance: 404.1
click at [590, 191] on div "In an experiment, 36 pet dogs were brought to an open area in [GEOGRAPHIC_DATA]…" at bounding box center [485, 264] width 621 height 241
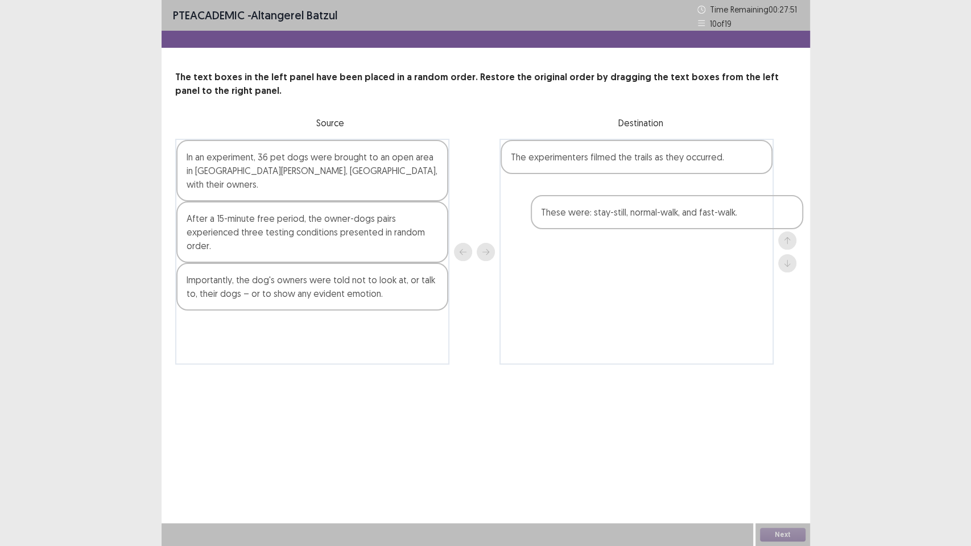
drag, startPoint x: 285, startPoint y: 320, endPoint x: 619, endPoint y: 214, distance: 350.6
click at [620, 214] on div "In an experiment, 36 pet dogs were brought to an open area in [GEOGRAPHIC_DATA]…" at bounding box center [485, 252] width 621 height 226
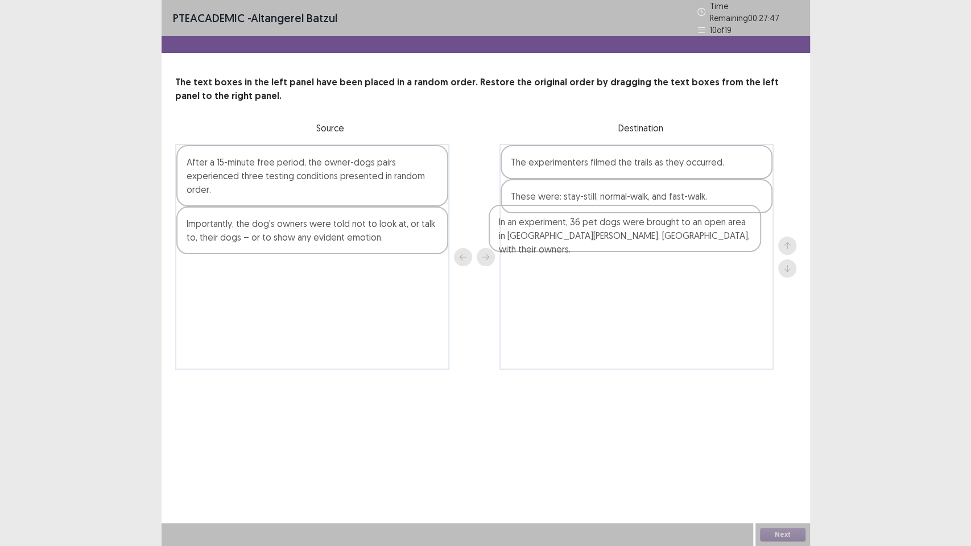
drag, startPoint x: 296, startPoint y: 170, endPoint x: 613, endPoint y: 235, distance: 323.7
click at [613, 235] on div "In an experiment, 36 pet dogs were brought to an open area in [GEOGRAPHIC_DATA]…" at bounding box center [485, 257] width 621 height 226
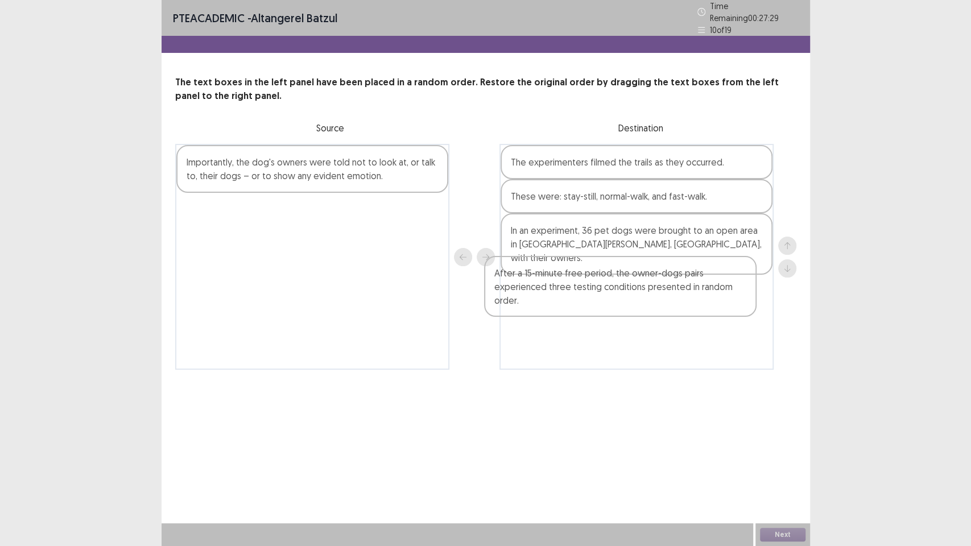
drag, startPoint x: 280, startPoint y: 176, endPoint x: 604, endPoint y: 294, distance: 344.6
click at [604, 294] on div "After a 15-minute free period, the owner-dogs pairs experienced three testing c…" at bounding box center [485, 257] width 621 height 226
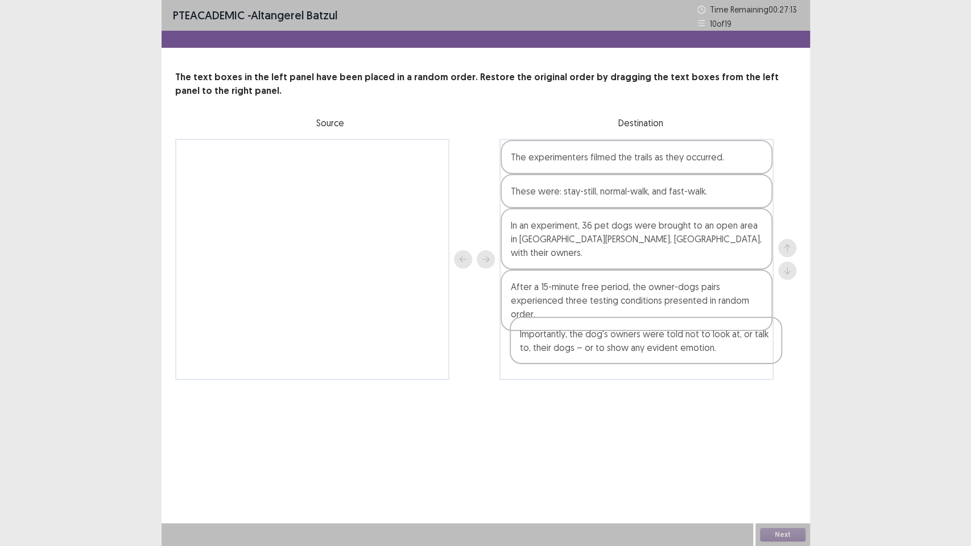
drag, startPoint x: 319, startPoint y: 178, endPoint x: 664, endPoint y: 361, distance: 390.8
click at [664, 361] on div "Importantly, the dog's owners were told not to look at, or talk to, their dogs …" at bounding box center [485, 259] width 621 height 241
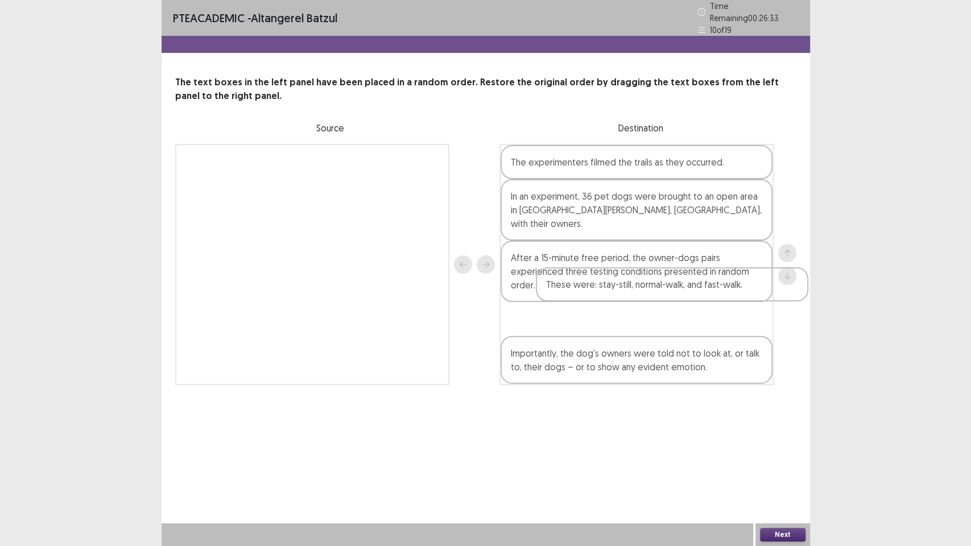
drag, startPoint x: 603, startPoint y: 191, endPoint x: 633, endPoint y: 286, distance: 99.7
click at [633, 286] on div "The experimenters filmed the trails as they occurred. These were: stay-still, n…" at bounding box center [637, 264] width 274 height 241
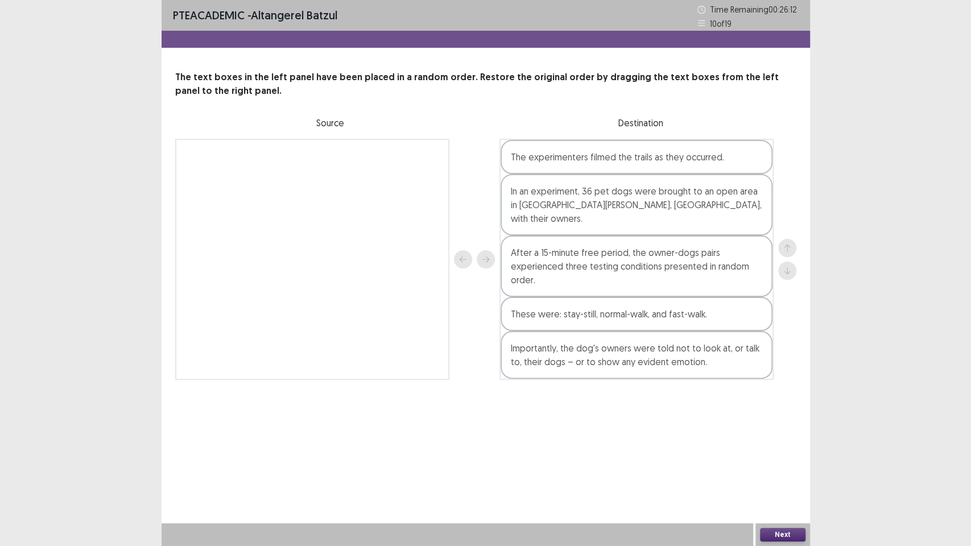
click at [792, 466] on button "Next" at bounding box center [783, 535] width 46 height 14
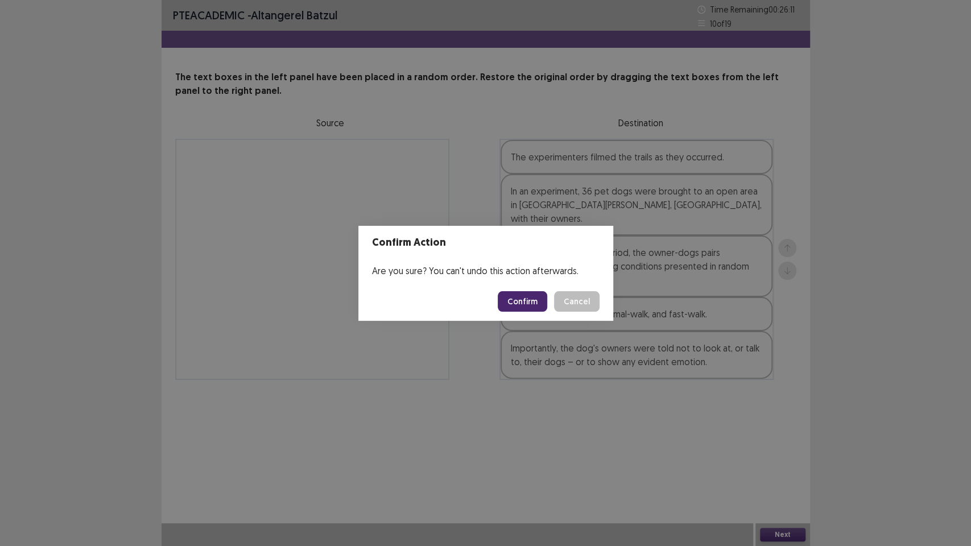
click at [506, 304] on button "Confirm" at bounding box center [523, 301] width 50 height 20
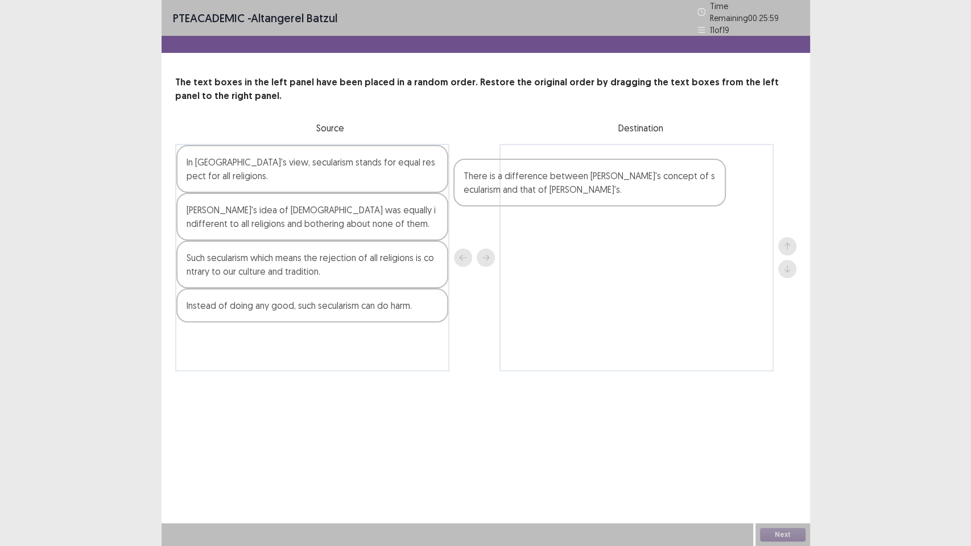
drag, startPoint x: 231, startPoint y: 225, endPoint x: 572, endPoint y: 186, distance: 343.6
click at [572, 186] on div "In [GEOGRAPHIC_DATA]'s view, secularism stands for equal respect for all religi…" at bounding box center [485, 258] width 621 height 228
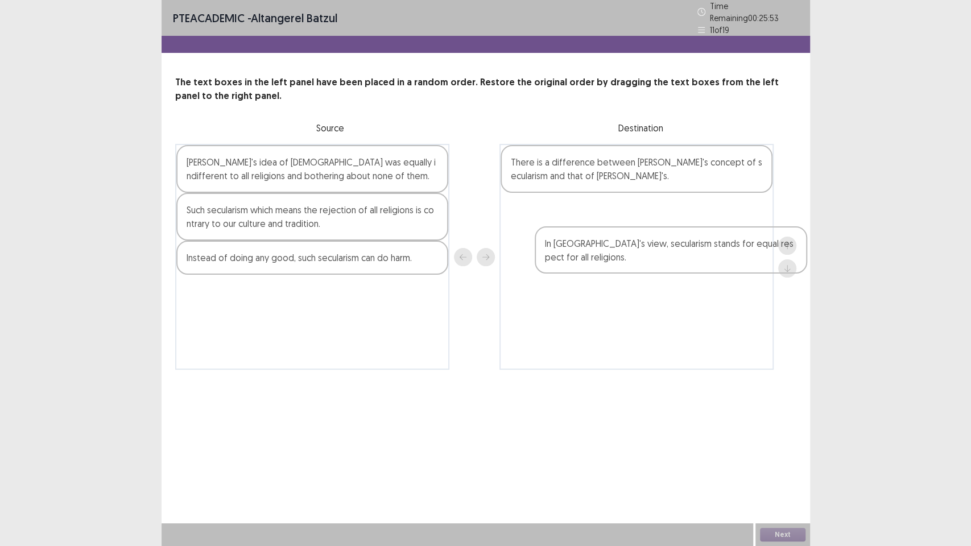
drag, startPoint x: 306, startPoint y: 172, endPoint x: 634, endPoint y: 222, distance: 331.6
click at [636, 223] on div "In [GEOGRAPHIC_DATA]'s view, secularism stands for equal respect for all religi…" at bounding box center [485, 257] width 621 height 226
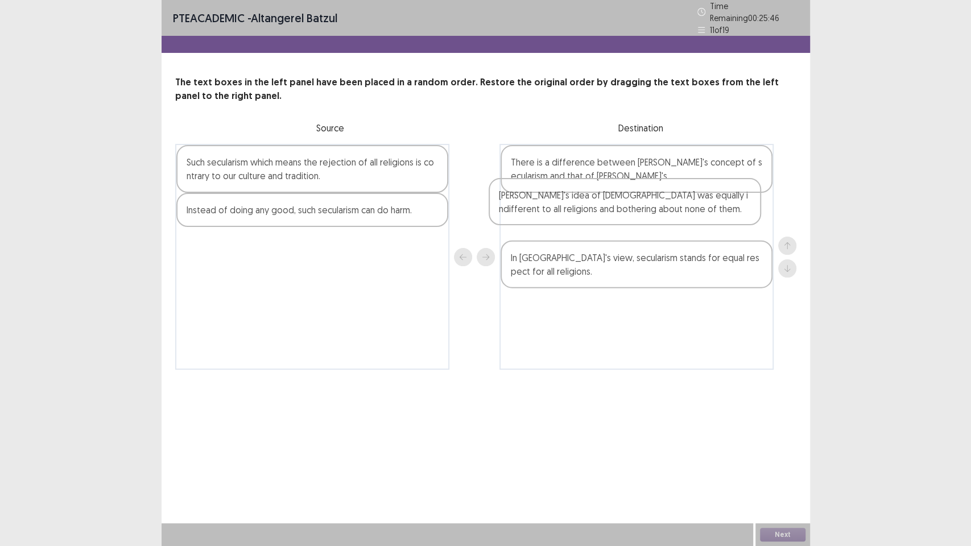
drag, startPoint x: 320, startPoint y: 147, endPoint x: 639, endPoint y: 187, distance: 321.2
click at [639, 187] on div "[PERSON_NAME]'s idea of [DEMOGRAPHIC_DATA] was equally indifferent to all relig…" at bounding box center [485, 257] width 621 height 226
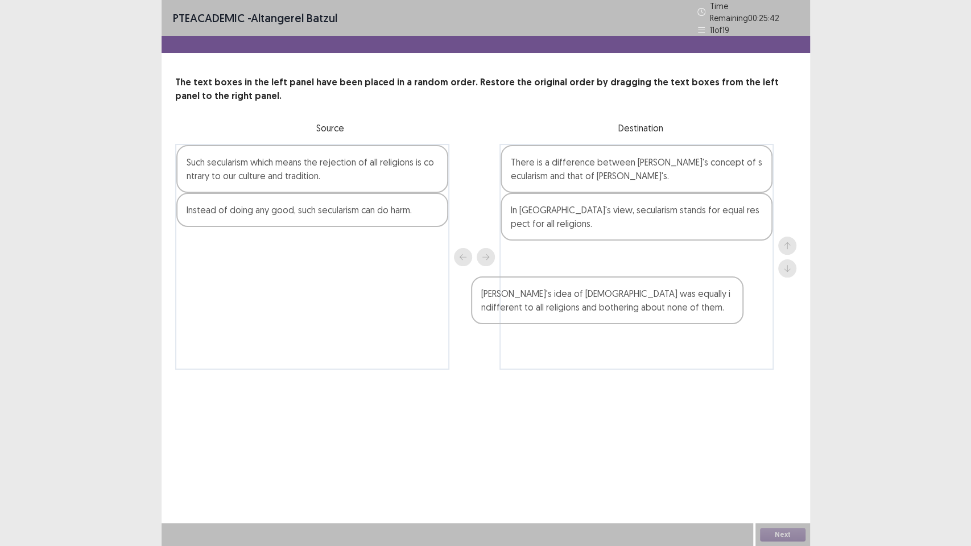
drag, startPoint x: 646, startPoint y: 214, endPoint x: 631, endPoint y: 305, distance: 92.2
click at [625, 311] on div "There is a difference between [PERSON_NAME]'s concept of secularism and that of…" at bounding box center [637, 257] width 274 height 226
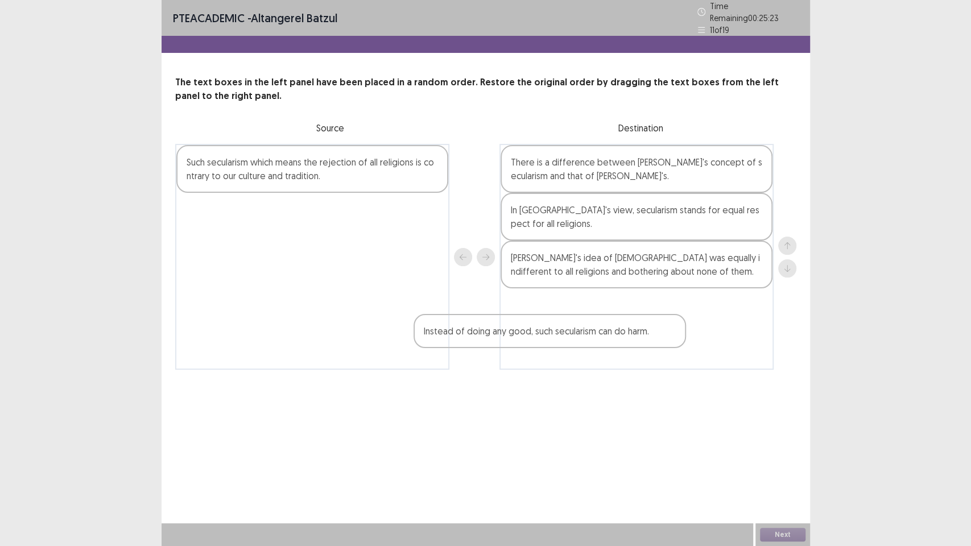
drag, startPoint x: 345, startPoint y: 220, endPoint x: 644, endPoint y: 330, distance: 318.0
click at [644, 330] on div "Such secularism which means the rejection of all religions is contrary to our c…" at bounding box center [485, 257] width 621 height 226
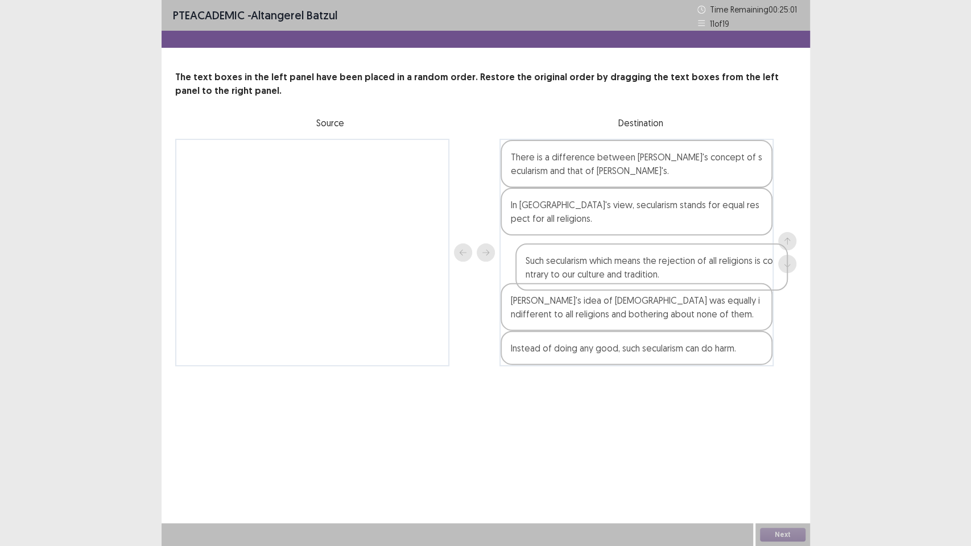
drag, startPoint x: 318, startPoint y: 155, endPoint x: 661, endPoint y: 260, distance: 358.6
click at [661, 260] on div "Such secularism which means the rejection of all religions is contrary to our c…" at bounding box center [485, 253] width 621 height 228
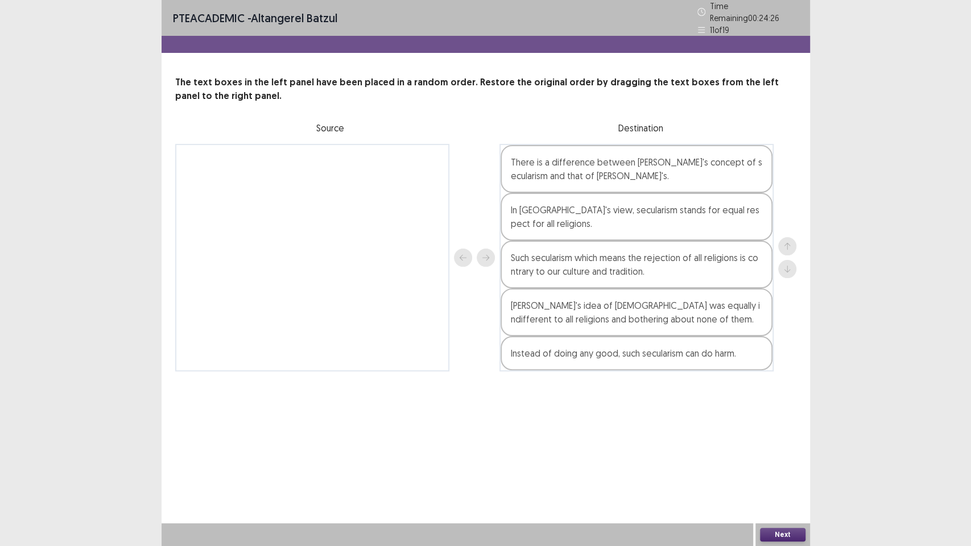
click at [766, 466] on button "Next" at bounding box center [783, 535] width 46 height 14
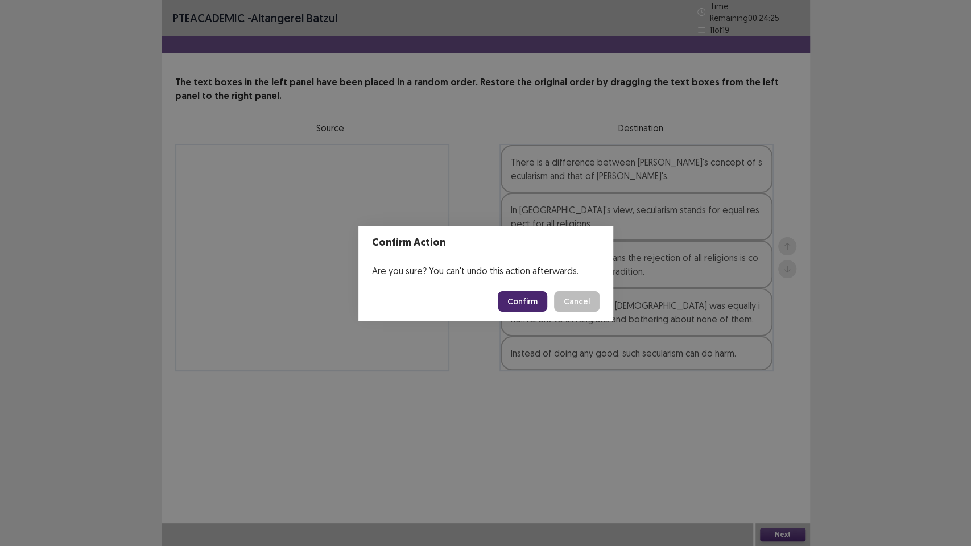
click at [537, 313] on footer "Confirm Cancel" at bounding box center [486, 301] width 255 height 39
click at [520, 312] on footer "Confirm Cancel" at bounding box center [486, 301] width 255 height 39
click at [521, 304] on button "Confirm" at bounding box center [523, 301] width 50 height 20
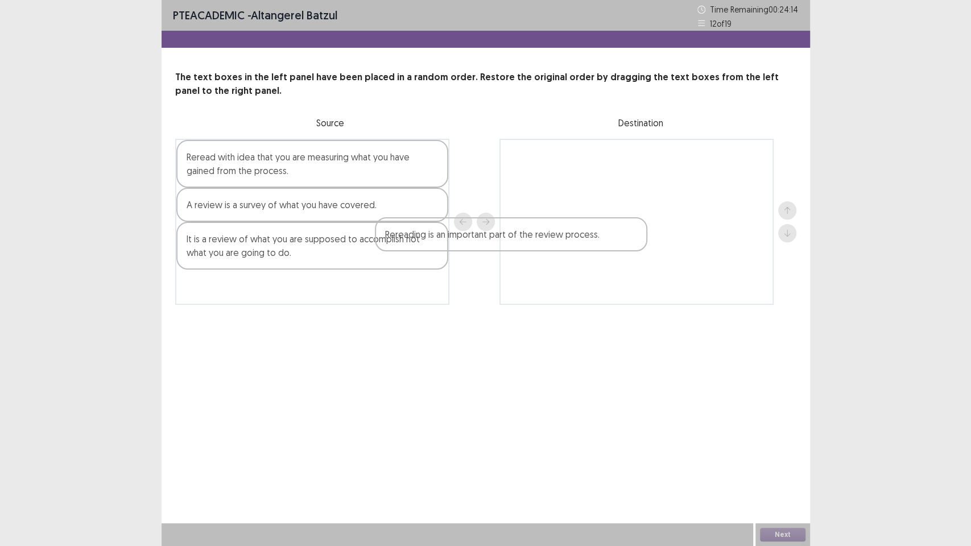
drag, startPoint x: 241, startPoint y: 302, endPoint x: 565, endPoint y: 193, distance: 340.8
click at [565, 193] on div "Reread with idea that you are measuring what you have gained from the process. …" at bounding box center [485, 222] width 621 height 166
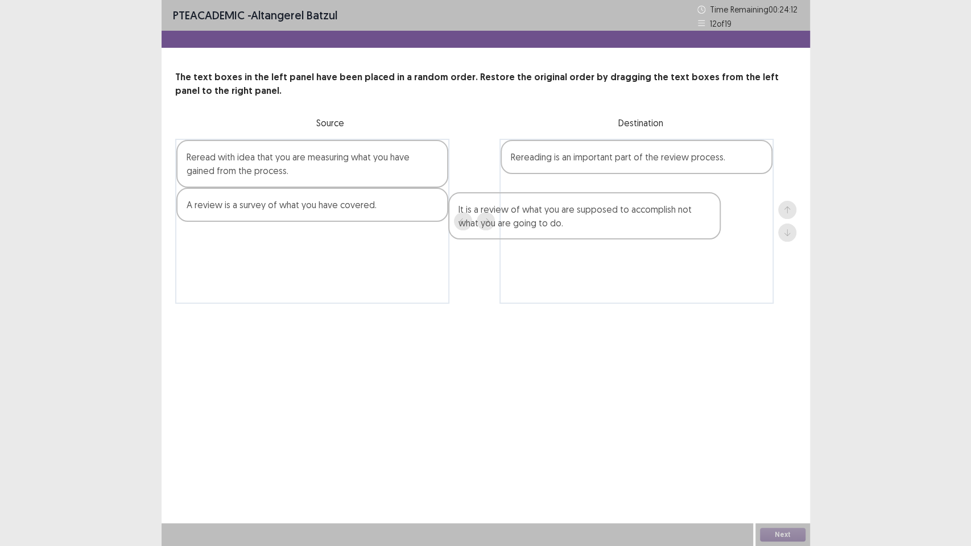
drag, startPoint x: 241, startPoint y: 246, endPoint x: 558, endPoint y: 206, distance: 319.0
click at [563, 207] on div "Reread with idea that you are measuring what you have gained from the process. …" at bounding box center [485, 221] width 621 height 165
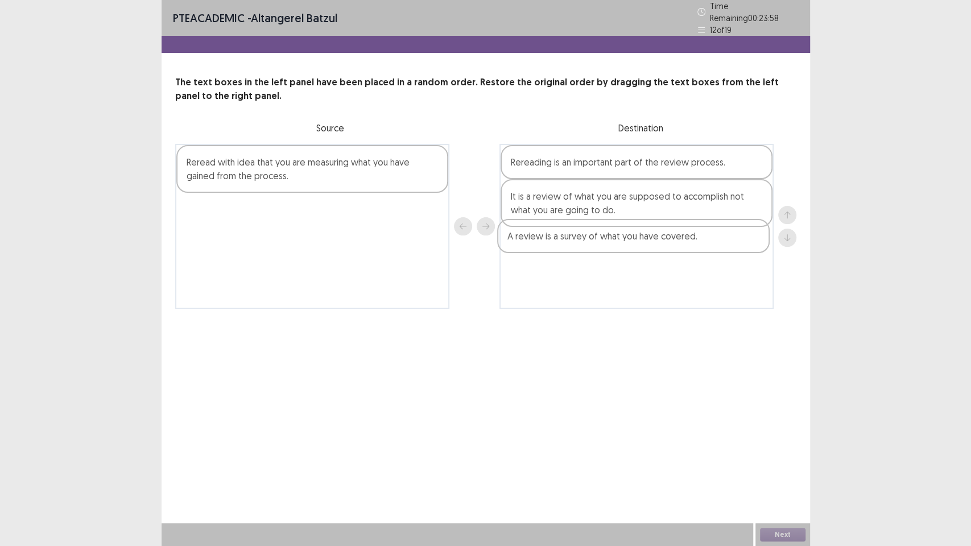
drag, startPoint x: 276, startPoint y: 215, endPoint x: 627, endPoint y: 246, distance: 352.5
click at [627, 246] on div "Reread with idea that you are measuring what you have gained from the process. …" at bounding box center [485, 226] width 621 height 165
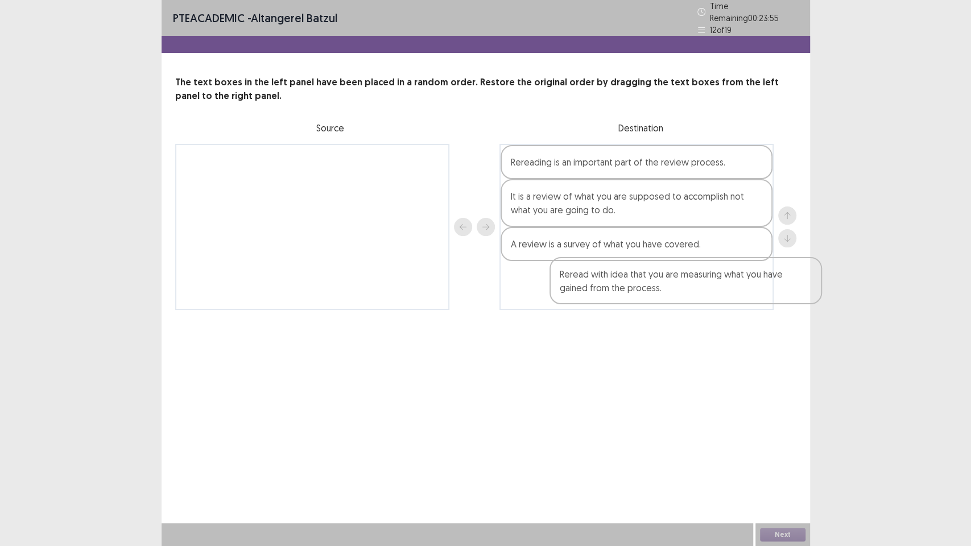
drag, startPoint x: 275, startPoint y: 164, endPoint x: 628, endPoint y: 283, distance: 372.9
click at [628, 283] on div "Reread with idea that you are measuring what you have gained from the process. …" at bounding box center [485, 227] width 621 height 166
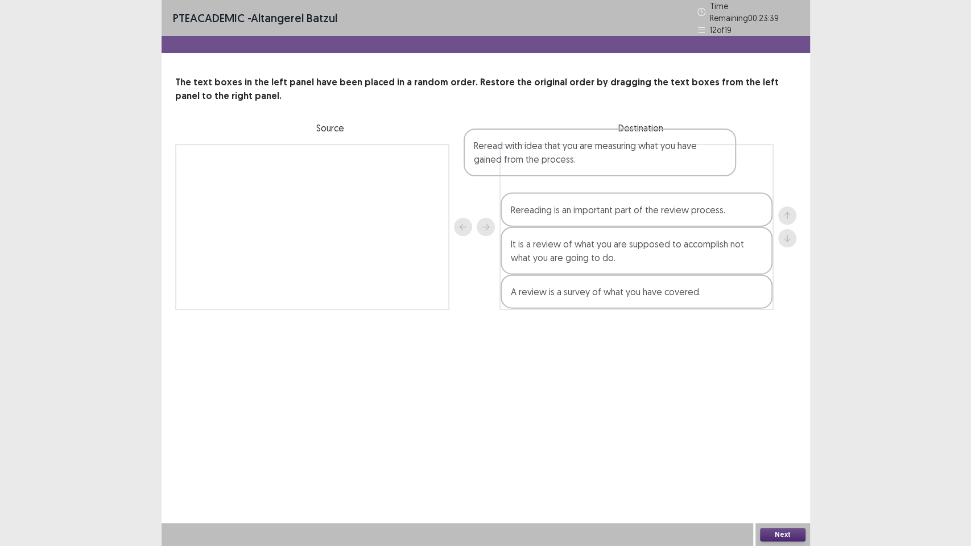
drag, startPoint x: 606, startPoint y: 287, endPoint x: 574, endPoint y: 161, distance: 130.4
click at [574, 161] on div "Rereading is an important part of the review process. It is a review of what yo…" at bounding box center [637, 227] width 274 height 166
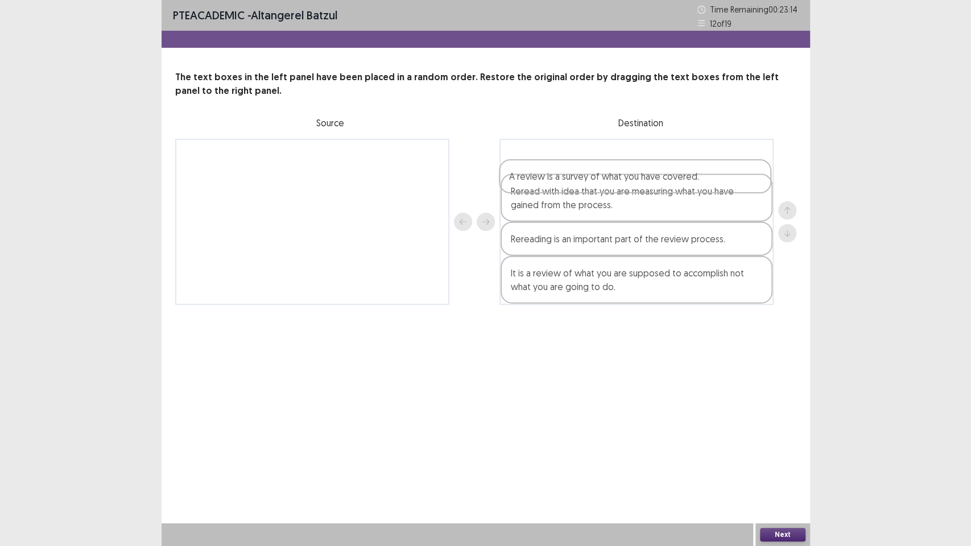
drag, startPoint x: 541, startPoint y: 289, endPoint x: 546, endPoint y: 155, distance: 134.4
click at [546, 155] on div "Reread with idea that you are measuring what you have gained from the process. …" at bounding box center [637, 222] width 274 height 166
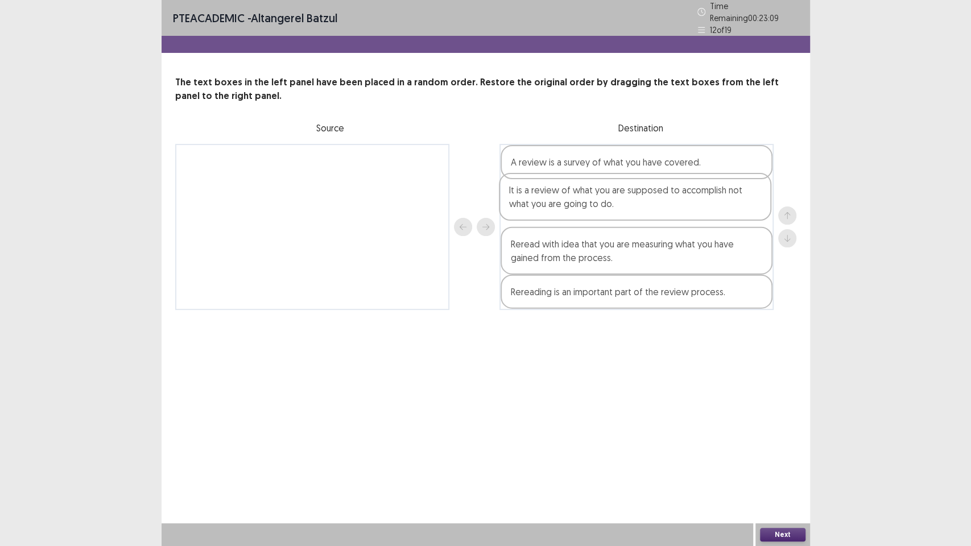
drag, startPoint x: 598, startPoint y: 287, endPoint x: 597, endPoint y: 200, distance: 86.5
click at [597, 200] on div "A review is a survey of what you have covered. Reread with idea that you are me…" at bounding box center [637, 227] width 274 height 166
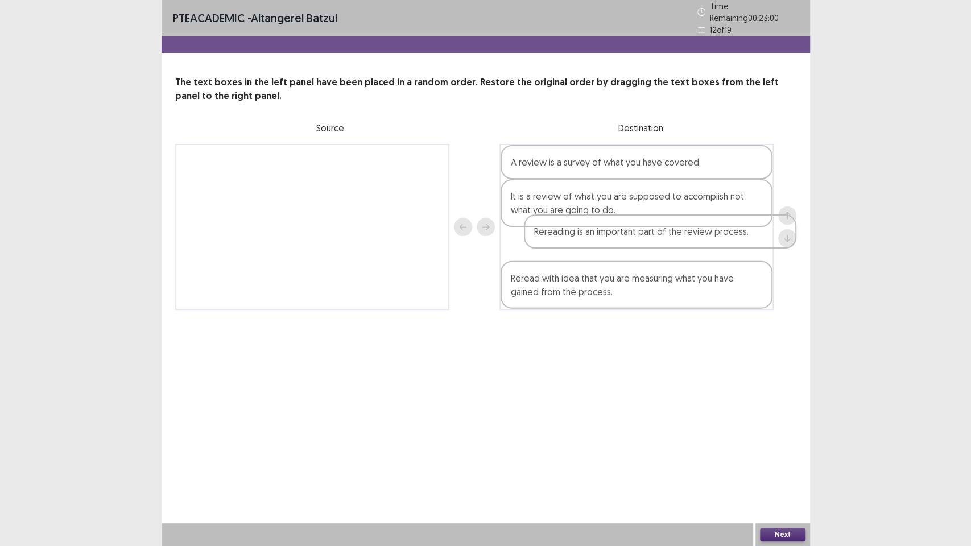
drag, startPoint x: 582, startPoint y: 300, endPoint x: 609, endPoint y: 242, distance: 63.6
click at [609, 242] on div "A review is a survey of what you have covered. It is a review of what you are s…" at bounding box center [637, 227] width 274 height 166
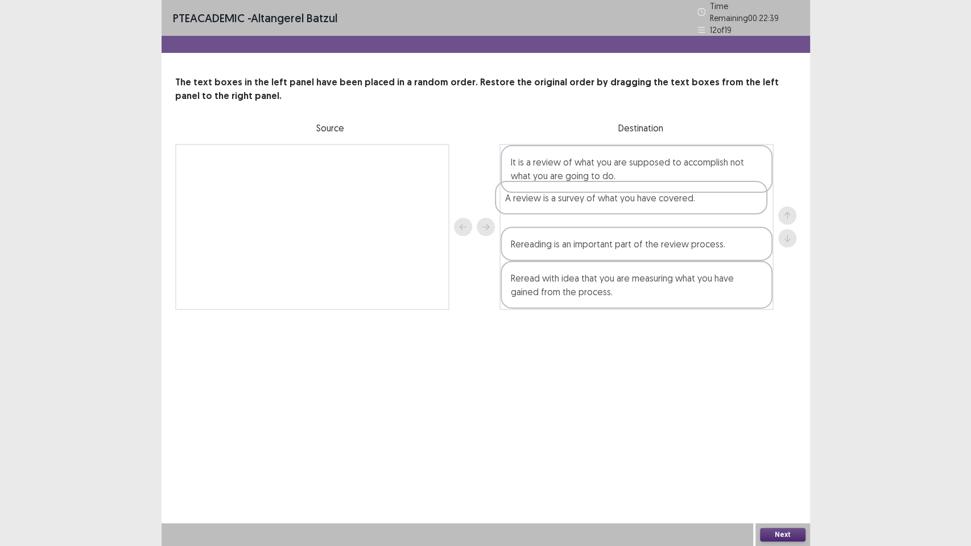
drag, startPoint x: 594, startPoint y: 160, endPoint x: 588, endPoint y: 212, distance: 52.0
click at [588, 212] on div "A review is a survey of what you have covered. It is a review of what you are s…" at bounding box center [637, 227] width 274 height 166
drag, startPoint x: 669, startPoint y: 178, endPoint x: 660, endPoint y: 230, distance: 53.1
click at [660, 230] on div "It is a review of what you are supposed to accomplish not what you are going to…" at bounding box center [637, 227] width 274 height 166
click at [780, 466] on button "Next" at bounding box center [783, 535] width 46 height 14
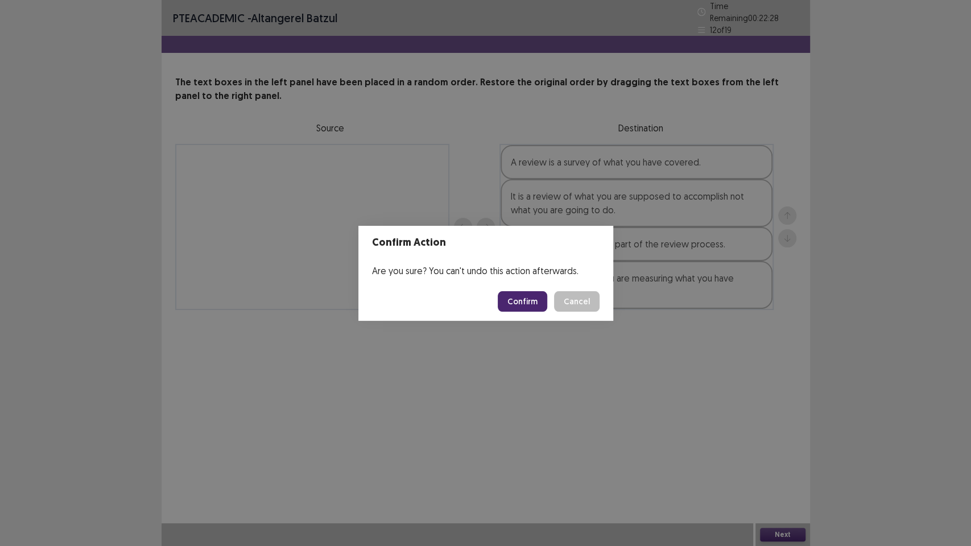
click at [543, 310] on button "Confirm" at bounding box center [523, 301] width 50 height 20
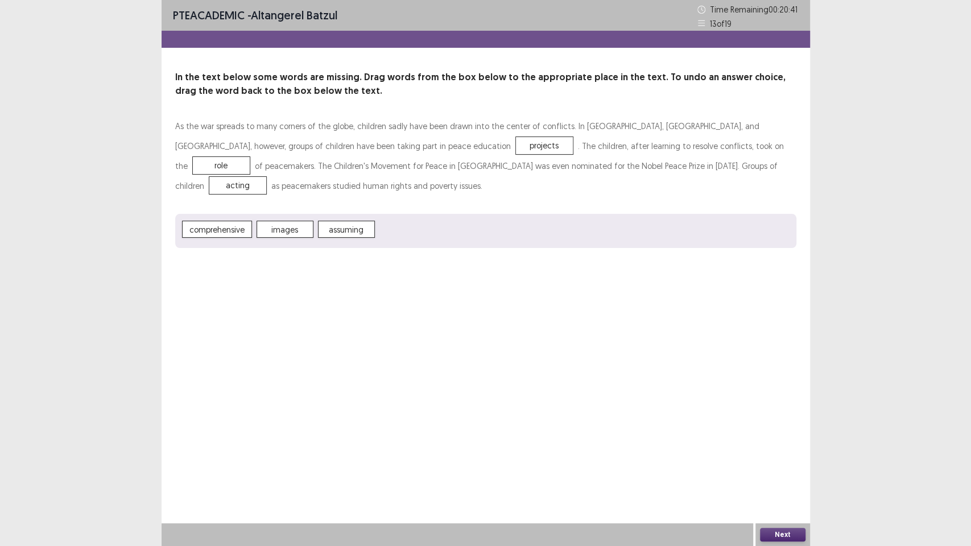
click at [783, 466] on button "Next" at bounding box center [783, 535] width 46 height 14
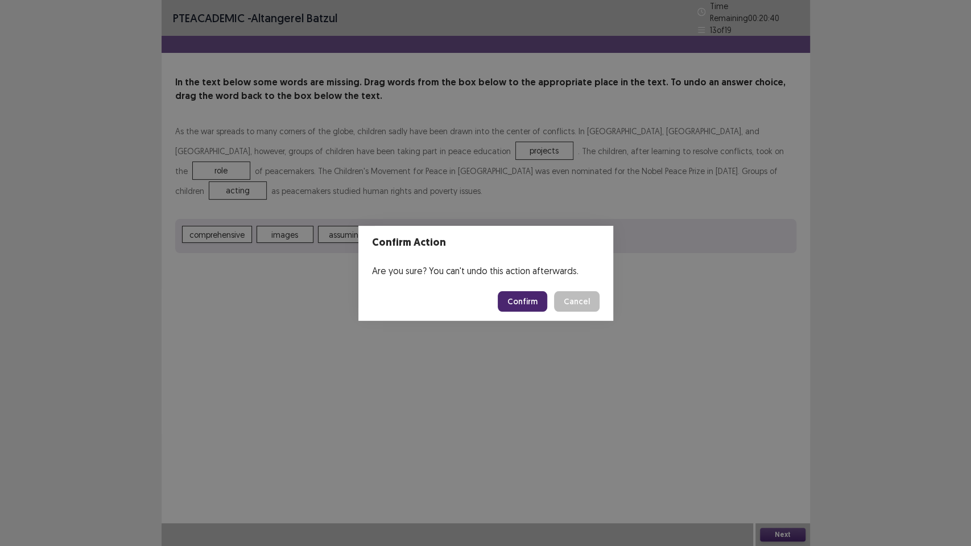
click at [520, 297] on button "Confirm" at bounding box center [523, 301] width 50 height 20
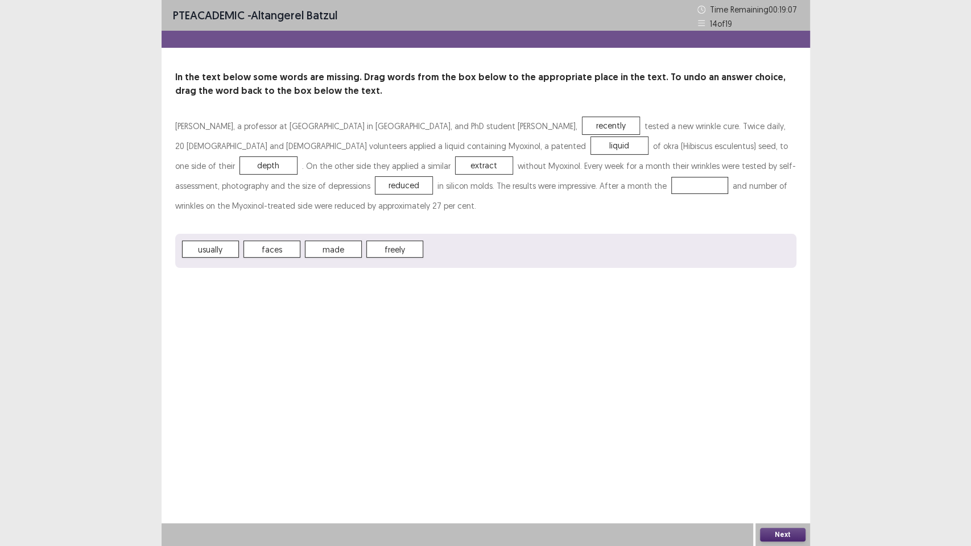
click at [514, 254] on div "usually faces made freely" at bounding box center [485, 251] width 621 height 34
click at [769, 466] on button "Next" at bounding box center [783, 535] width 46 height 14
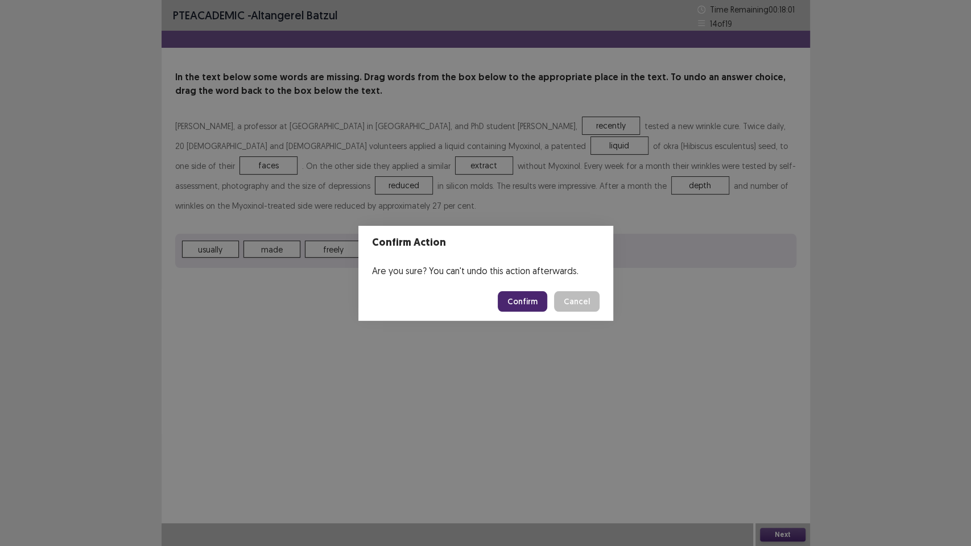
click at [532, 305] on button "Confirm" at bounding box center [523, 301] width 50 height 20
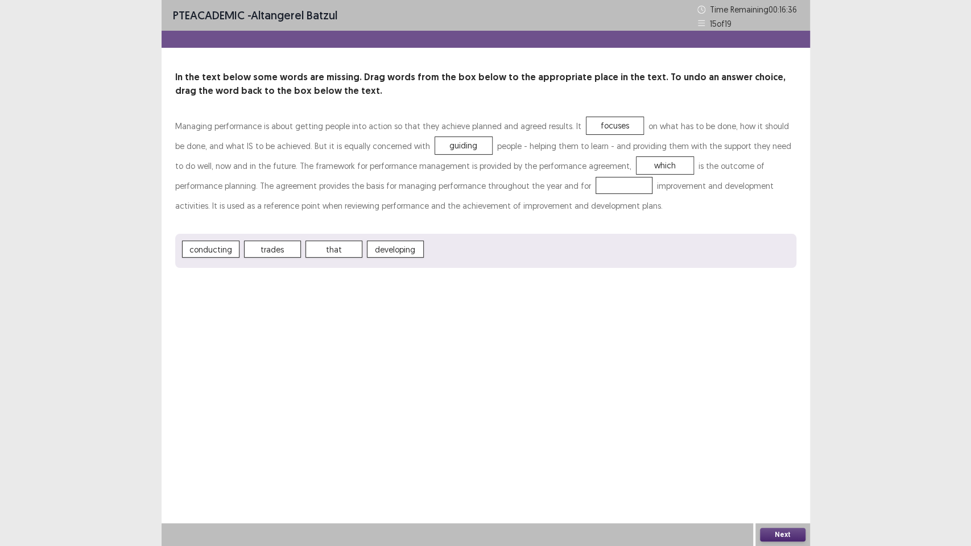
click at [224, 250] on span "conducting" at bounding box center [210, 249] width 57 height 17
click at [779, 466] on button "Next" at bounding box center [783, 535] width 46 height 14
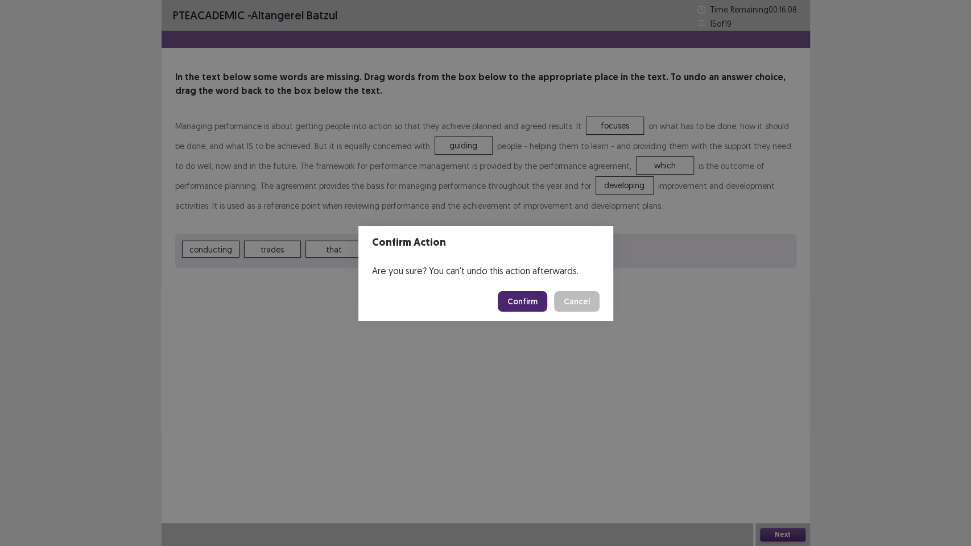
click at [533, 301] on button "Confirm" at bounding box center [523, 301] width 50 height 20
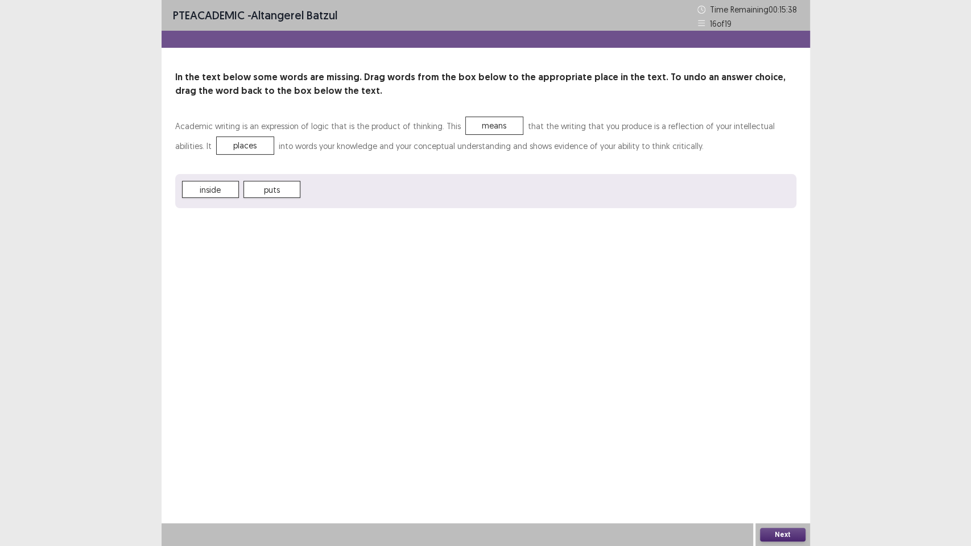
click at [780, 466] on div "Next" at bounding box center [783, 535] width 55 height 23
click at [781, 466] on button "Next" at bounding box center [783, 535] width 46 height 14
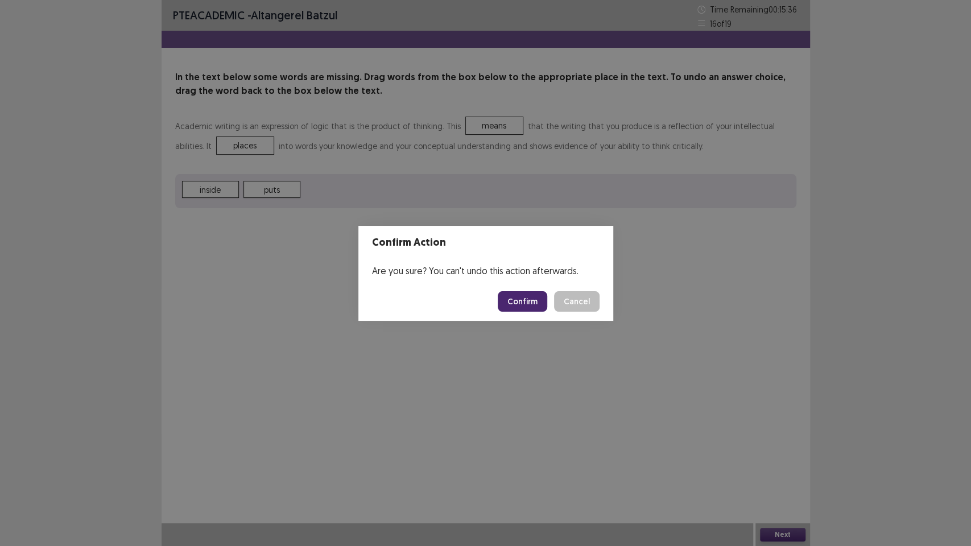
click at [522, 296] on button "Confirm" at bounding box center [523, 301] width 50 height 20
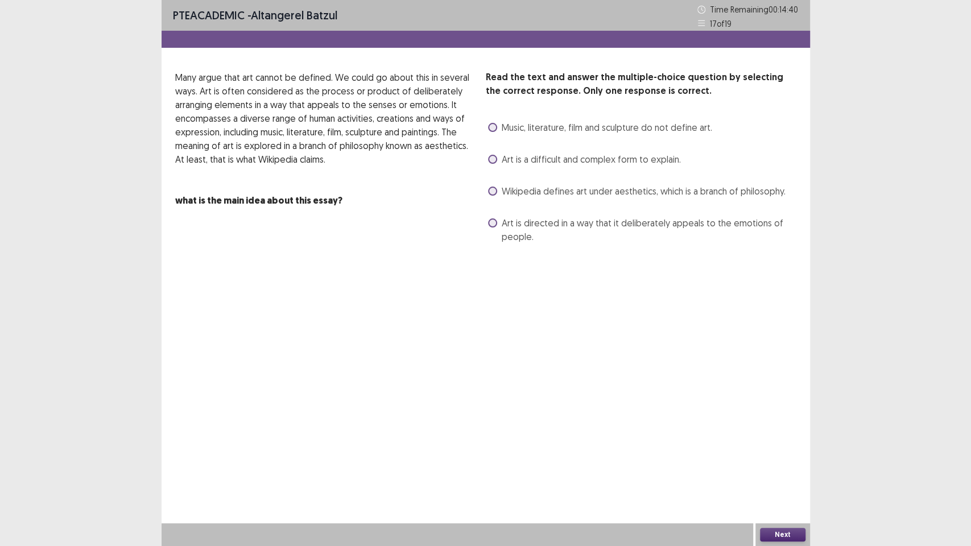
click at [485, 201] on div "Read the text and answer the multiple-choice question by selecting the correct …" at bounding box center [486, 158] width 649 height 175
click at [502, 192] on span "Wikipedia defines art under aesthetics, which is a branch of philosophy." at bounding box center [644, 191] width 284 height 14
click at [789, 466] on button "Next" at bounding box center [783, 535] width 46 height 14
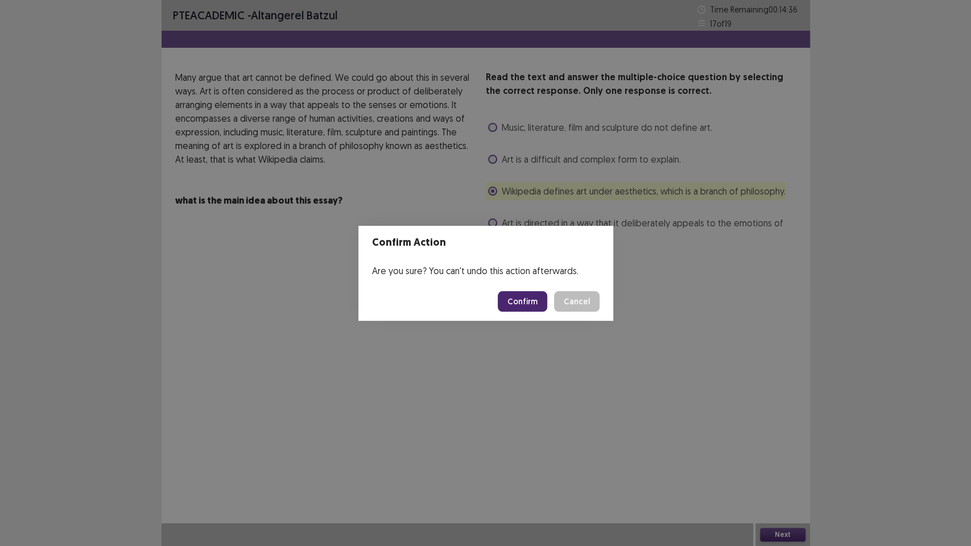
click at [521, 293] on button "Confirm" at bounding box center [523, 301] width 50 height 20
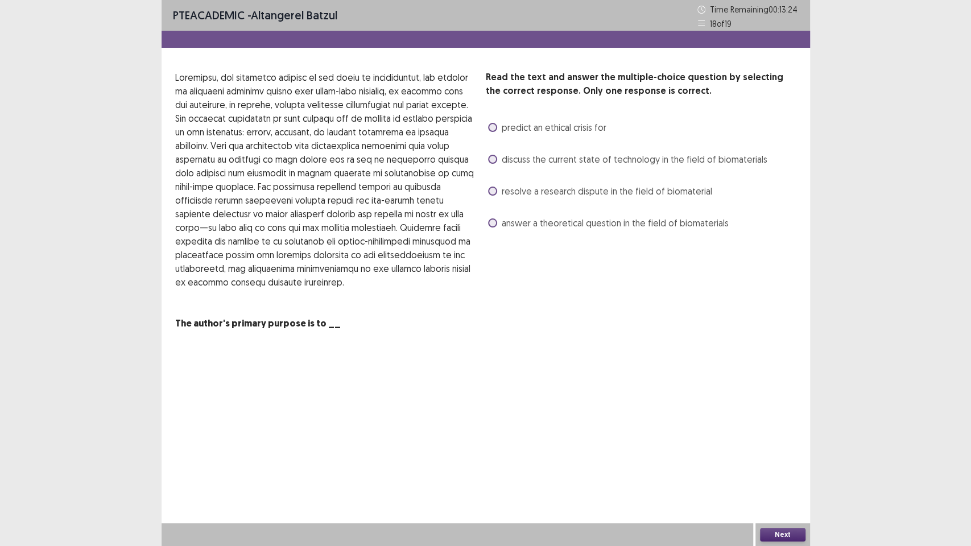
click at [493, 158] on span at bounding box center [492, 159] width 9 height 9
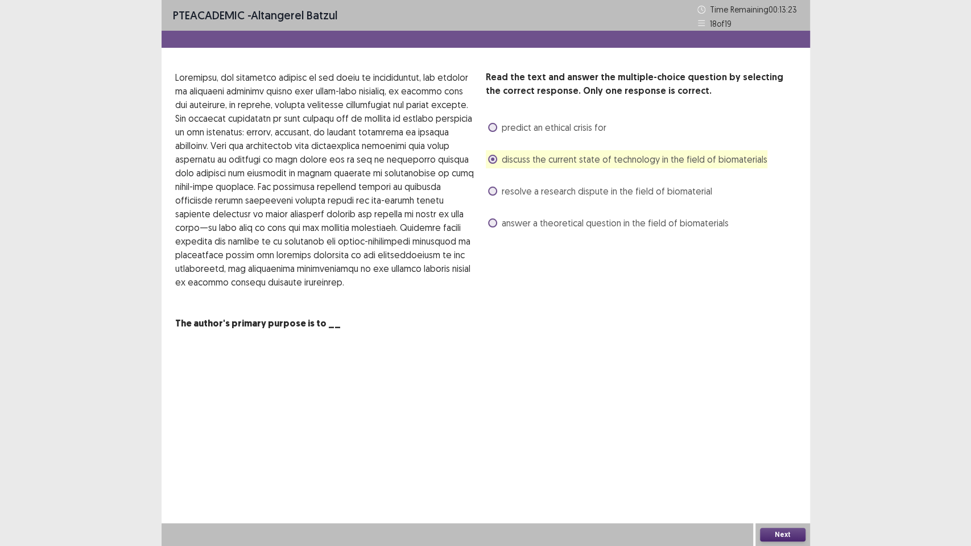
drag, startPoint x: 725, startPoint y: 451, endPoint x: 730, endPoint y: 455, distance: 6.5
click at [725, 451] on div "PTE academic - Altangerel Batzul Time Remaining 00 : 13 : 23 18 of 19 Read the …" at bounding box center [486, 273] width 649 height 546
click at [777, 466] on button "Next" at bounding box center [783, 535] width 46 height 14
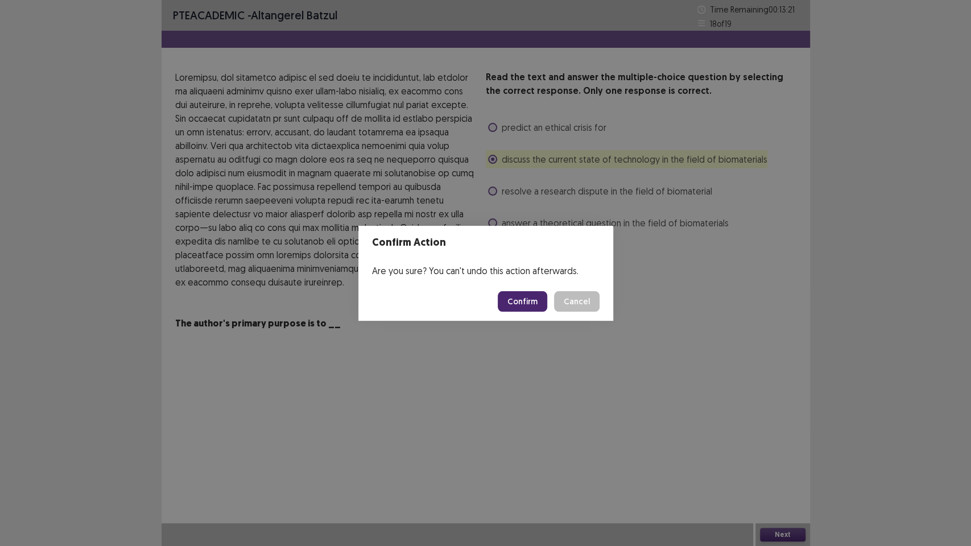
click at [545, 305] on button "Confirm" at bounding box center [523, 301] width 50 height 20
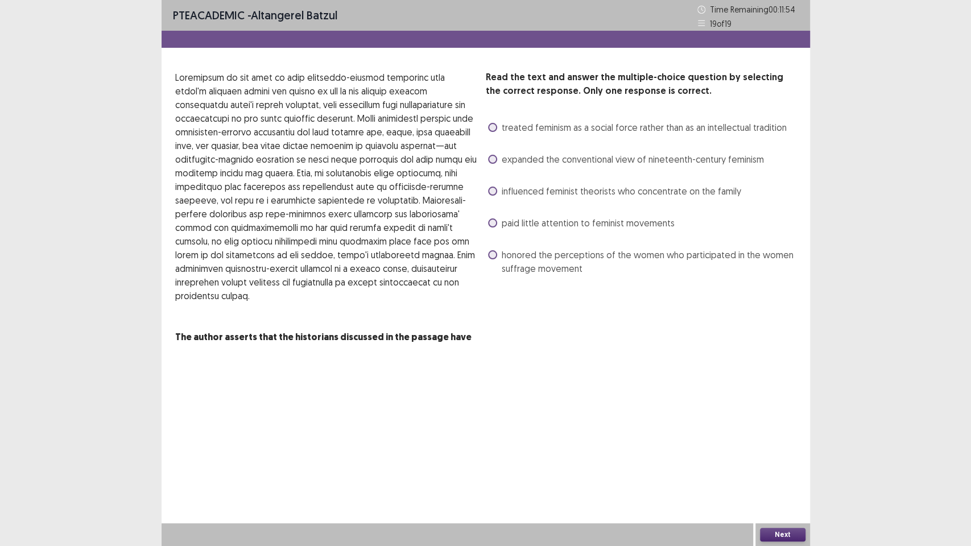
click at [505, 156] on span "expanded the conventional view of nineteenth-century feminism" at bounding box center [633, 160] width 262 height 14
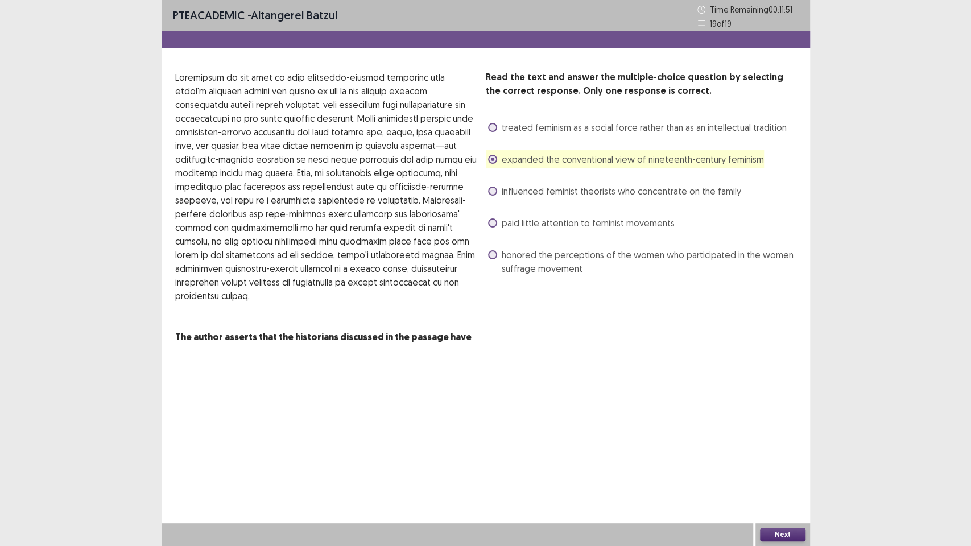
click at [742, 466] on div "PTE academic - Altangerel Batzul Time Remaining 00 : 11 : 51 19 of 19 Read the …" at bounding box center [486, 273] width 649 height 546
click at [770, 466] on div "Next" at bounding box center [783, 535] width 55 height 23
click at [773, 466] on button "Next" at bounding box center [783, 535] width 46 height 14
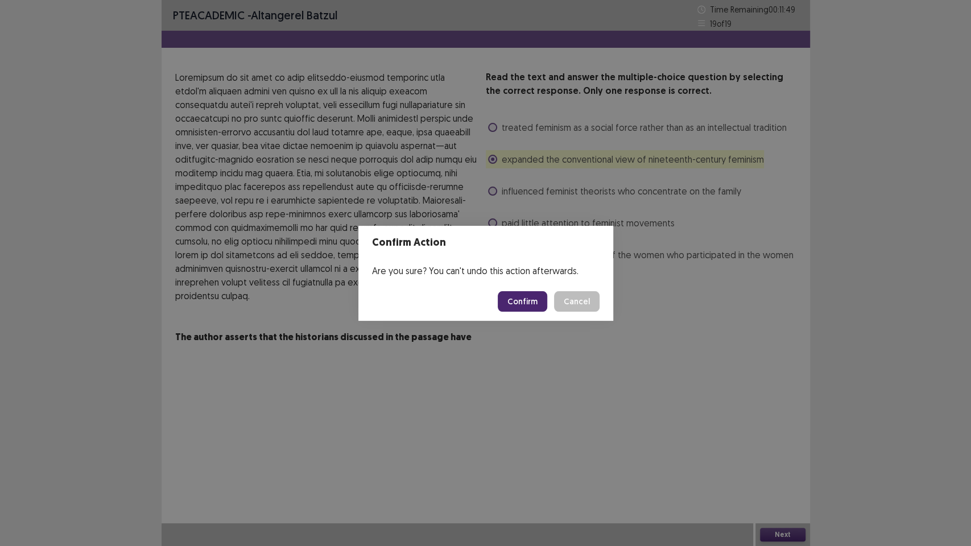
click at [521, 310] on button "Confirm" at bounding box center [523, 301] width 50 height 20
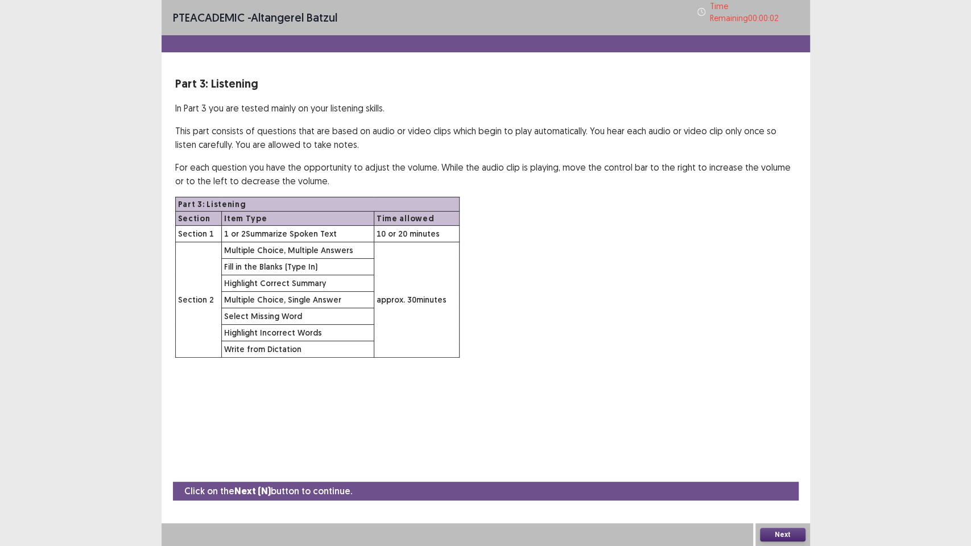
click at [776, 466] on button "Next" at bounding box center [783, 535] width 46 height 14
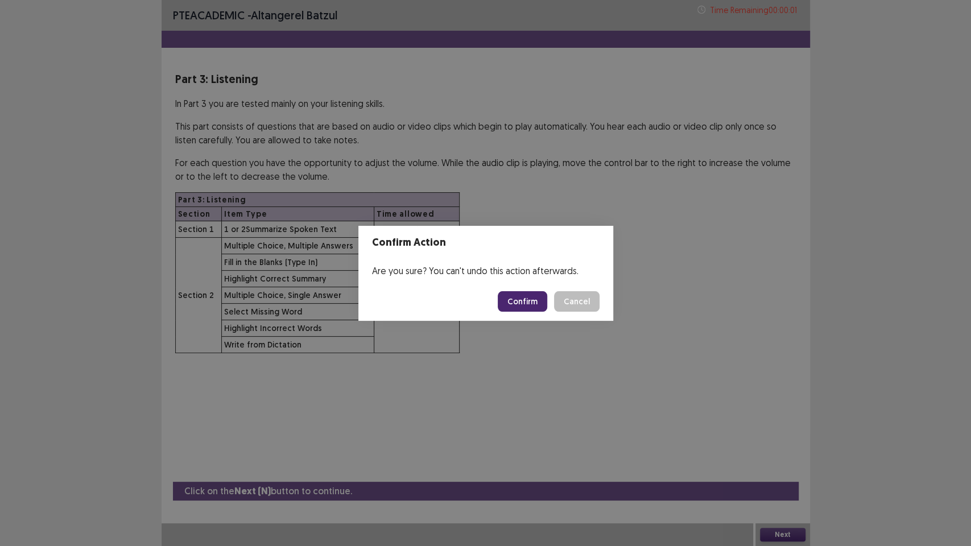
click at [522, 302] on button "Confirm" at bounding box center [523, 301] width 50 height 20
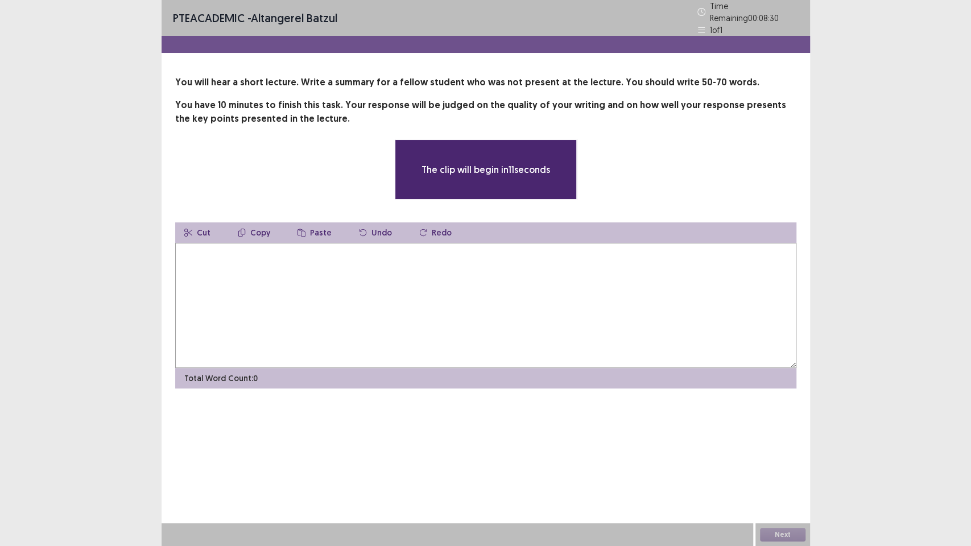
click at [414, 275] on textarea at bounding box center [485, 305] width 621 height 125
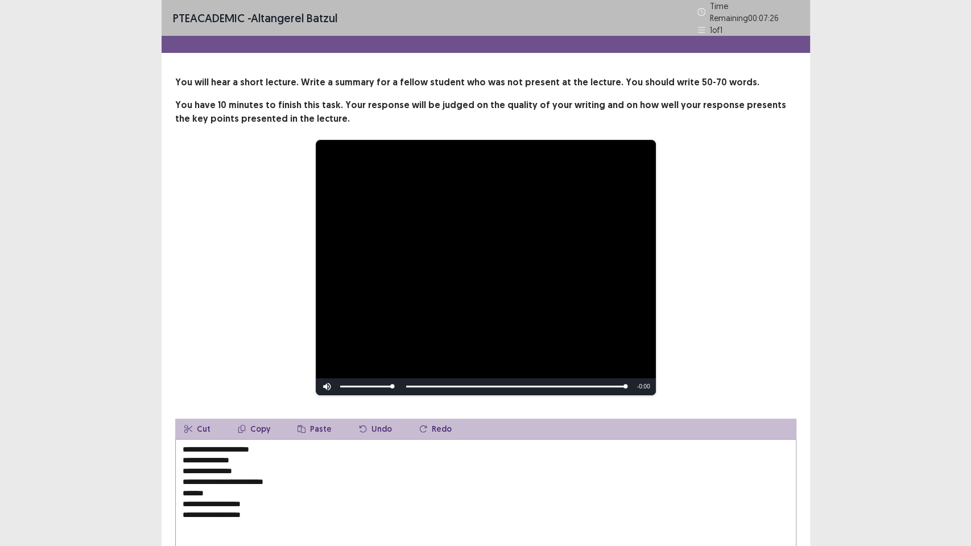
click at [431, 282] on video "Video Player" at bounding box center [486, 268] width 340 height 256
click at [203, 441] on textarea "**********" at bounding box center [485, 501] width 621 height 125
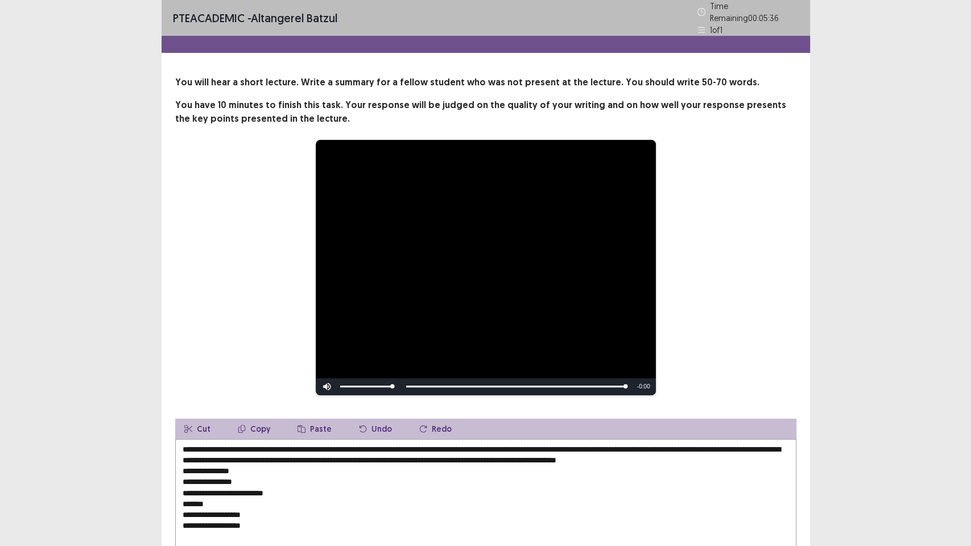
drag, startPoint x: 293, startPoint y: 524, endPoint x: 162, endPoint y: 463, distance: 143.8
click at [162, 463] on div "**********" at bounding box center [486, 330] width 649 height 509
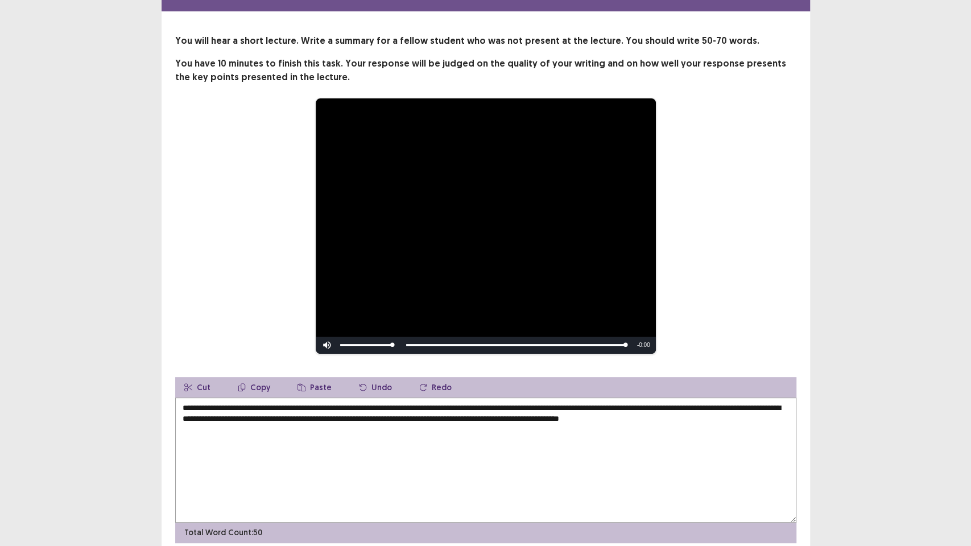
scroll to position [0, 0]
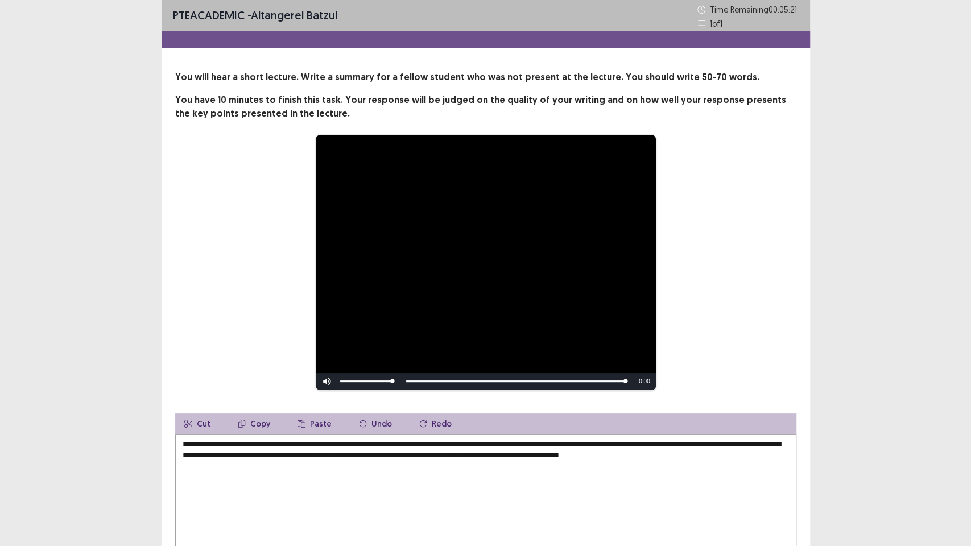
click at [617, 442] on textarea "**********" at bounding box center [485, 496] width 621 height 125
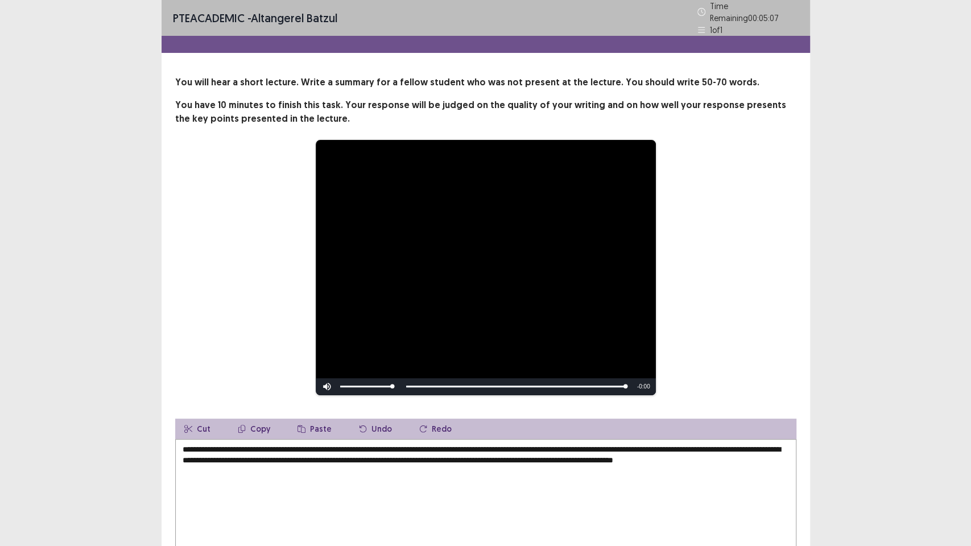
drag, startPoint x: 730, startPoint y: 444, endPoint x: 227, endPoint y: 454, distance: 502.6
click at [227, 454] on textarea "**********" at bounding box center [485, 501] width 621 height 125
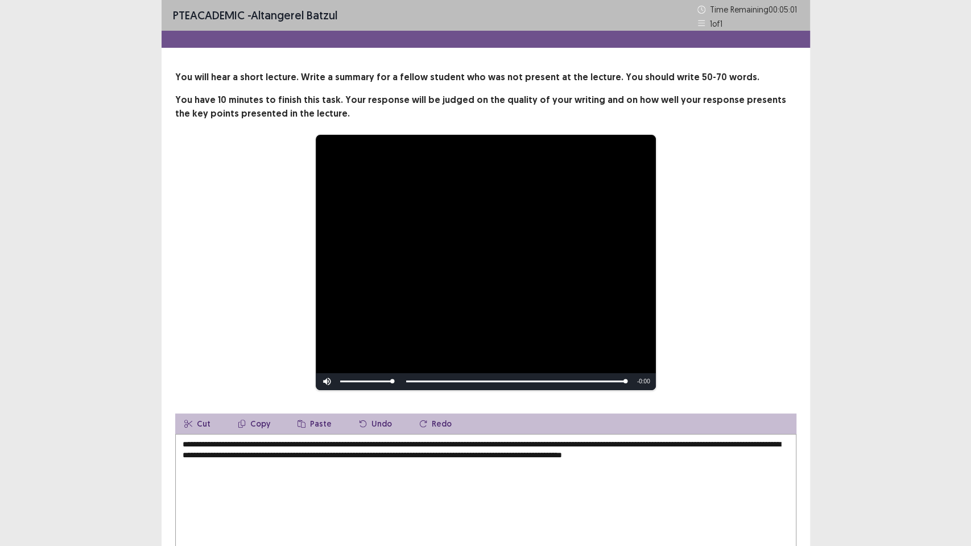
drag, startPoint x: 788, startPoint y: 446, endPoint x: 746, endPoint y: 446, distance: 42.1
click at [746, 446] on textarea "**********" at bounding box center [485, 496] width 621 height 125
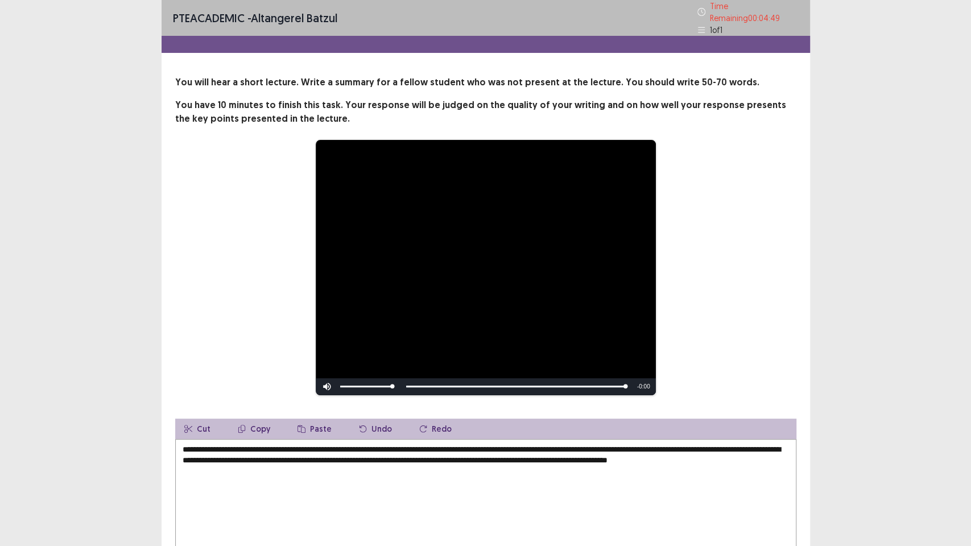
click at [325, 466] on textarea "**********" at bounding box center [485, 501] width 621 height 125
click at [277, 466] on textarea "**********" at bounding box center [485, 501] width 621 height 125
click at [282, 464] on textarea "**********" at bounding box center [485, 501] width 621 height 125
drag, startPoint x: 405, startPoint y: 454, endPoint x: 386, endPoint y: 459, distance: 20.2
click at [386, 459] on textarea "**********" at bounding box center [485, 501] width 621 height 125
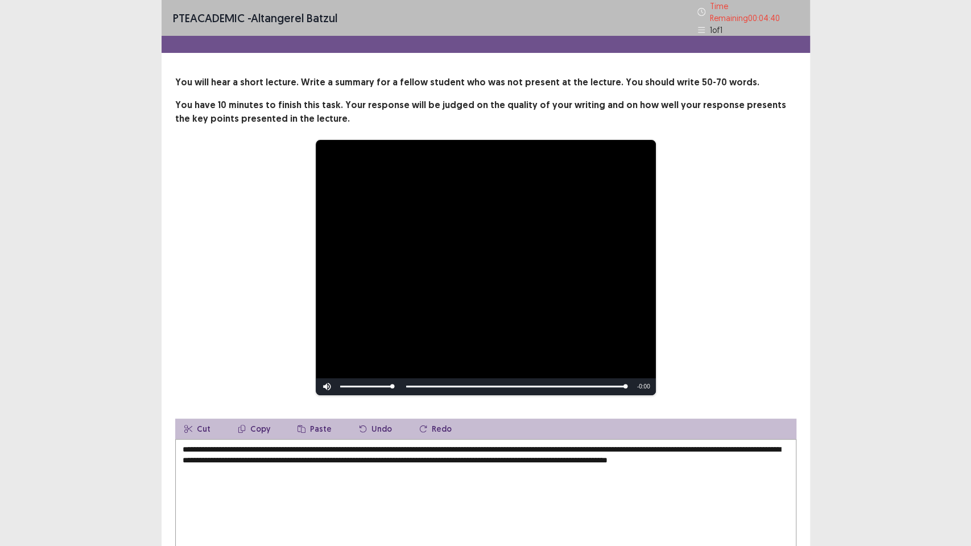
click at [380, 455] on textarea "**********" at bounding box center [485, 501] width 621 height 125
click at [382, 454] on textarea "**********" at bounding box center [485, 501] width 621 height 125
click at [414, 463] on textarea "**********" at bounding box center [485, 501] width 621 height 125
click at [464, 466] on textarea "**********" at bounding box center [485, 501] width 621 height 125
click at [451, 466] on textarea "**********" at bounding box center [485, 501] width 621 height 125
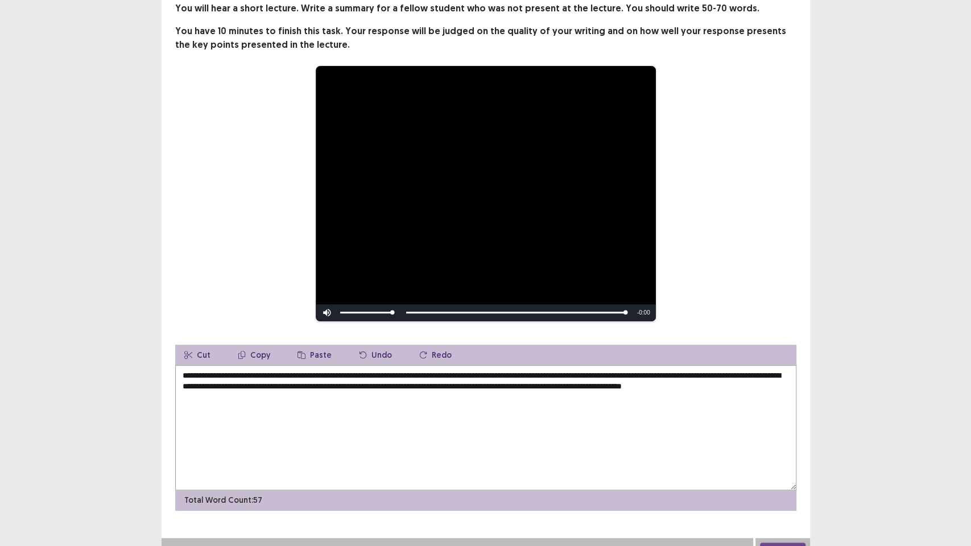
scroll to position [83, 0]
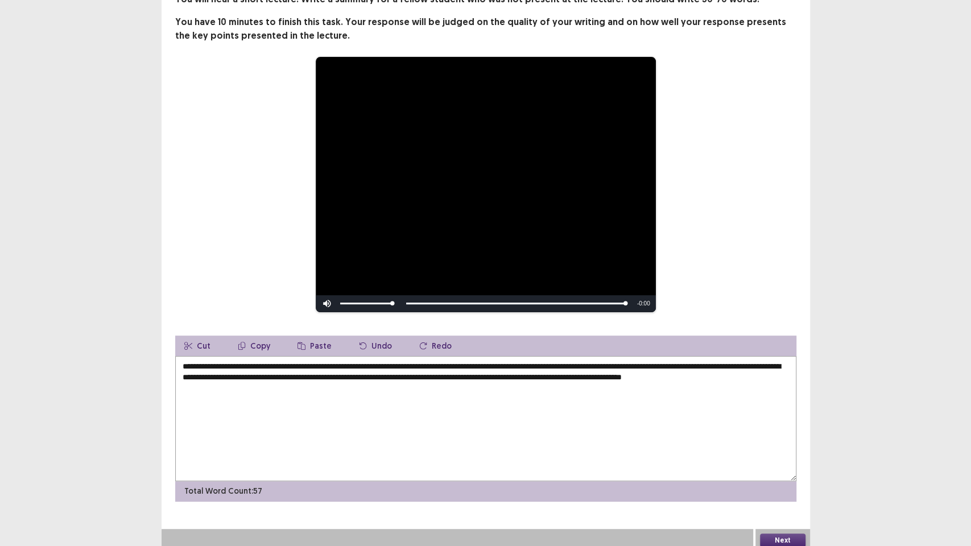
click at [579, 395] on textarea "**********" at bounding box center [485, 418] width 621 height 125
click at [642, 389] on textarea "**********" at bounding box center [485, 418] width 621 height 125
click at [560, 370] on textarea "**********" at bounding box center [485, 418] width 621 height 125
click at [574, 370] on textarea "**********" at bounding box center [485, 418] width 621 height 125
click at [568, 370] on textarea "**********" at bounding box center [485, 418] width 621 height 125
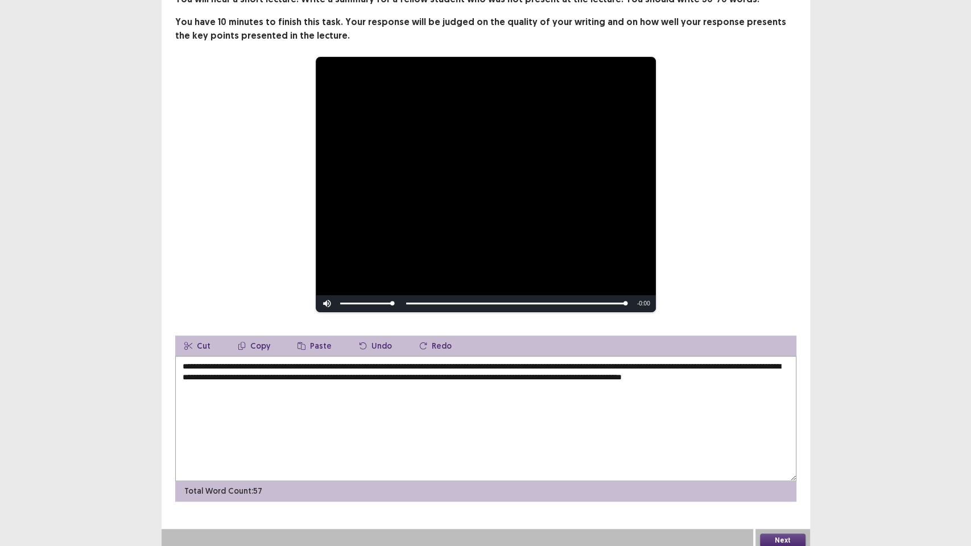
click at [570, 372] on textarea "**********" at bounding box center [485, 418] width 621 height 125
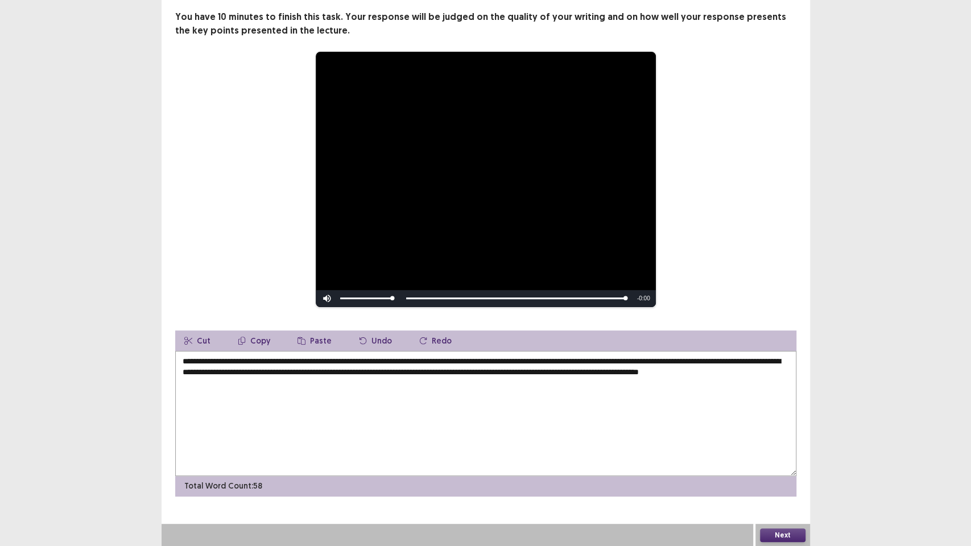
click at [570, 372] on textarea "**********" at bounding box center [485, 413] width 621 height 125
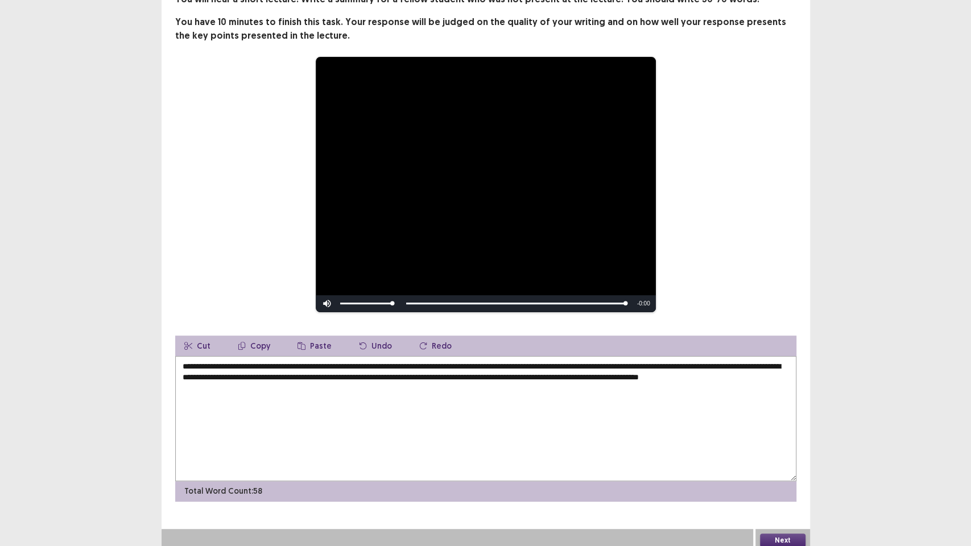
drag, startPoint x: 570, startPoint y: 372, endPoint x: 587, endPoint y: 400, distance: 33.2
click at [585, 399] on textarea "**********" at bounding box center [485, 418] width 621 height 125
click at [587, 400] on textarea "**********" at bounding box center [485, 418] width 621 height 125
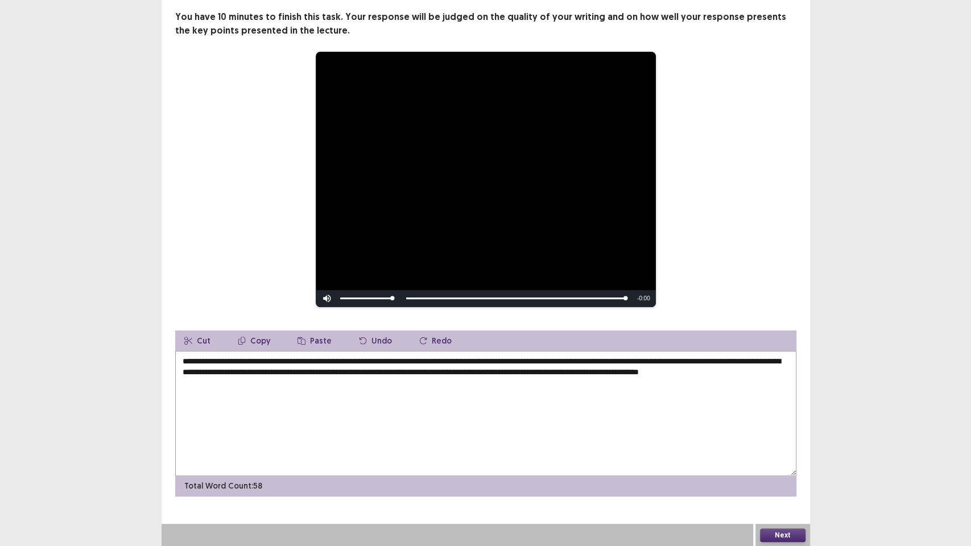
click at [616, 407] on textarea "**********" at bounding box center [485, 413] width 621 height 125
type textarea "**********"
click at [773, 466] on button "Next" at bounding box center [783, 536] width 46 height 14
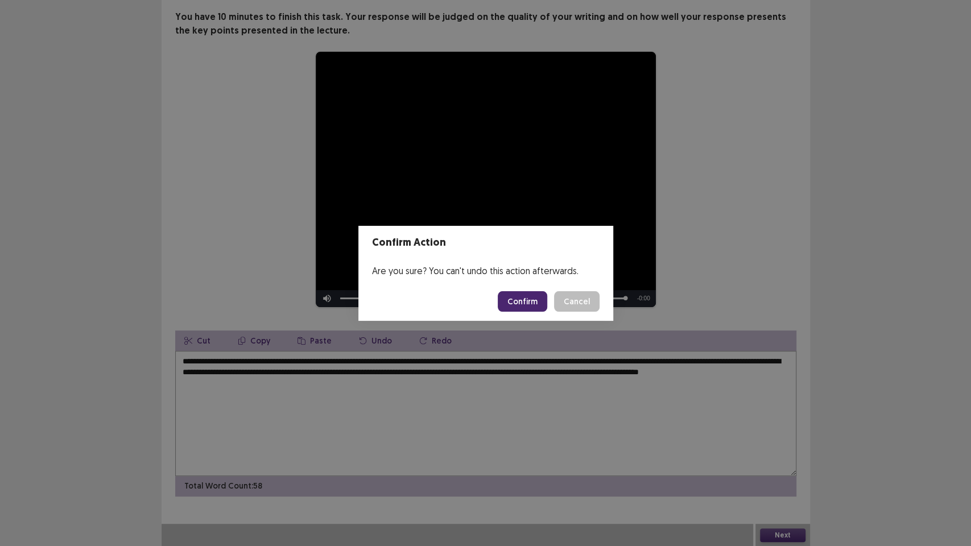
click at [541, 294] on button "Confirm" at bounding box center [523, 301] width 50 height 20
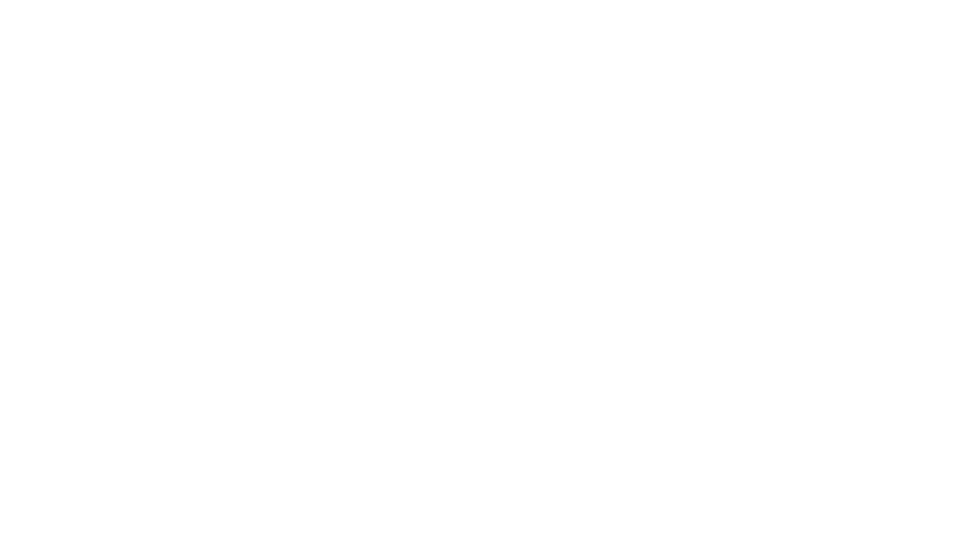
scroll to position [0, 0]
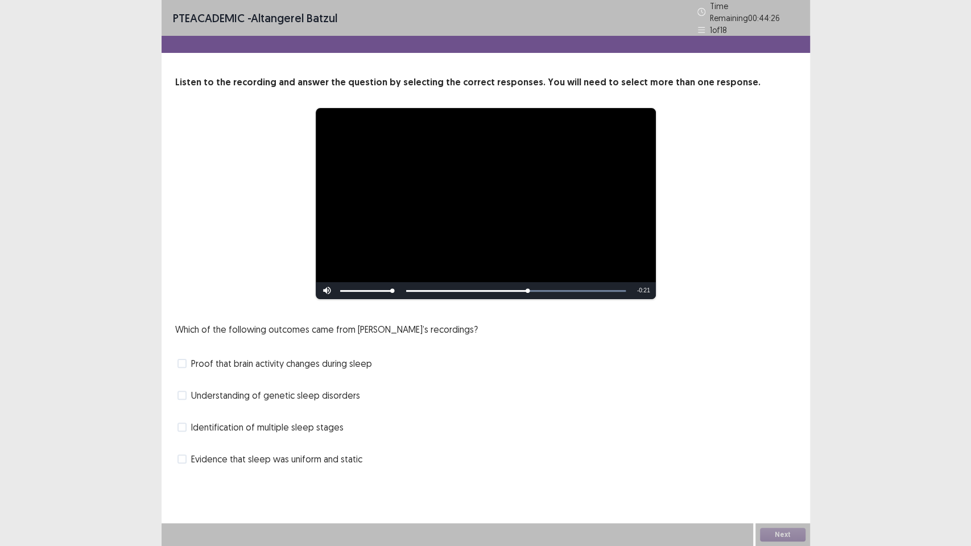
click at [218, 357] on span "Proof that brain activity changes during sleep" at bounding box center [281, 364] width 181 height 14
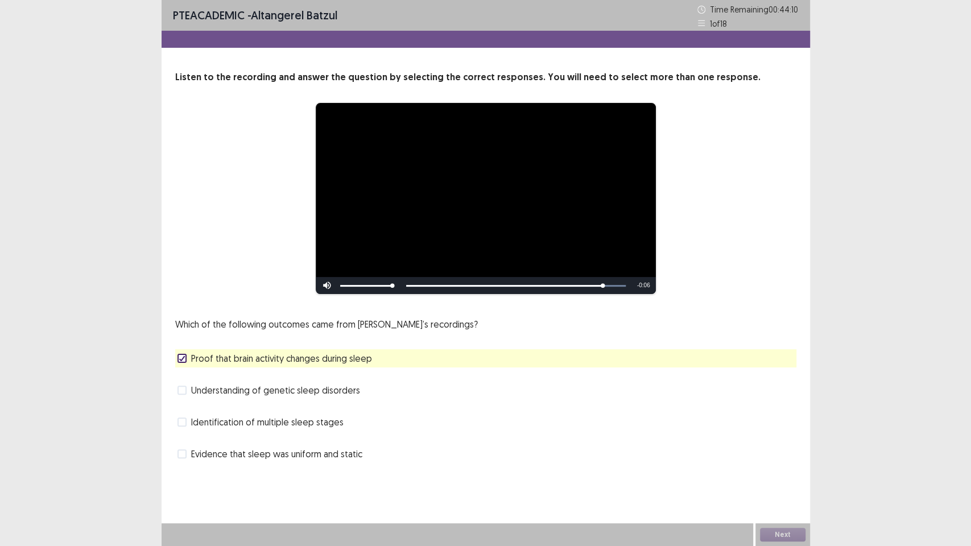
click at [247, 423] on span "Identification of multiple sleep stages" at bounding box center [267, 422] width 153 height 14
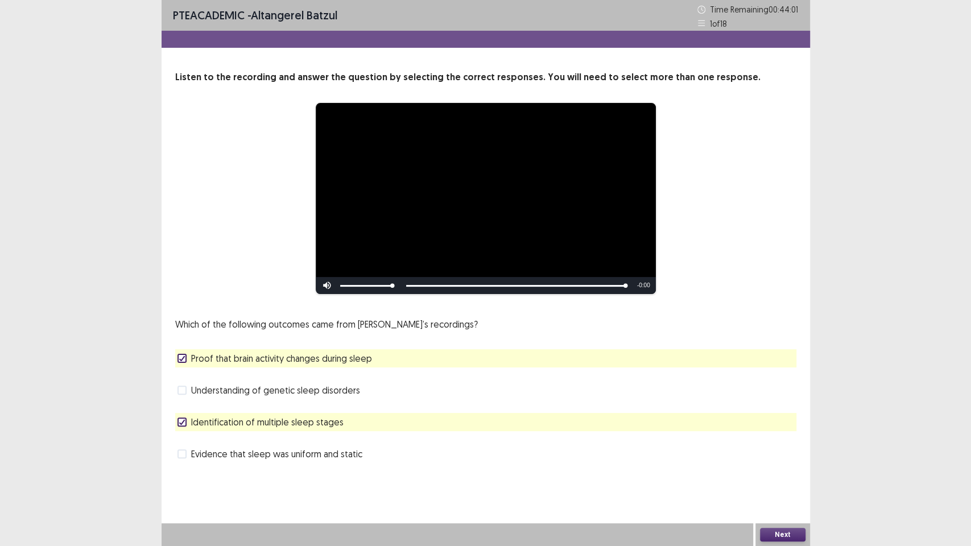
click at [794, 466] on button "Next" at bounding box center [783, 535] width 46 height 14
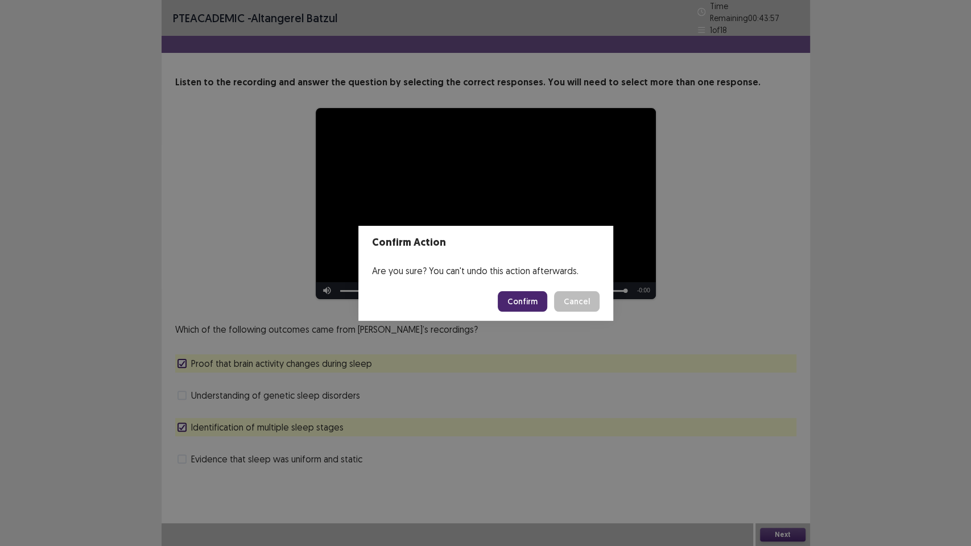
click at [525, 297] on button "Confirm" at bounding box center [523, 301] width 50 height 20
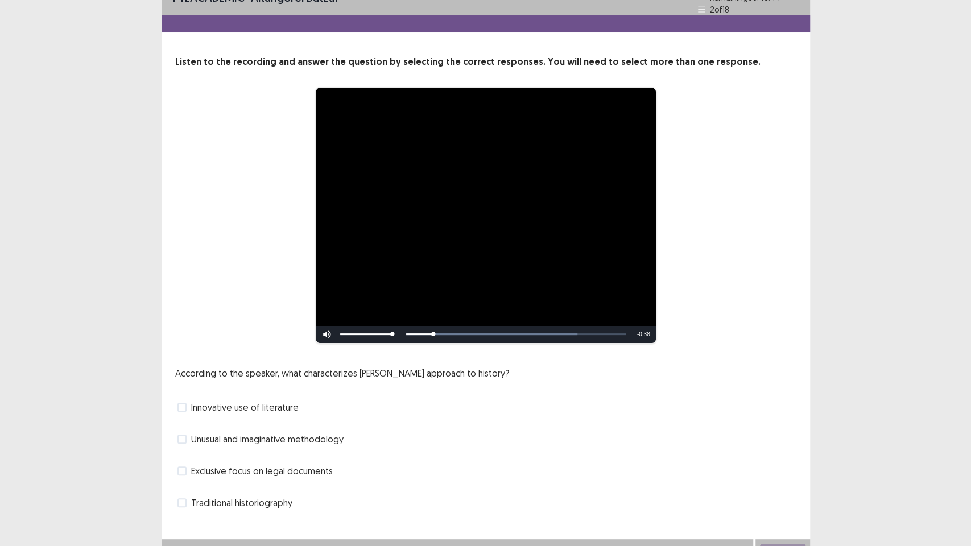
scroll to position [31, 0]
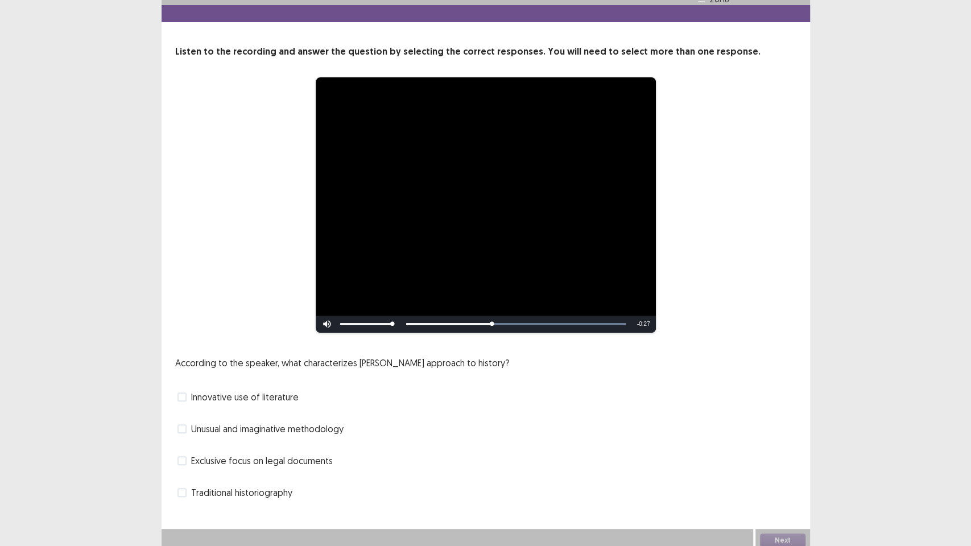
click at [187, 454] on label "Exclusive focus on legal documents" at bounding box center [255, 461] width 155 height 14
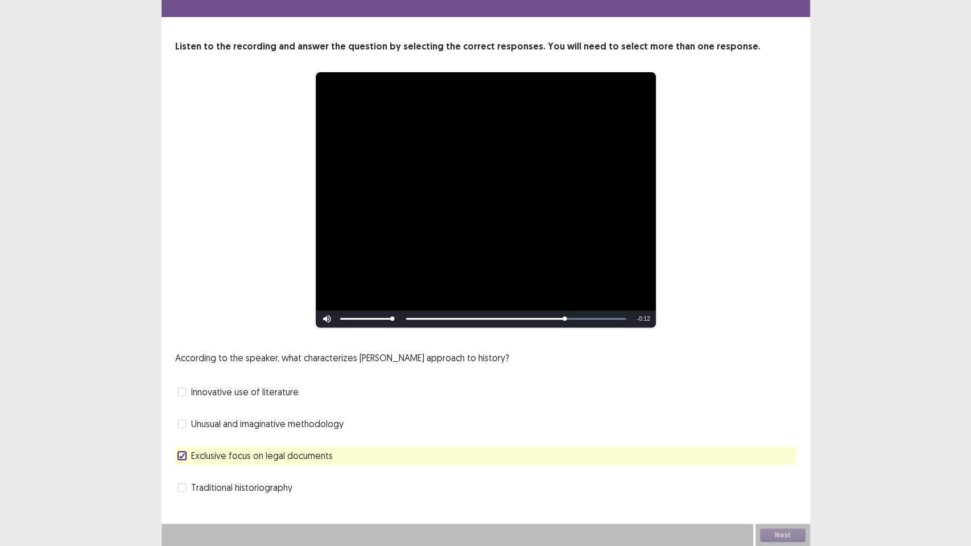
click at [220, 427] on span "Unusual and imaginative methodology" at bounding box center [267, 424] width 153 height 14
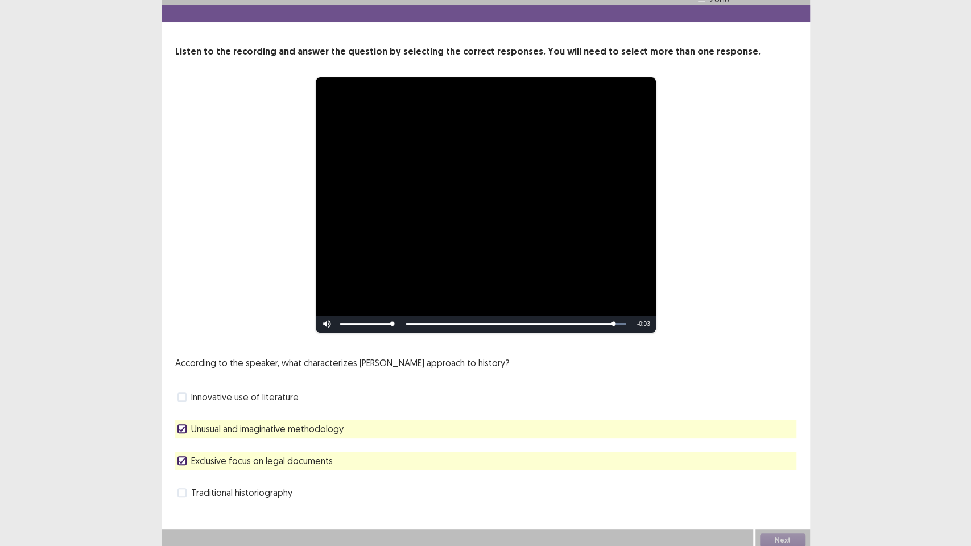
click at [184, 458] on icon at bounding box center [182, 461] width 7 height 6
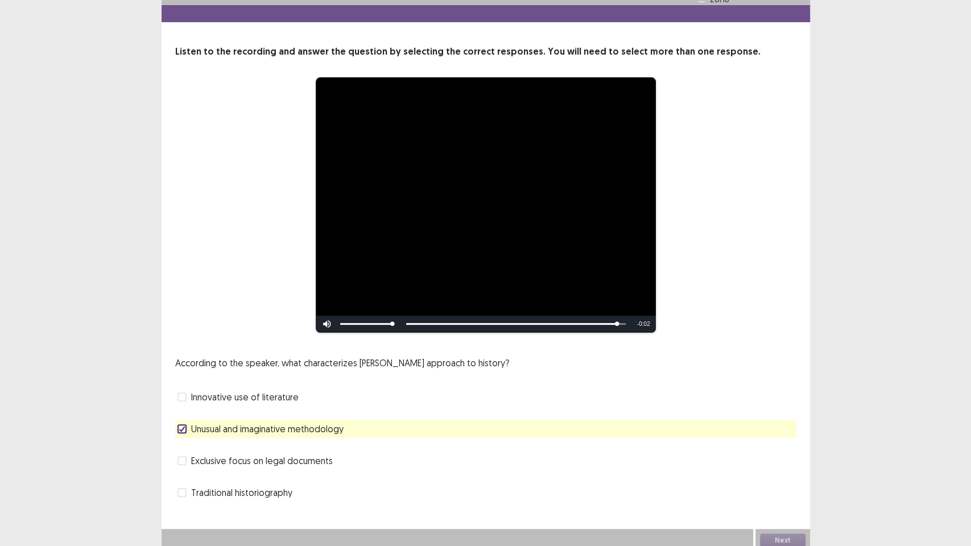
click at [182, 466] on span at bounding box center [182, 492] width 9 height 9
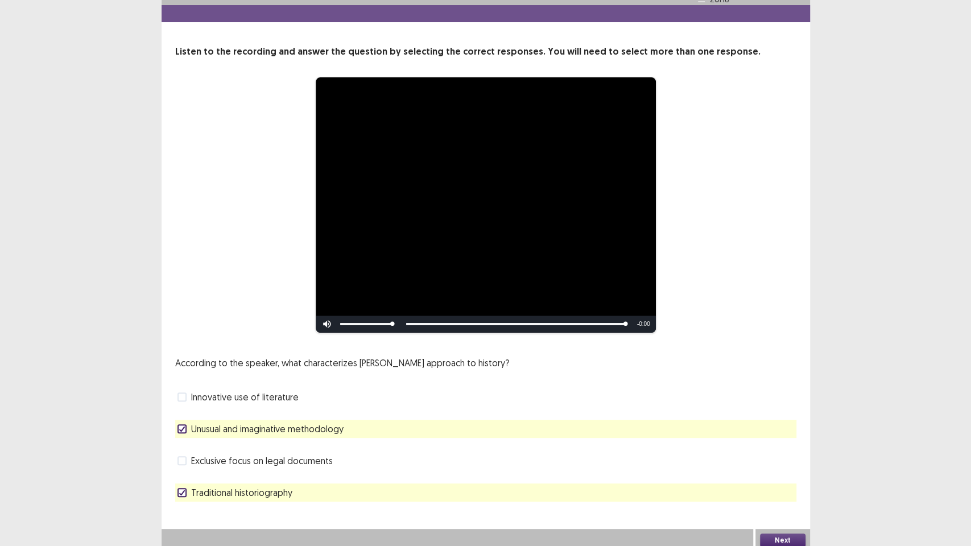
click at [778, 466] on button "Next" at bounding box center [783, 541] width 46 height 14
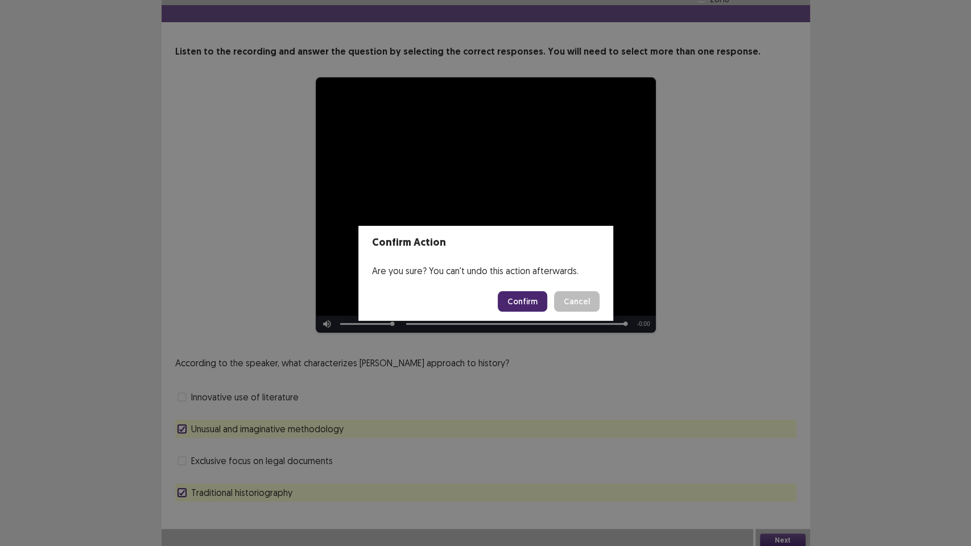
click at [580, 303] on button "Cancel" at bounding box center [577, 301] width 46 height 20
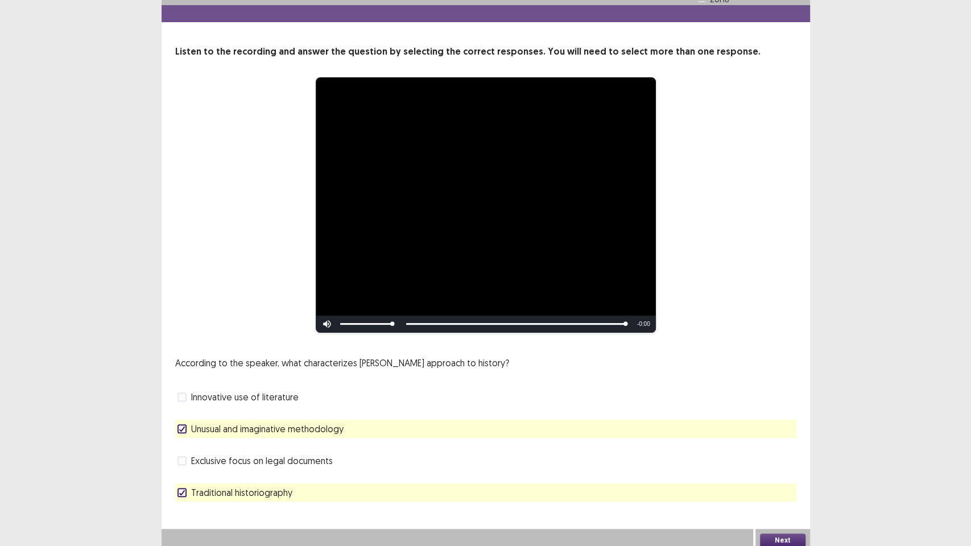
click at [200, 388] on div "Innovative use of literature" at bounding box center [485, 397] width 621 height 18
click at [199, 390] on span "Innovative use of literature" at bounding box center [245, 397] width 108 height 14
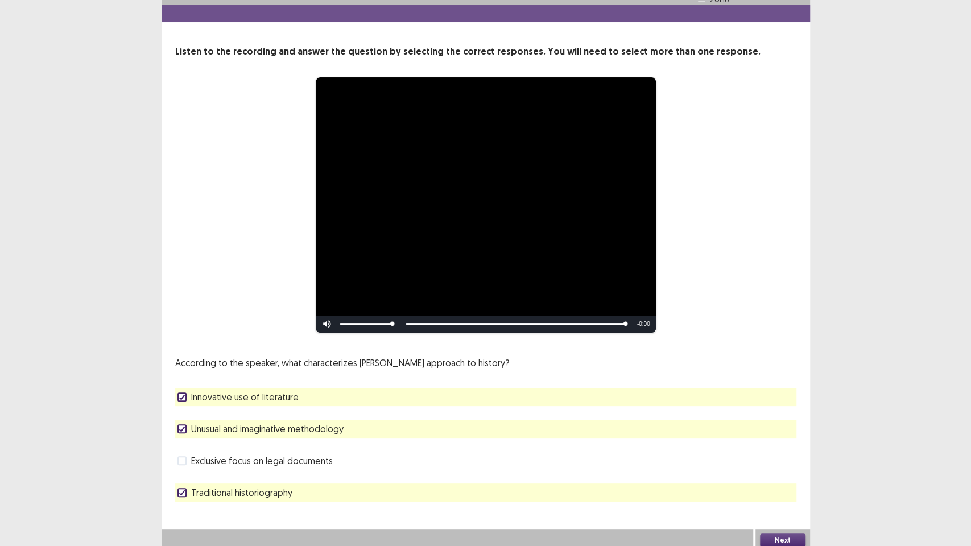
click at [189, 425] on label "Unusual and imaginative methodology" at bounding box center [261, 429] width 166 height 14
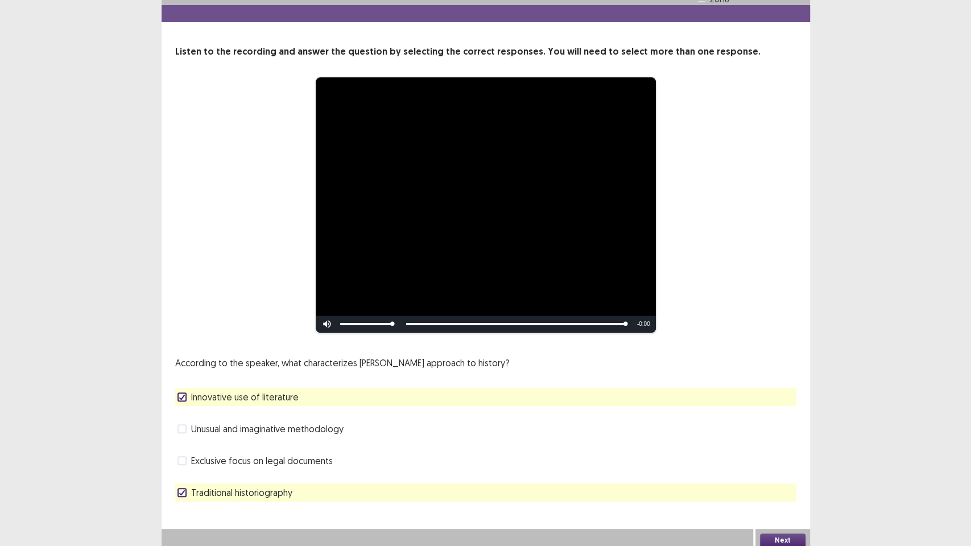
click at [786, 466] on button "Next" at bounding box center [783, 541] width 46 height 14
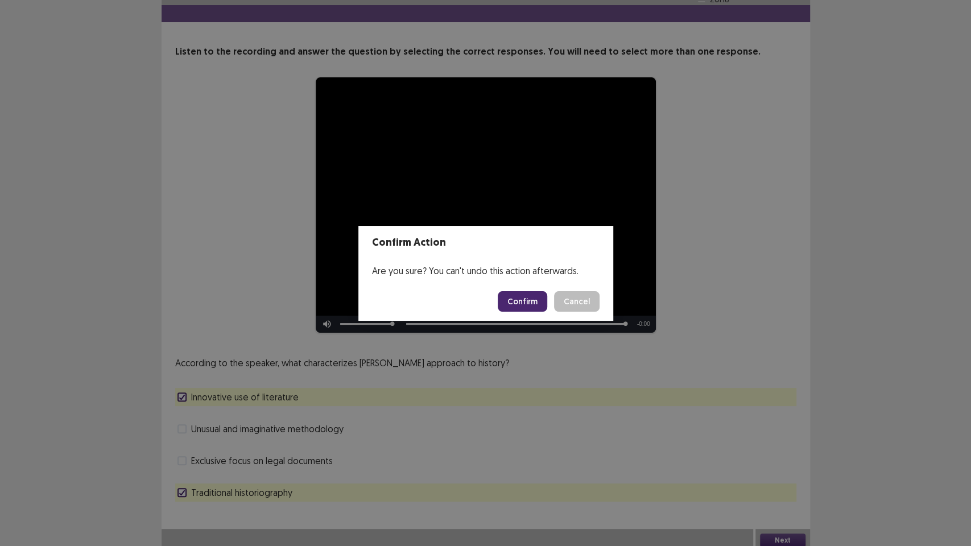
click at [528, 296] on button "Confirm" at bounding box center [523, 301] width 50 height 20
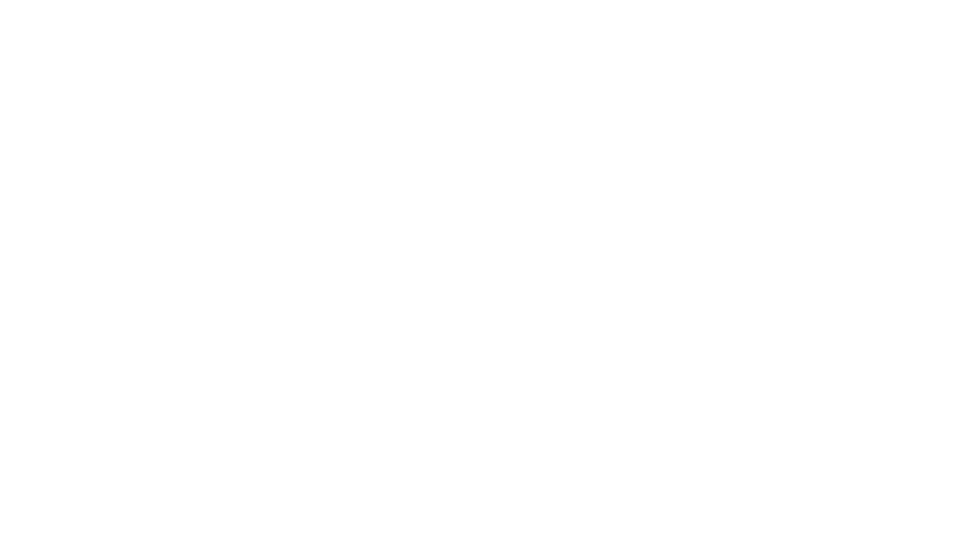
scroll to position [0, 0]
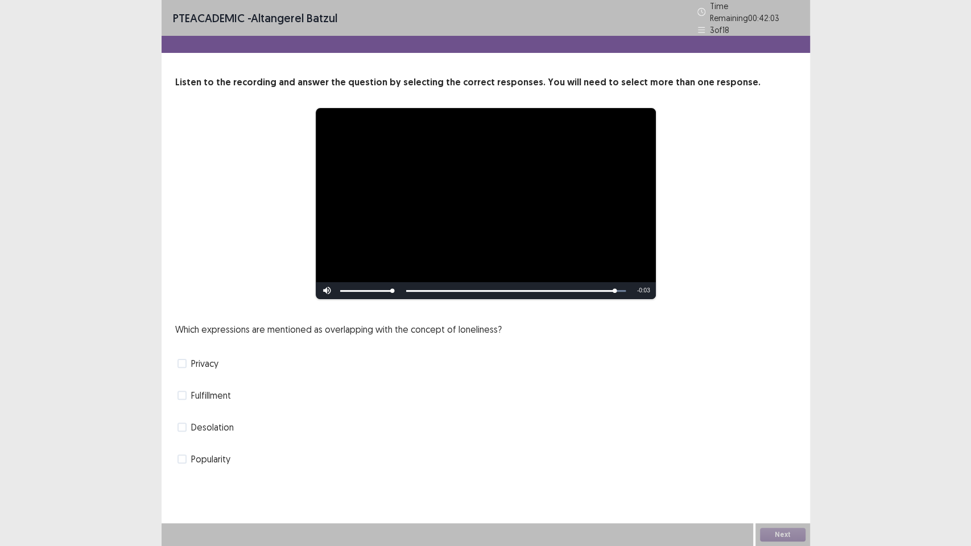
click at [198, 357] on span "Privacy" at bounding box center [204, 364] width 27 height 14
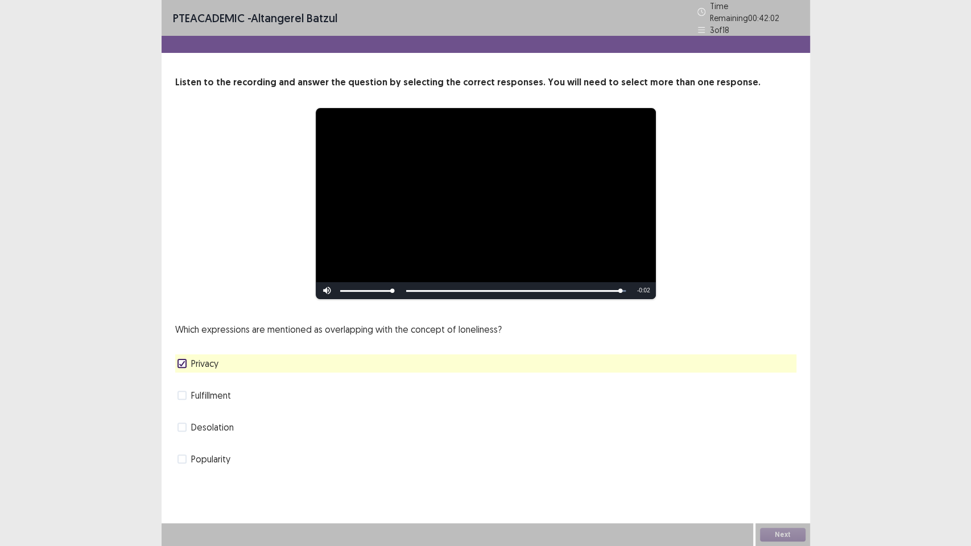
click at [192, 423] on span "Desolation" at bounding box center [212, 428] width 43 height 14
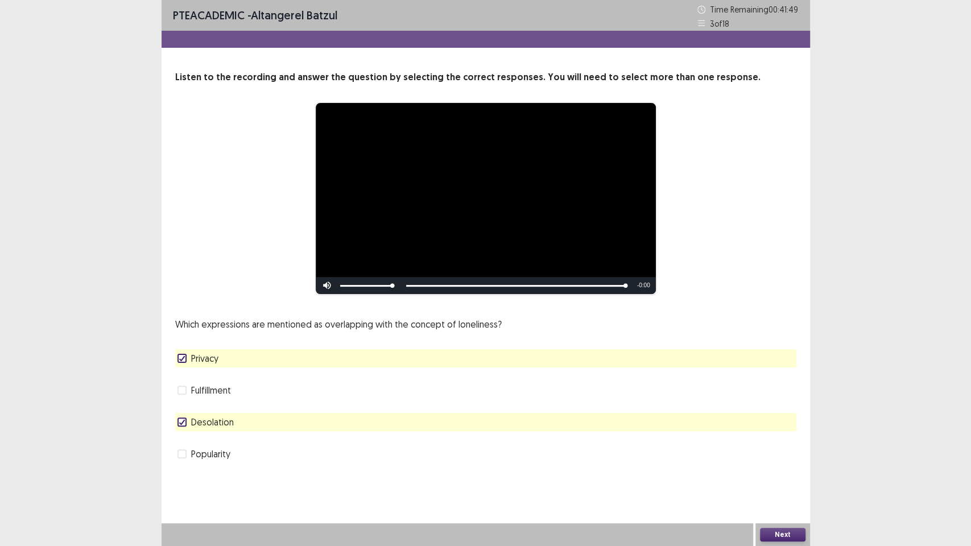
click at [778, 466] on button "Next" at bounding box center [783, 535] width 46 height 14
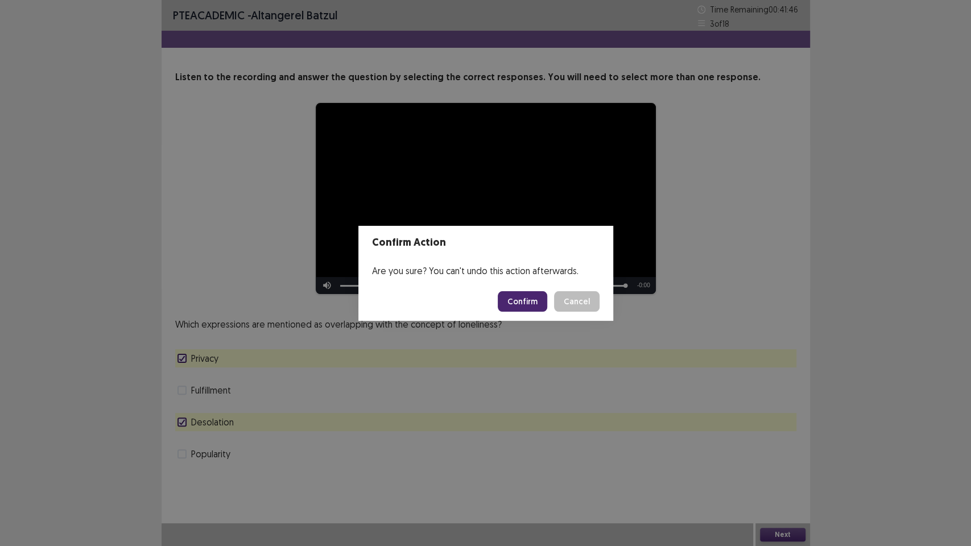
click at [519, 295] on button "Confirm" at bounding box center [523, 301] width 50 height 20
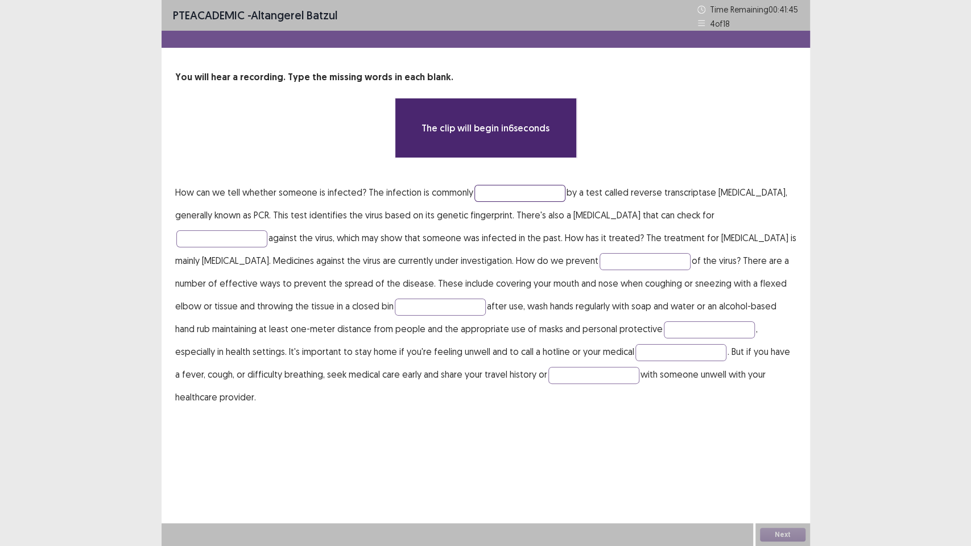
click at [508, 188] on input "text" at bounding box center [520, 193] width 91 height 17
type input "*"
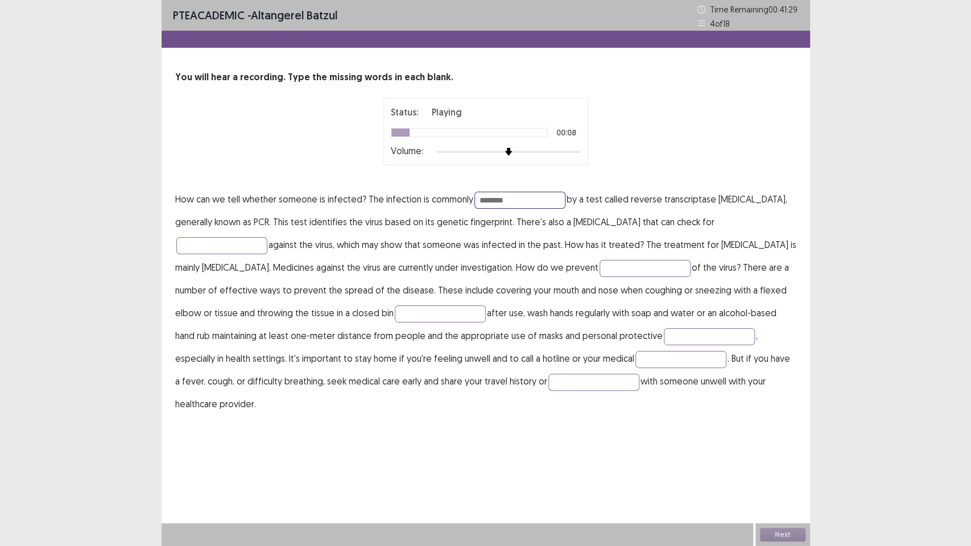
type input "********"
type input "**********"
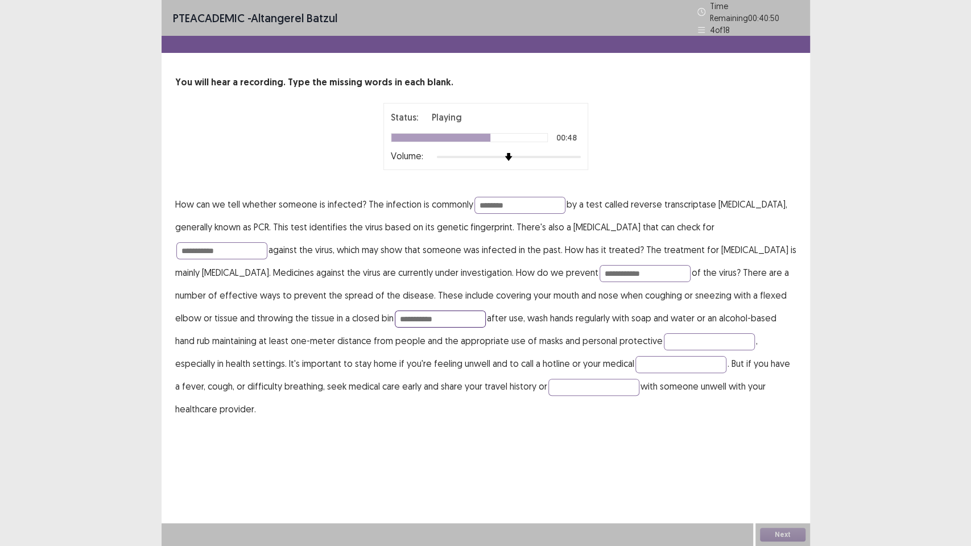
type input "**********"
type input "*"
type input "*********"
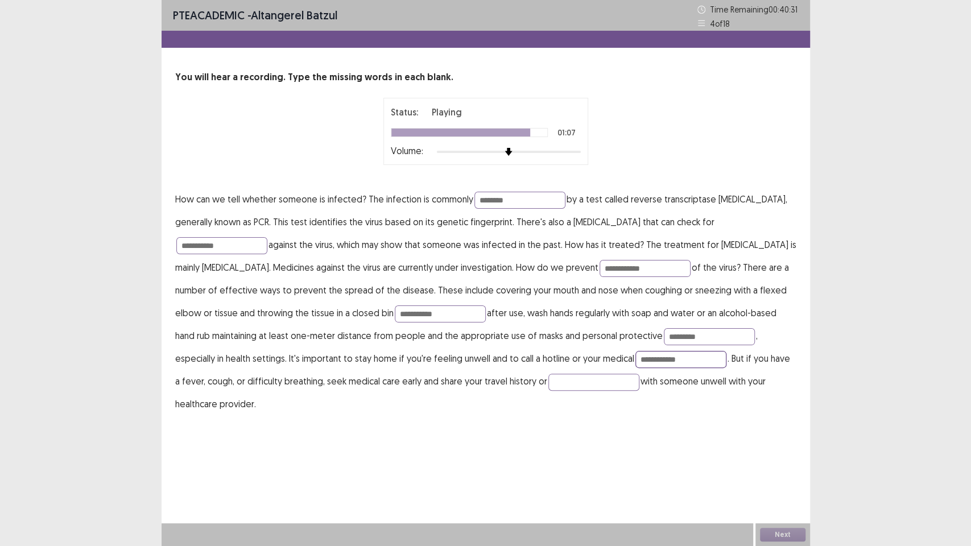
type input "**********"
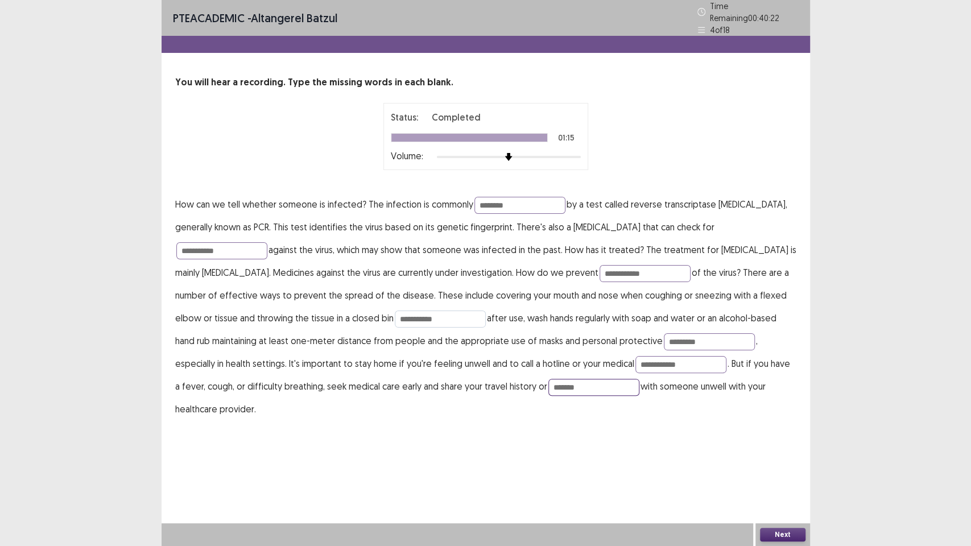
type input "*******"
click at [396, 311] on input "**********" at bounding box center [440, 319] width 91 height 17
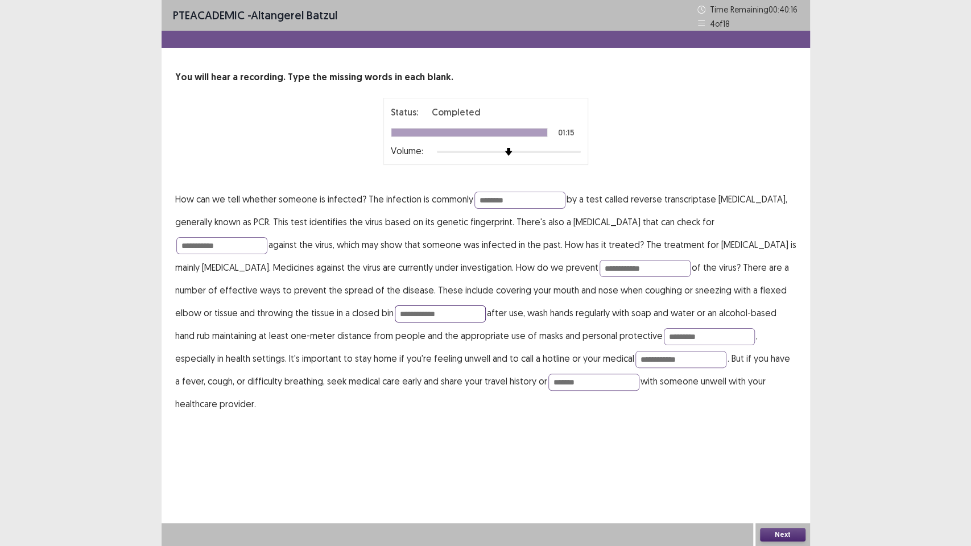
click at [433, 316] on input "**********" at bounding box center [440, 314] width 91 height 17
type input "**********"
click at [625, 269] on input "**********" at bounding box center [645, 268] width 91 height 17
click at [520, 200] on input "********" at bounding box center [520, 200] width 91 height 17
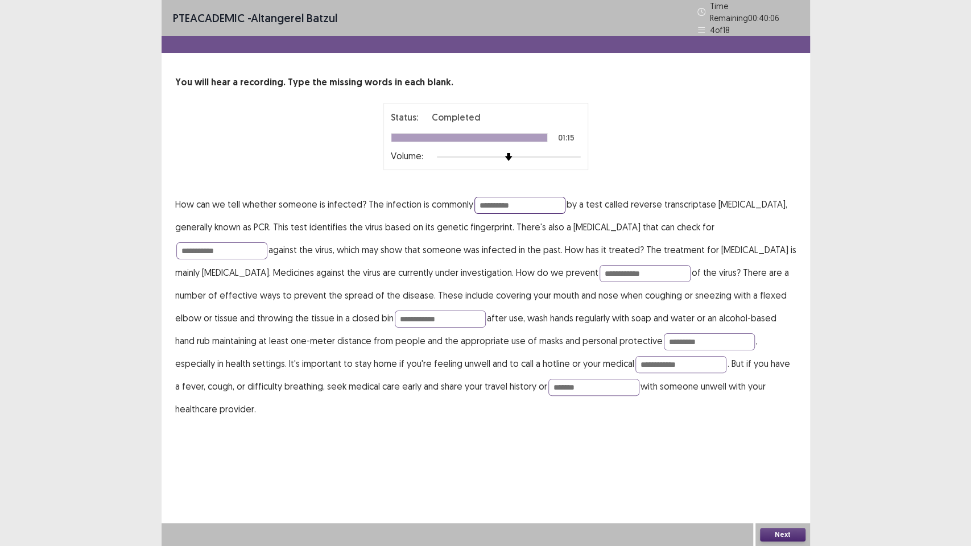
type input "**********"
click at [527, 229] on p "**********" at bounding box center [485, 307] width 621 height 228
click at [636, 356] on input "**********" at bounding box center [681, 364] width 91 height 17
click at [774, 466] on button "Next" at bounding box center [783, 535] width 46 height 14
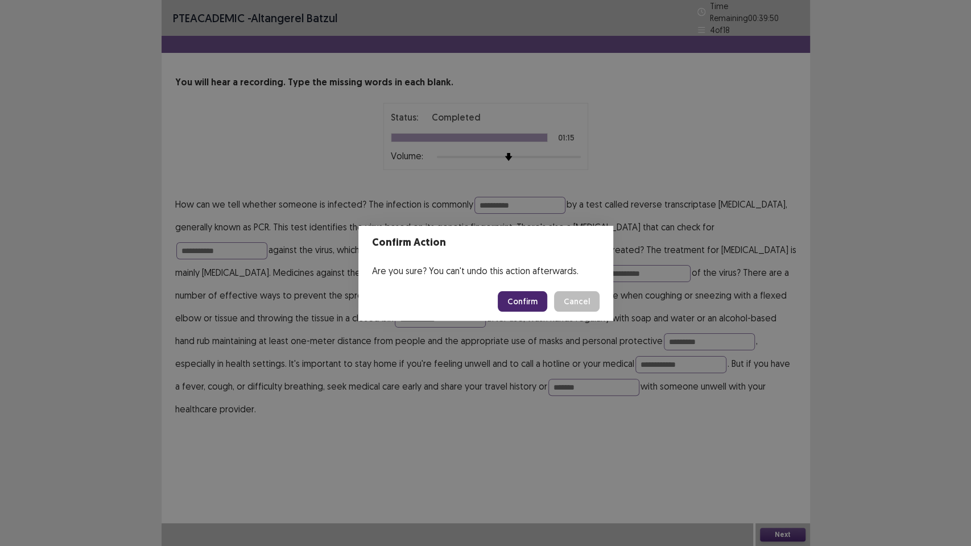
click at [521, 289] on footer "Confirm Cancel" at bounding box center [486, 301] width 255 height 39
click at [533, 303] on button "Confirm" at bounding box center [523, 301] width 50 height 20
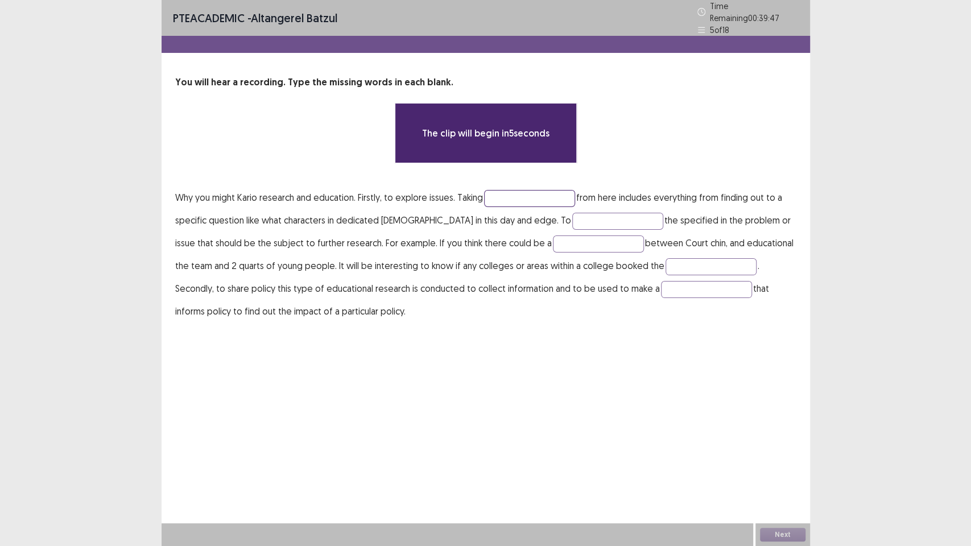
click at [525, 197] on input "text" at bounding box center [529, 198] width 91 height 17
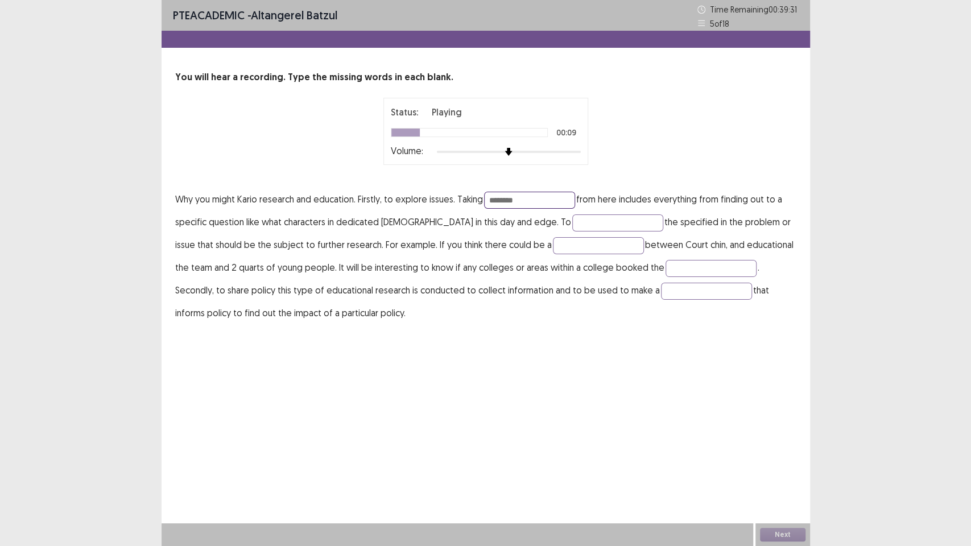
type input "********"
type input "**********"
type input "*****"
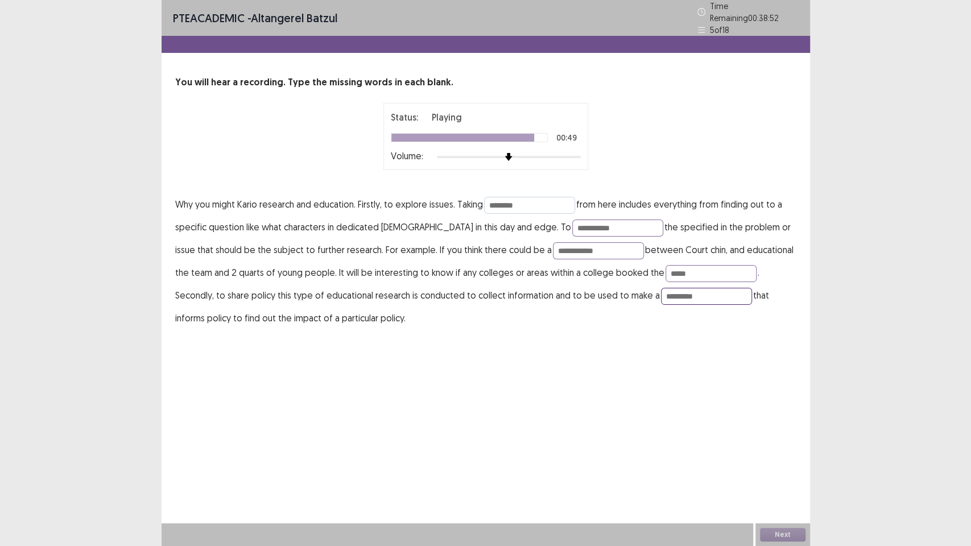
type input "*********"
click at [788, 466] on button "Next" at bounding box center [783, 535] width 46 height 14
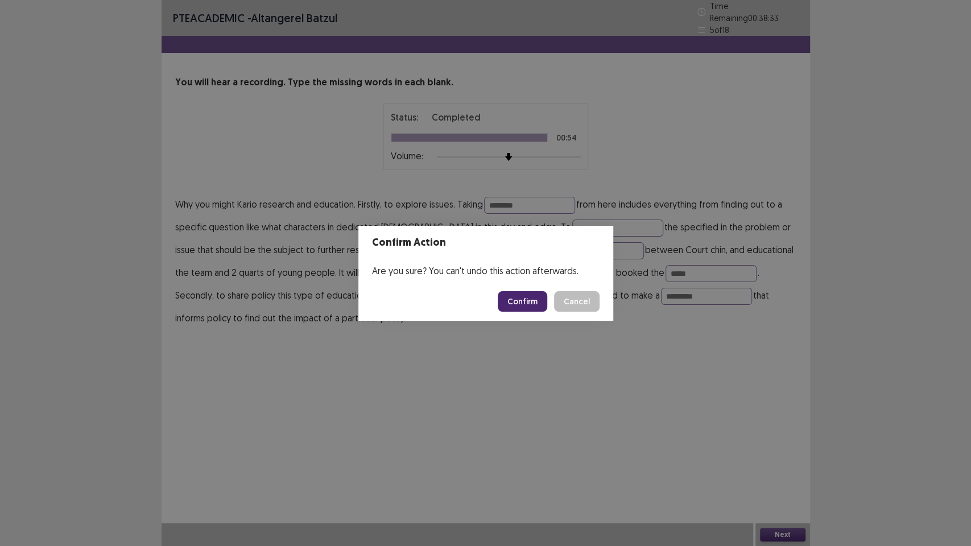
click at [572, 302] on button "Cancel" at bounding box center [577, 301] width 46 height 20
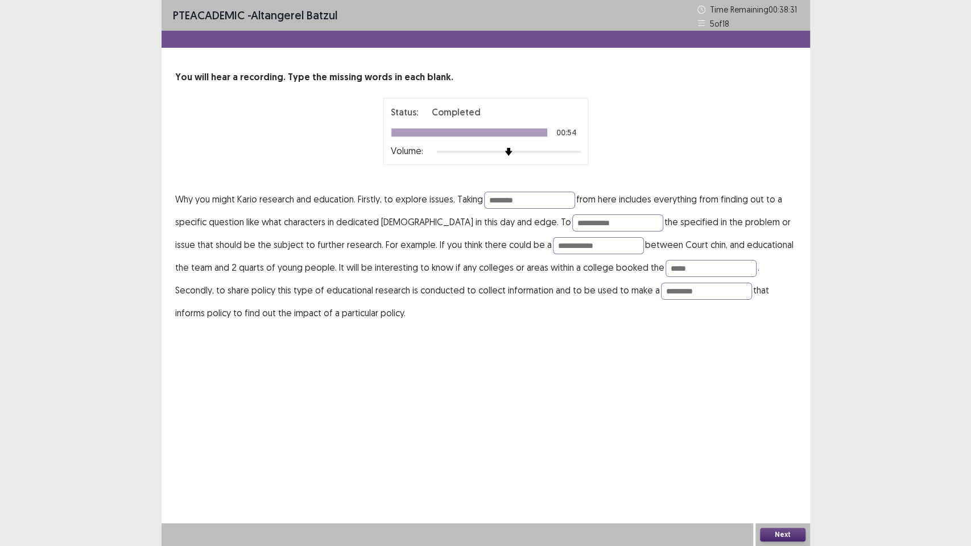
click at [780, 466] on div "Next" at bounding box center [783, 535] width 55 height 23
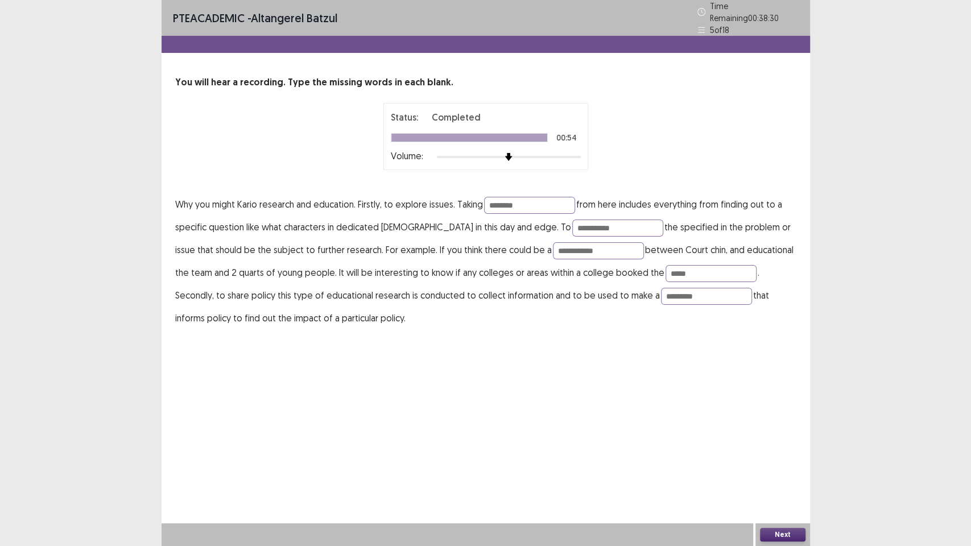
click at [781, 466] on button "Next" at bounding box center [783, 535] width 46 height 14
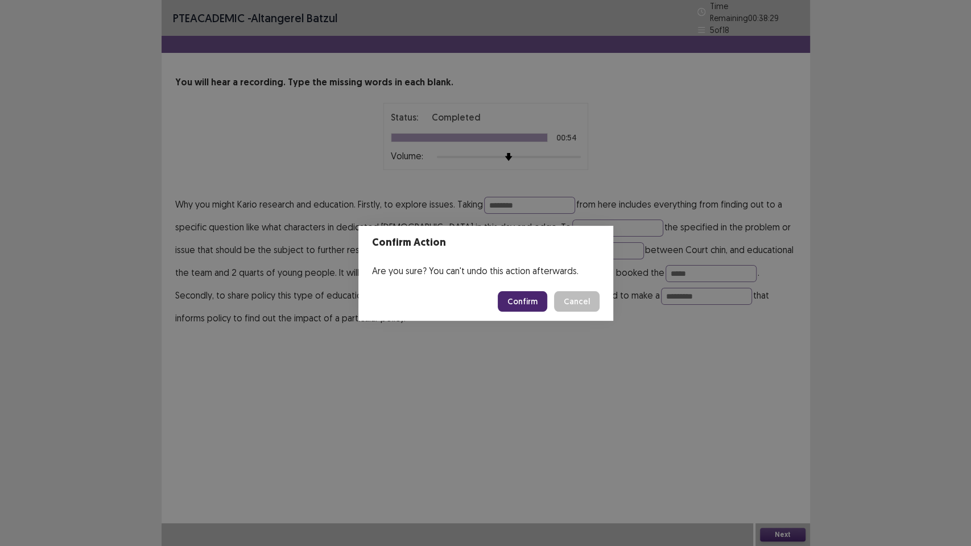
click at [533, 291] on button "Confirm" at bounding box center [523, 301] width 50 height 20
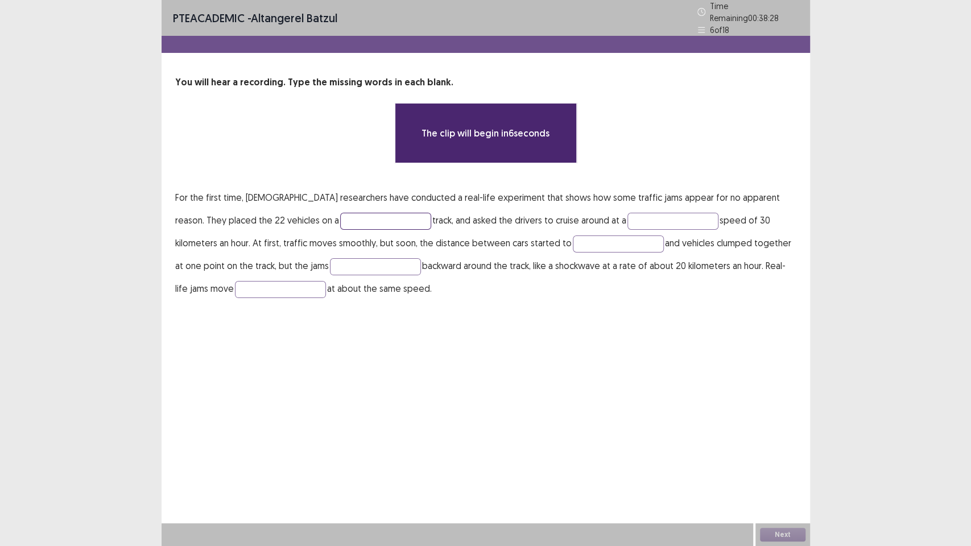
click at [340, 214] on input "text" at bounding box center [385, 221] width 91 height 17
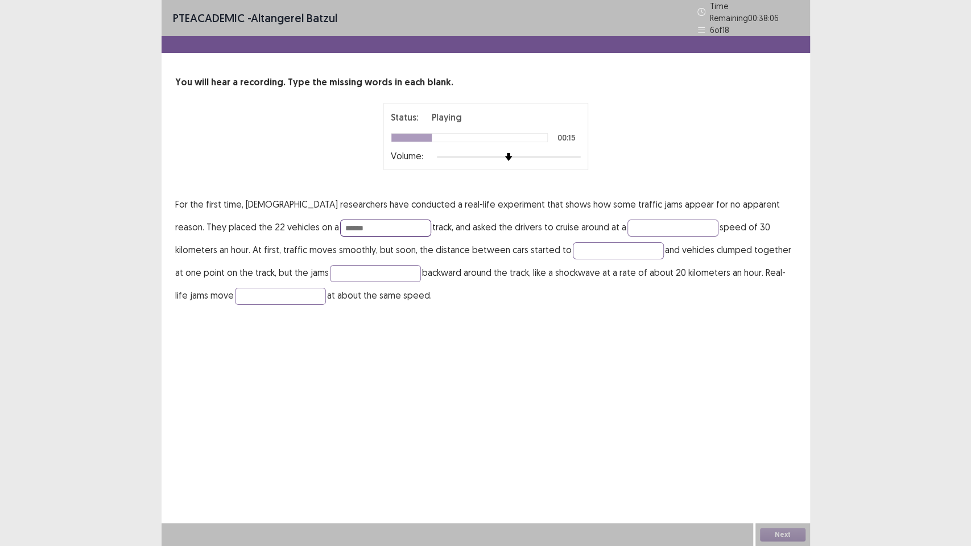
type input "******"
type input "********"
type input "****"
type input "******"
type input "*"
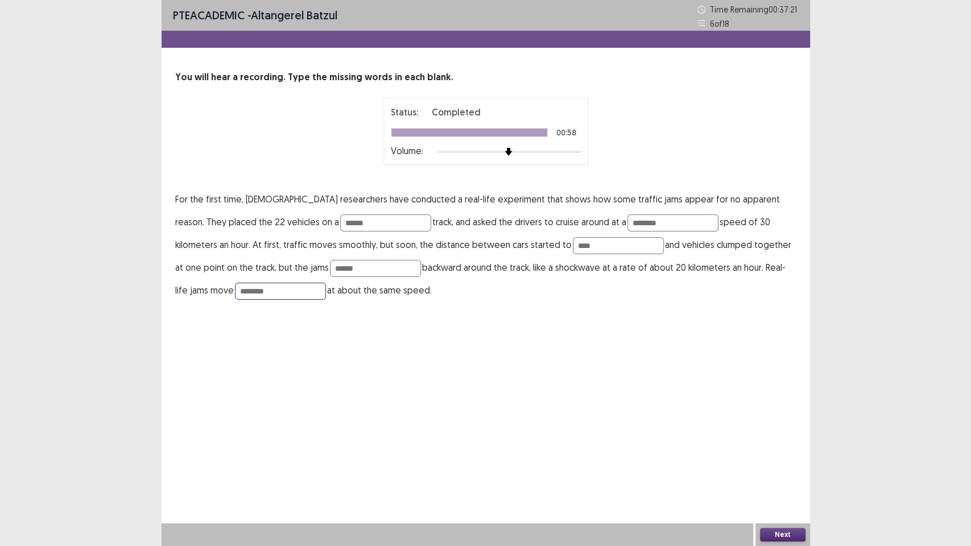
type input "********"
click at [643, 318] on div "PTE academic - Altangerel Batzul Time Remaining 00 : 37 : 21 6 of 18 You will h…" at bounding box center [486, 162] width 649 height 324
click at [794, 466] on button "Next" at bounding box center [783, 535] width 46 height 14
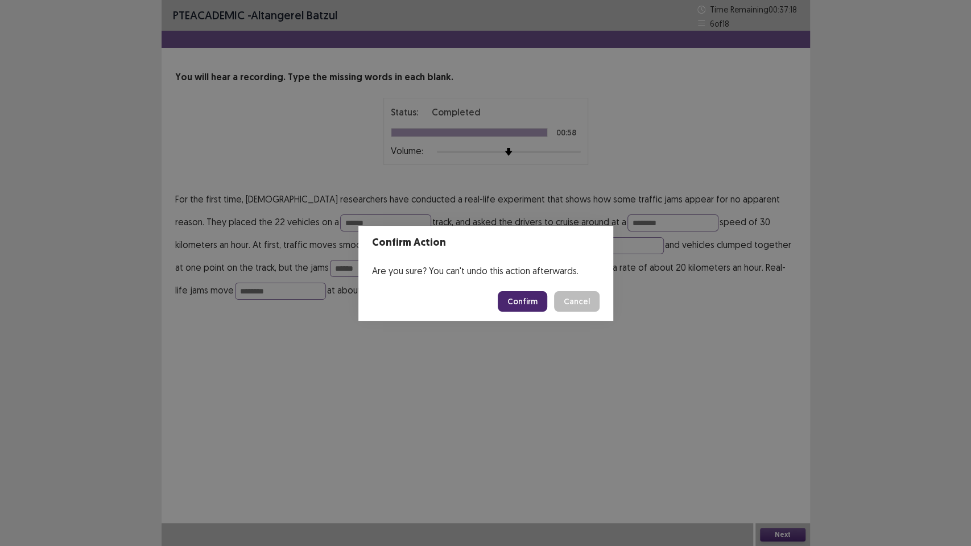
click at [514, 295] on button "Confirm" at bounding box center [523, 301] width 50 height 20
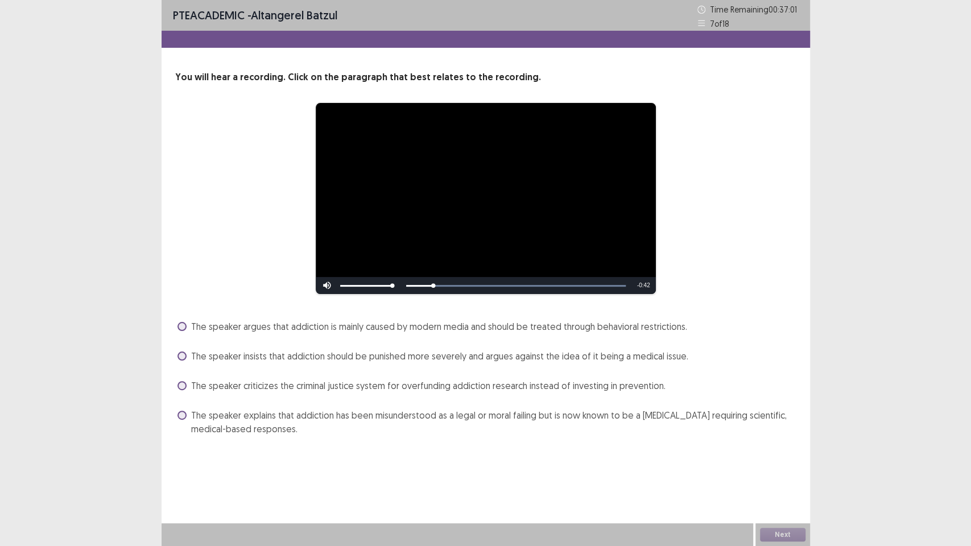
click at [191, 417] on span "The speaker explains that addiction has been misunderstood as a legal or moral …" at bounding box center [494, 422] width 606 height 27
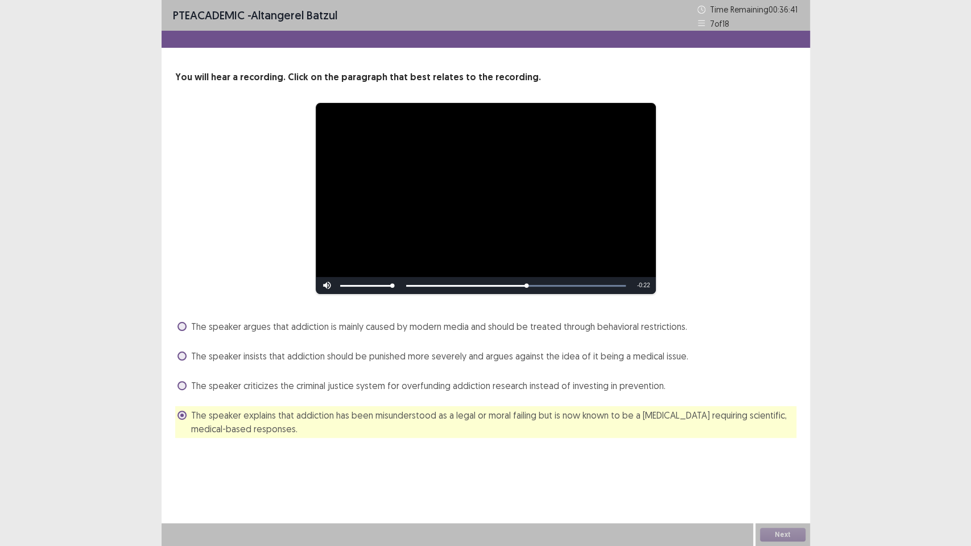
click at [629, 466] on div "**********" at bounding box center [486, 273] width 649 height 546
click at [785, 466] on button "Next" at bounding box center [783, 535] width 46 height 14
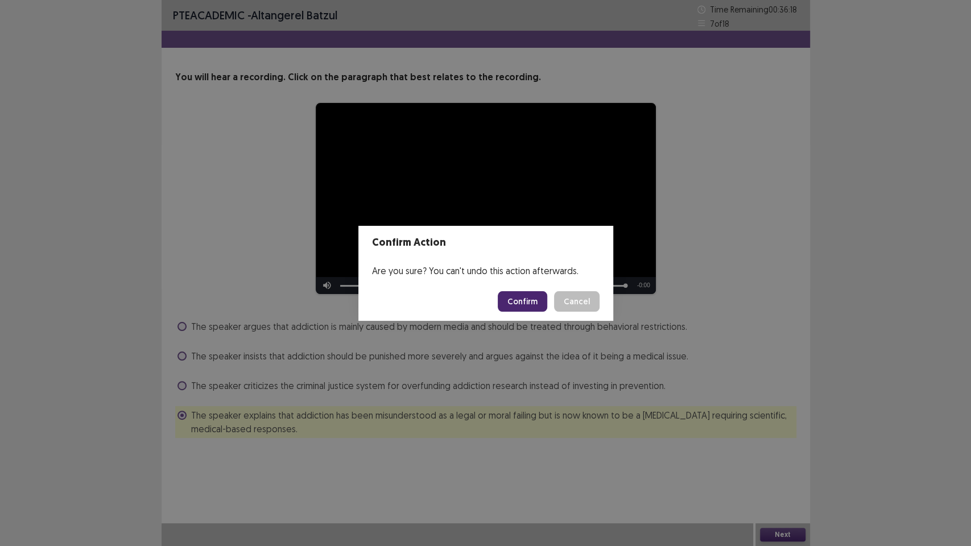
click at [528, 299] on button "Confirm" at bounding box center [523, 301] width 50 height 20
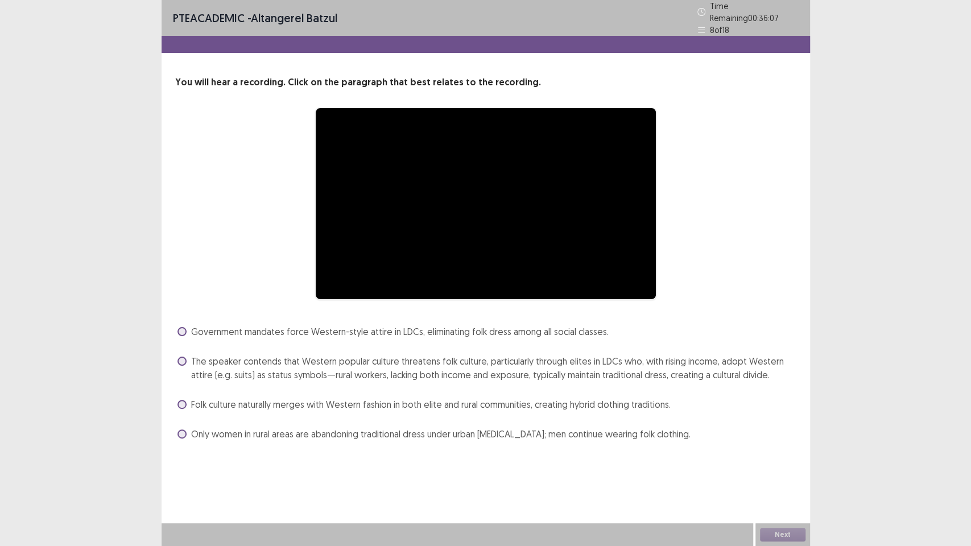
click at [183, 225] on div "**********" at bounding box center [485, 204] width 621 height 192
click at [170, 353] on div "**********" at bounding box center [486, 260] width 649 height 368
click at [186, 355] on label "The speaker contends that Western popular culture threatens folk culture, parti…" at bounding box center [487, 368] width 619 height 27
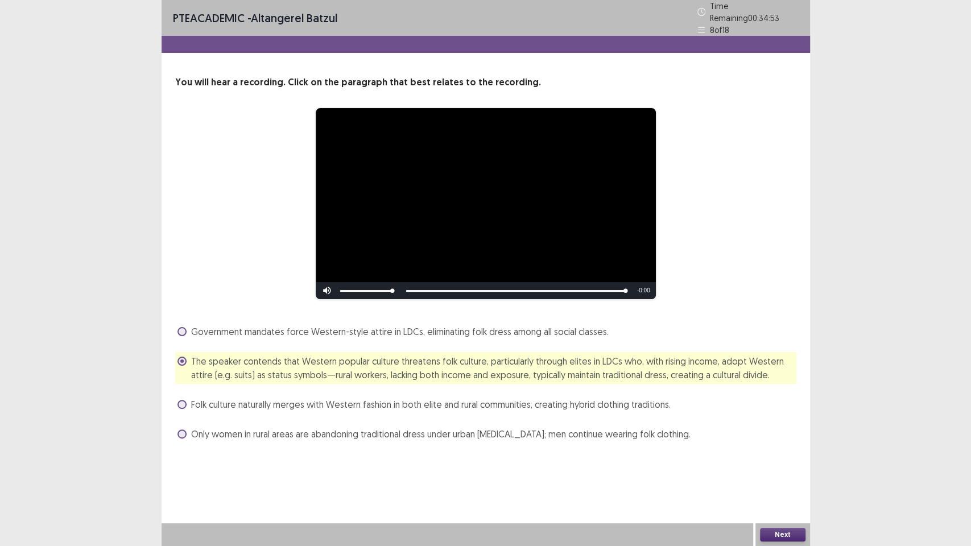
click at [763, 466] on button "Next" at bounding box center [783, 535] width 46 height 14
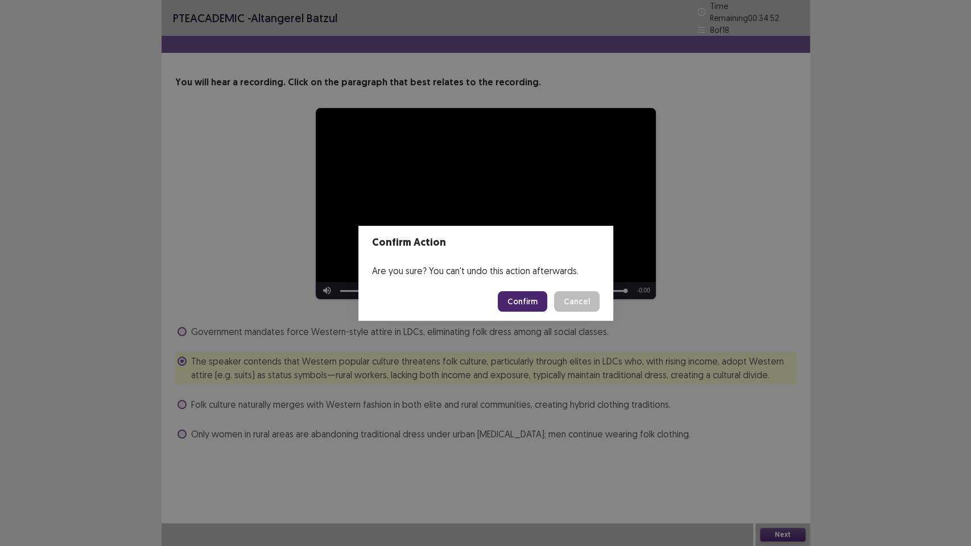
click at [538, 298] on button "Confirm" at bounding box center [523, 301] width 50 height 20
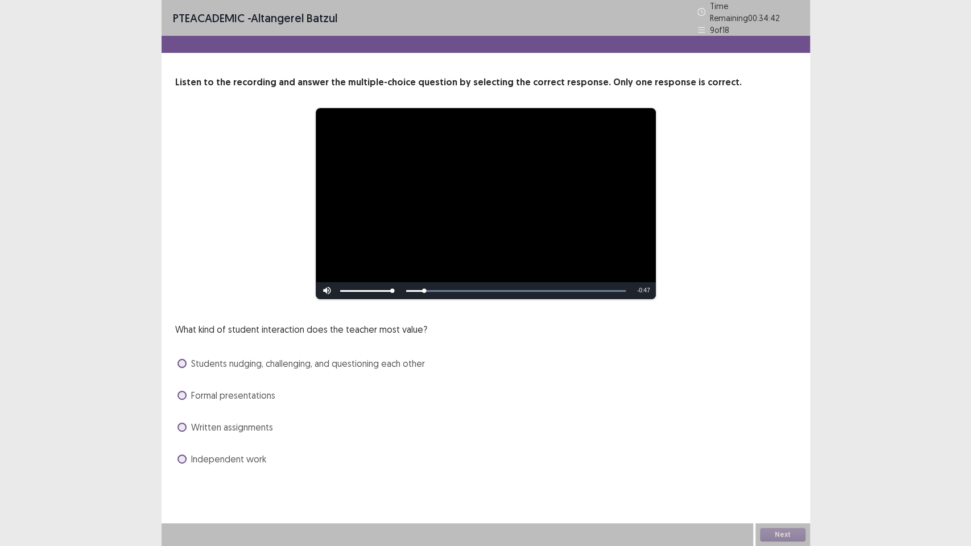
click at [198, 357] on span "Students nudging, challenging, and questioning each other" at bounding box center [308, 364] width 234 height 14
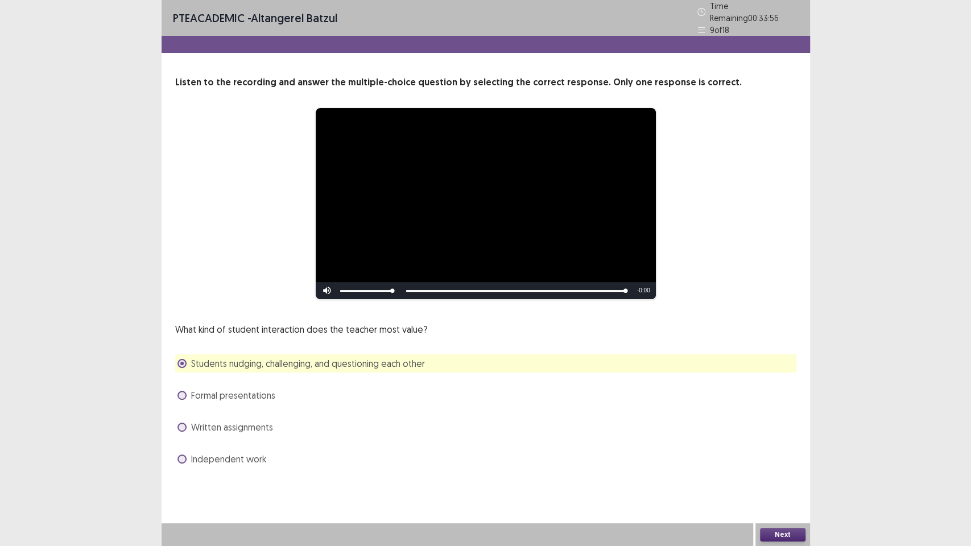
click at [788, 466] on button "Next" at bounding box center [783, 535] width 46 height 14
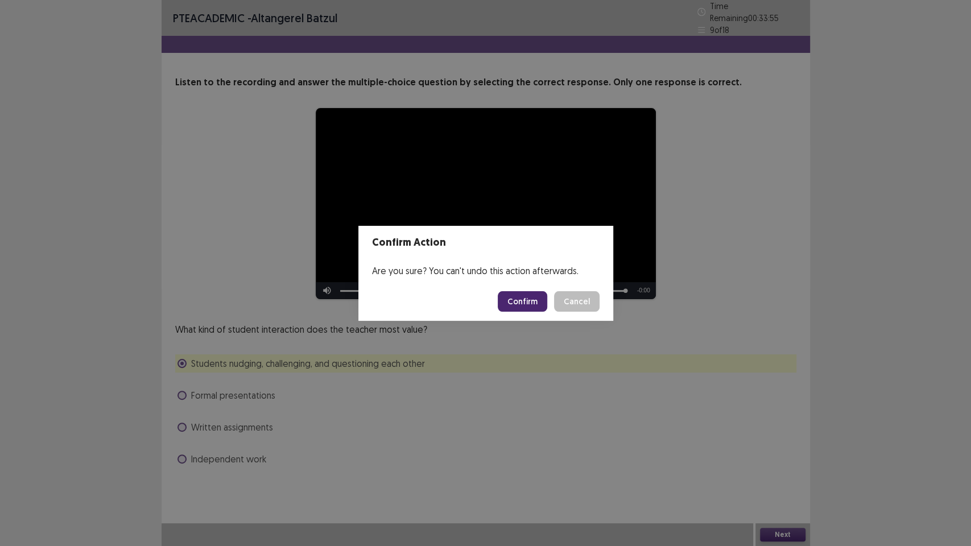
click at [536, 305] on button "Confirm" at bounding box center [523, 301] width 50 height 20
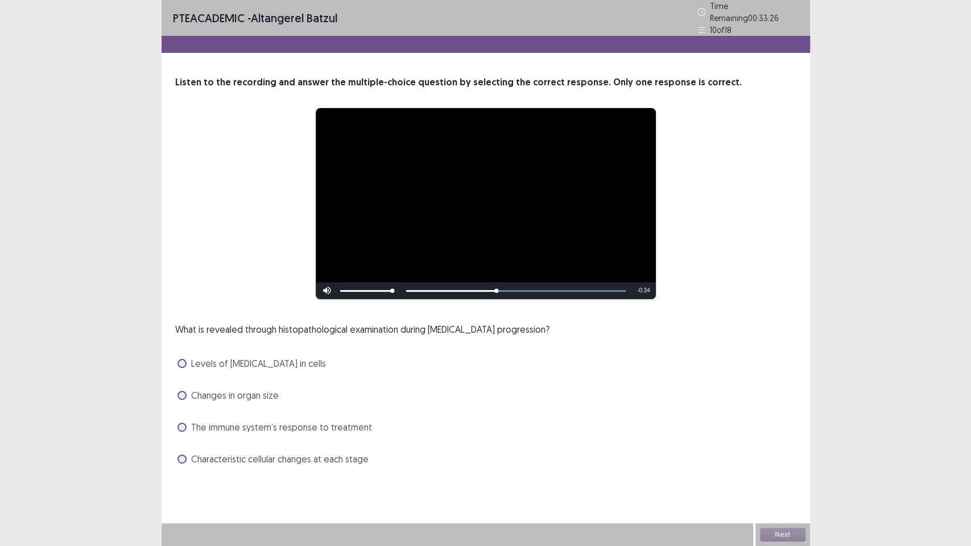
click at [263, 458] on span "Characteristic cellular changes at each stage" at bounding box center [280, 459] width 178 height 14
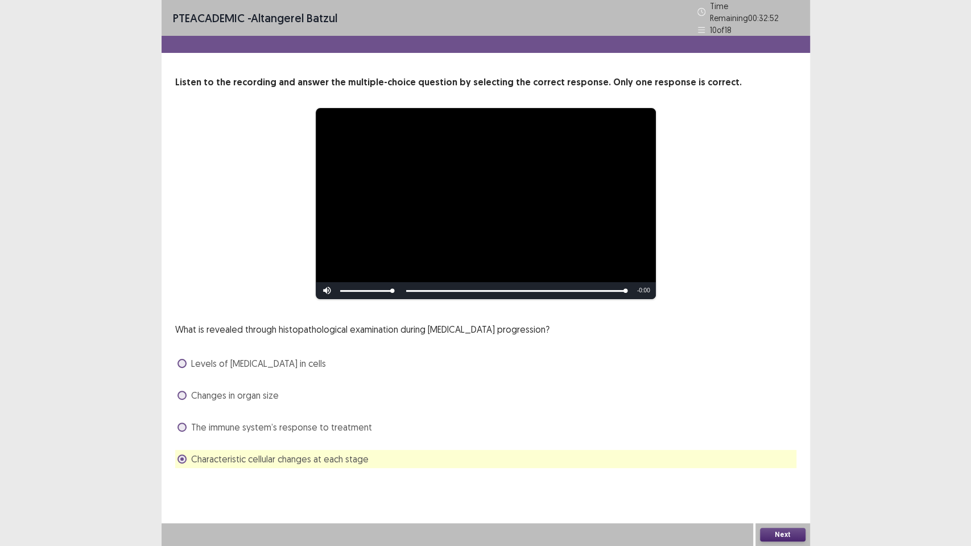
click at [795, 466] on button "Next" at bounding box center [783, 535] width 46 height 14
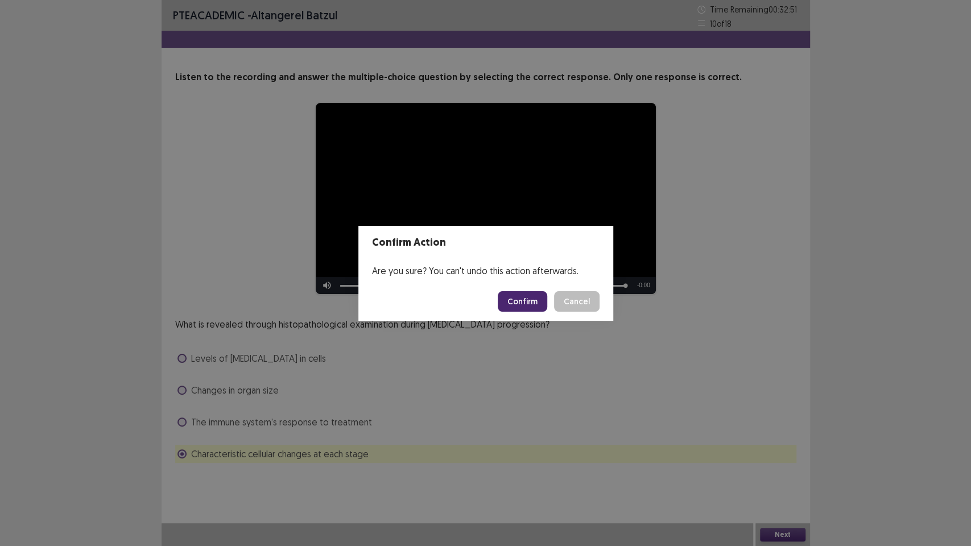
click at [520, 304] on button "Confirm" at bounding box center [523, 301] width 50 height 20
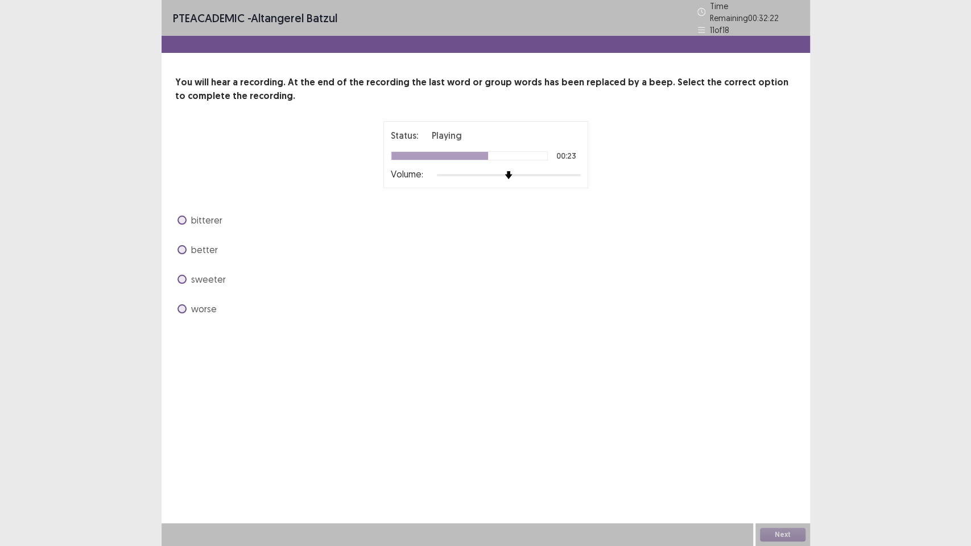
click at [182, 213] on label "bitterer" at bounding box center [200, 220] width 45 height 14
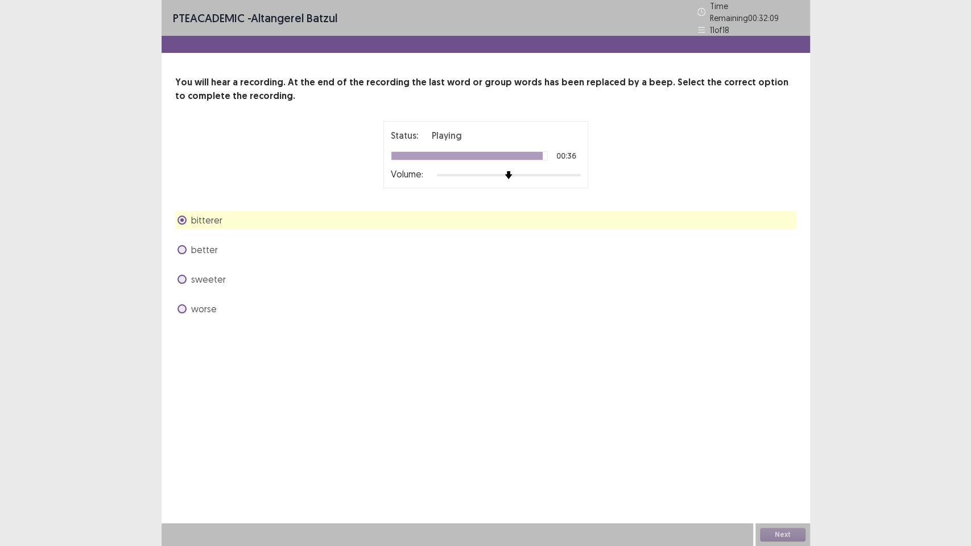
click at [203, 273] on span "sweeter" at bounding box center [208, 280] width 35 height 14
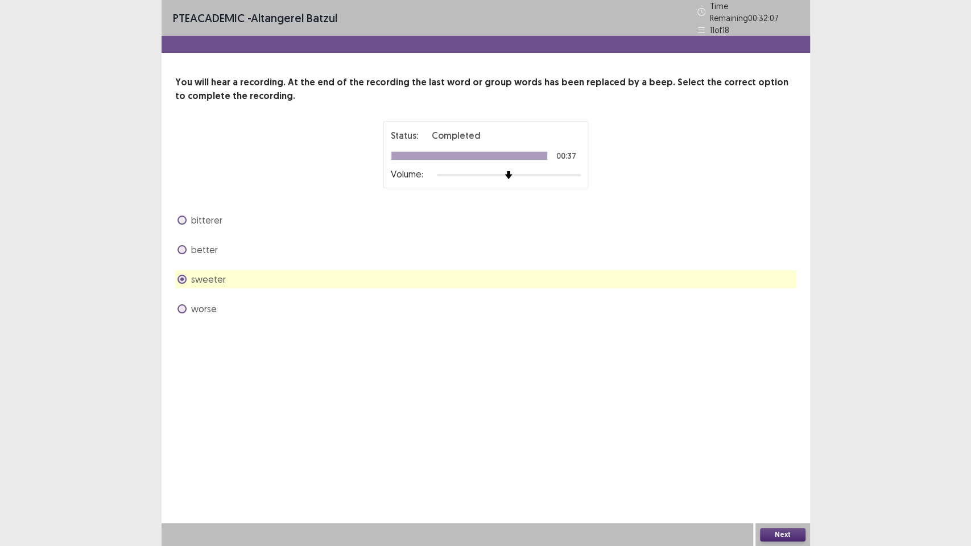
click at [775, 466] on button "Next" at bounding box center [783, 535] width 46 height 14
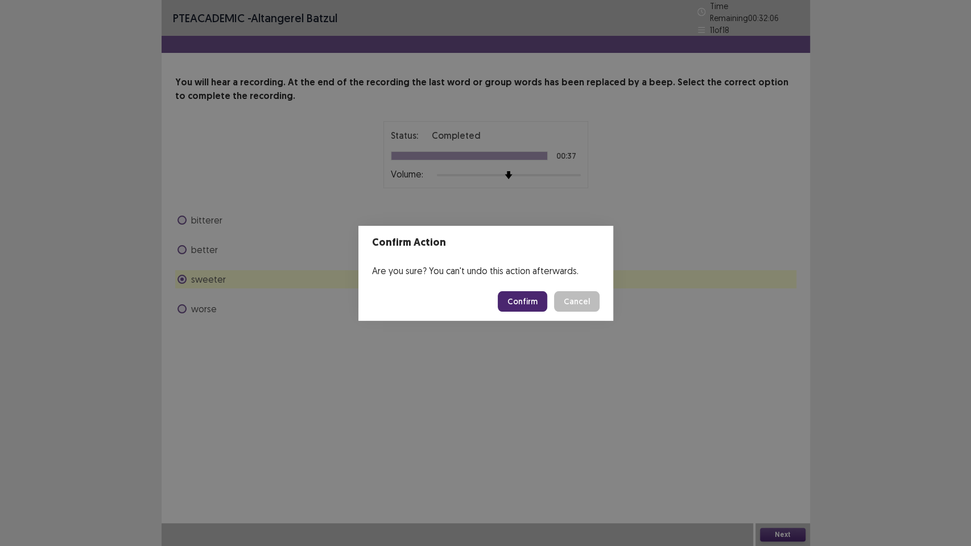
click at [519, 300] on button "Confirm" at bounding box center [523, 301] width 50 height 20
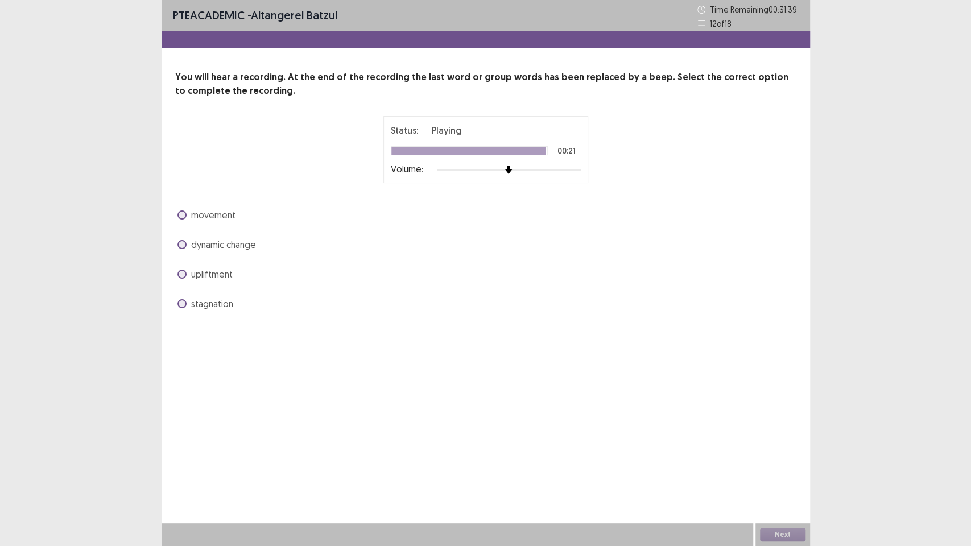
click at [208, 219] on span "movement" at bounding box center [213, 215] width 44 height 14
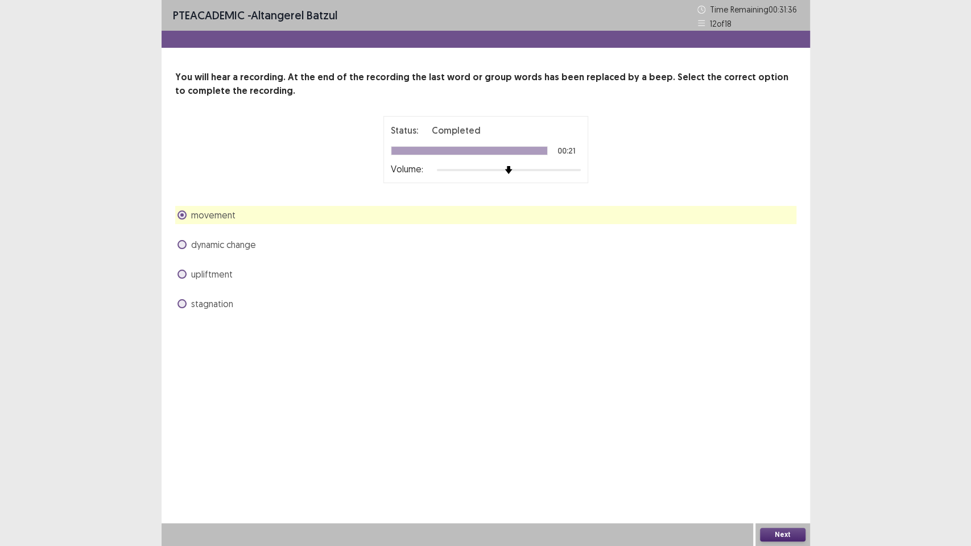
click at [791, 466] on button "Next" at bounding box center [783, 535] width 46 height 14
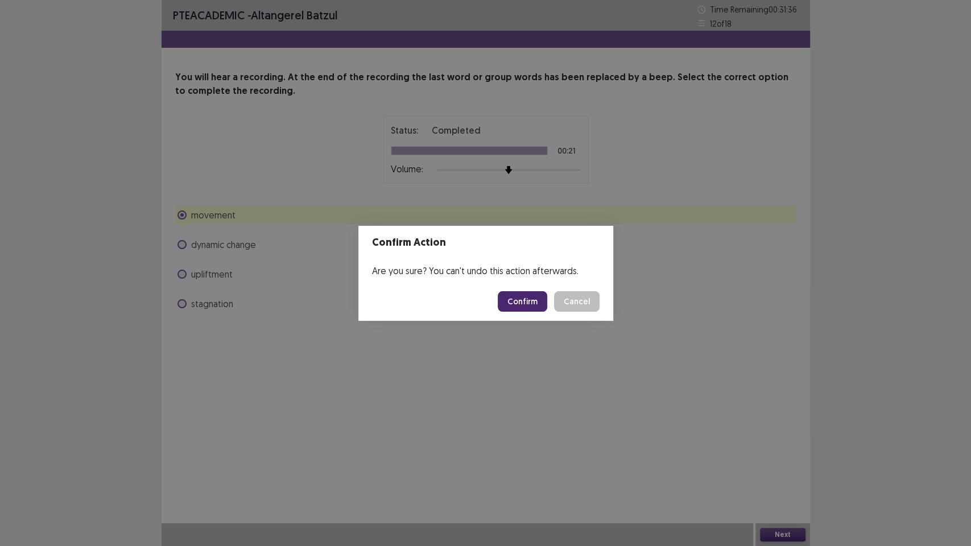
click at [538, 302] on button "Confirm" at bounding box center [523, 301] width 50 height 20
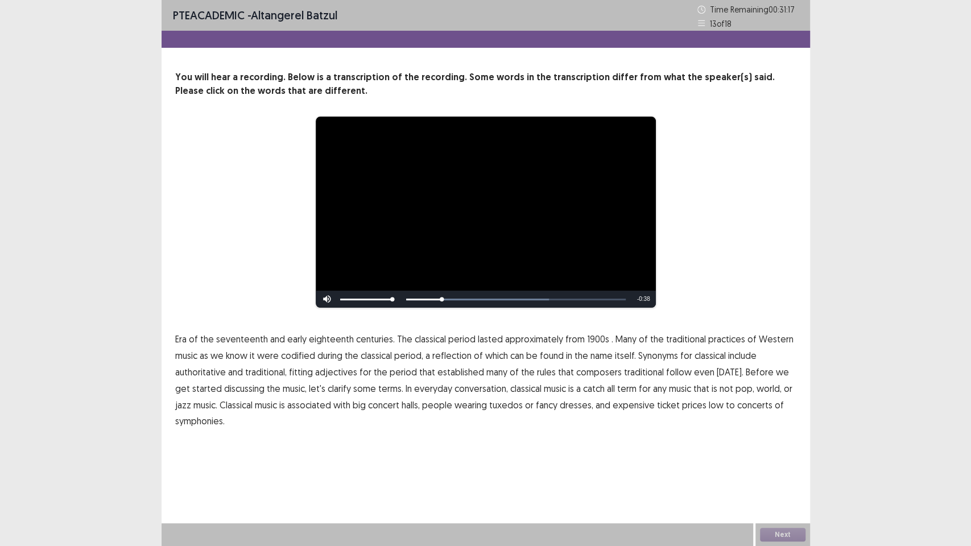
click at [587, 343] on span "1900s" at bounding box center [598, 339] width 22 height 14
click at [643, 377] on span "traditional" at bounding box center [644, 372] width 40 height 14
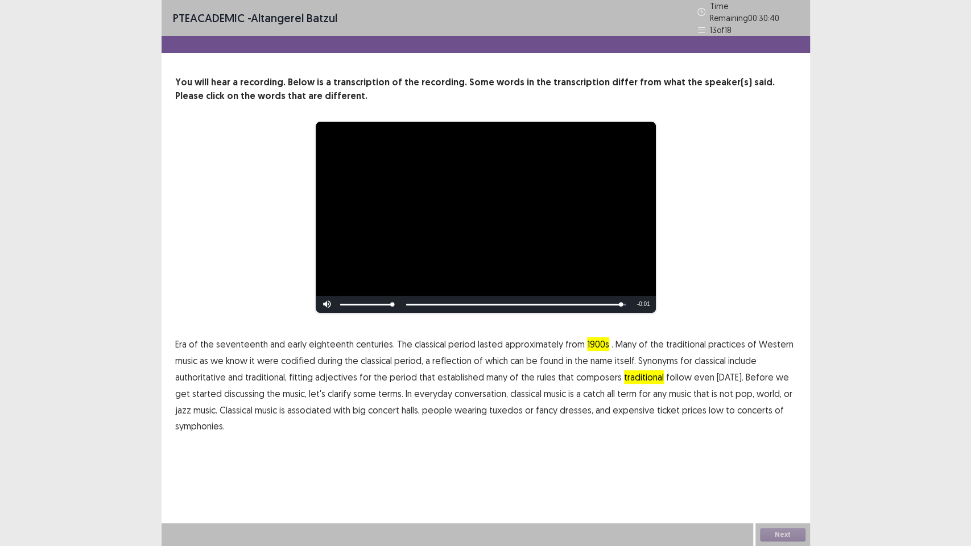
click at [709, 410] on span "low" at bounding box center [716, 410] width 15 height 14
click at [209, 426] on span "symphonies." at bounding box center [200, 426] width 50 height 14
click at [181, 340] on span "Era" at bounding box center [180, 344] width 11 height 14
click at [792, 466] on button "Next" at bounding box center [783, 535] width 46 height 14
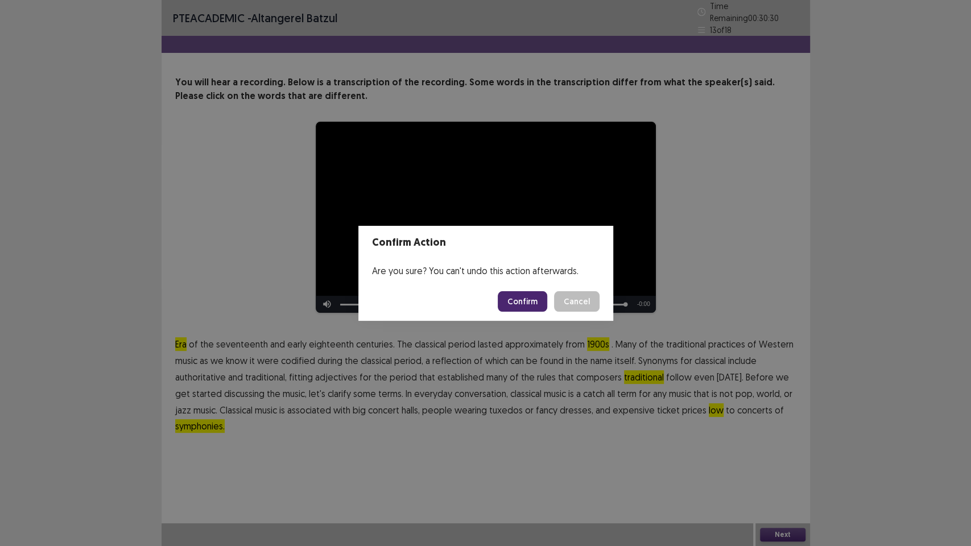
click at [537, 306] on button "Confirm" at bounding box center [523, 301] width 50 height 20
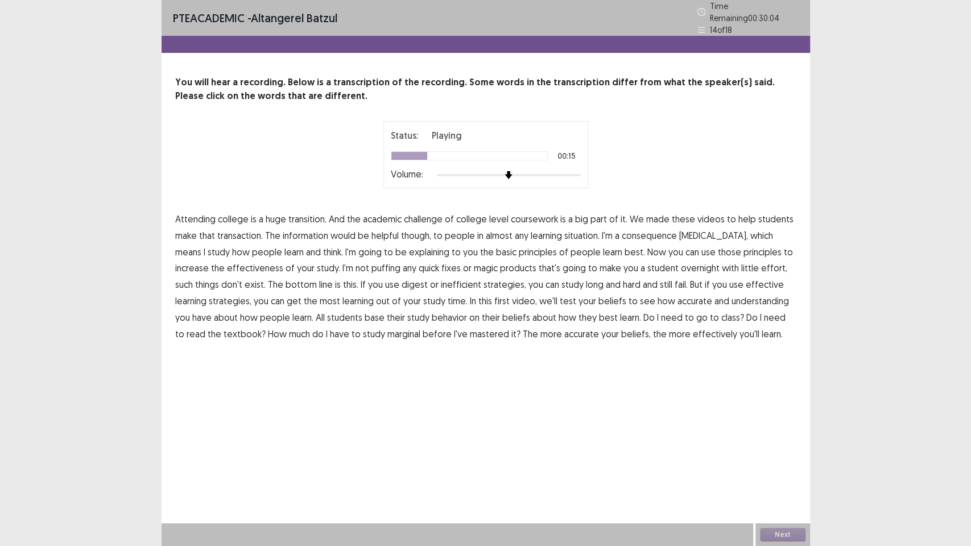
click at [664, 234] on span "consequence" at bounding box center [649, 236] width 55 height 14
click at [232, 247] on span "how" at bounding box center [241, 252] width 18 height 14
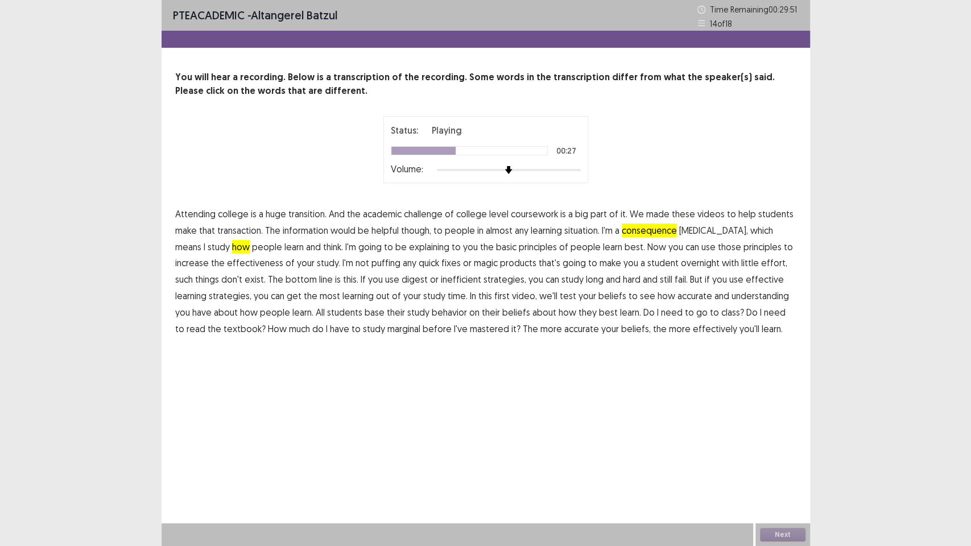
click at [372, 266] on span "puffing" at bounding box center [386, 263] width 29 height 14
click at [402, 283] on span "digest" at bounding box center [415, 280] width 26 height 14
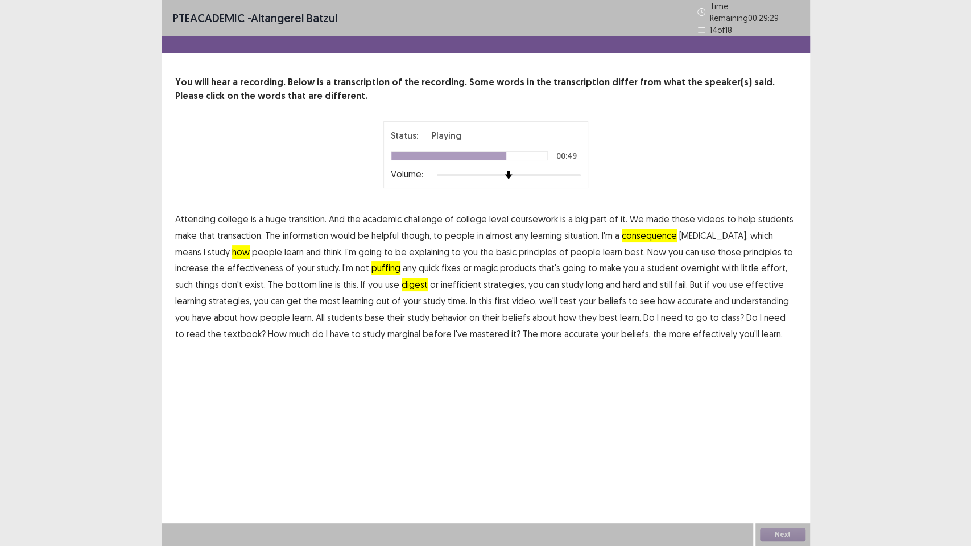
click at [560, 299] on span "test" at bounding box center [568, 301] width 17 height 14
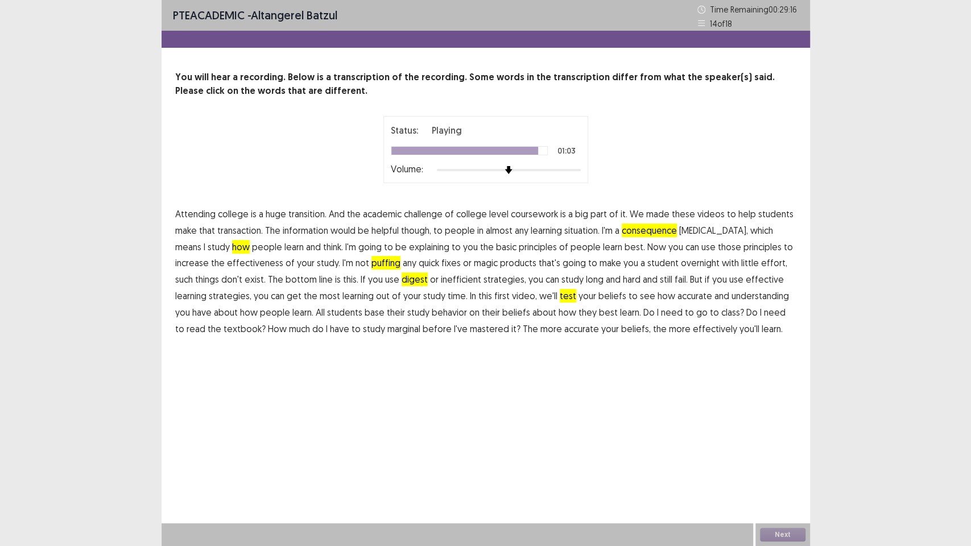
click at [388, 331] on span "marginal" at bounding box center [404, 329] width 33 height 14
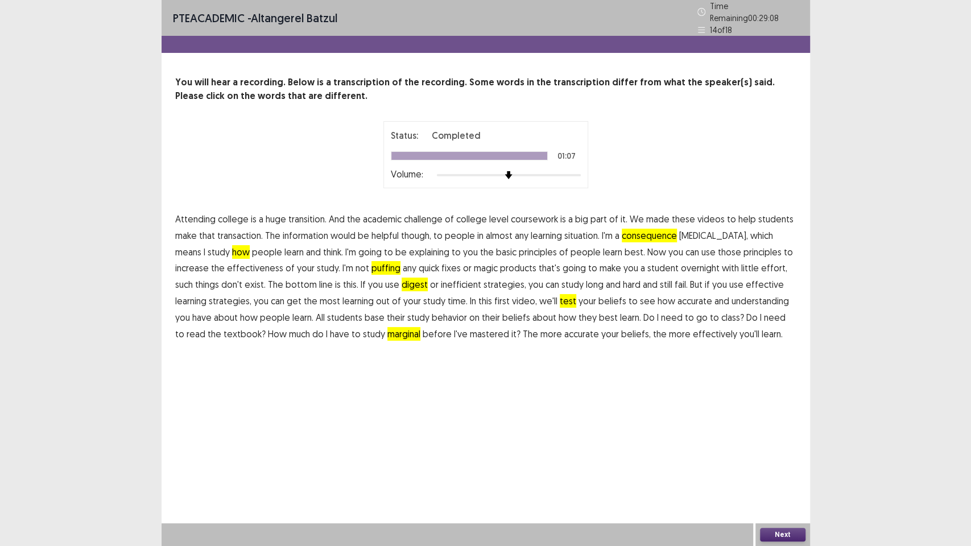
click at [232, 246] on span "how" at bounding box center [241, 252] width 18 height 14
click at [779, 466] on button "Next" at bounding box center [783, 535] width 46 height 14
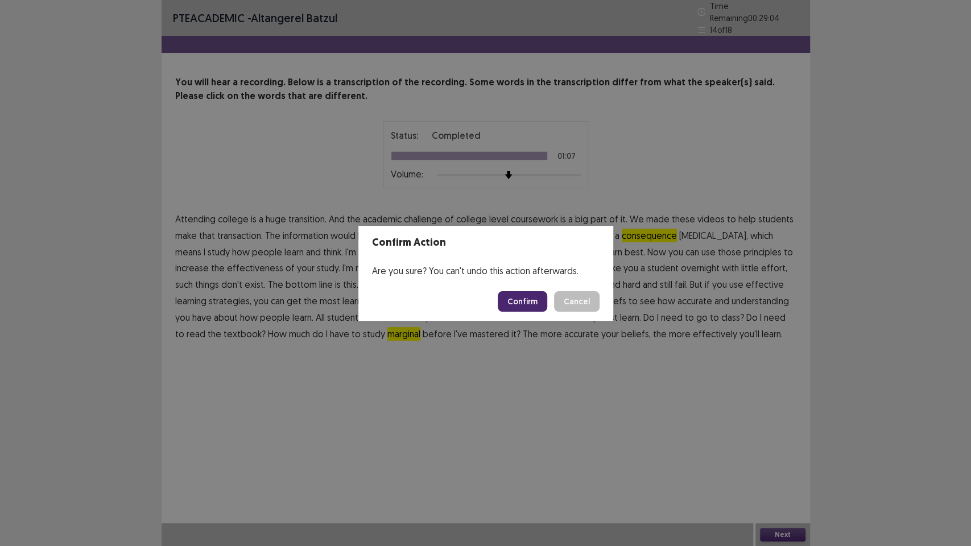
click at [534, 295] on button "Confirm" at bounding box center [523, 301] width 50 height 20
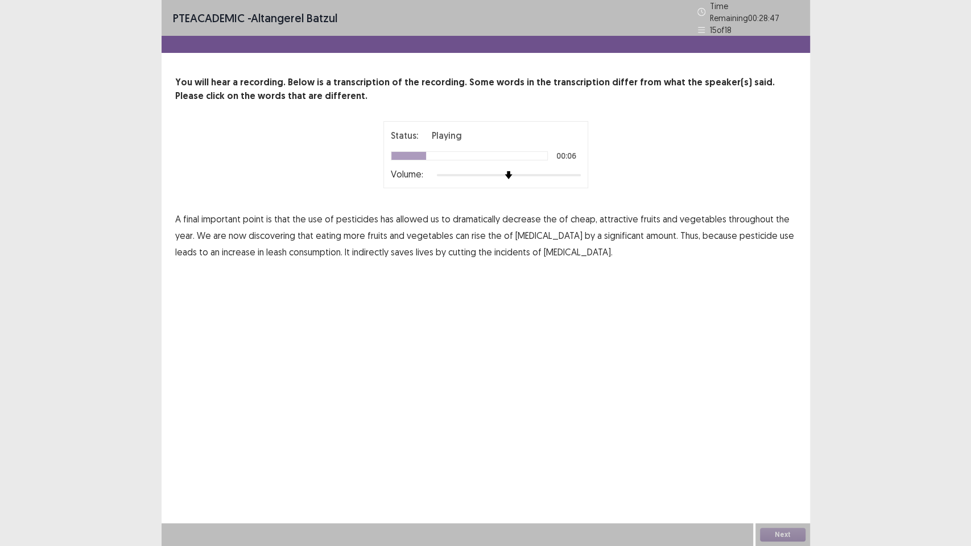
click at [519, 217] on span "decrease" at bounding box center [521, 219] width 39 height 14
click at [477, 233] on span "rise" at bounding box center [479, 236] width 14 height 14
click at [266, 250] on span "leash" at bounding box center [276, 252] width 20 height 14
click at [782, 466] on button "Next" at bounding box center [783, 535] width 46 height 14
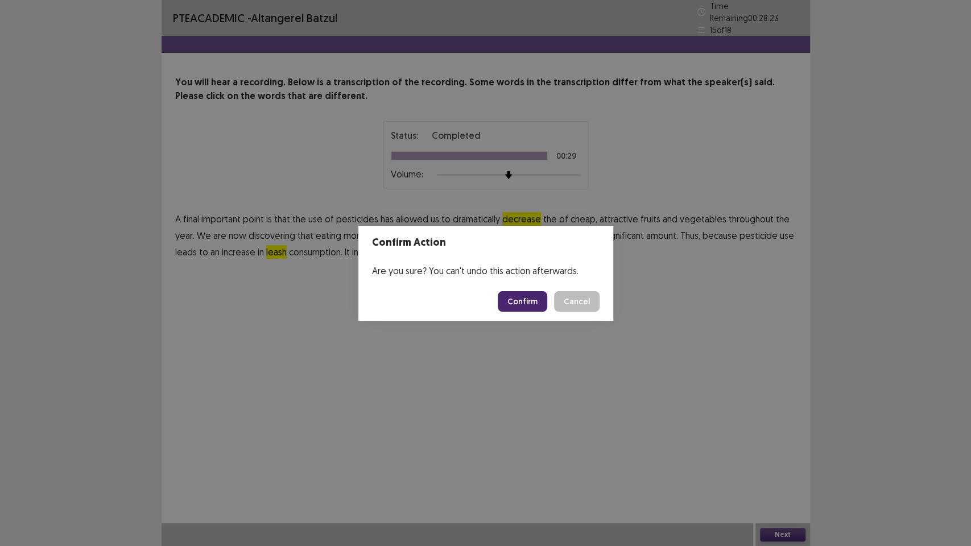
click at [516, 305] on button "Confirm" at bounding box center [523, 301] width 50 height 20
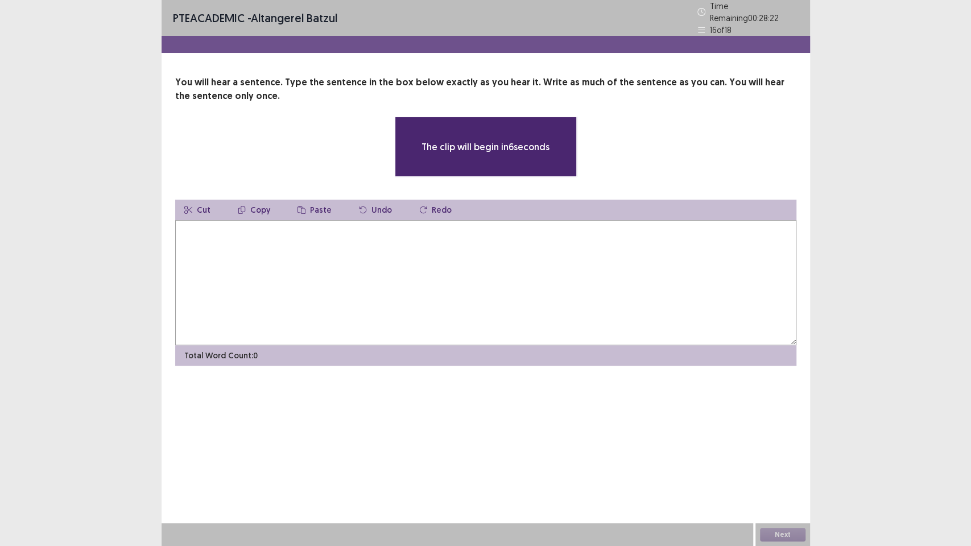
click at [516, 305] on textarea at bounding box center [485, 282] width 621 height 125
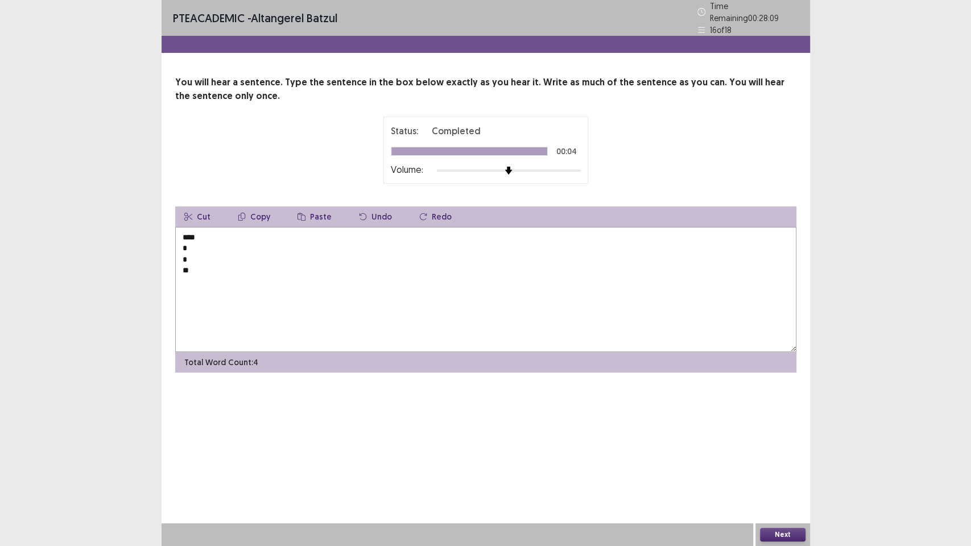
click at [374, 278] on textarea "**** * * **" at bounding box center [485, 289] width 621 height 125
click at [328, 244] on textarea "**** * * **" at bounding box center [485, 289] width 621 height 125
click at [353, 237] on textarea "**** * * **" at bounding box center [485, 289] width 621 height 125
drag, startPoint x: 337, startPoint y: 262, endPoint x: 170, endPoint y: 245, distance: 167.7
click at [170, 245] on div "**********" at bounding box center [486, 224] width 649 height 297
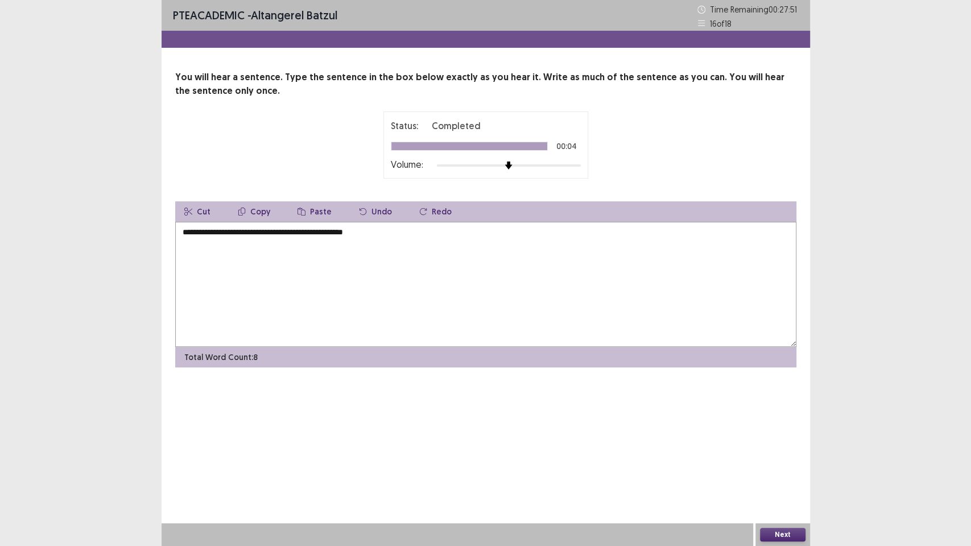
type textarea "**********"
click at [785, 466] on button "Next" at bounding box center [783, 535] width 46 height 14
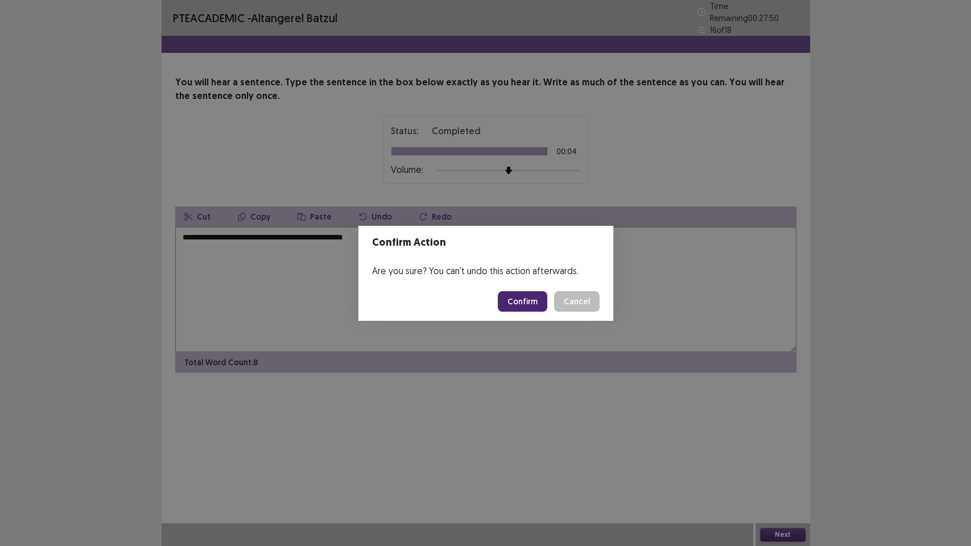
click at [532, 303] on button "Confirm" at bounding box center [523, 301] width 50 height 20
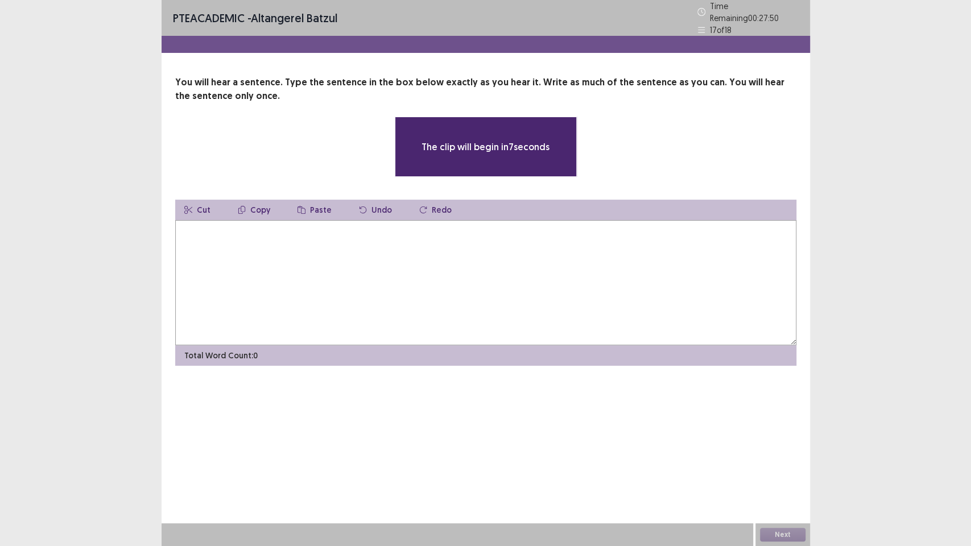
click at [405, 257] on textarea at bounding box center [485, 282] width 621 height 125
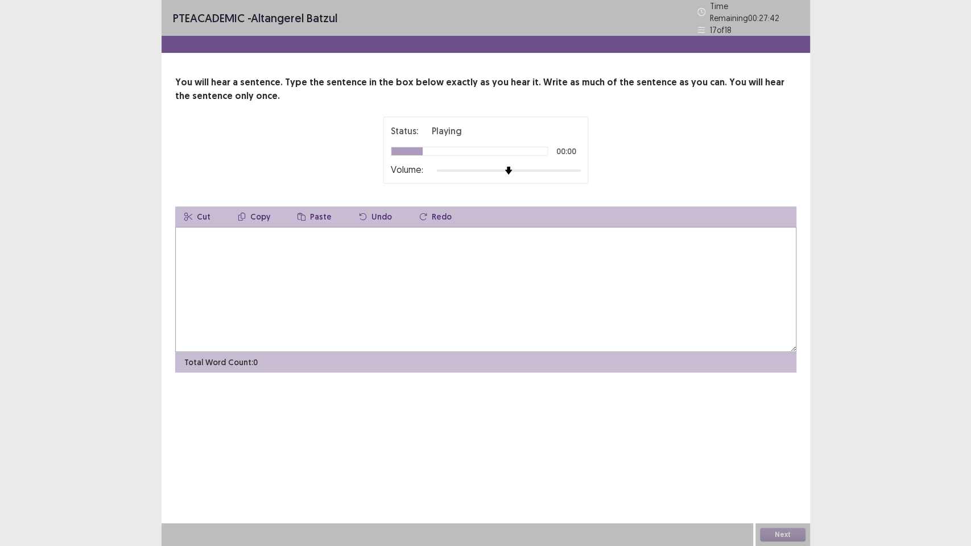
type textarea "*"
click at [396, 235] on textarea "**********" at bounding box center [485, 289] width 621 height 125
type textarea "**********"
click at [773, 466] on div "Next" at bounding box center [783, 535] width 55 height 23
click at [784, 466] on button "Next" at bounding box center [783, 535] width 46 height 14
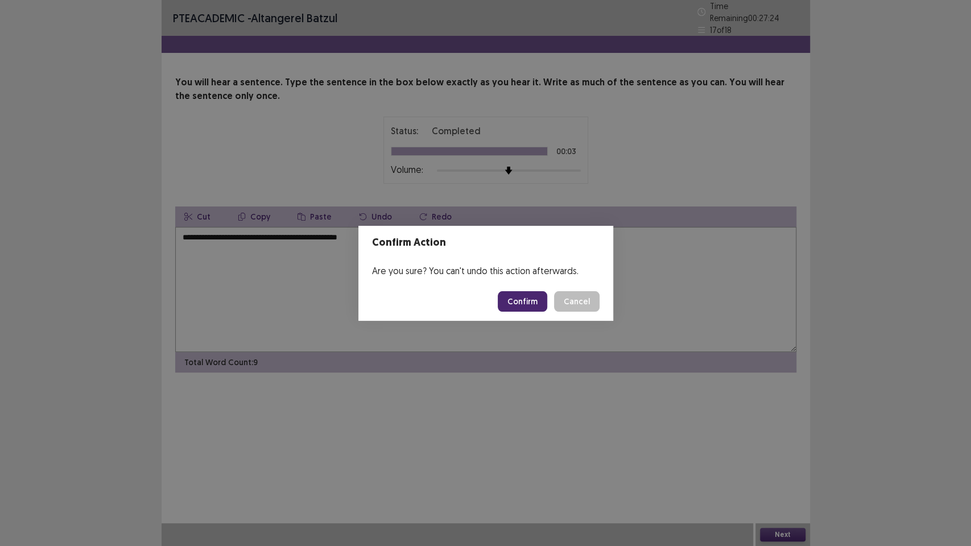
click at [523, 300] on button "Confirm" at bounding box center [523, 301] width 50 height 20
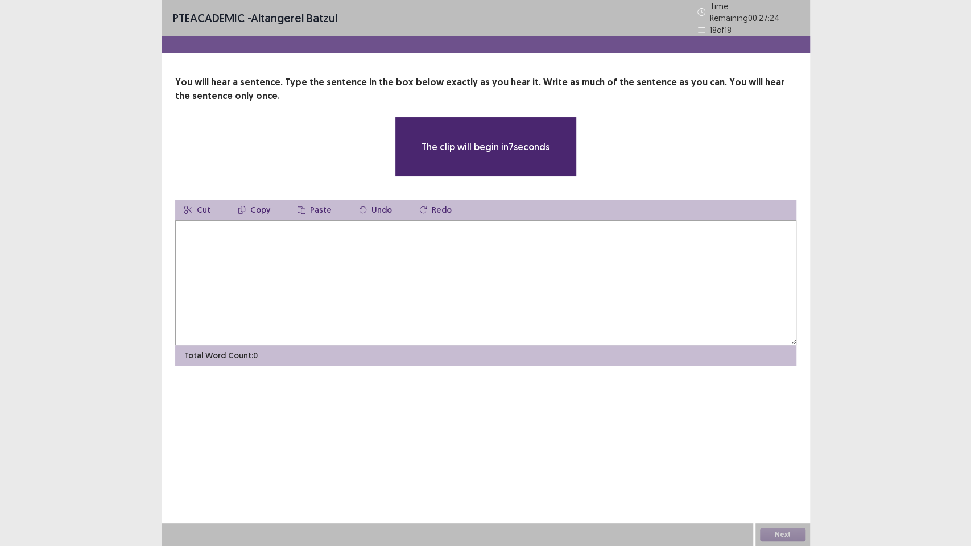
click at [318, 260] on textarea at bounding box center [485, 282] width 621 height 125
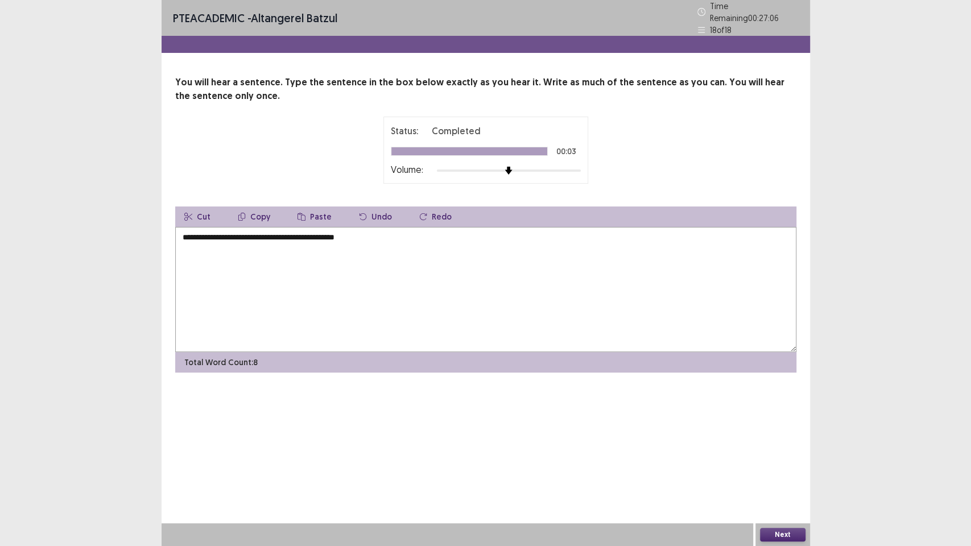
click at [456, 277] on textarea "**********" at bounding box center [485, 289] width 621 height 125
type textarea "**********"
click at [779, 466] on button "Next" at bounding box center [783, 535] width 46 height 14
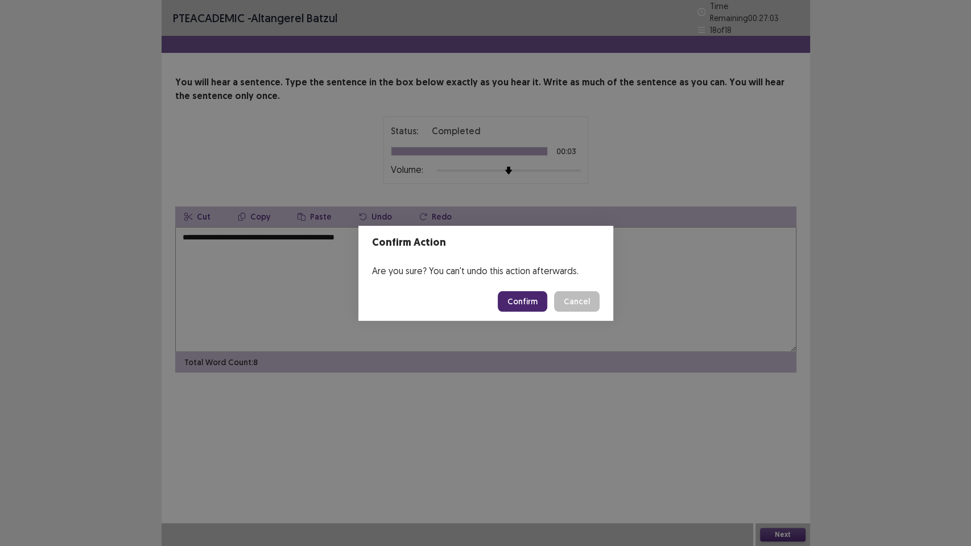
click at [528, 303] on button "Confirm" at bounding box center [523, 301] width 50 height 20
